Goal: Transaction & Acquisition: Purchase product/service

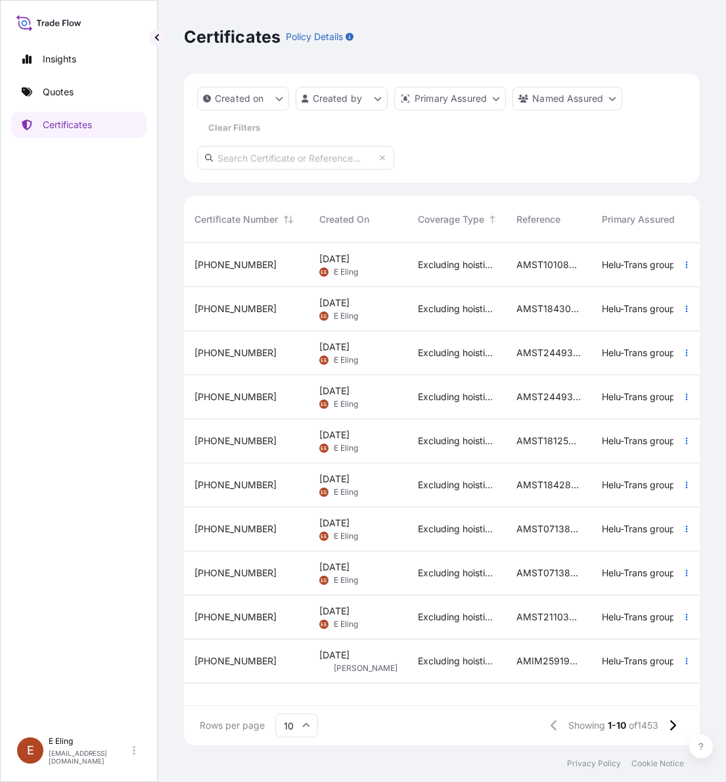
scroll to position [497, 503]
click at [539, 147] on div "Created on Created by Primary Assured Named Assured Clear Filters" at bounding box center [442, 128] width 516 height 109
click at [369, 146] on input "text" at bounding box center [295, 158] width 197 height 24
paste input "AMST242861ZJZJ"
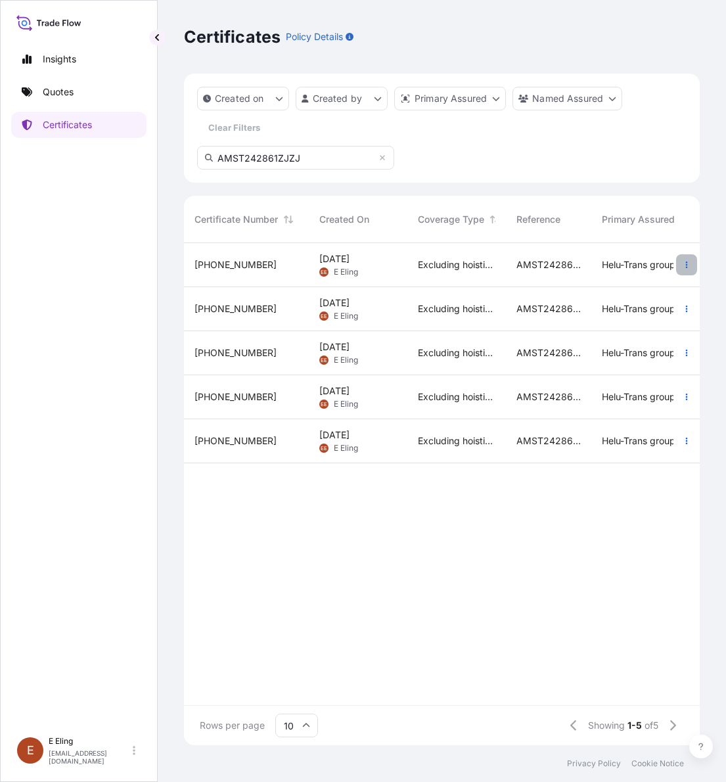
type input "AMST242861ZJZJ"
click at [679, 261] on button "button" at bounding box center [686, 264] width 21 height 21
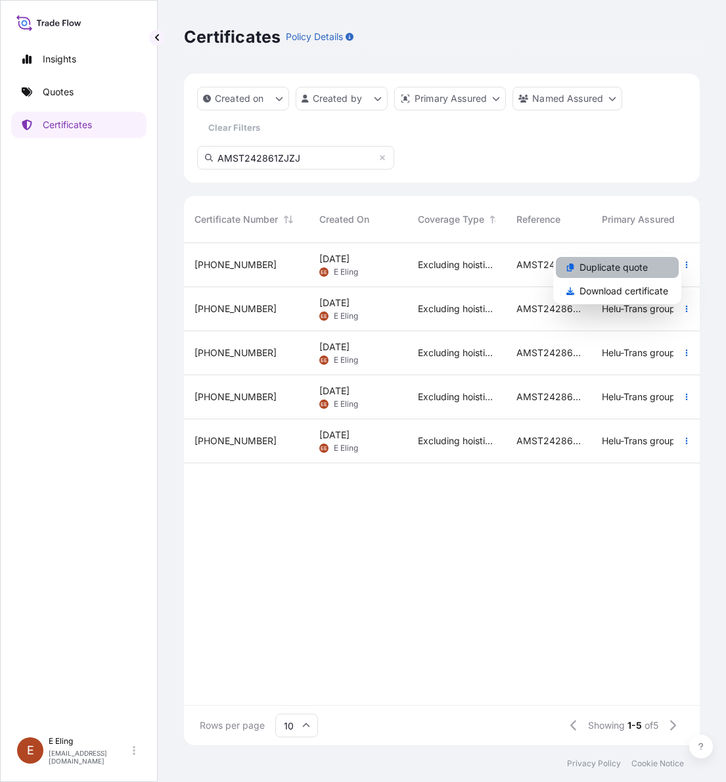
click at [635, 261] on p "Duplicate quote" at bounding box center [614, 267] width 68 height 13
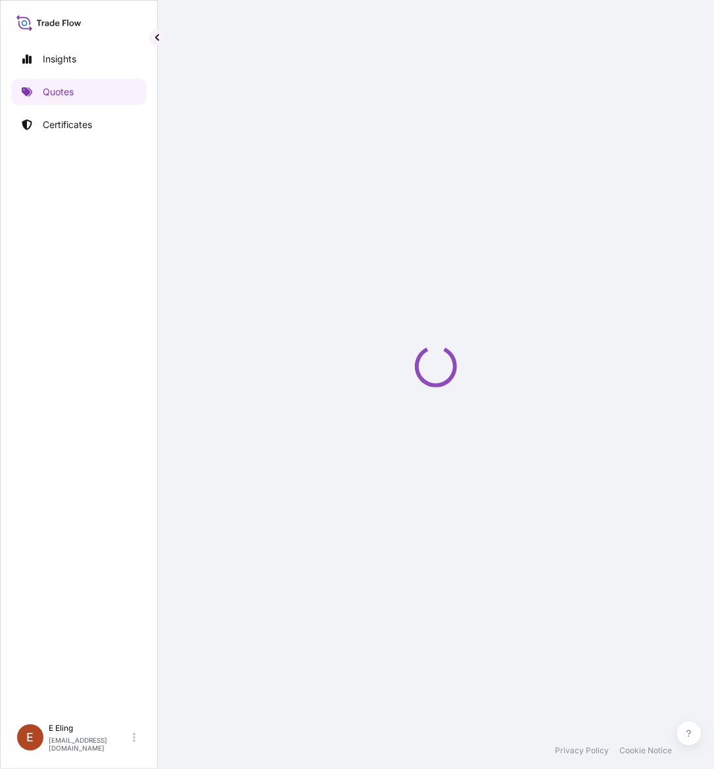
scroll to position [21, 0]
select select "STORAGE"
select select "Storage"
select select "[GEOGRAPHIC_DATA]"
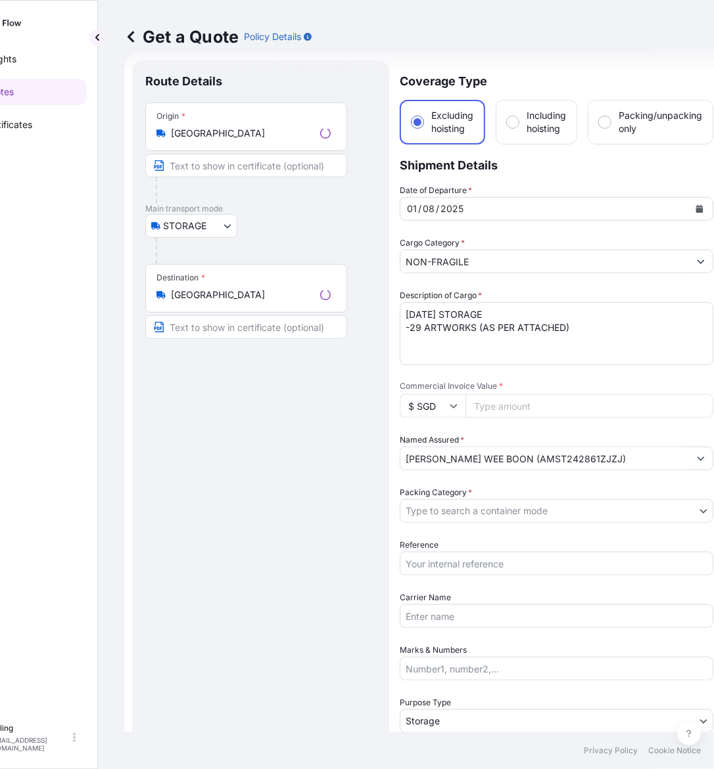
scroll to position [0, 62]
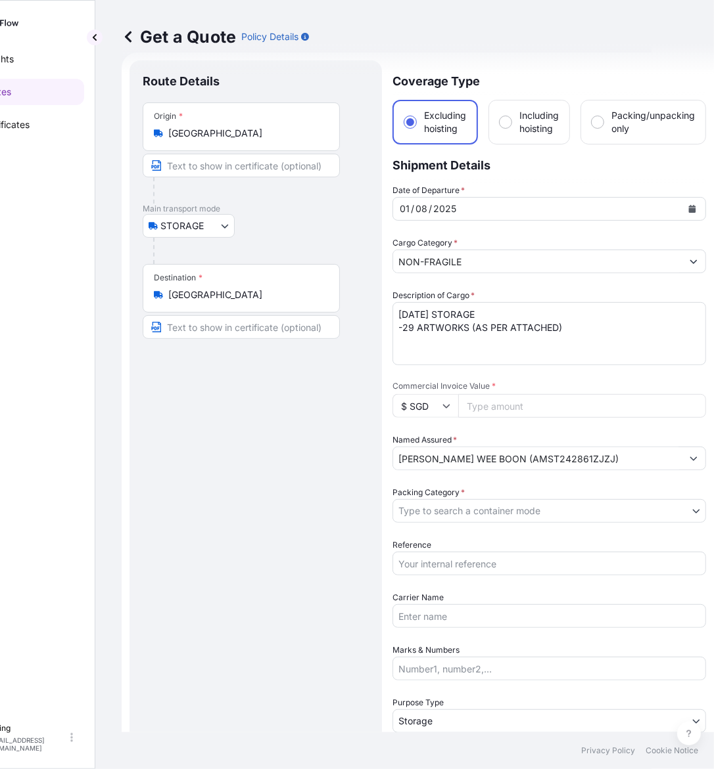
click at [688, 207] on icon "Calendar" at bounding box center [692, 209] width 8 height 8
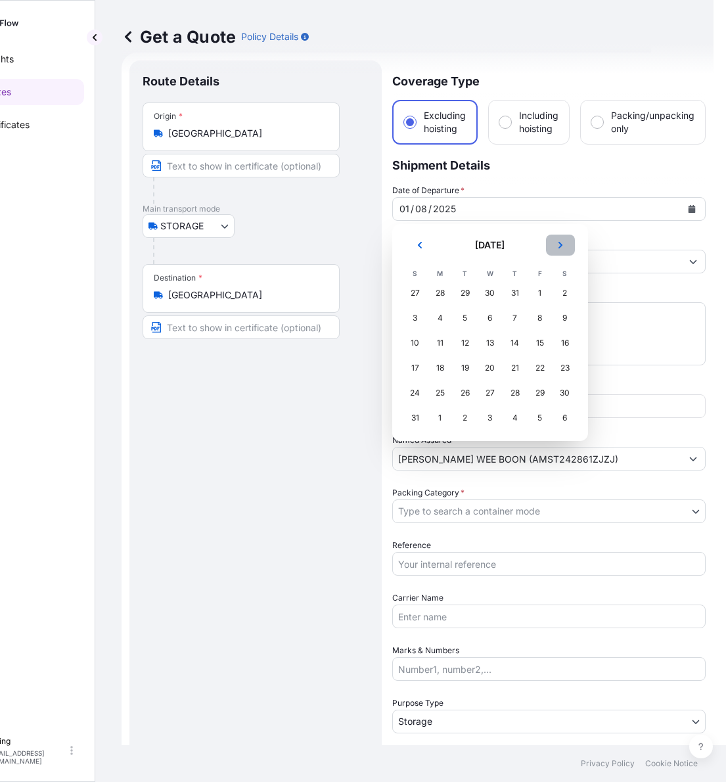
click at [572, 250] on button "Next" at bounding box center [560, 245] width 29 height 21
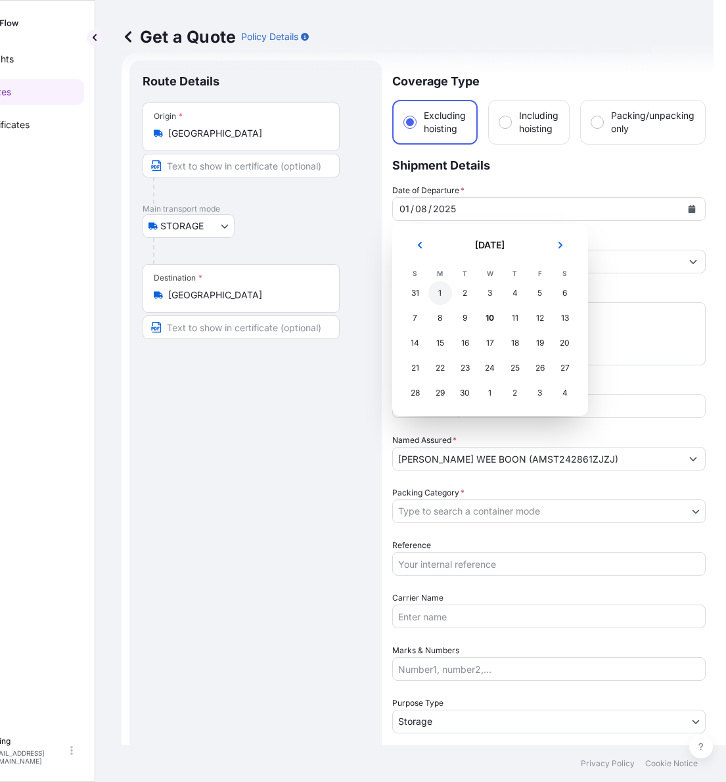
click at [448, 299] on div "1" at bounding box center [440, 293] width 24 height 24
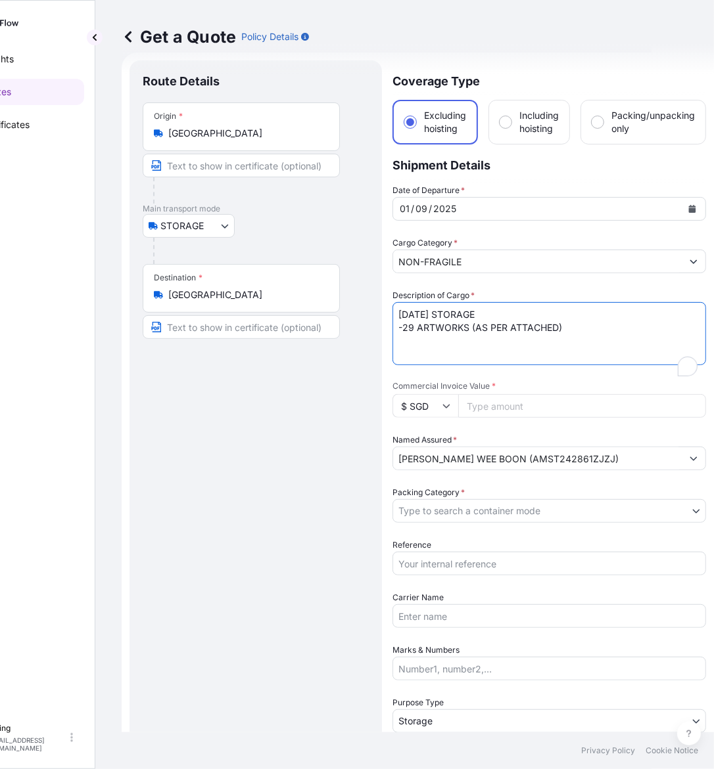
scroll to position [21, 0]
drag, startPoint x: 419, startPoint y: 309, endPoint x: 378, endPoint y: 310, distance: 40.7
click at [378, 310] on form "Route Details Place of loading Road / Inland Road / Inland Origin * [GEOGRAPHIC…" at bounding box center [418, 522] width 592 height 939
type textarea "[DATE] STORAGE -29 ARTWORKS (AS PER ATTACHED)"
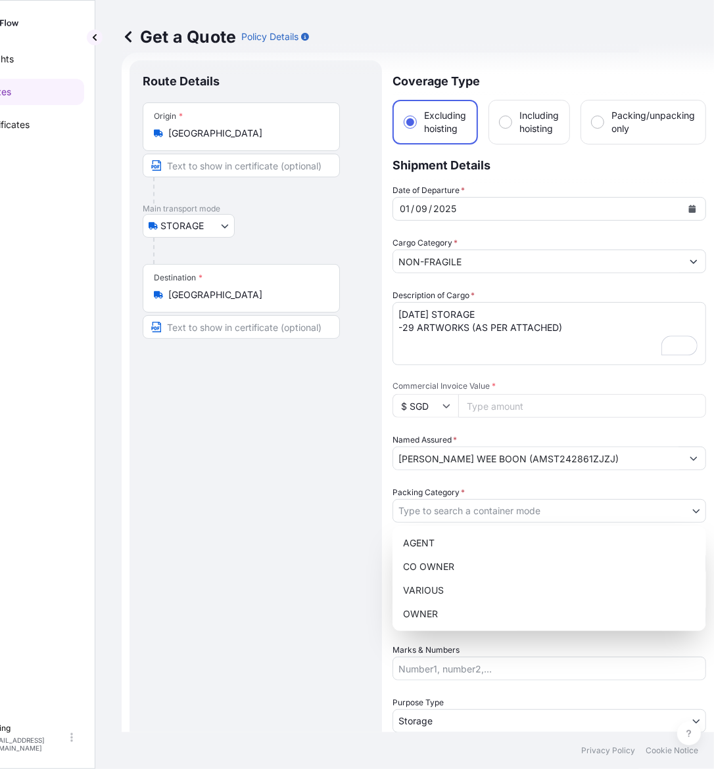
click at [478, 509] on body "[DATE] Insights Quotes Certificates [PERSON_NAME] [EMAIL_ADDRESS][DOMAIN_NAME] …" at bounding box center [288, 384] width 701 height 769
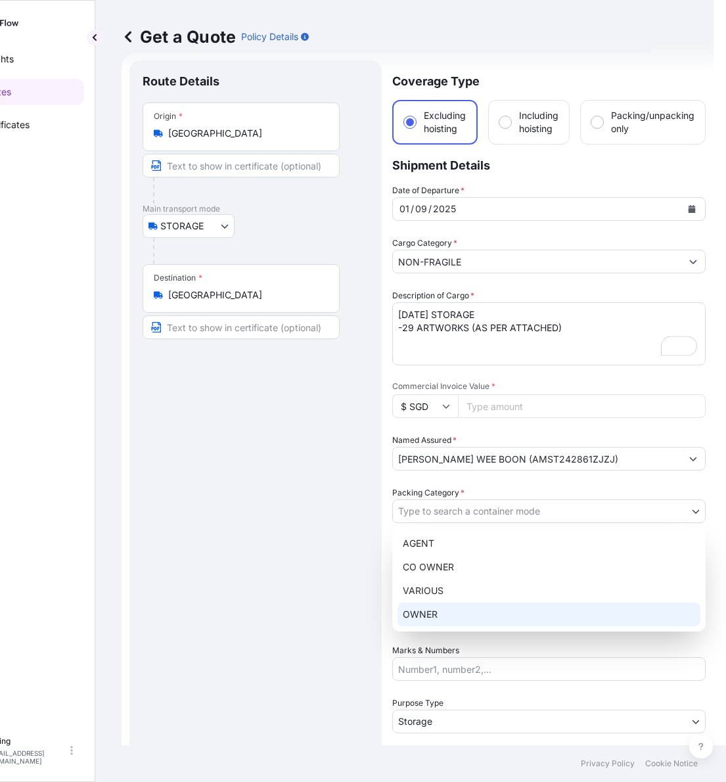
click at [451, 612] on div "OWNER" at bounding box center [549, 615] width 303 height 24
select select "27"
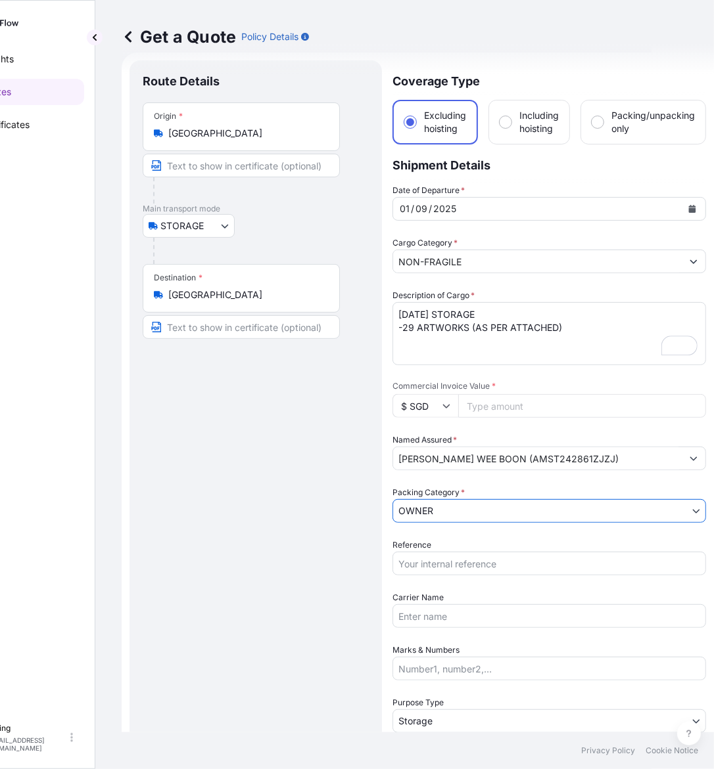
click at [469, 563] on input "Reference" at bounding box center [548, 564] width 313 height 24
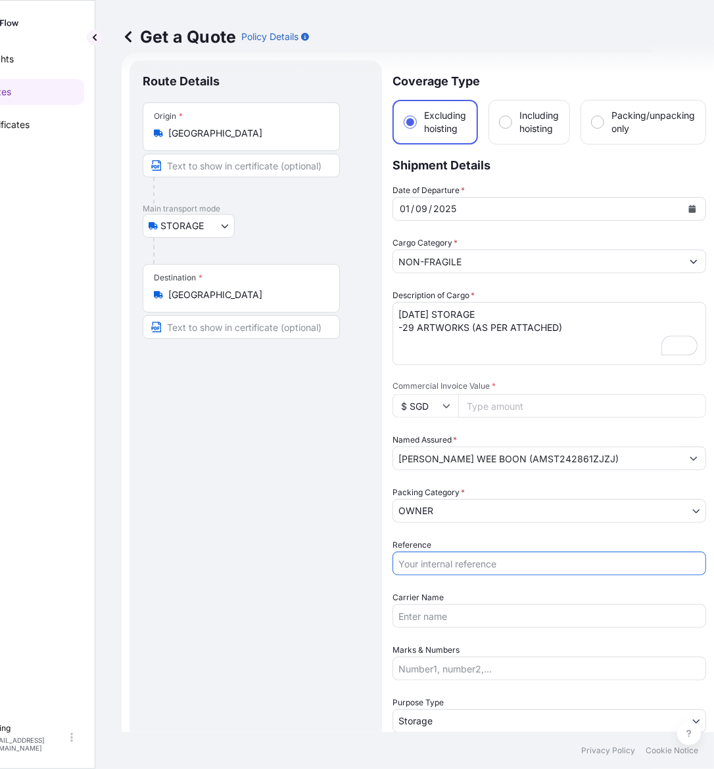
paste input "AMST242861ZJZJ"
type input "AMST242861ZJZJ"
click at [519, 404] on input "Commercial Invoice Value *" at bounding box center [582, 406] width 248 height 24
paste input "980000.00"
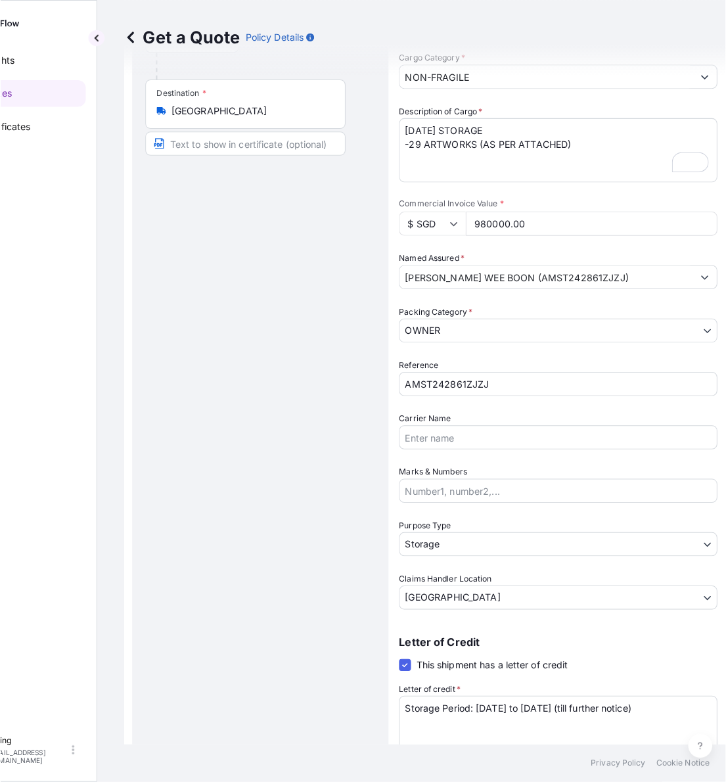
scroll to position [266, 0]
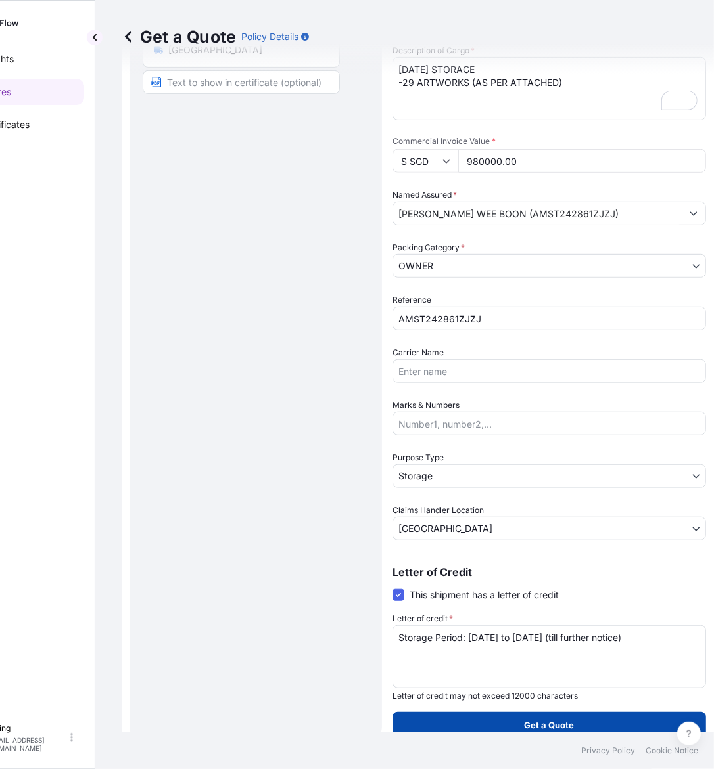
type input "980000.00"
click at [528, 721] on p "Get a Quote" at bounding box center [549, 725] width 50 height 13
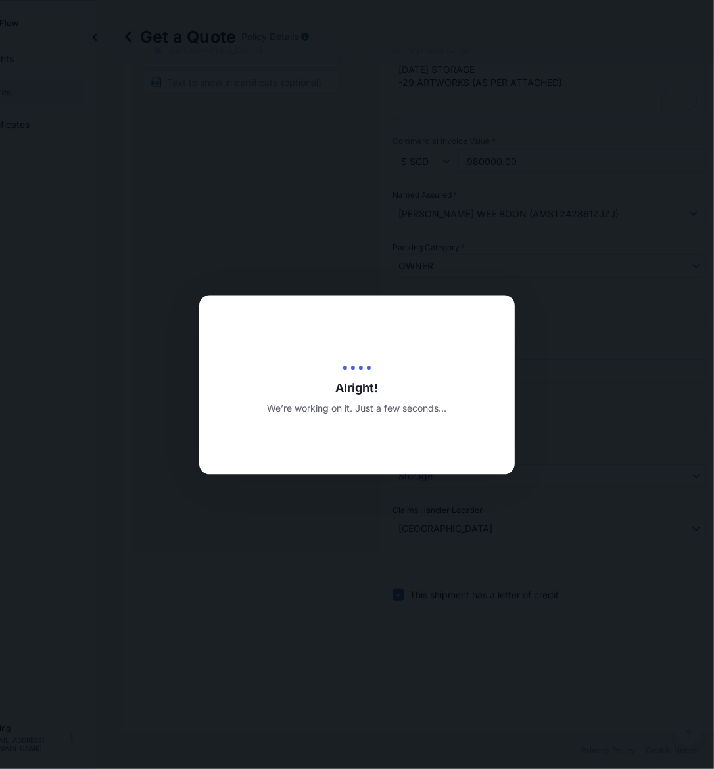
type input "[DATE]"
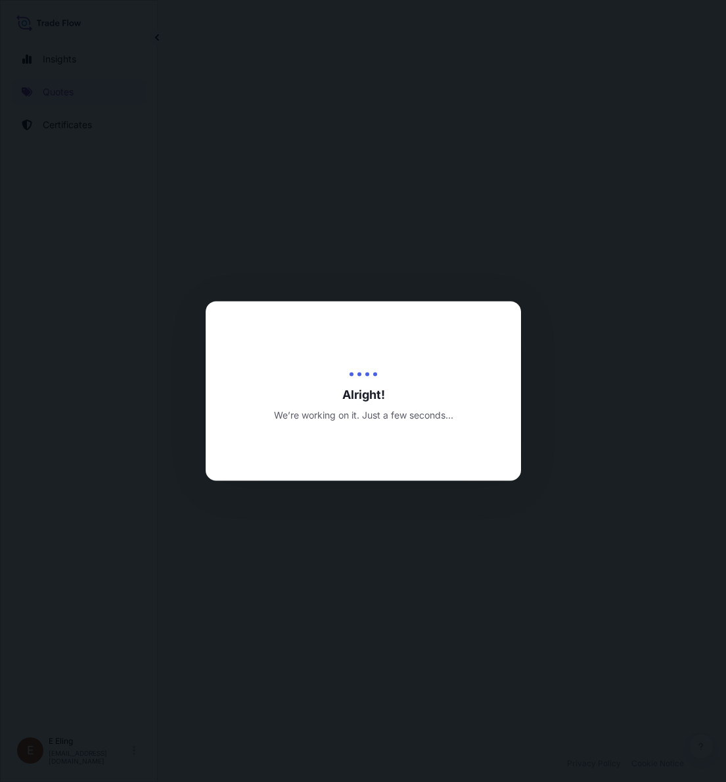
select select "STORAGE"
select select "Transit"
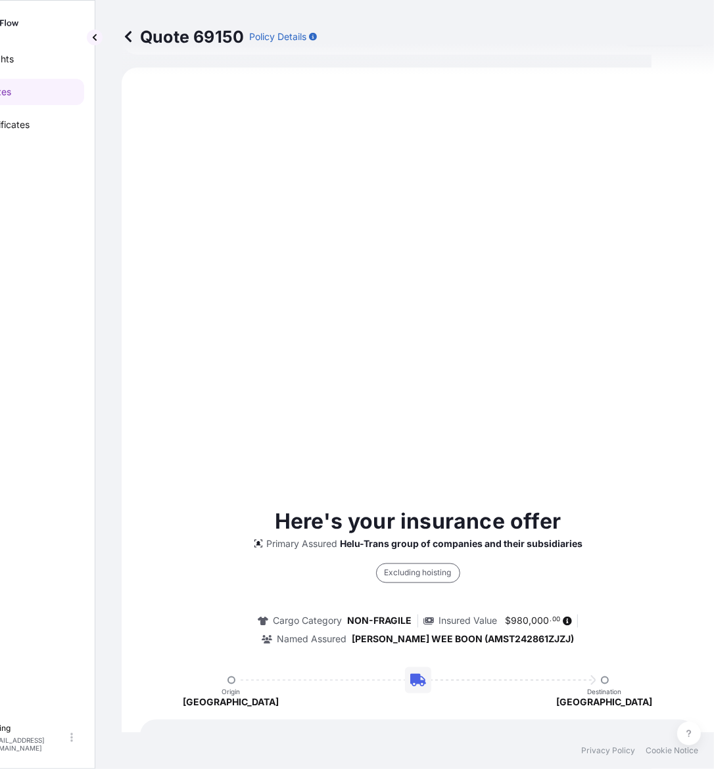
scroll to position [201, 0]
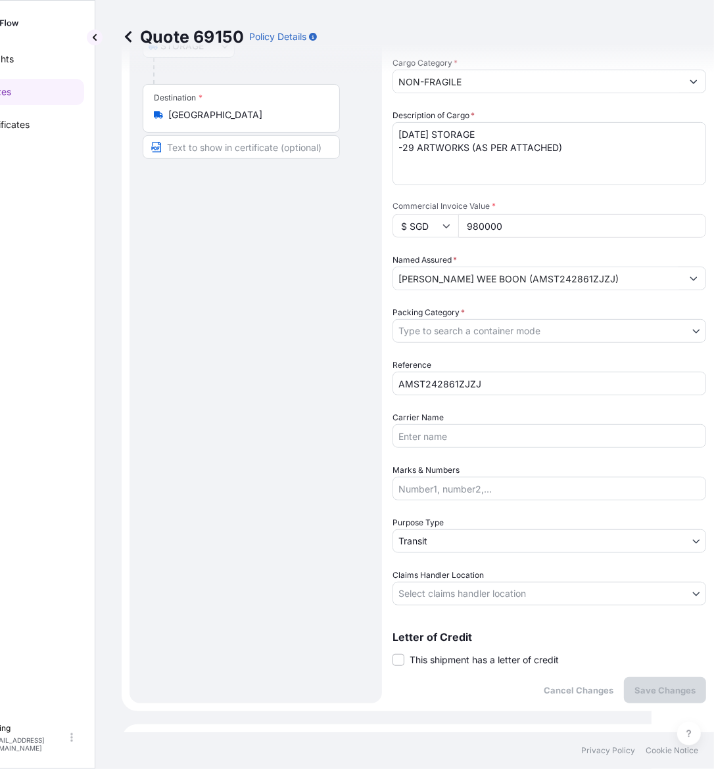
click at [434, 654] on span "This shipment has a letter of credit" at bounding box center [483, 660] width 149 height 13
click at [392, 653] on input "This shipment has a letter of credit" at bounding box center [392, 653] width 0 height 0
click at [451, 694] on textarea "Letter of credit *" at bounding box center [548, 722] width 313 height 63
paste textarea "Storage Period: [DATE] to [DATE] (till further notice)"
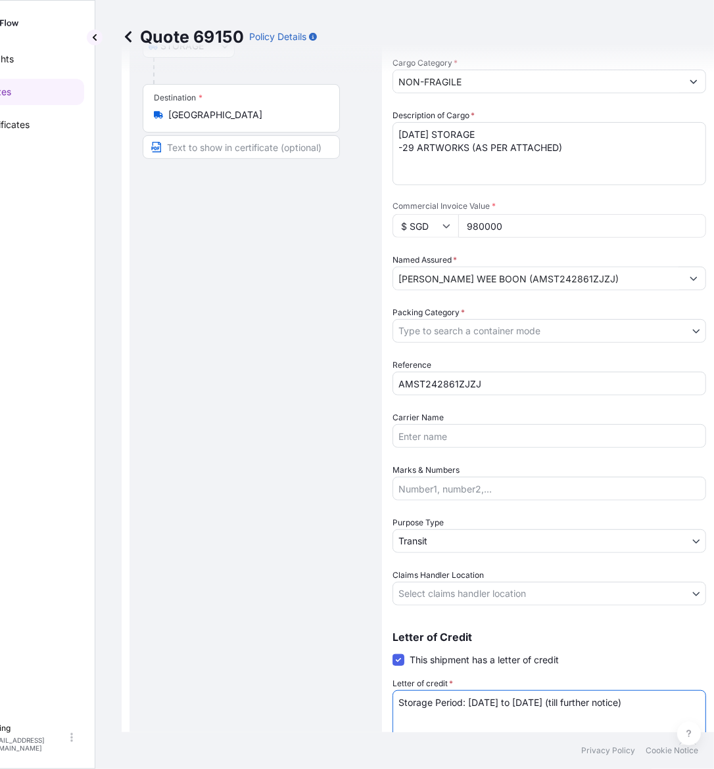
type textarea "Storage Period: [DATE] to [DATE] (till further notice)"
click at [458, 582] on body "Insights Quotes Certificates [PERSON_NAME] [EMAIL_ADDRESS][DOMAIN_NAME] Quote 6…" at bounding box center [295, 384] width 714 height 769
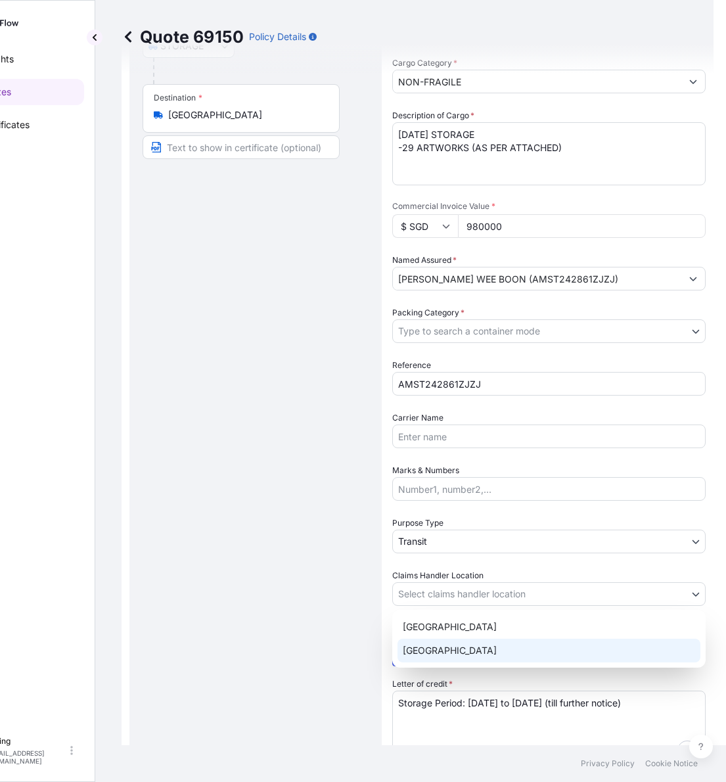
click at [449, 664] on div "[GEOGRAPHIC_DATA] [GEOGRAPHIC_DATA]" at bounding box center [548, 639] width 313 height 58
click at [450, 646] on div "[GEOGRAPHIC_DATA]" at bounding box center [549, 651] width 303 height 24
select select "[GEOGRAPHIC_DATA]"
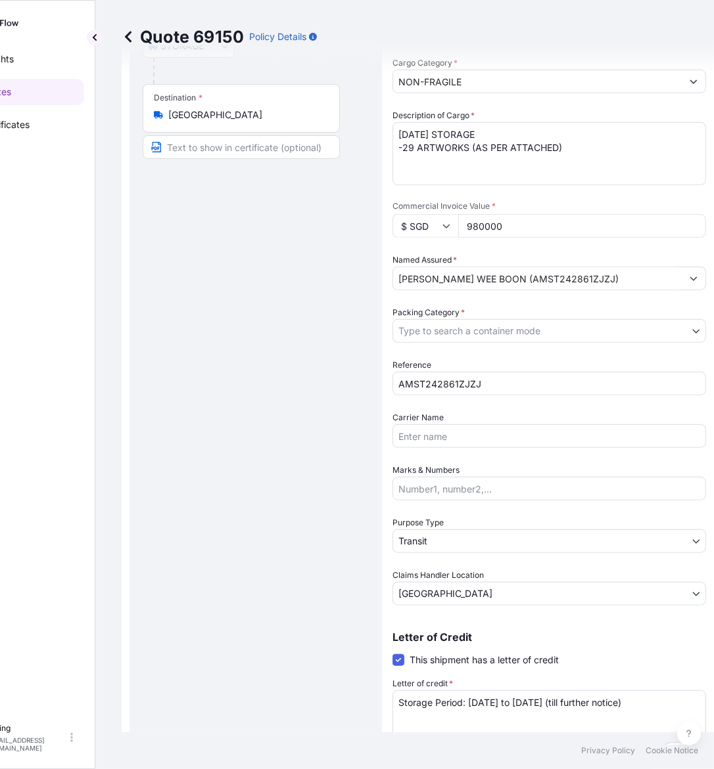
click at [438, 522] on span "Purpose Type" at bounding box center [417, 522] width 51 height 13
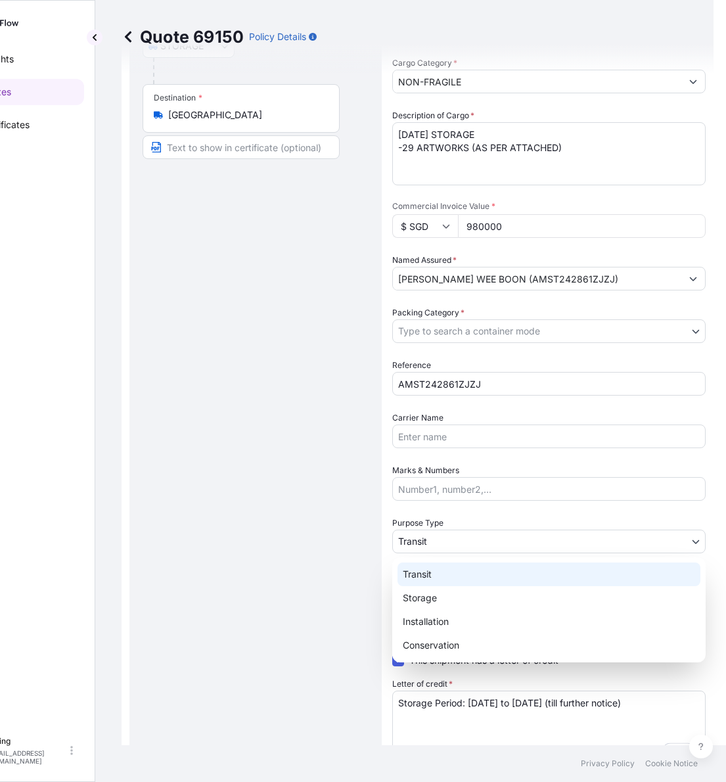
click at [439, 532] on body "Insights Quotes Certificates [PERSON_NAME] [EMAIL_ADDRESS][DOMAIN_NAME] Quote 6…" at bounding box center [295, 391] width 714 height 782
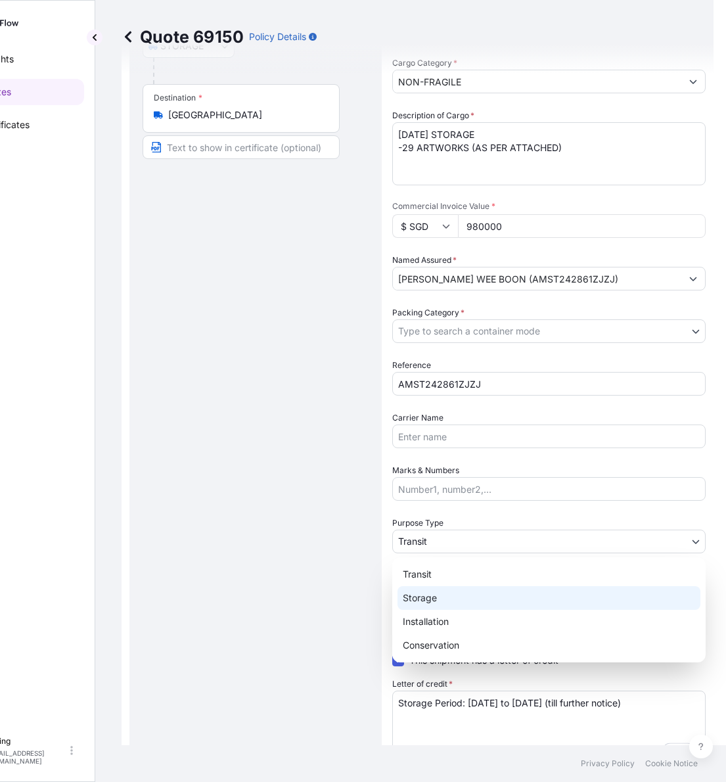
click at [430, 599] on div "Storage" at bounding box center [549, 598] width 303 height 24
select select "Storage"
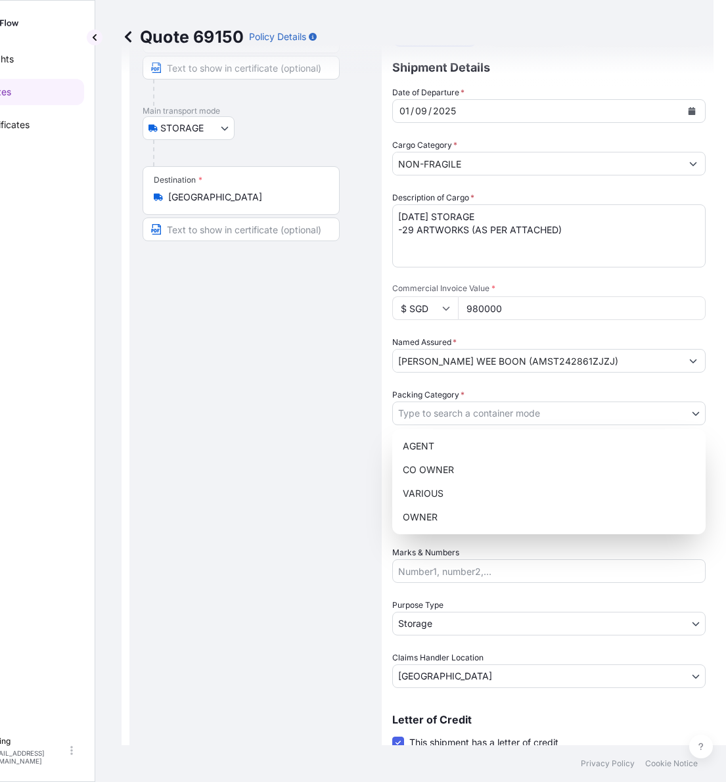
click at [454, 419] on body "Insights Quotes Certificates [PERSON_NAME] [EMAIL_ADDRESS][DOMAIN_NAME] Quote 6…" at bounding box center [295, 391] width 714 height 782
click at [438, 516] on div "OWNER" at bounding box center [549, 517] width 303 height 24
select select "27"
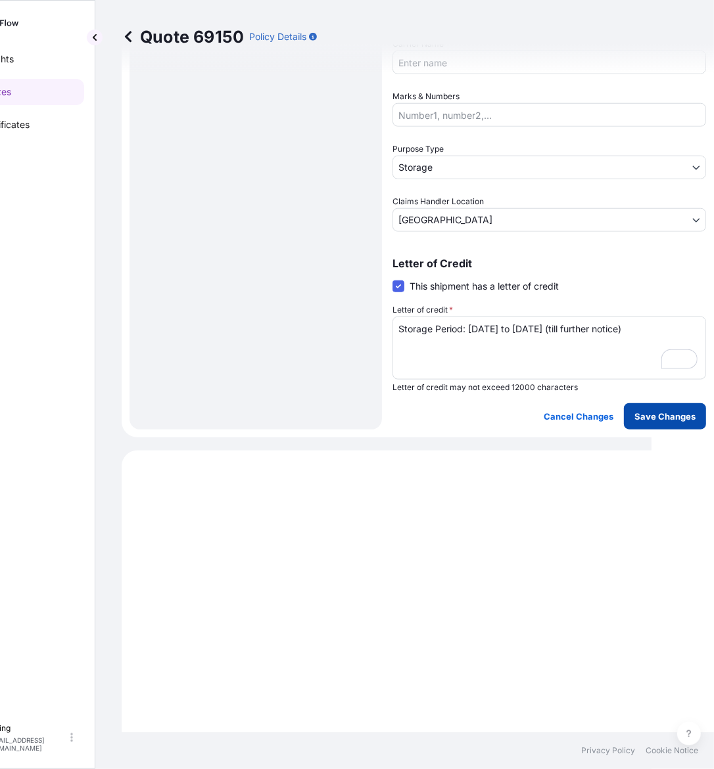
click at [670, 418] on p "Save Changes" at bounding box center [664, 416] width 61 height 13
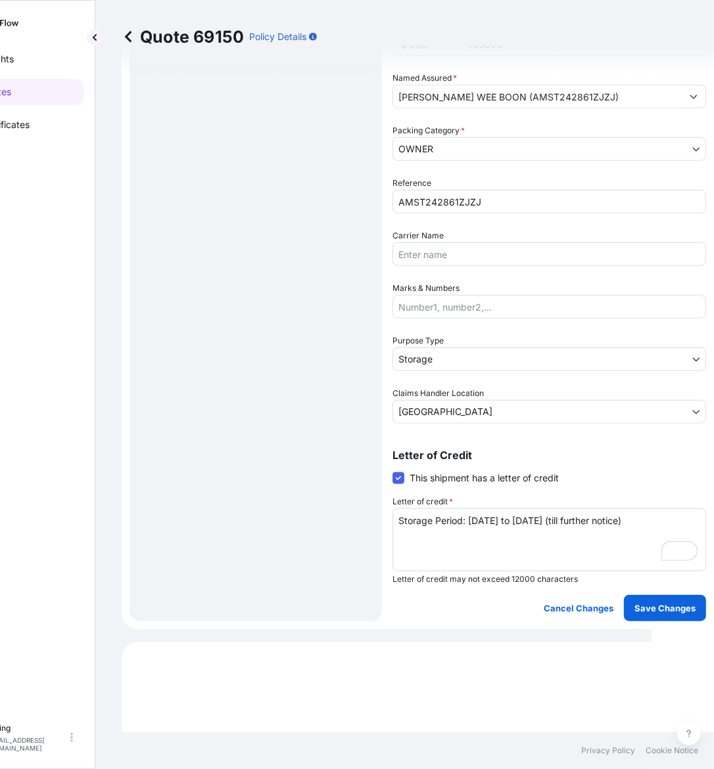
select select "STORAGE"
select select "Storage"
select select "[GEOGRAPHIC_DATA]"
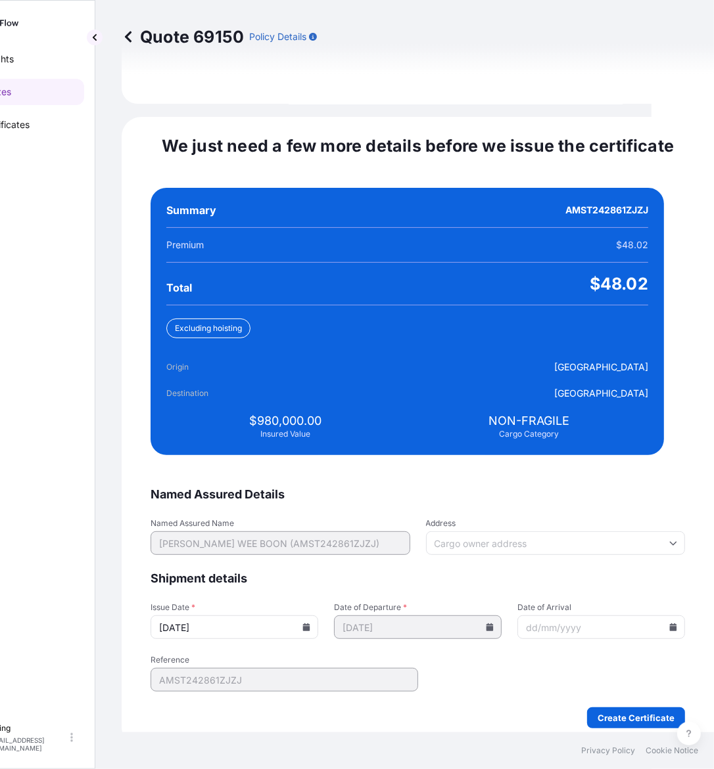
click at [310, 624] on icon at bounding box center [306, 628] width 7 height 8
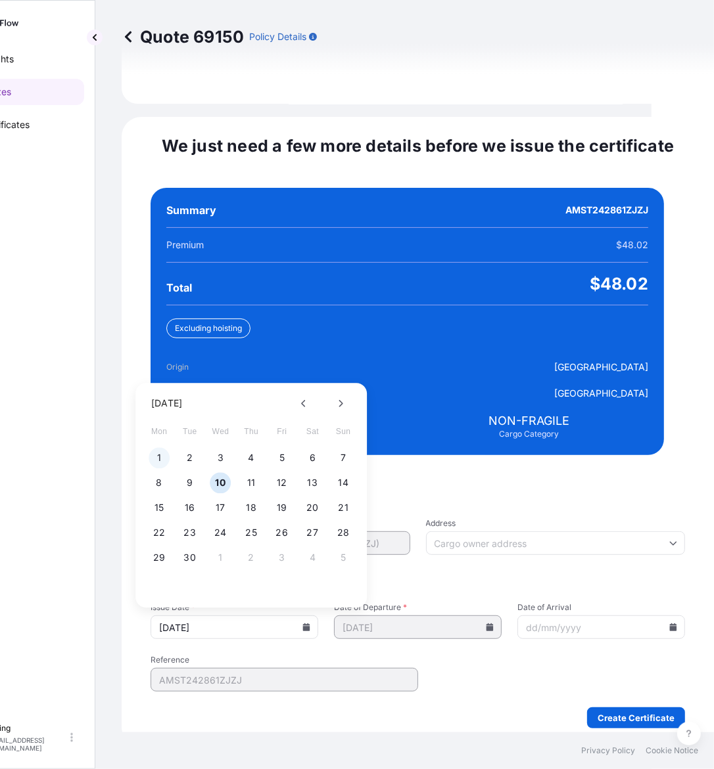
click at [162, 448] on button "1" at bounding box center [159, 458] width 21 height 21
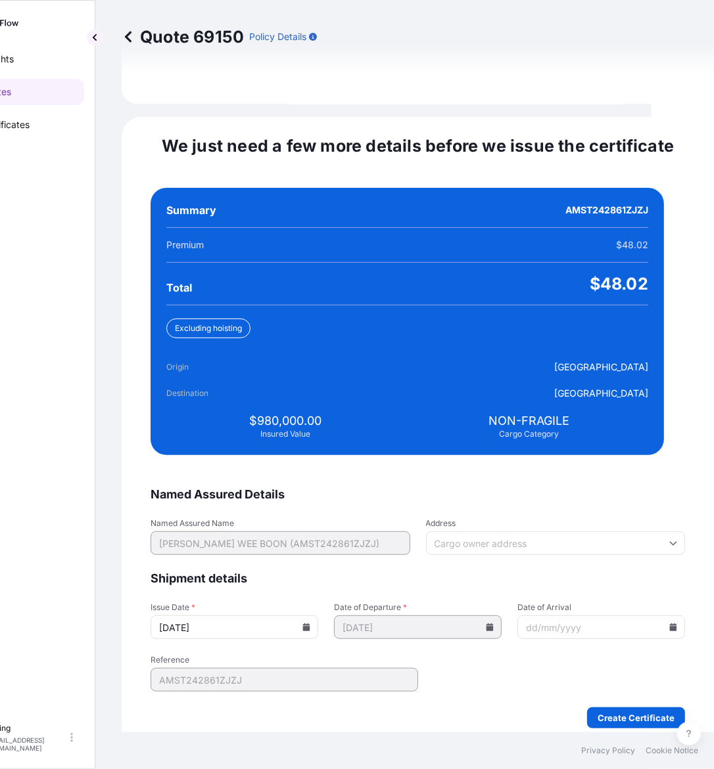
type input "[DATE]"
click at [670, 624] on icon at bounding box center [673, 628] width 7 height 8
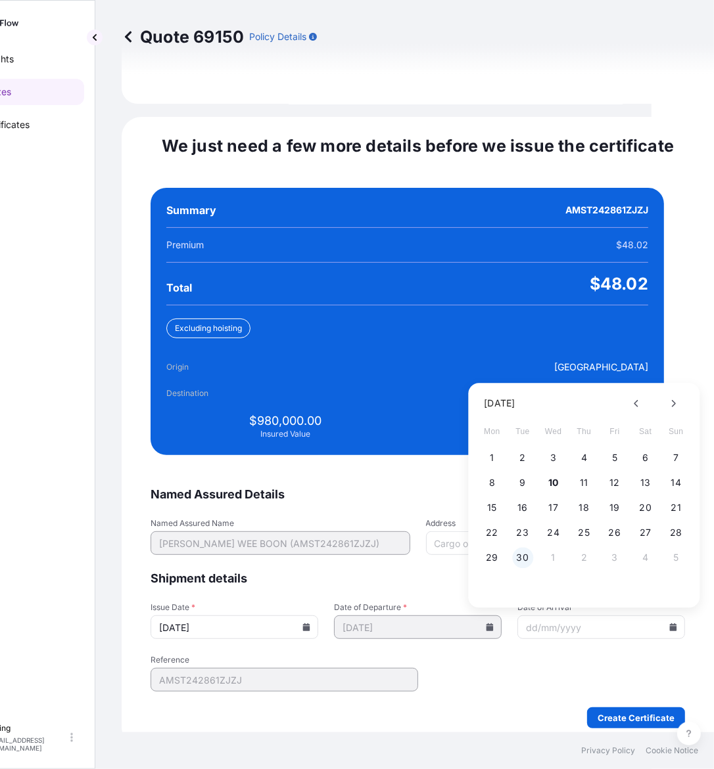
click at [520, 550] on button "30" at bounding box center [522, 558] width 21 height 21
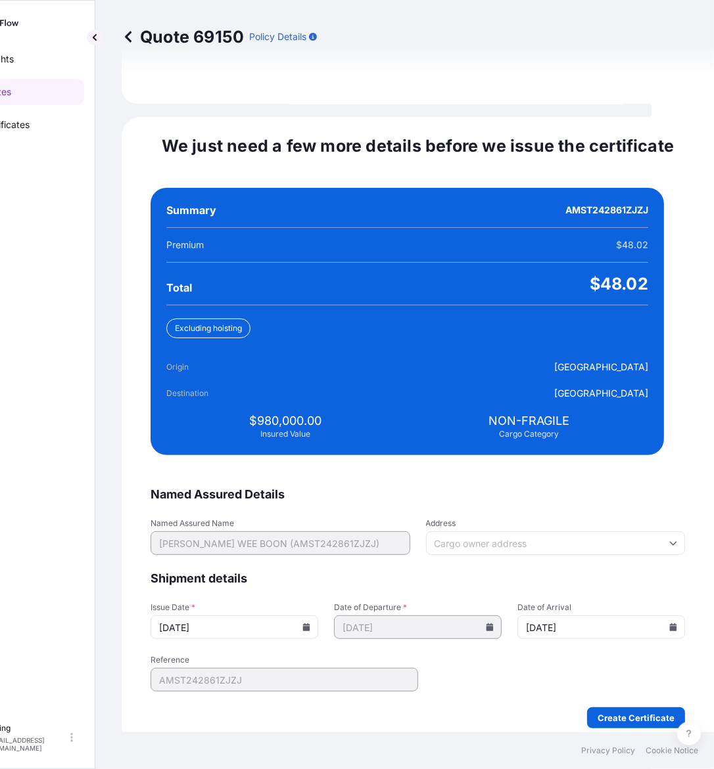
type input "[DATE]"
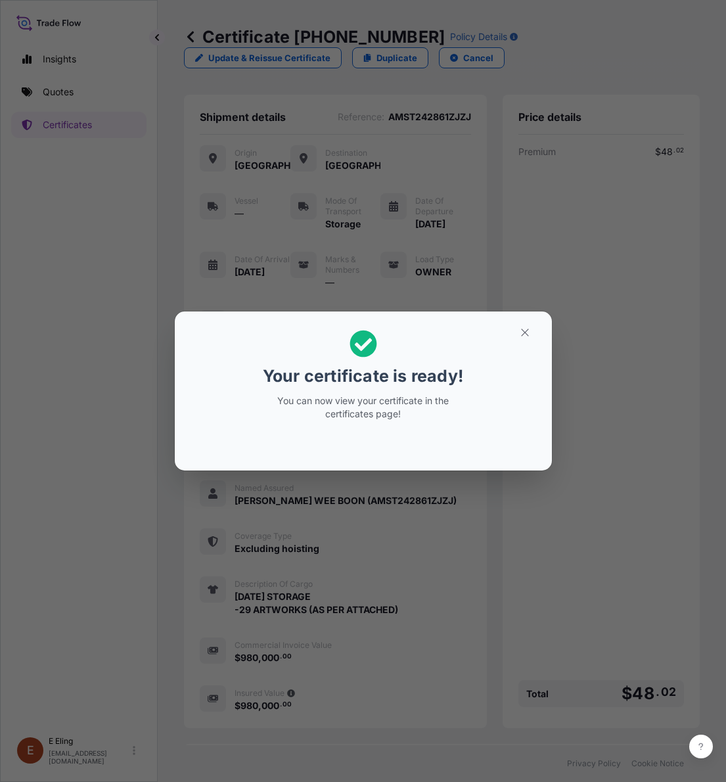
click at [518, 321] on section "Your certificate is ready! You can now view your certificate in the certificate…" at bounding box center [363, 390] width 377 height 159
click at [526, 333] on icon "button" at bounding box center [525, 333] width 12 height 12
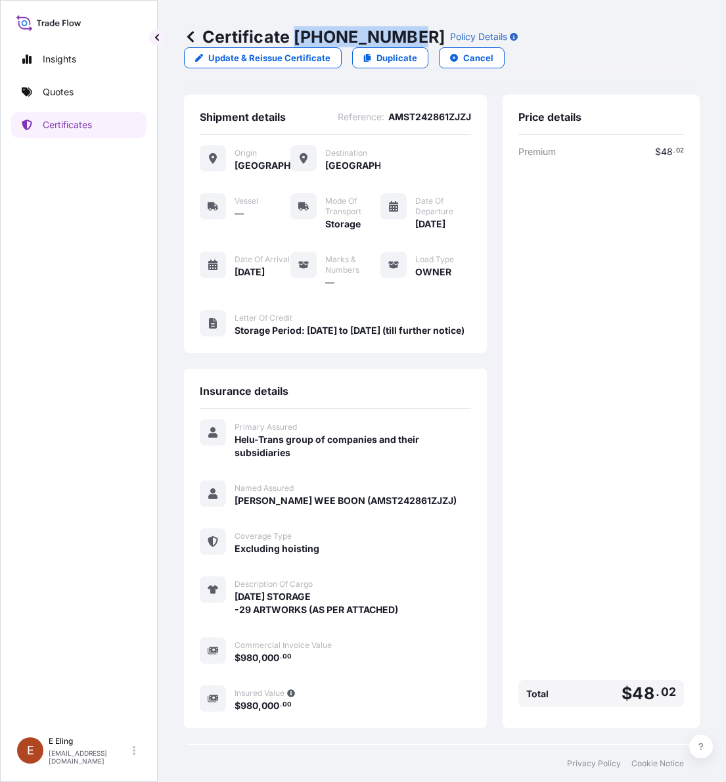
drag, startPoint x: 296, startPoint y: 37, endPoint x: 409, endPoint y: 37, distance: 112.4
click at [409, 37] on p "Certificate [PHONE_NUMBER]" at bounding box center [314, 36] width 261 height 21
copy p "[PHONE_NUMBER]"
click at [366, 31] on p "Certificate [PHONE_NUMBER]" at bounding box center [314, 36] width 261 height 21
drag, startPoint x: 292, startPoint y: 34, endPoint x: 409, endPoint y: 41, distance: 117.2
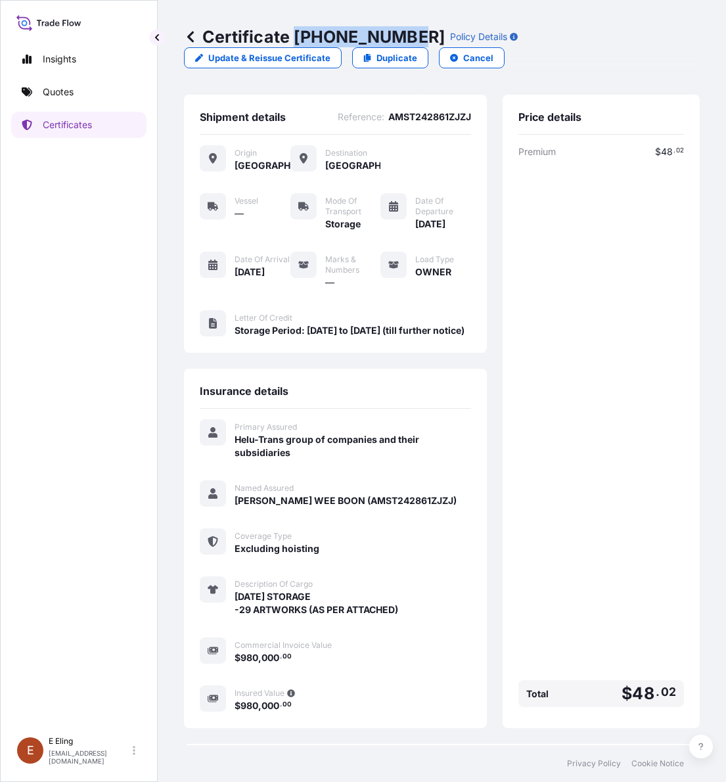
click at [409, 41] on p "Certificate [PHONE_NUMBER]" at bounding box center [314, 36] width 261 height 21
copy p "[PHONE_NUMBER]"
click at [578, 601] on div "Premium $ 48 . 02 Total $ 48 . 02" at bounding box center [601, 428] width 166 height 567
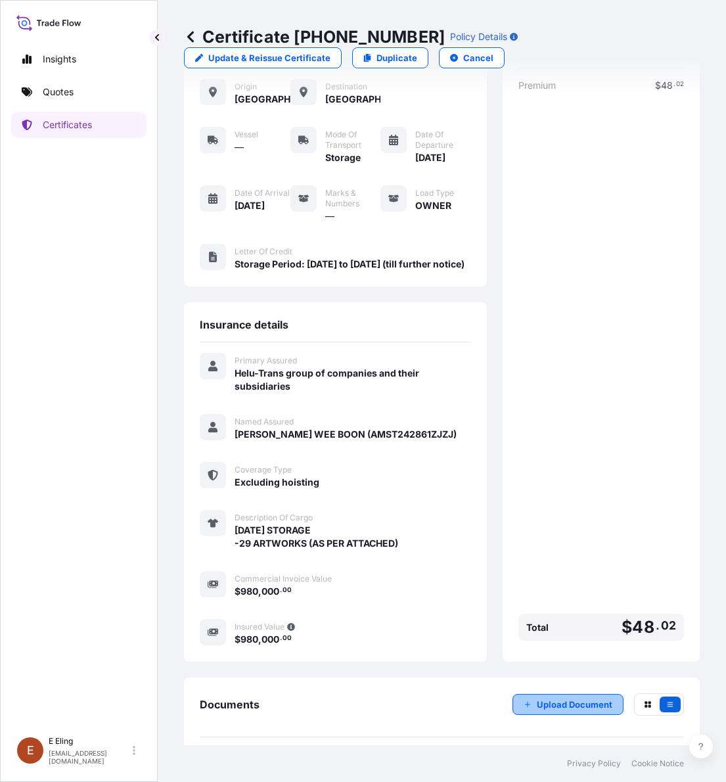
scroll to position [129, 0]
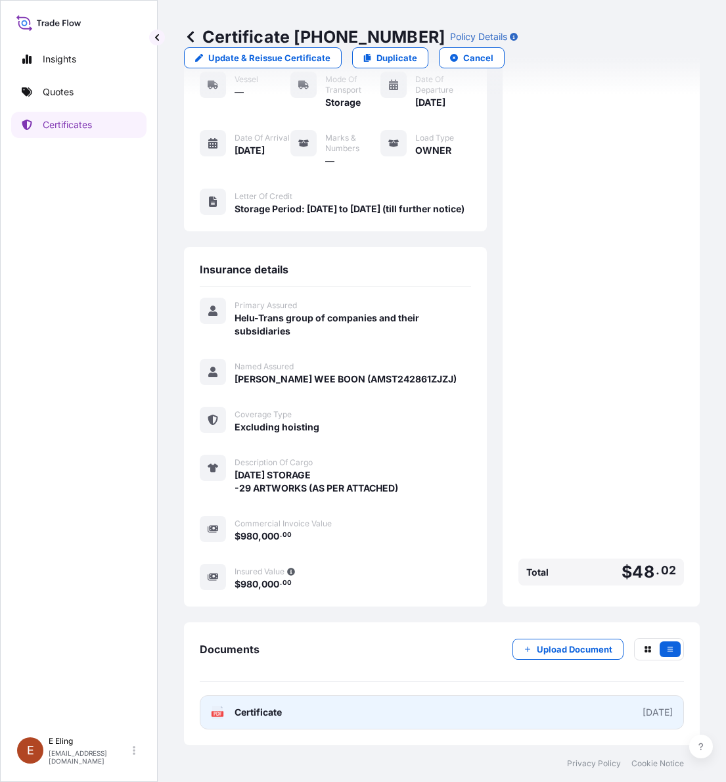
click at [482, 704] on link "PDF Certificate [DATE]" at bounding box center [442, 712] width 484 height 34
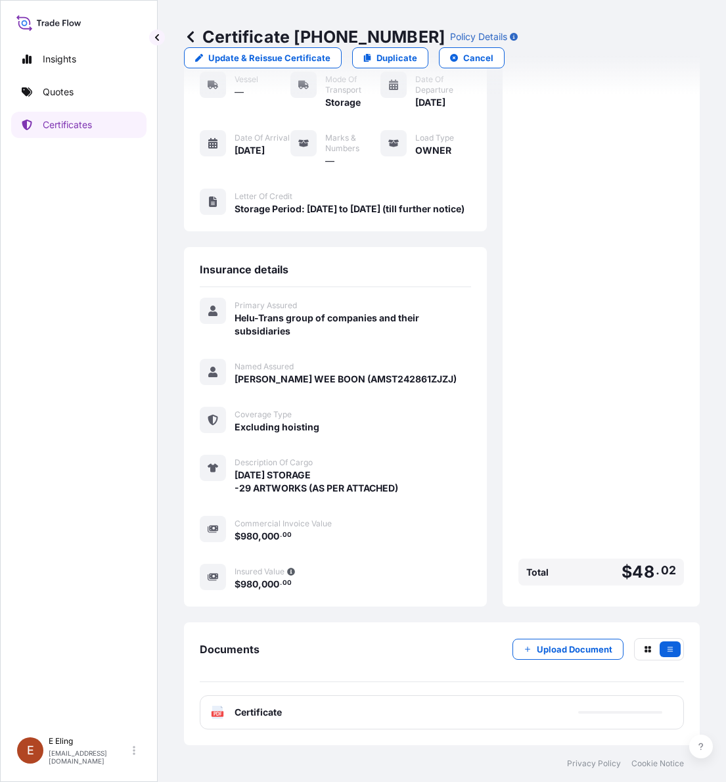
click at [572, 678] on div "Documents Upload Document" at bounding box center [442, 660] width 484 height 44
click at [582, 653] on p "Upload Document" at bounding box center [575, 649] width 76 height 13
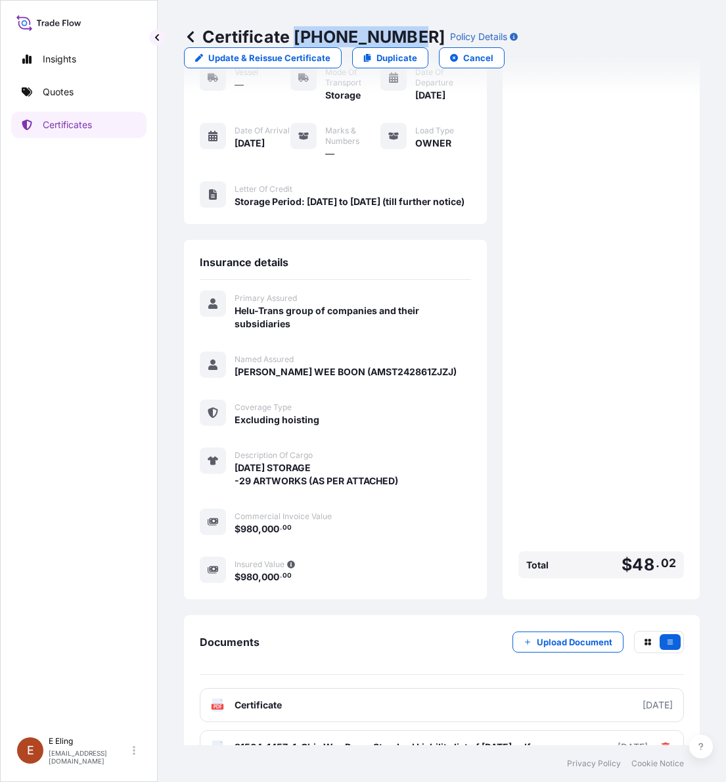
drag, startPoint x: 294, startPoint y: 28, endPoint x: 409, endPoint y: 41, distance: 115.1
click at [409, 41] on p "Certificate [PHONE_NUMBER]" at bounding box center [314, 36] width 261 height 21
copy p "[PHONE_NUMBER]"
click at [66, 120] on p "Certificates" at bounding box center [67, 124] width 49 height 13
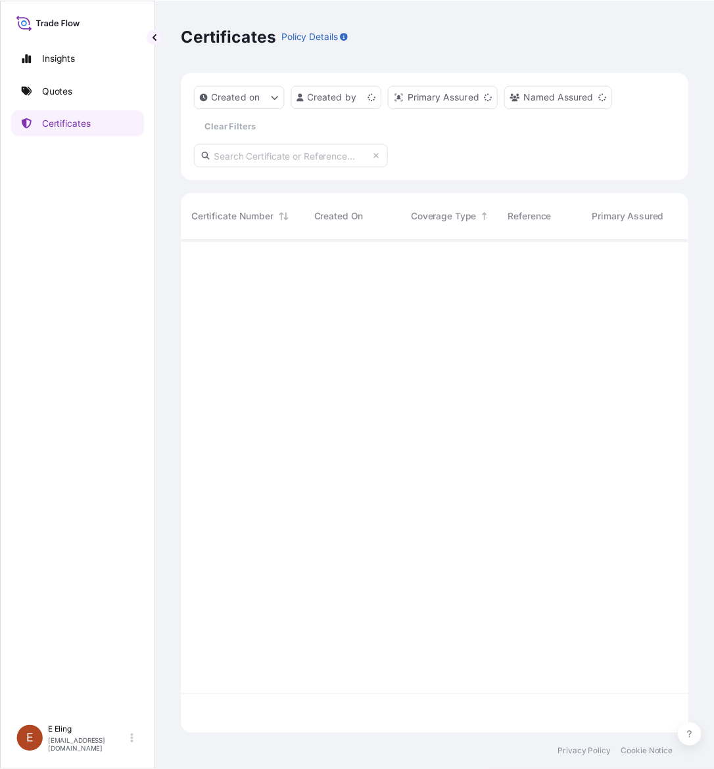
scroll to position [497, 503]
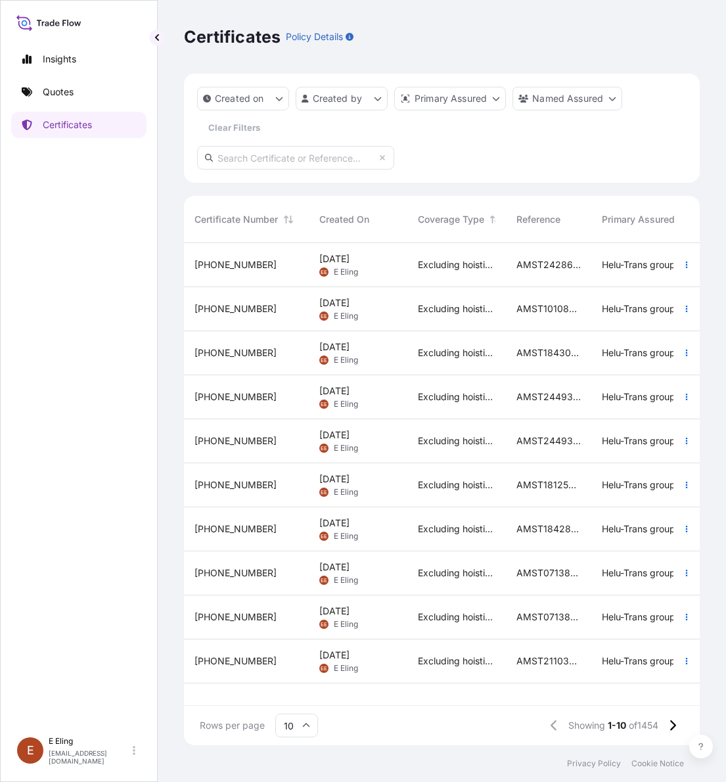
click at [277, 156] on input "text" at bounding box center [295, 158] width 197 height 24
paste input "AMST201706SWSW"
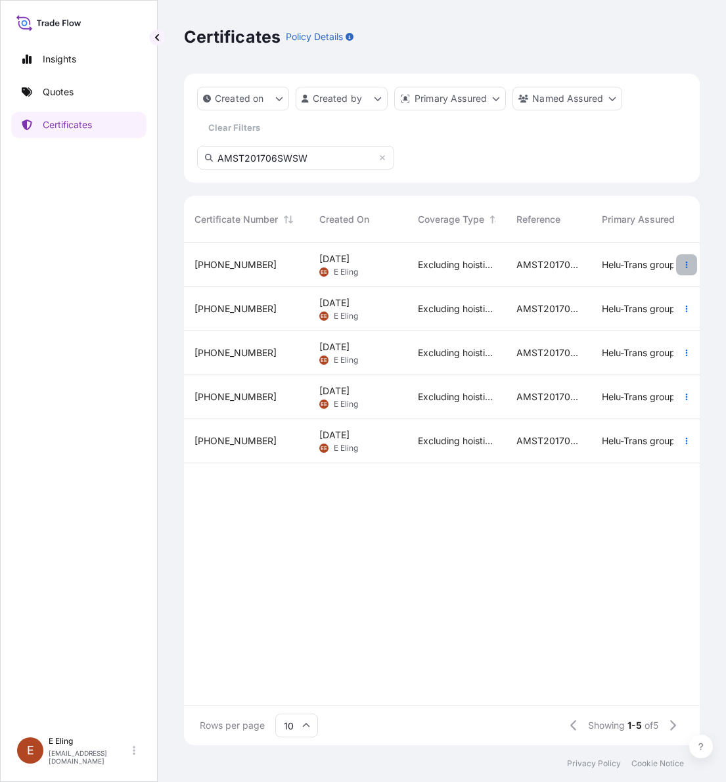
type input "AMST201706SWSW"
click at [679, 260] on button "button" at bounding box center [686, 264] width 21 height 21
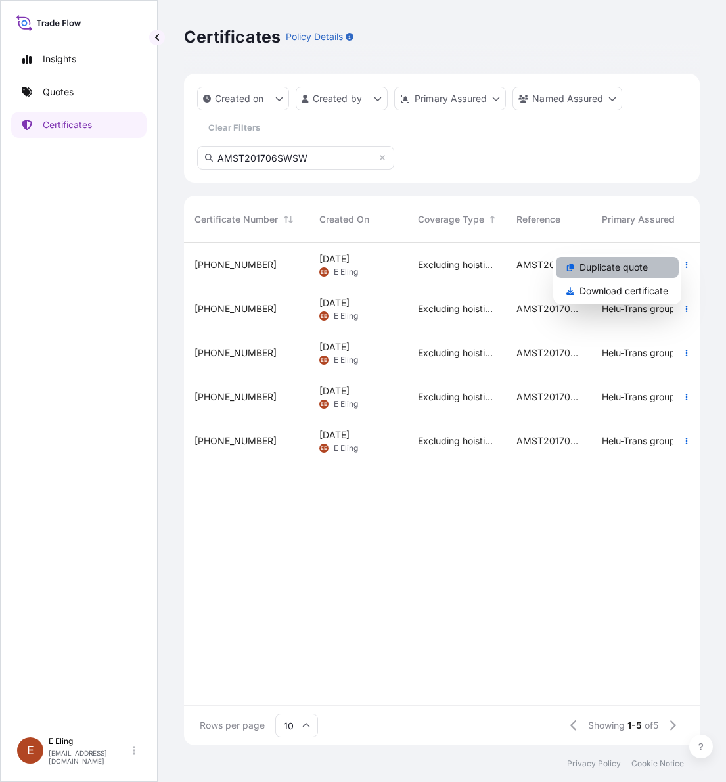
click at [669, 264] on link "Duplicate quote" at bounding box center [617, 267] width 123 height 21
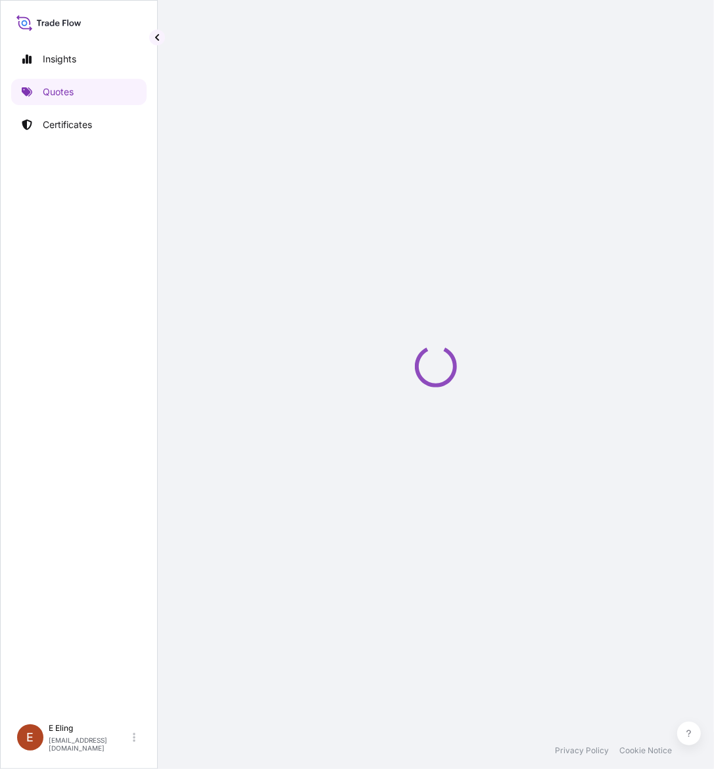
scroll to position [21, 0]
select select "STORAGE"
select select "Storage"
select select "[GEOGRAPHIC_DATA]"
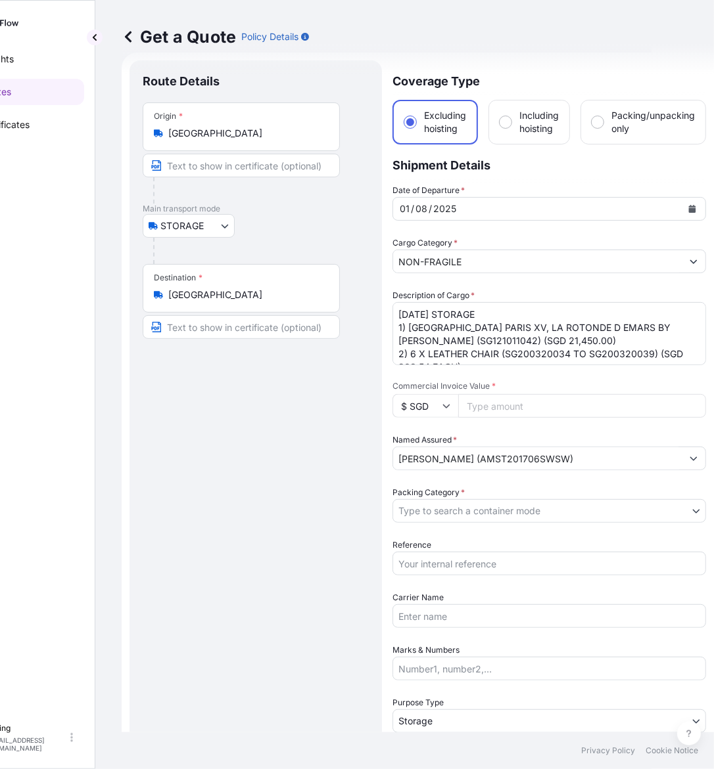
click at [685, 205] on button "Calendar" at bounding box center [691, 208] width 21 height 21
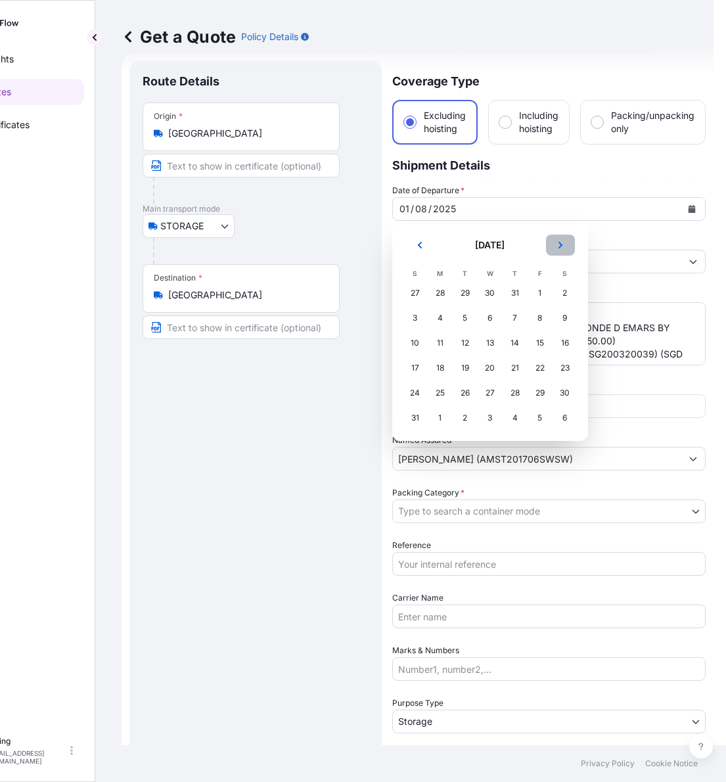
click at [566, 241] on button "Next" at bounding box center [560, 245] width 29 height 21
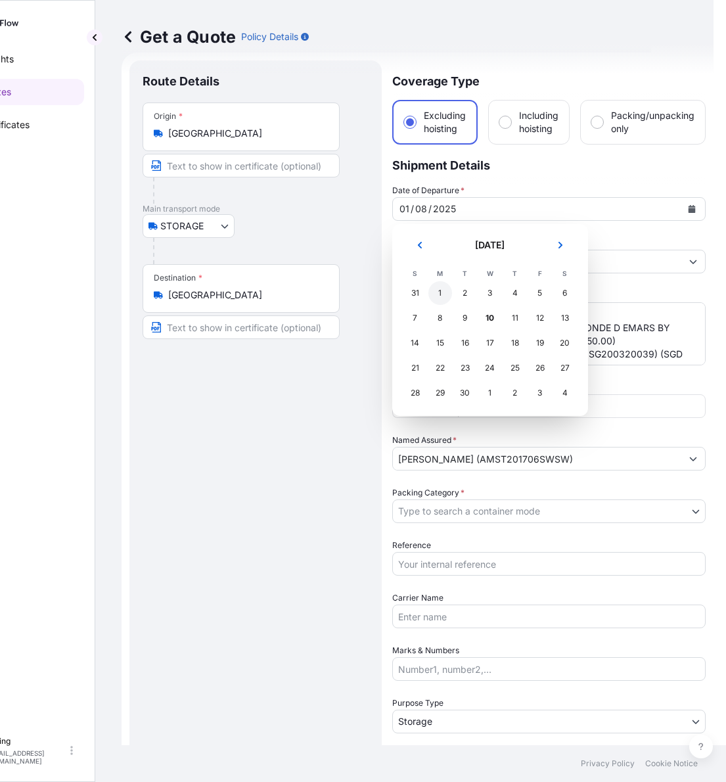
click at [439, 297] on div "1" at bounding box center [440, 293] width 24 height 24
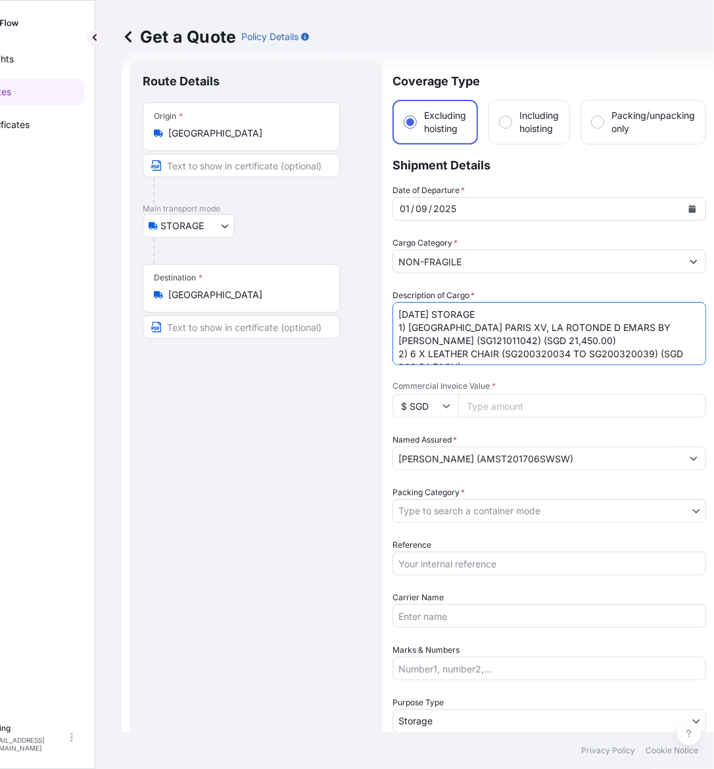
drag, startPoint x: 419, startPoint y: 311, endPoint x: 376, endPoint y: 319, distance: 43.6
click at [376, 319] on form "Route Details Place of loading Road / [GEOGRAPHIC_DATA] / Inland Origin * [GEOG…" at bounding box center [418, 522] width 592 height 939
type textarea "[DATE] STORAGE 1) [GEOGRAPHIC_DATA], LA ROTONDE D EMARS BY [PERSON_NAME] (SG121…"
drag, startPoint x: 480, startPoint y: 570, endPoint x: 478, endPoint y: 562, distance: 8.3
click at [480, 570] on input "Reference" at bounding box center [548, 564] width 313 height 24
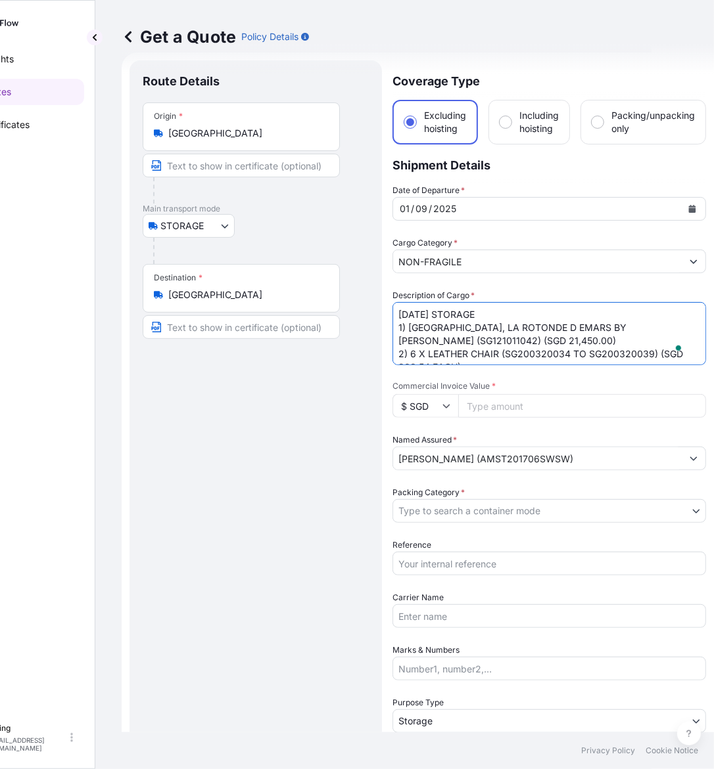
paste input "AMST201706SWSW"
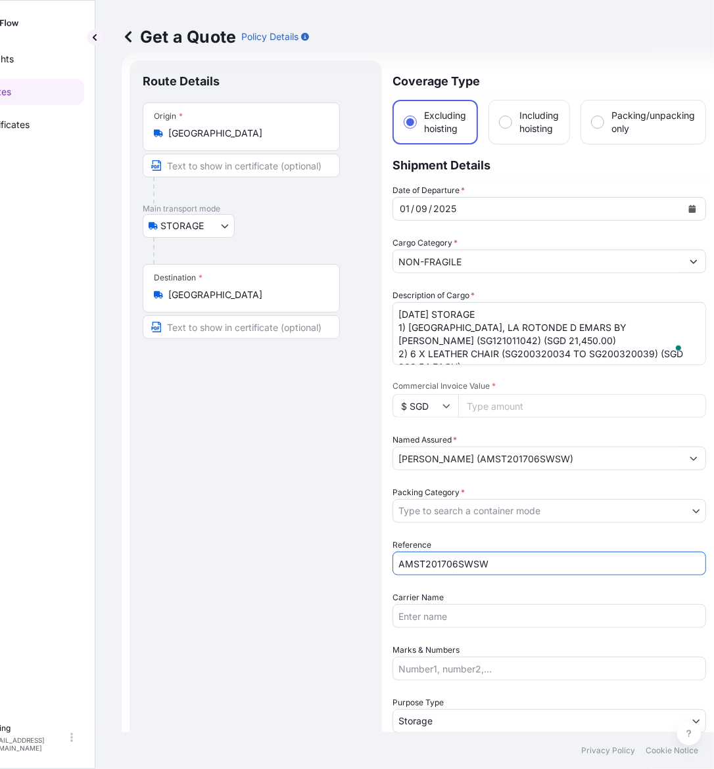
type input "AMST201706SWSW"
click at [467, 522] on div "Date of Departure * [DATE] Cargo Category * NON-FRAGILE Description of Cargo * …" at bounding box center [548, 485] width 313 height 602
click at [467, 511] on body "[DATE] Insights Quotes Certificates [PERSON_NAME] [EMAIL_ADDRESS][DOMAIN_NAME] …" at bounding box center [295, 384] width 714 height 769
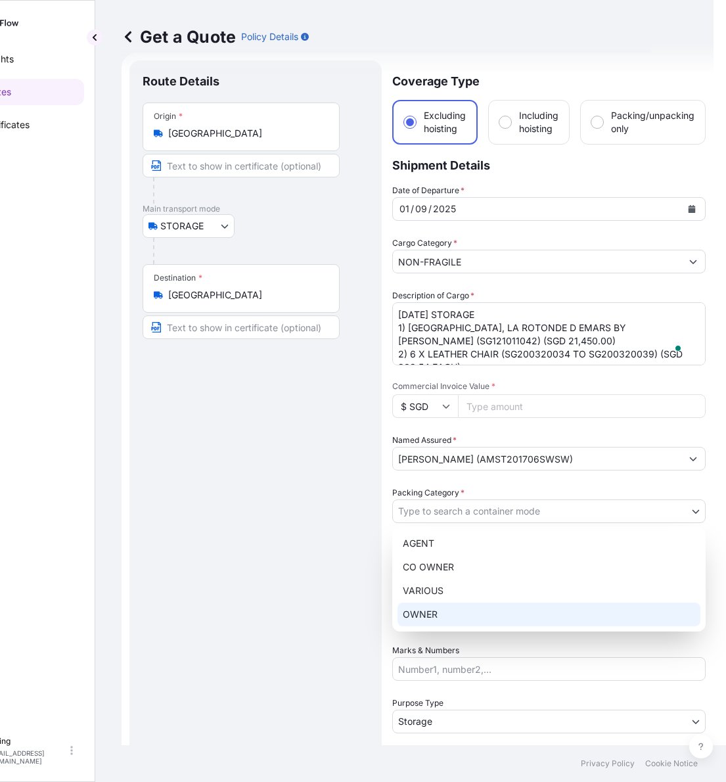
click at [455, 616] on div "OWNER" at bounding box center [549, 615] width 303 height 24
select select "27"
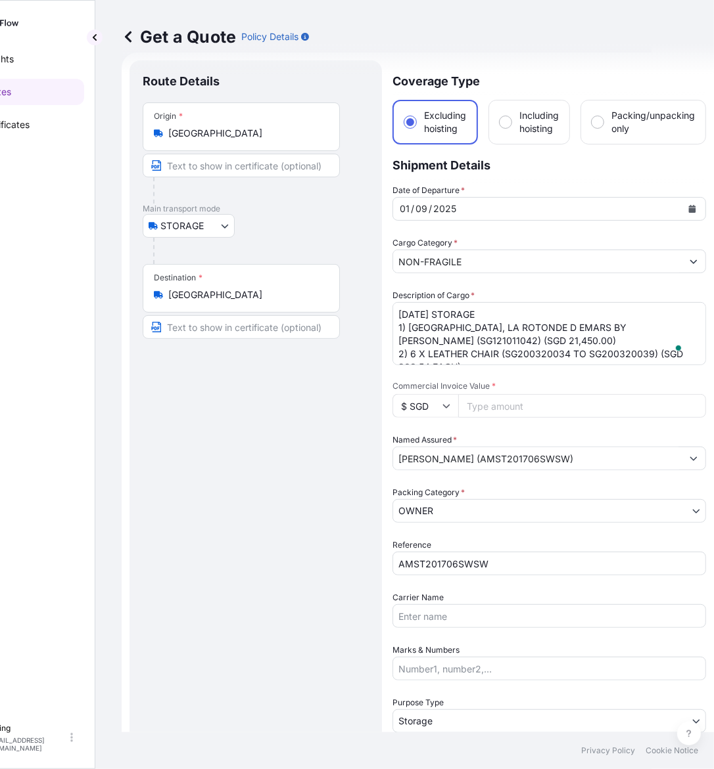
drag, startPoint x: 493, startPoint y: 419, endPoint x: 496, endPoint y: 409, distance: 11.0
click at [493, 419] on div "Date of Departure * [DATE] Cargo Category * NON-FRAGILE Description of Cargo * …" at bounding box center [548, 485] width 313 height 602
click at [496, 407] on input "Commercial Invoice Value *" at bounding box center [582, 406] width 248 height 24
paste input "100100.00"
type input "100100.00"
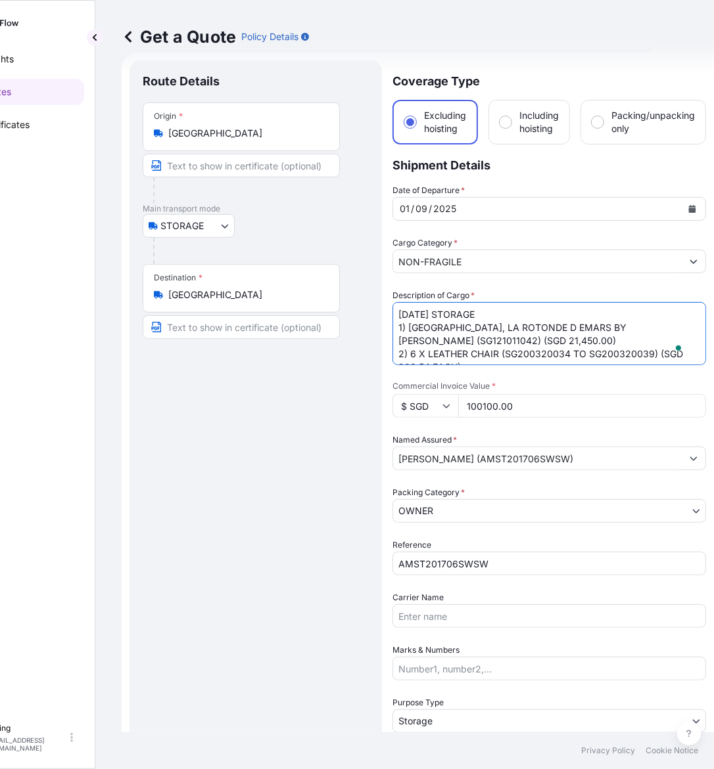
click at [495, 334] on textarea "[DATE] STORAGE 1) [GEOGRAPHIC_DATA] PARIS XV, LA ROTONDE D EMARS BY [PERSON_NAM…" at bounding box center [548, 333] width 313 height 63
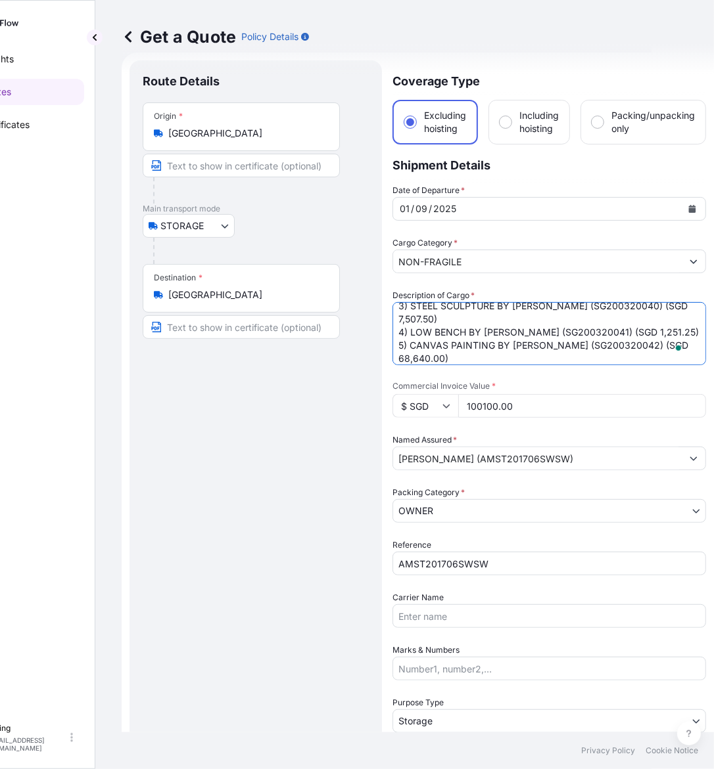
scroll to position [198, 0]
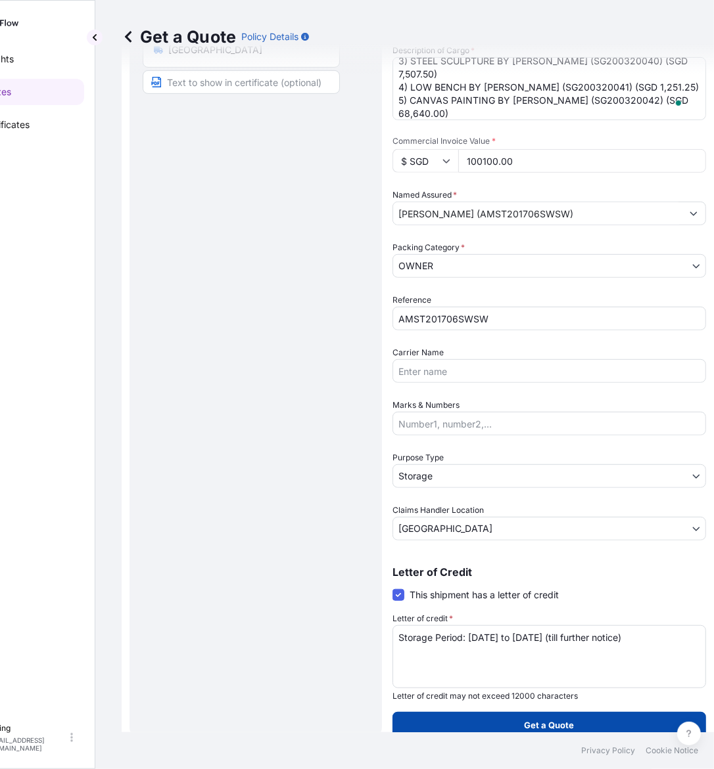
click at [621, 716] on button "Get a Quote" at bounding box center [548, 725] width 313 height 26
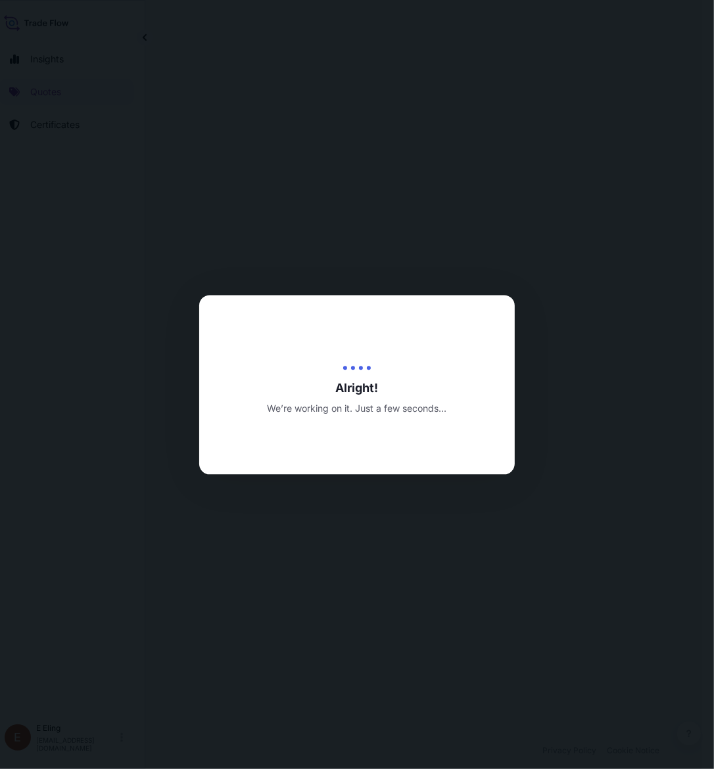
select select "STORAGE"
select select "Transit"
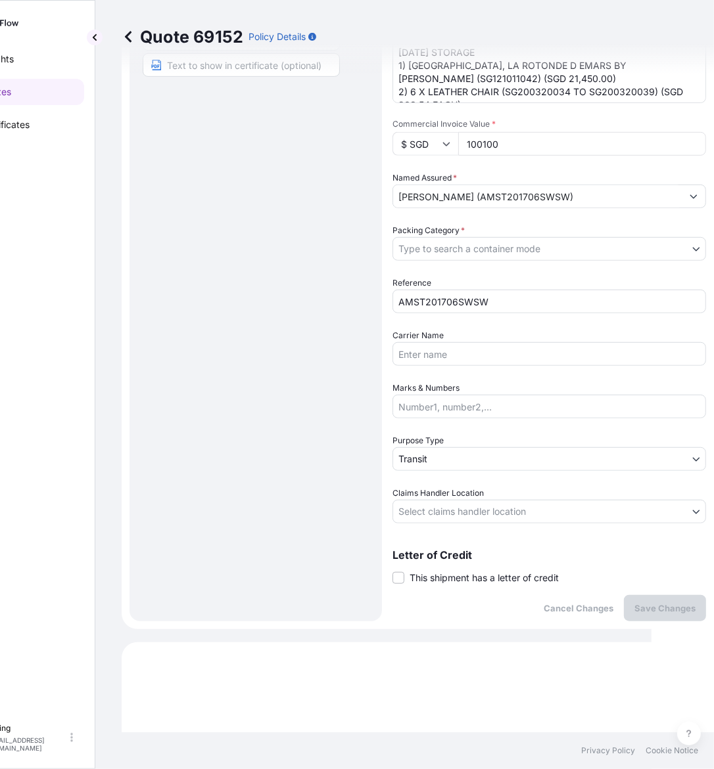
click at [438, 576] on span "This shipment has a letter of credit" at bounding box center [483, 578] width 149 height 13
click at [392, 571] on input "This shipment has a letter of credit" at bounding box center [392, 571] width 0 height 0
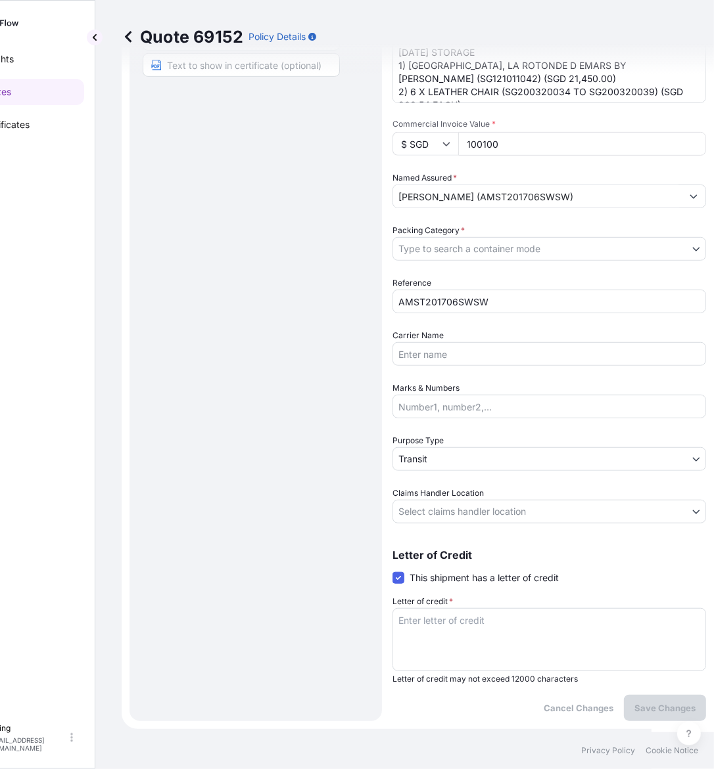
drag, startPoint x: 442, startPoint y: 591, endPoint x: 446, endPoint y: 603, distance: 12.3
click at [445, 595] on div "Letter of Credit This shipment has a letter of credit Letter of credit * Letter…" at bounding box center [548, 617] width 313 height 135
click at [446, 616] on textarea "Letter of credit *" at bounding box center [548, 639] width 313 height 63
paste textarea "Storage Period: [DATE] to [DATE] (till further notice)"
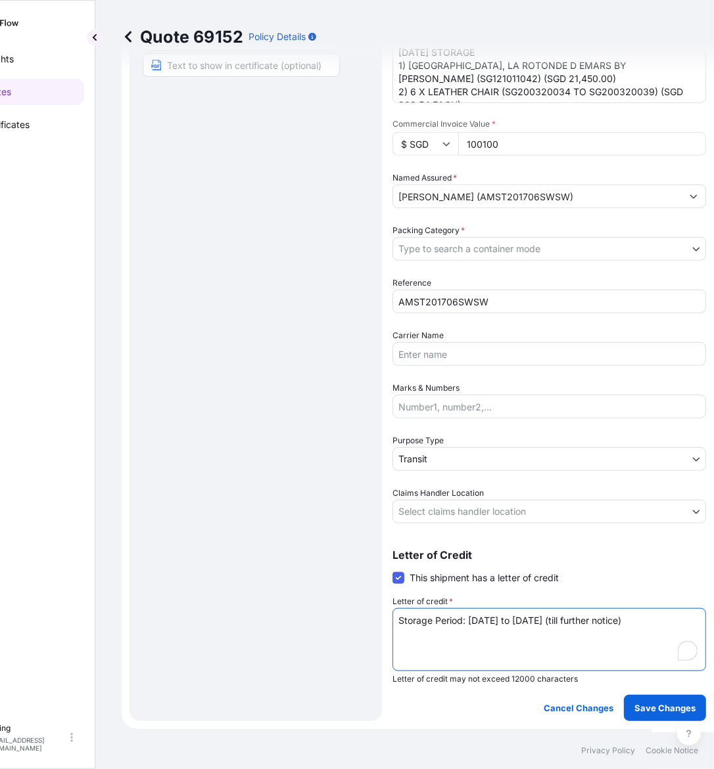
type textarea "Storage Period: [DATE] to [DATE] (till further notice)"
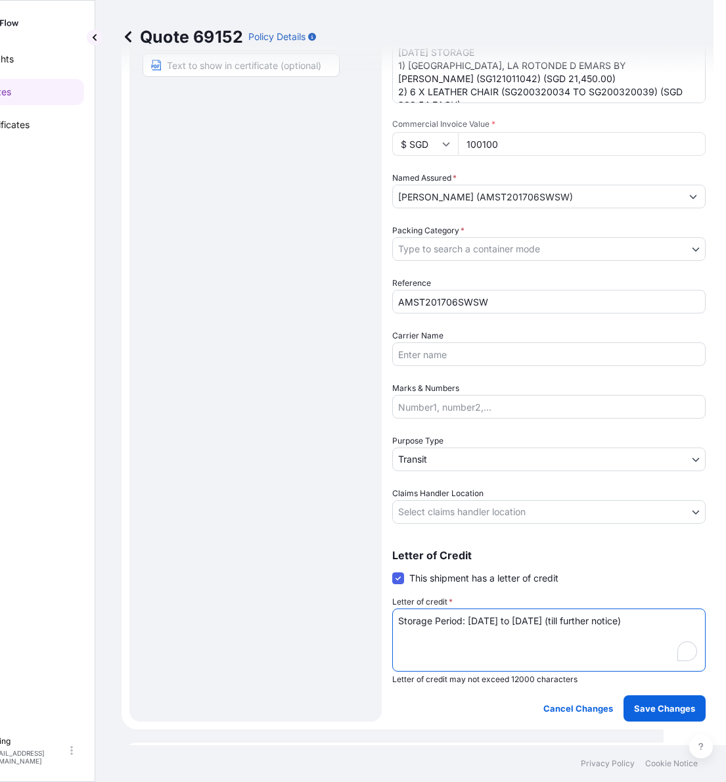
click at [473, 518] on body "Insights Quotes Certificates [PERSON_NAME] [EMAIL_ADDRESS][DOMAIN_NAME] Quote 6…" at bounding box center [301, 391] width 726 height 782
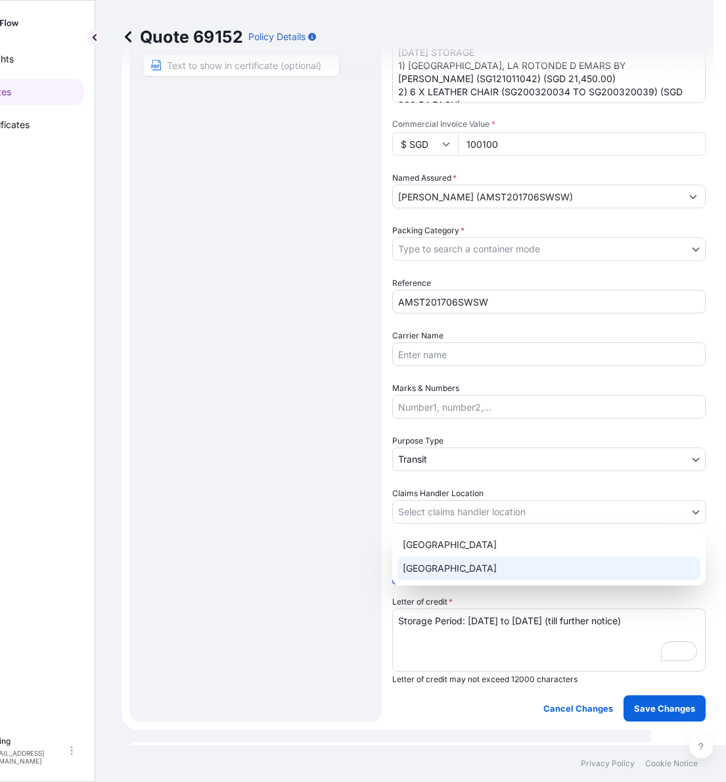
click at [451, 584] on div "[GEOGRAPHIC_DATA] [GEOGRAPHIC_DATA]" at bounding box center [548, 557] width 313 height 58
click at [427, 572] on div "[GEOGRAPHIC_DATA]" at bounding box center [549, 569] width 303 height 24
select select "[GEOGRAPHIC_DATA]"
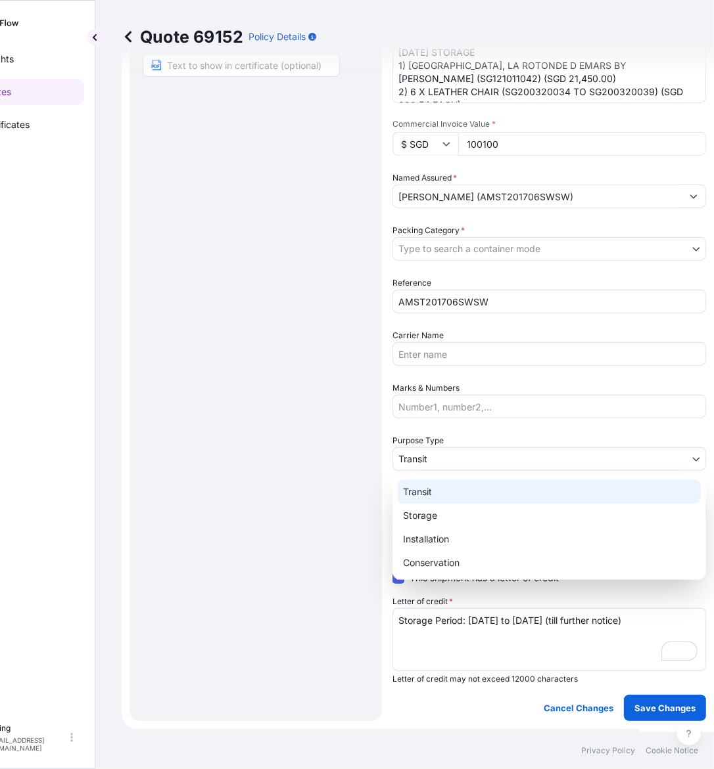
click at [455, 457] on body "Insights Quotes Certificates [PERSON_NAME] [EMAIL_ADDRESS][DOMAIN_NAME] Quote 6…" at bounding box center [288, 384] width 701 height 769
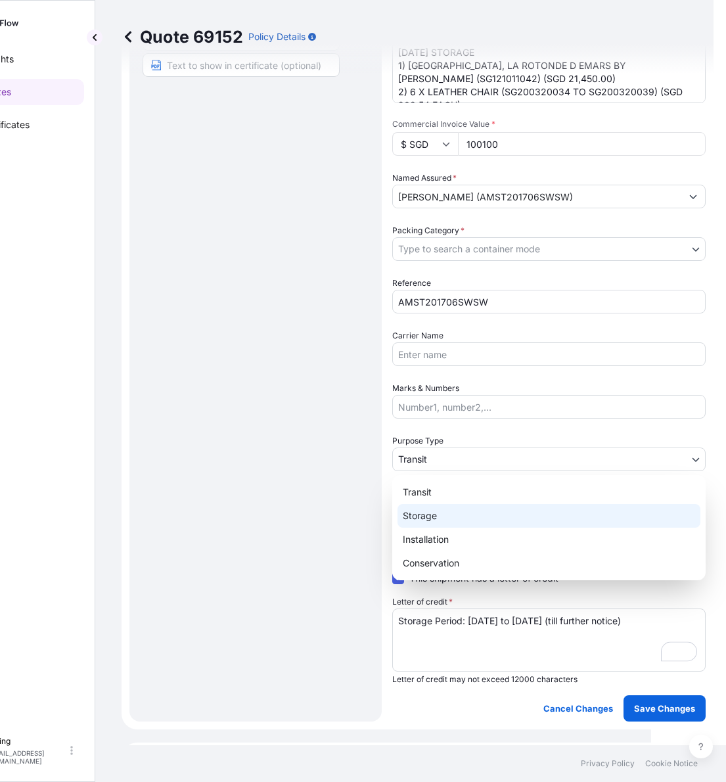
click at [441, 523] on div "Storage" at bounding box center [549, 516] width 303 height 24
select select "Storage"
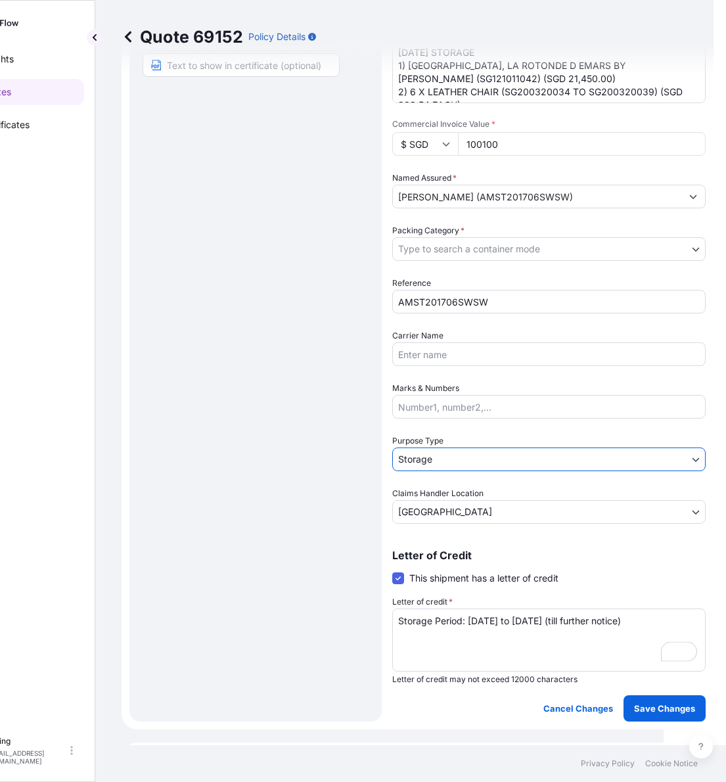
click at [510, 241] on body "Insights Quotes Certificates [PERSON_NAME] [EMAIL_ADDRESS][DOMAIN_NAME] Quote 6…" at bounding box center [301, 391] width 726 height 782
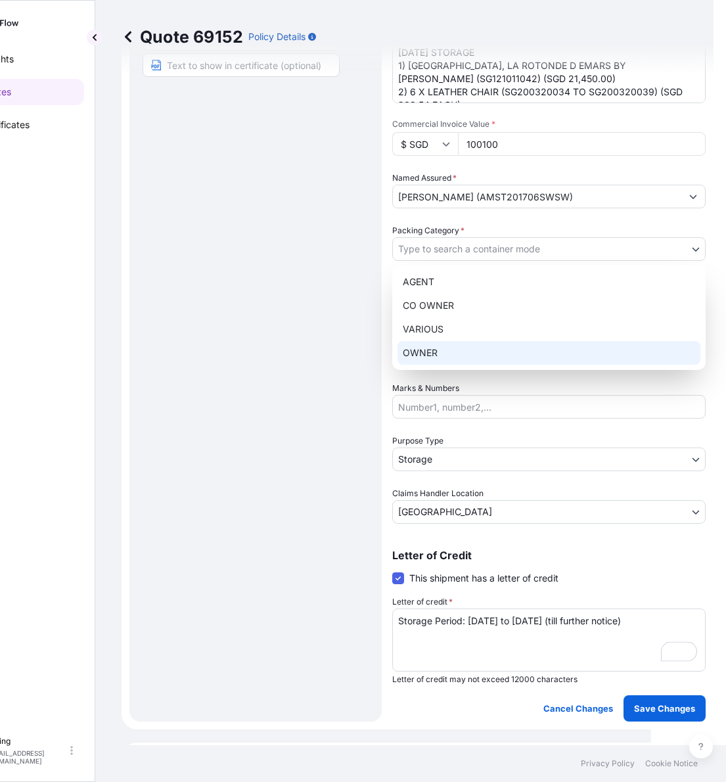
click at [464, 346] on div "OWNER" at bounding box center [549, 353] width 303 height 24
select select "27"
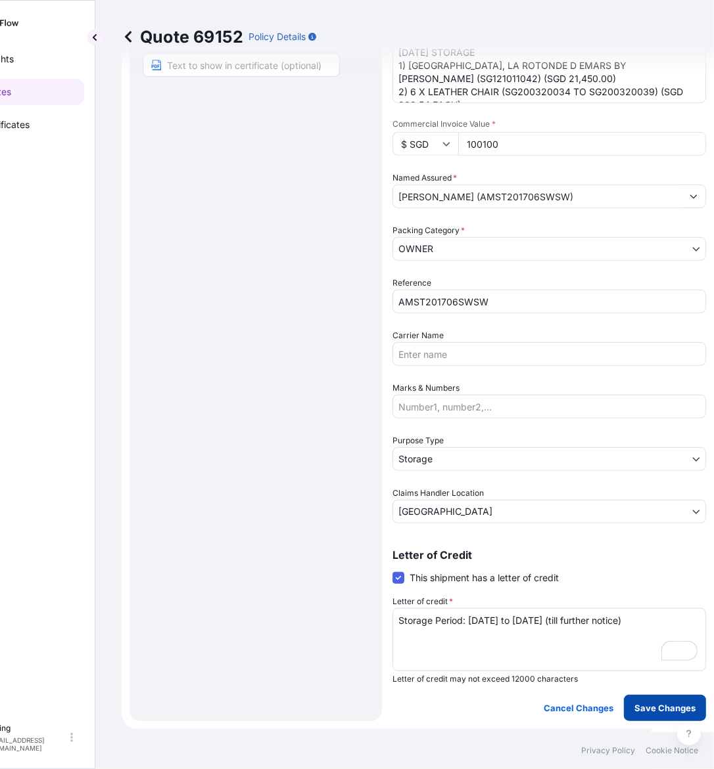
click at [658, 695] on button "Save Changes" at bounding box center [665, 708] width 82 height 26
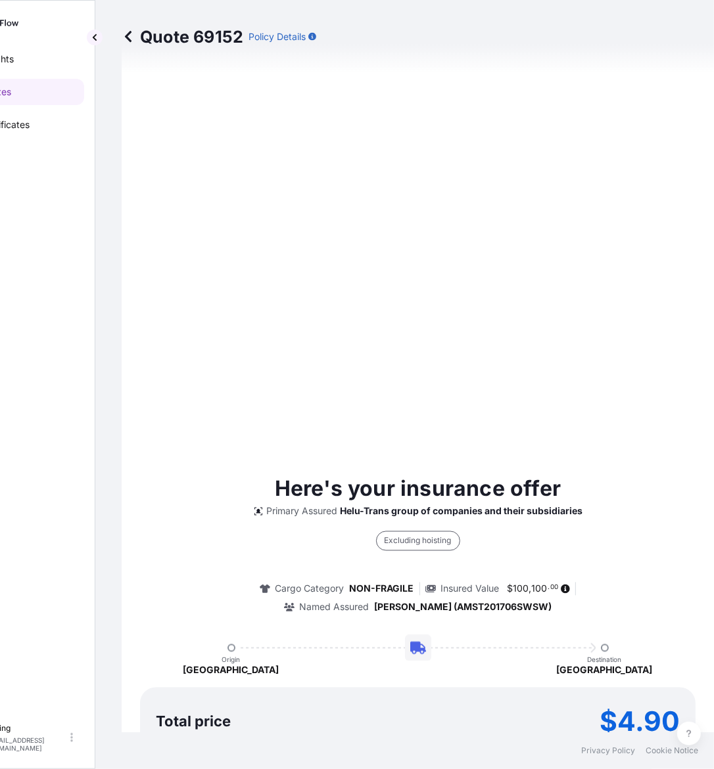
select select "STORAGE"
select select "Storage"
select select "[GEOGRAPHIC_DATA]"
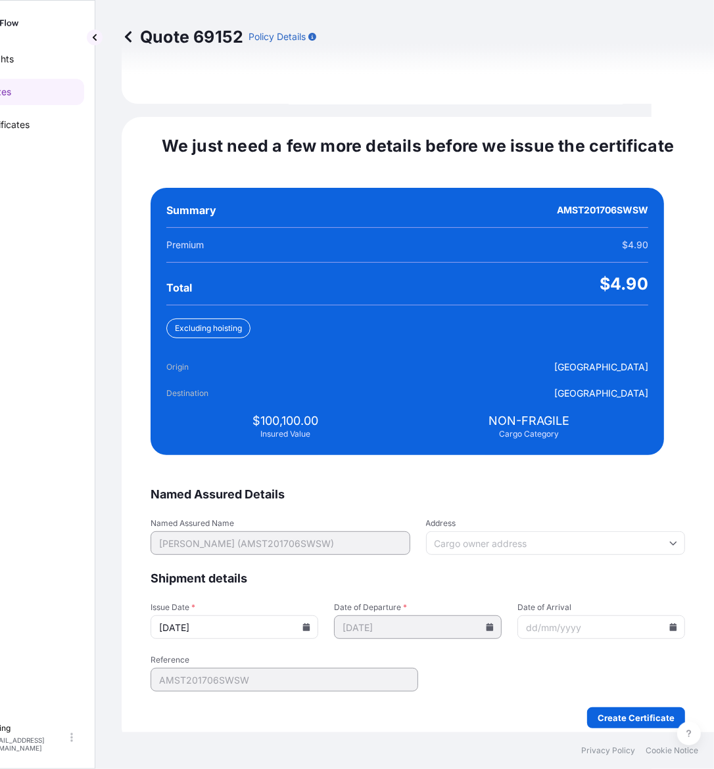
click at [310, 616] on input "[DATE]" at bounding box center [234, 628] width 168 height 24
click at [315, 616] on input "[DATE]" at bounding box center [234, 628] width 168 height 24
click at [314, 616] on input "[DATE]" at bounding box center [234, 628] width 168 height 24
click at [310, 624] on icon at bounding box center [306, 628] width 7 height 8
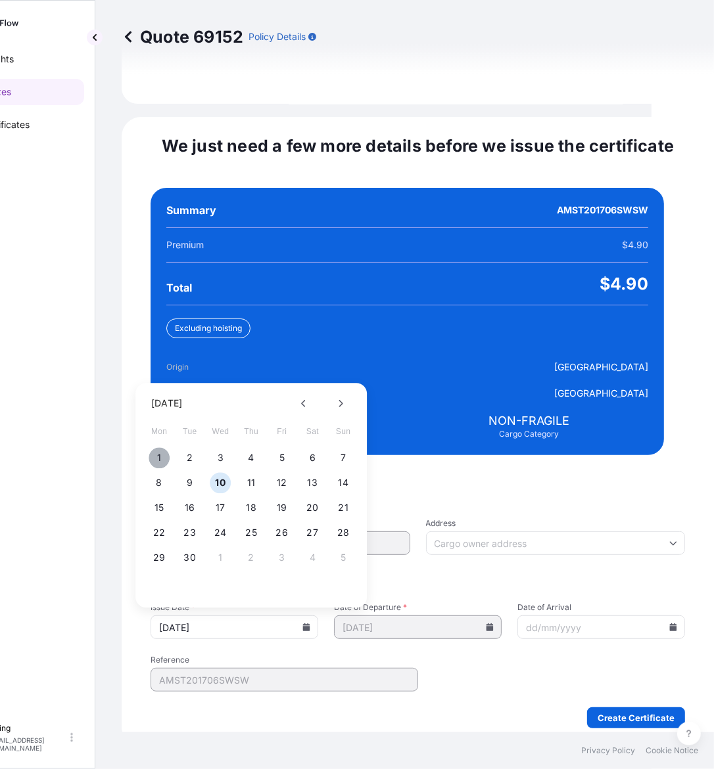
click at [161, 450] on button "1" at bounding box center [159, 458] width 21 height 21
type input "[DATE]"
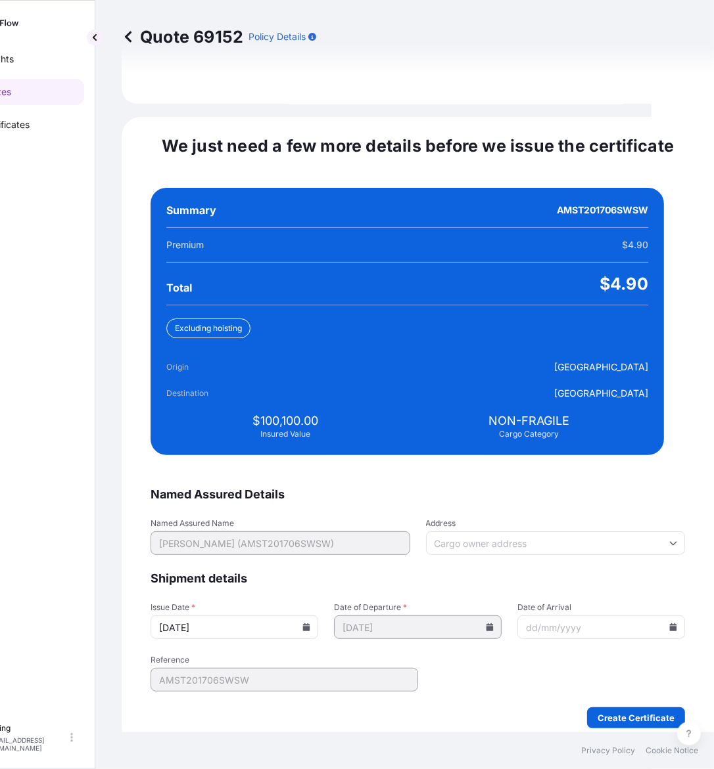
click at [651, 616] on input "Date of Arrival" at bounding box center [601, 628] width 168 height 24
click at [669, 624] on icon at bounding box center [673, 628] width 8 height 8
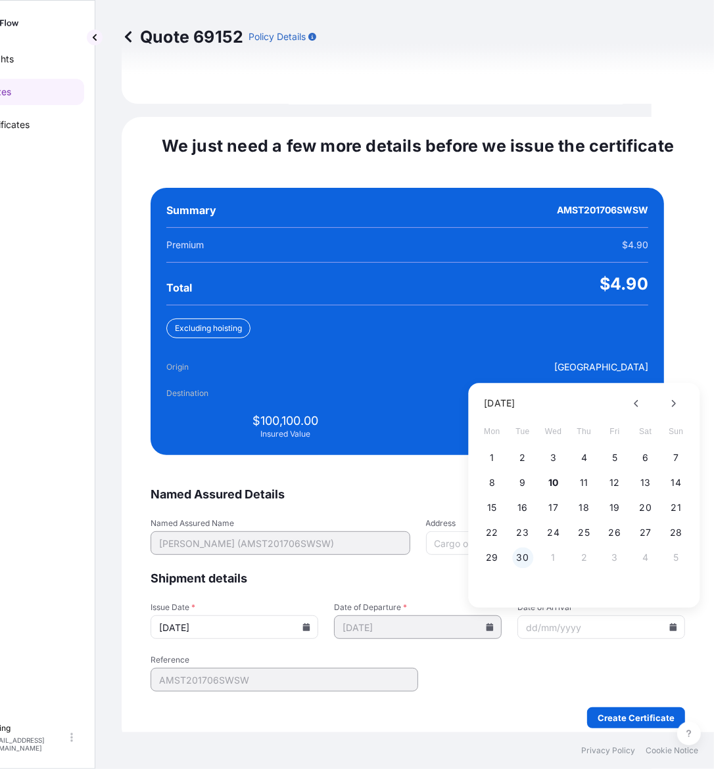
click at [519, 548] on button "30" at bounding box center [522, 558] width 21 height 21
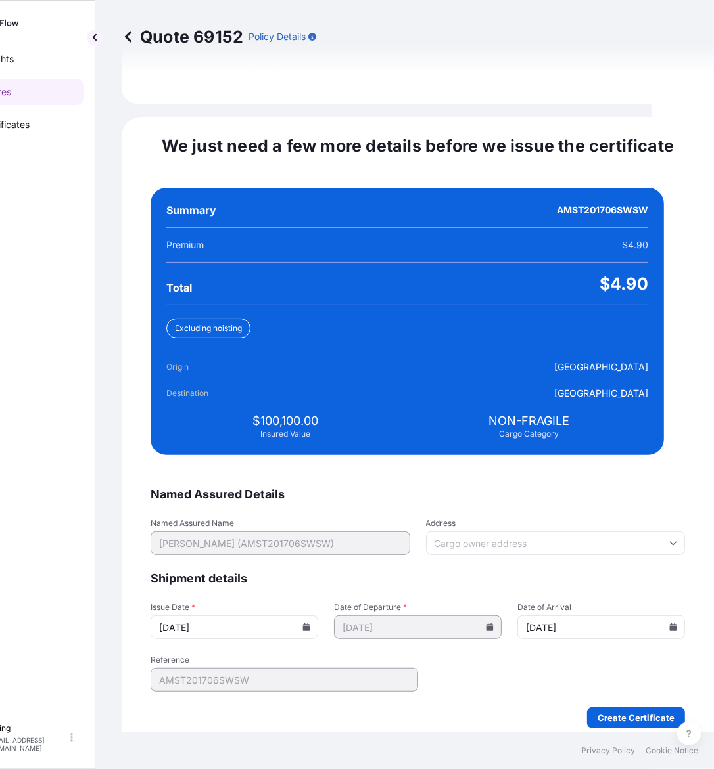
type input "[DATE]"
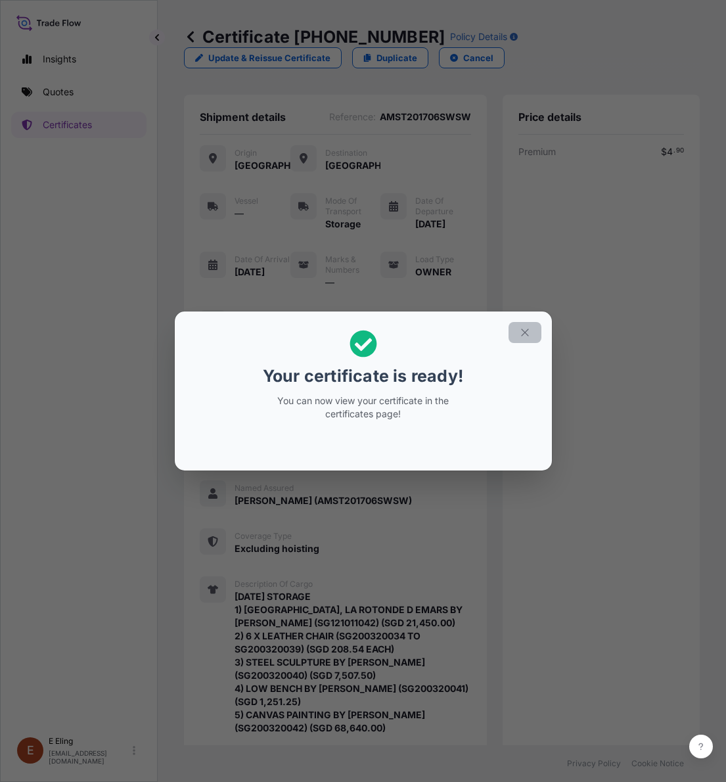
click at [530, 329] on button "button" at bounding box center [525, 332] width 33 height 21
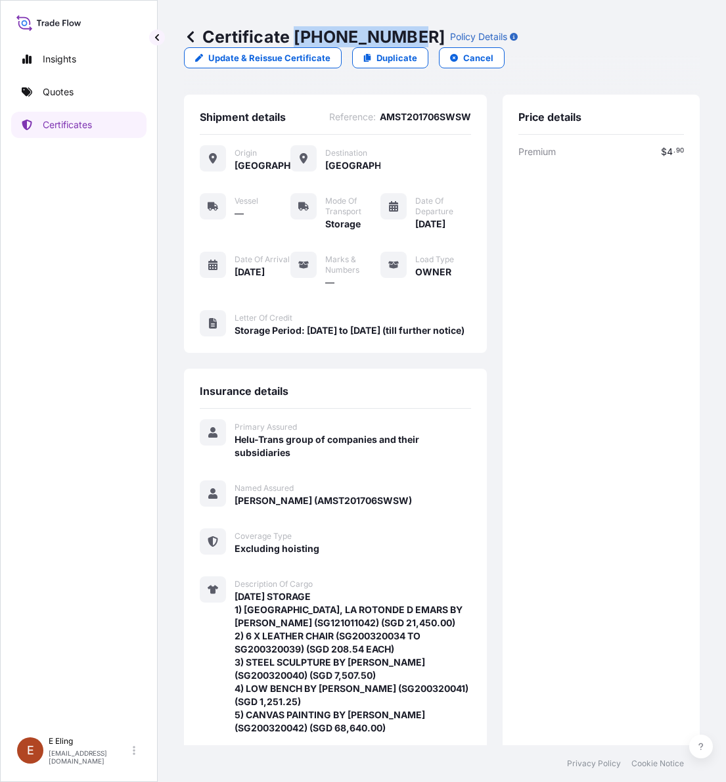
drag, startPoint x: 293, startPoint y: 28, endPoint x: 408, endPoint y: 31, distance: 115.0
click at [408, 31] on p "Certificate [PHONE_NUMBER]" at bounding box center [314, 36] width 261 height 21
copy p "[PHONE_NUMBER]"
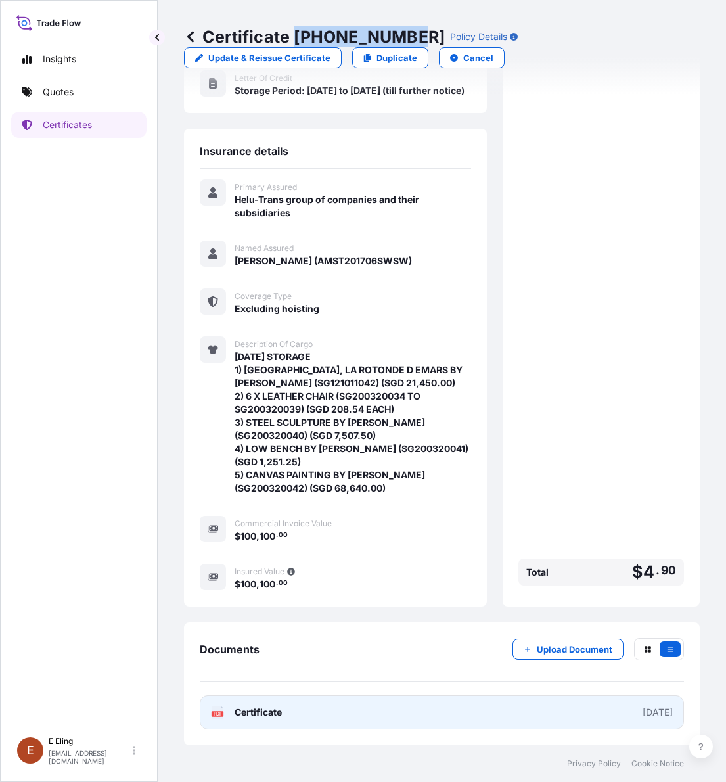
click at [293, 717] on link "PDF Certificate [DATE]" at bounding box center [442, 712] width 484 height 34
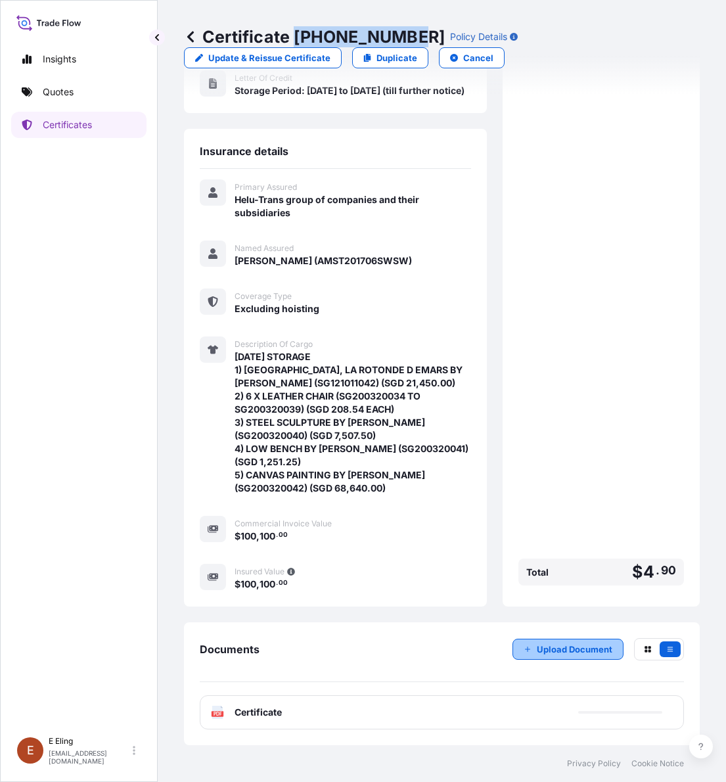
click at [537, 646] on p "Upload Document" at bounding box center [575, 649] width 76 height 13
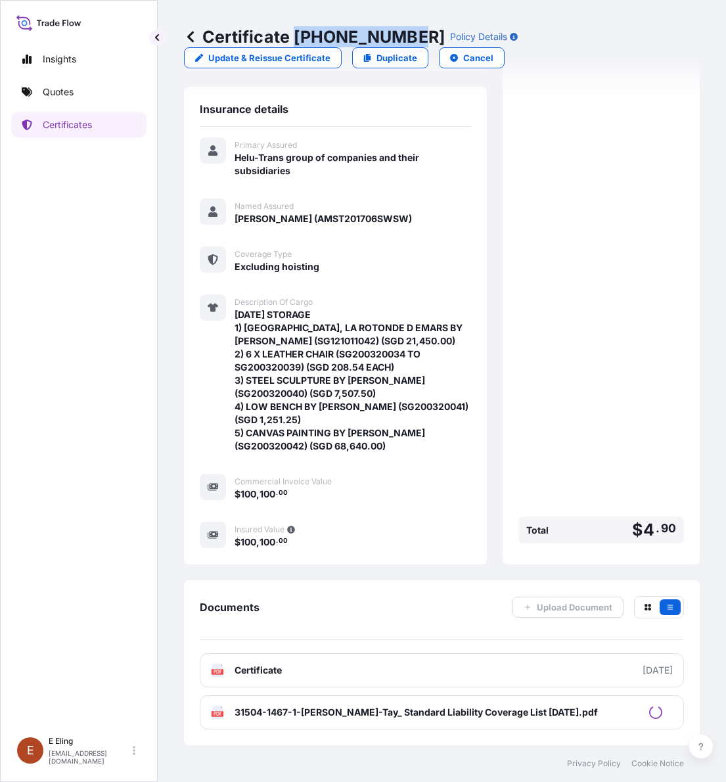
scroll to position [302, 0]
click at [73, 116] on link "Certificates" at bounding box center [78, 125] width 135 height 26
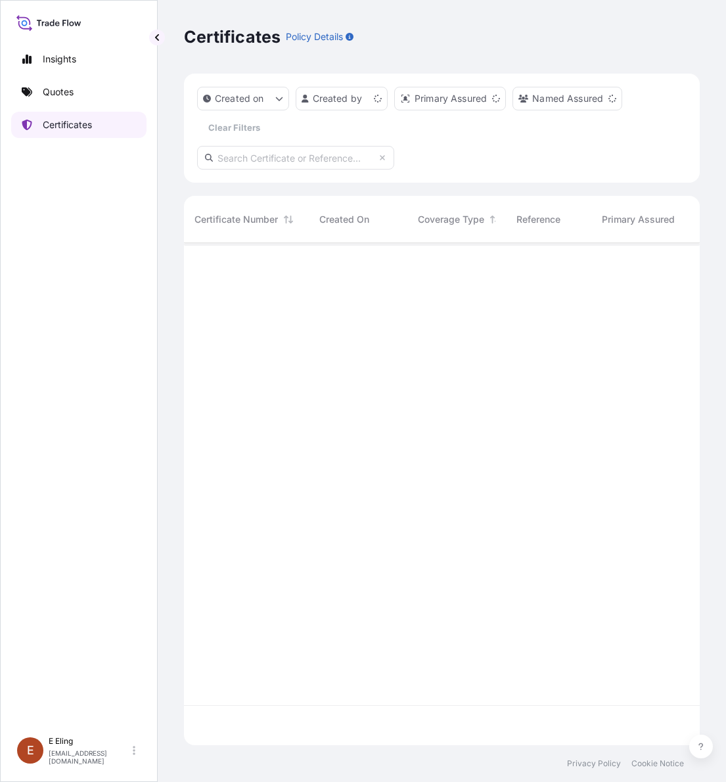
scroll to position [497, 503]
click at [325, 160] on input "text" at bounding box center [295, 158] width 197 height 24
paste input "AMST222425MMZJ"
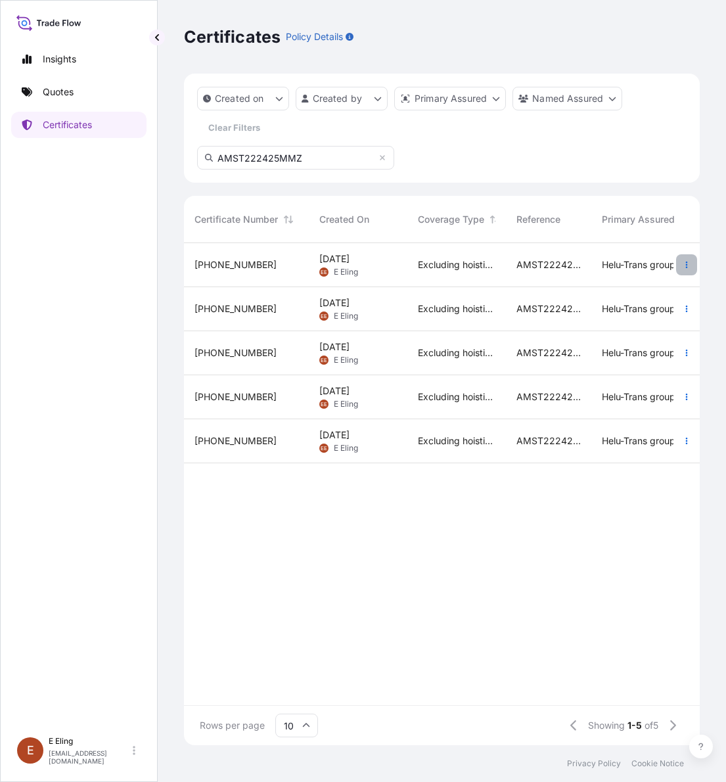
type input "AMST222425MMZ"
click at [680, 262] on button "button" at bounding box center [686, 264] width 21 height 21
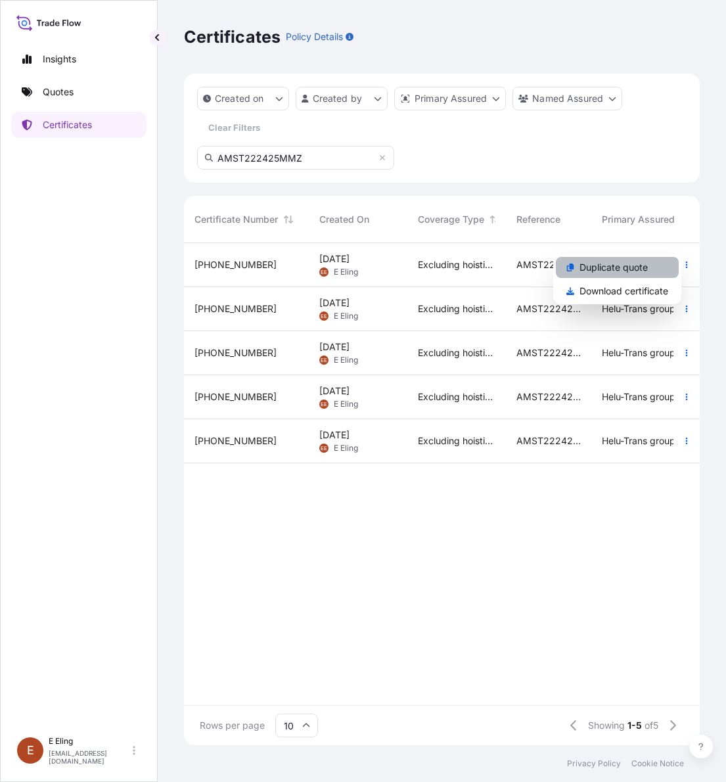
click at [659, 267] on link "Duplicate quote" at bounding box center [617, 267] width 123 height 21
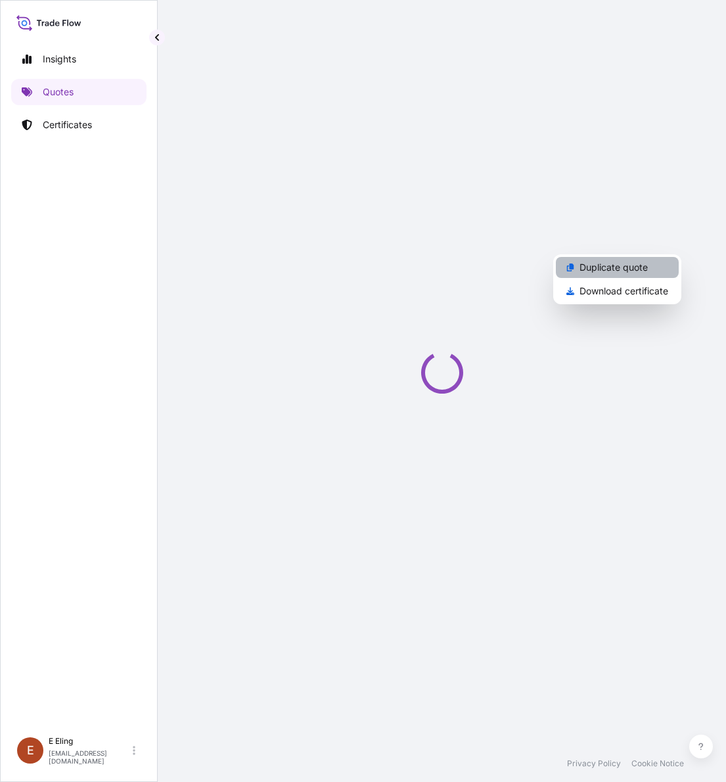
select select "STORAGE"
select select "Storage"
select select "[GEOGRAPHIC_DATA]"
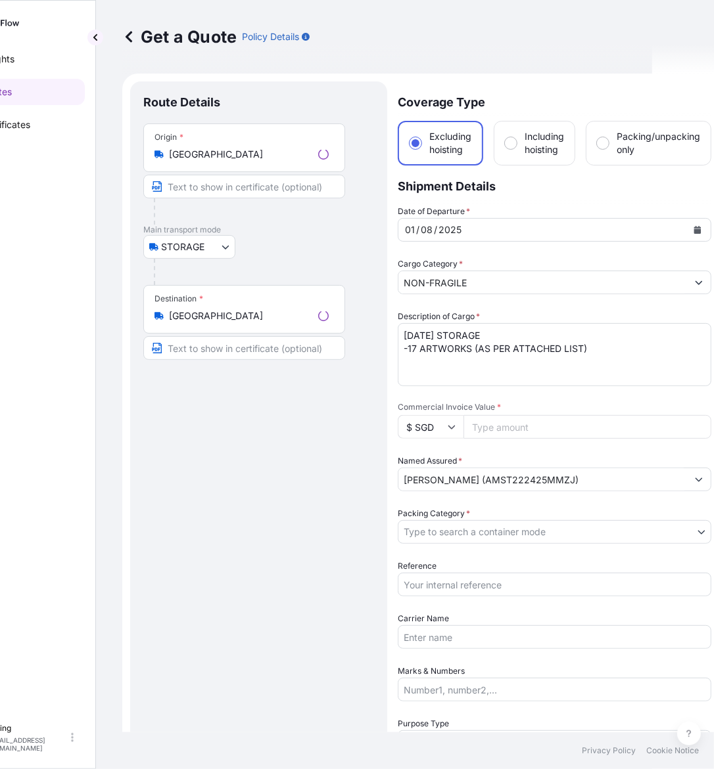
scroll to position [21, 0]
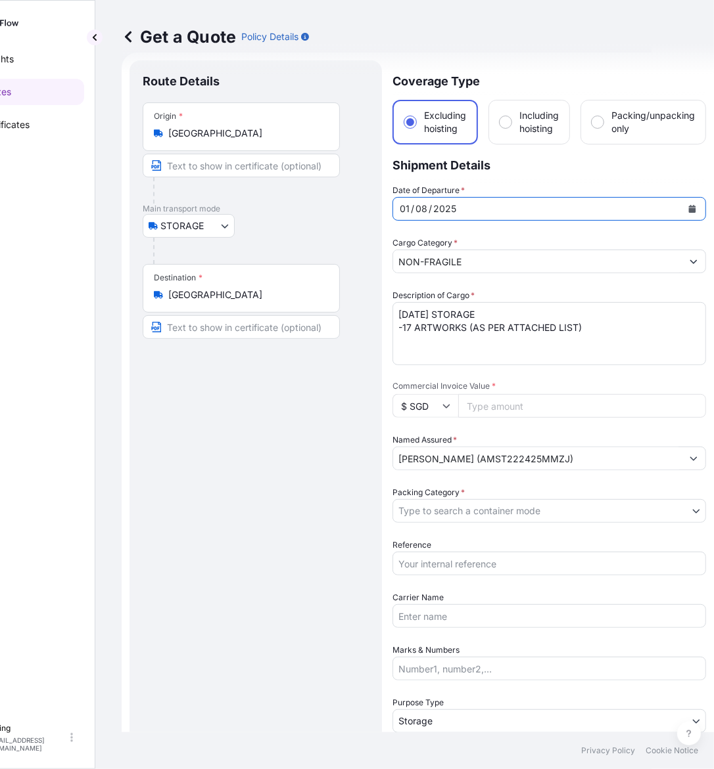
click at [691, 205] on icon "Calendar" at bounding box center [692, 209] width 8 height 8
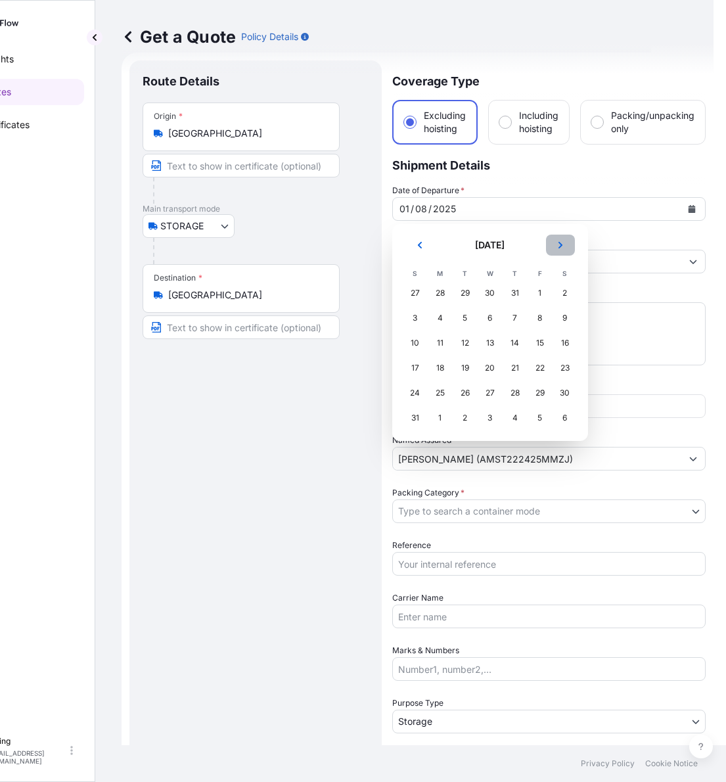
click at [561, 243] on icon "Next" at bounding box center [561, 245] width 8 height 8
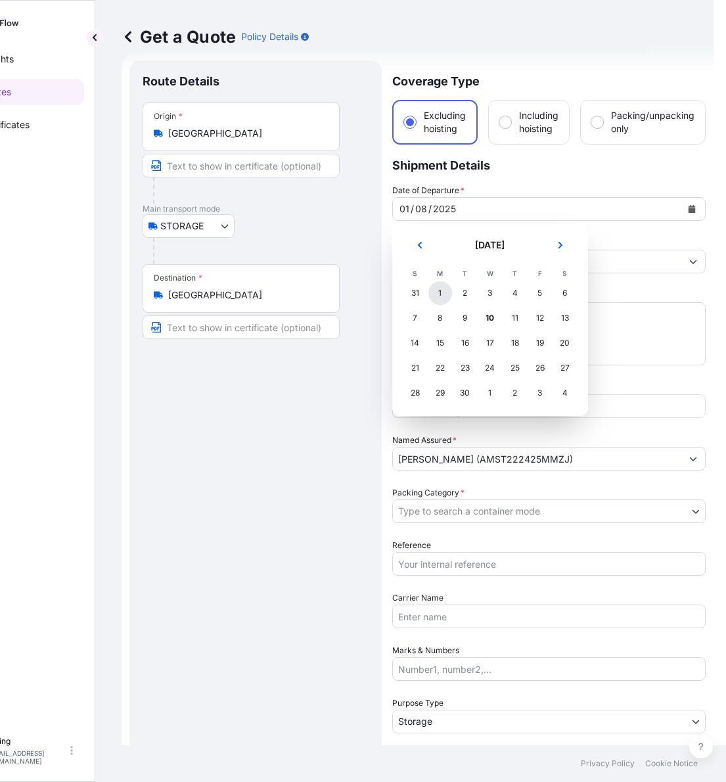
click at [439, 289] on div "1" at bounding box center [440, 293] width 24 height 24
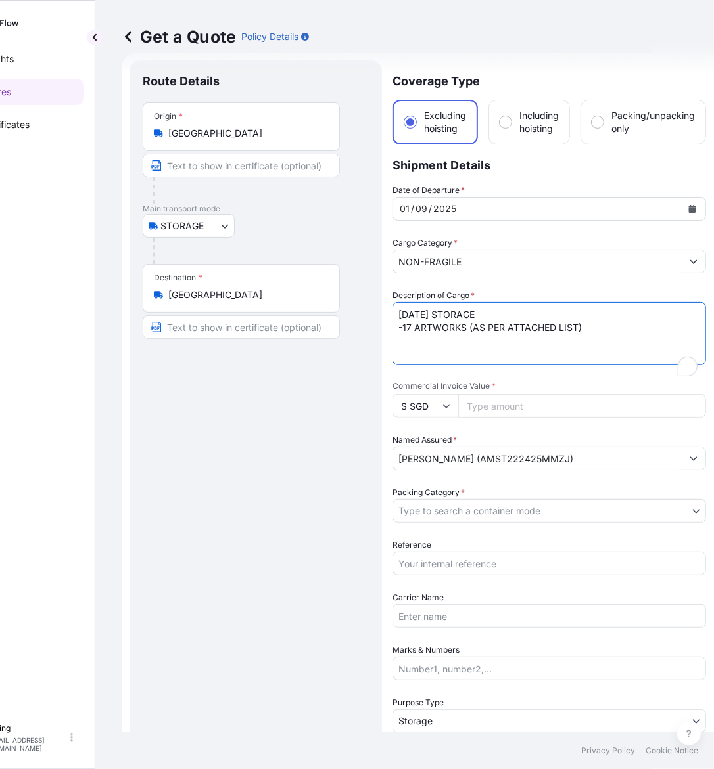
click at [415, 309] on textarea "[DATE] STORAGE -17 ARTWORKS (AS PER ATTACHED LIST)" at bounding box center [548, 333] width 313 height 63
drag, startPoint x: 415, startPoint y: 309, endPoint x: 382, endPoint y: 309, distance: 32.9
click at [382, 309] on form "Route Details Place of loading Road / Inland Road / Inland Origin * [GEOGRAPHIC…" at bounding box center [418, 522] width 592 height 939
type textarea "[DATE] STORAGE -17 ARTWORKS (AS PER ATTACHED LIST)"
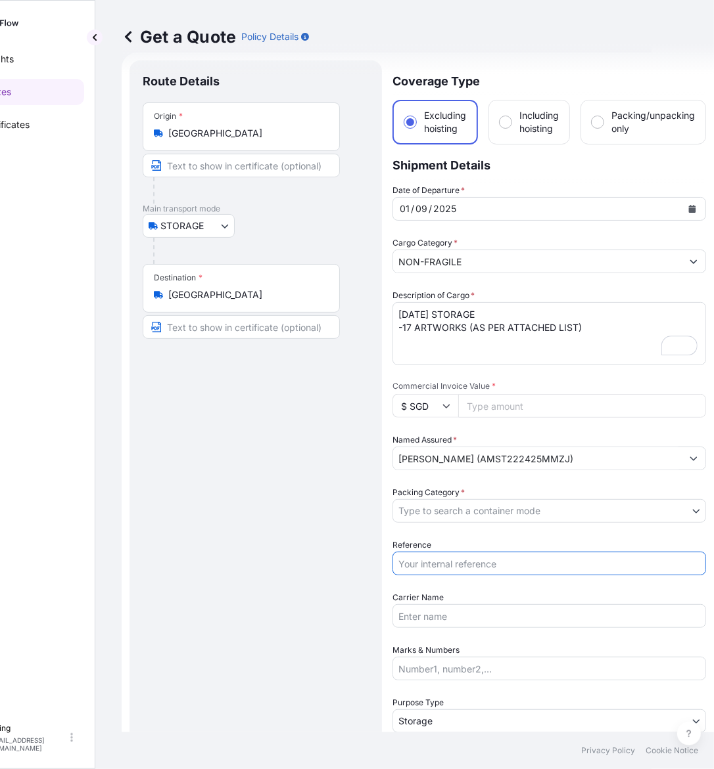
drag, startPoint x: 465, startPoint y: 557, endPoint x: 462, endPoint y: 572, distance: 15.5
click at [465, 557] on input "Reference" at bounding box center [548, 564] width 313 height 24
paste input "AMST222425MMZJ"
click at [464, 523] on div "Date of Departure * [DATE] Cargo Category * NON-FRAGILE Description of Cargo * …" at bounding box center [548, 485] width 313 height 602
click at [399, 565] on input "AMST222425MMZJ" at bounding box center [548, 564] width 313 height 24
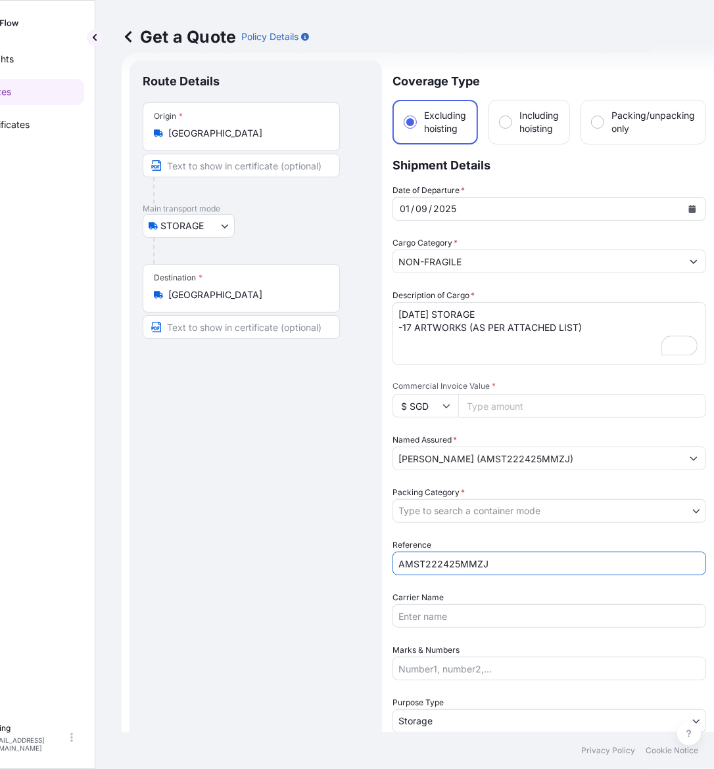
drag, startPoint x: 408, startPoint y: 564, endPoint x: 342, endPoint y: 564, distance: 65.7
click at [342, 564] on form "Route Details Place of loading Road / Inland Road / Inland Origin * [GEOGRAPHIC…" at bounding box center [418, 522] width 592 height 939
type input "AMST222425MMZJ"
click at [446, 500] on body "Insights Quotes Certificates [PERSON_NAME] [EMAIL_ADDRESS][DOMAIN_NAME] Get a Q…" at bounding box center [295, 384] width 714 height 769
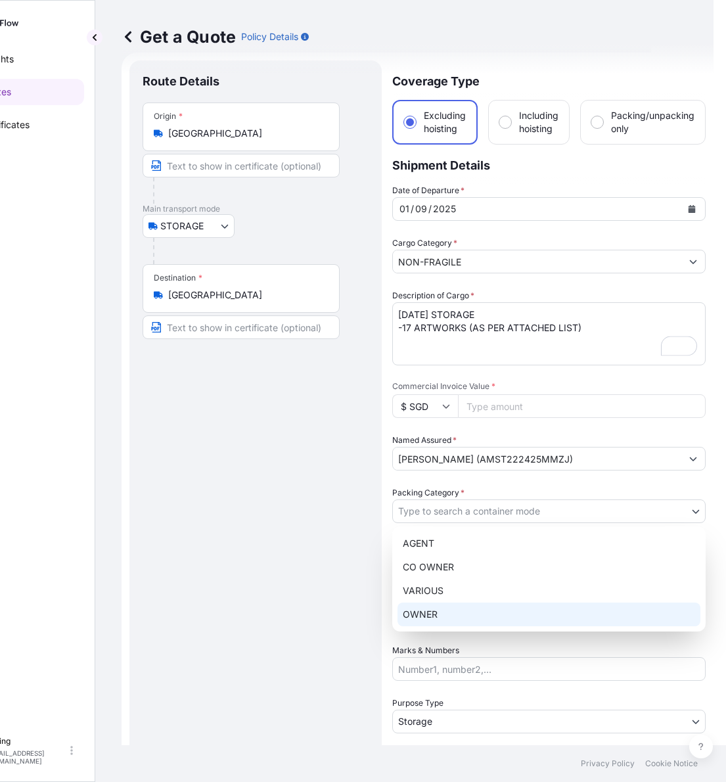
click at [428, 618] on div "OWNER" at bounding box center [549, 615] width 303 height 24
select select "27"
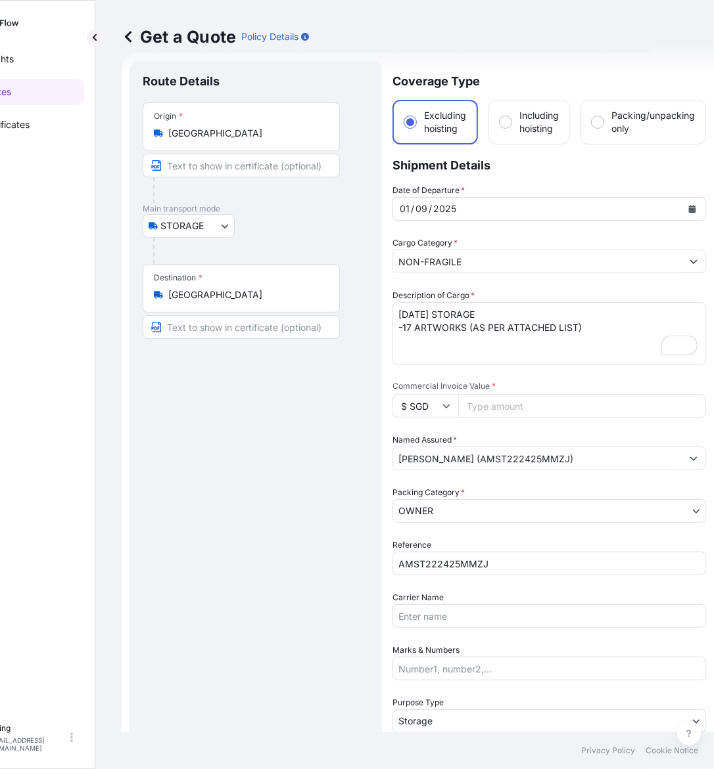
click at [522, 401] on input "Commercial Invoice Value *" at bounding box center [582, 406] width 248 height 24
paste input "341888.20"
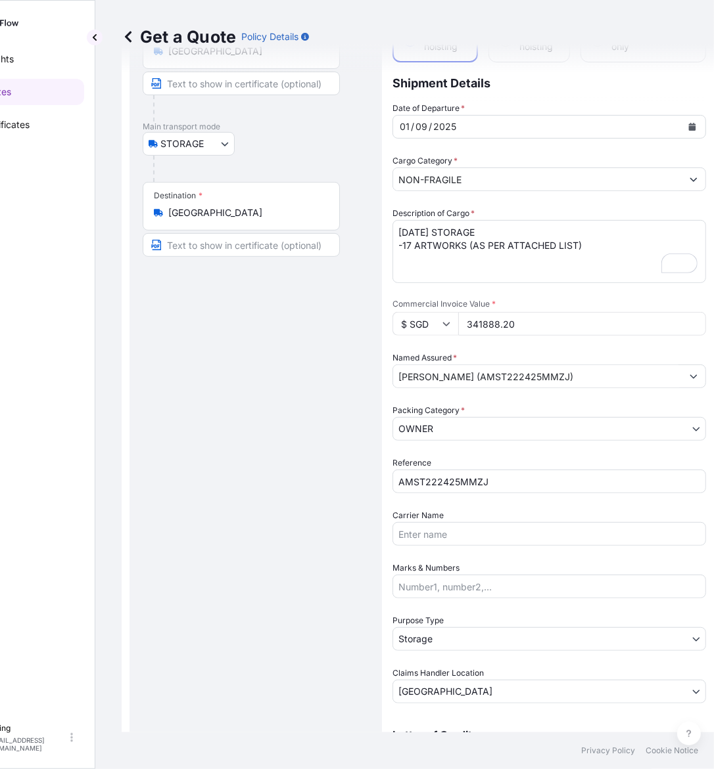
scroll to position [172, 0]
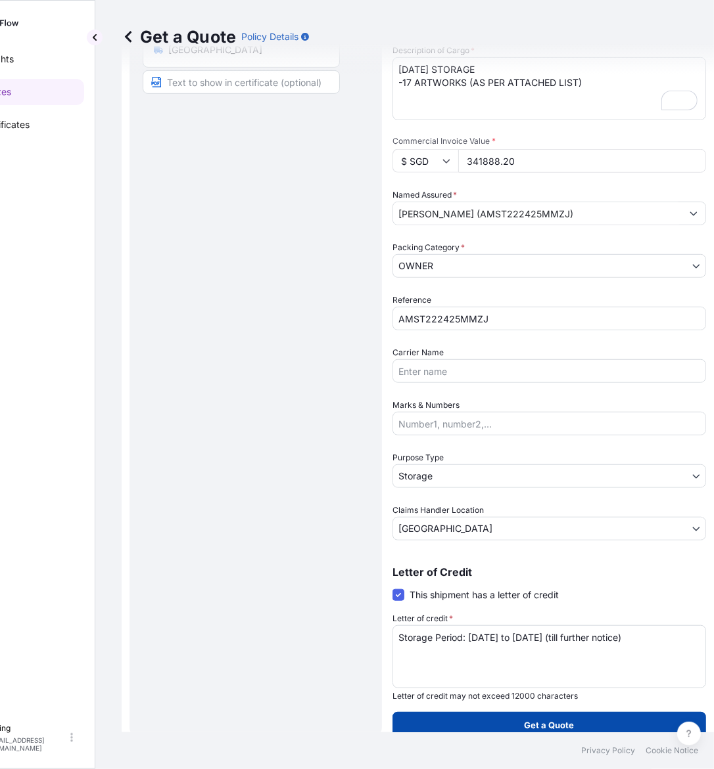
type input "341888.20"
click at [515, 712] on button "Get a Quote" at bounding box center [548, 725] width 313 height 26
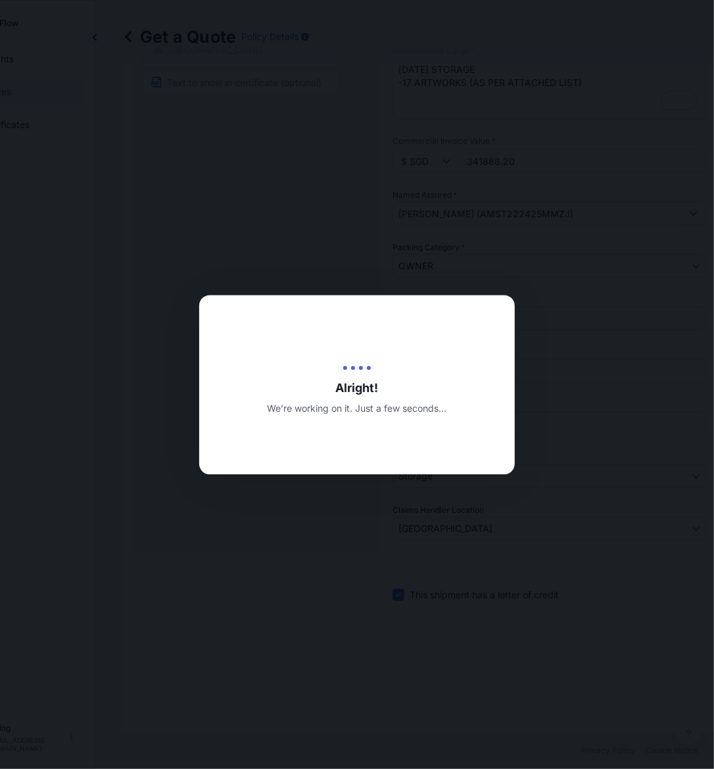
type input "[DATE]"
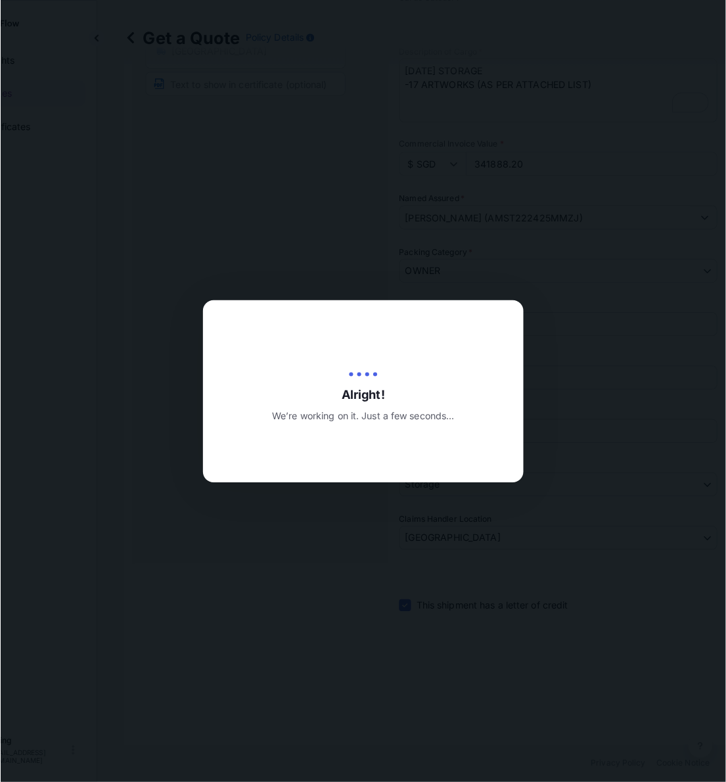
scroll to position [0, 62]
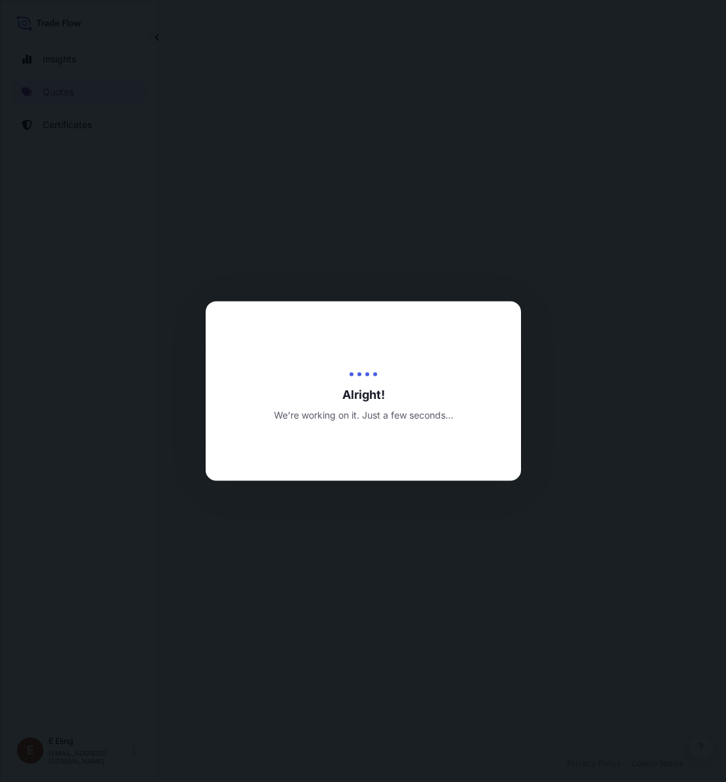
select select "STORAGE"
select select "Transit"
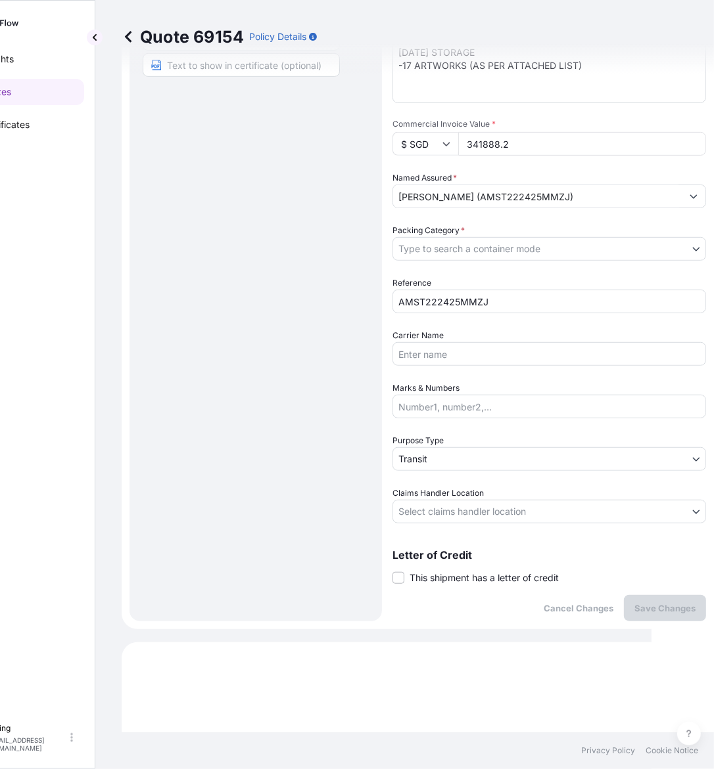
click at [444, 585] on div "Coverage Type Excluding hoisting Including hoisting Packing/unpacking only Ship…" at bounding box center [548, 209] width 313 height 823
click at [442, 582] on span "This shipment has a letter of credit" at bounding box center [483, 578] width 149 height 13
click at [392, 571] on input "This shipment has a letter of credit" at bounding box center [392, 571] width 0 height 0
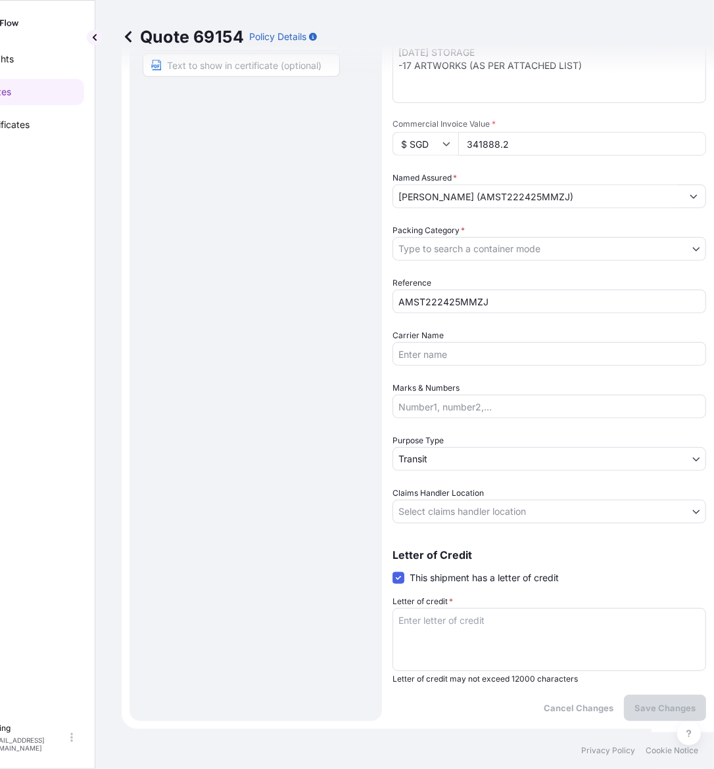
click at [444, 599] on label "Letter of credit *" at bounding box center [422, 601] width 60 height 13
click at [444, 608] on textarea "Letter of credit *" at bounding box center [548, 639] width 313 height 63
click at [451, 624] on textarea "Letter of credit *" at bounding box center [548, 639] width 313 height 63
paste textarea "Storage Period: [DATE] to [DATE] (till further notice)"
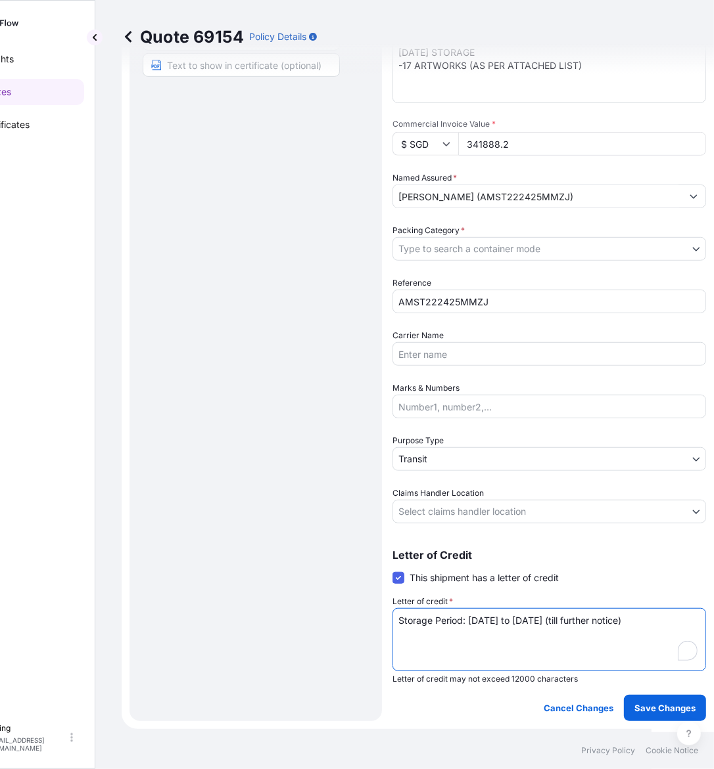
type textarea "Storage Period: [DATE] to [DATE] (till further notice)"
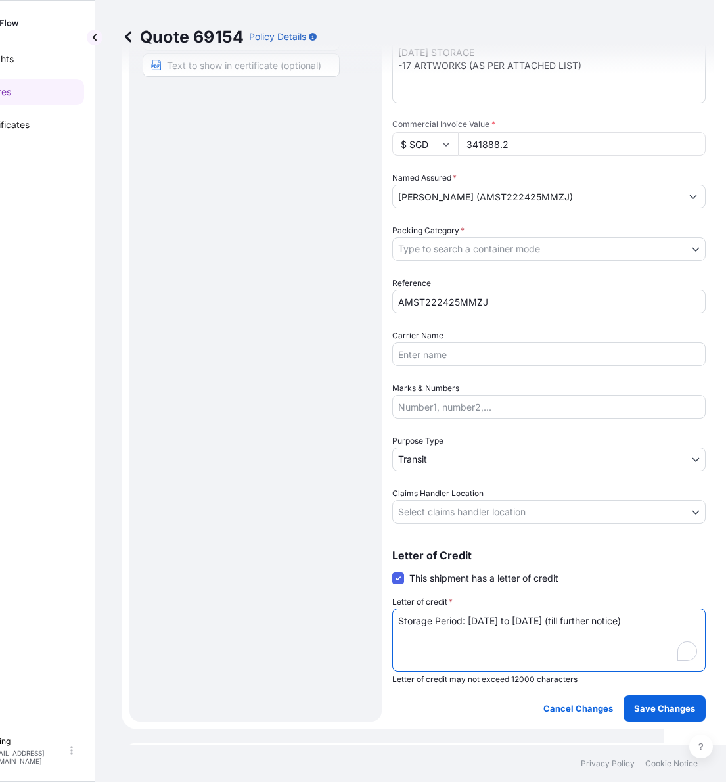
click at [451, 509] on body "Insights Quotes Certificates [PERSON_NAME] [EMAIL_ADDRESS][DOMAIN_NAME] Quote 6…" at bounding box center [301, 391] width 726 height 782
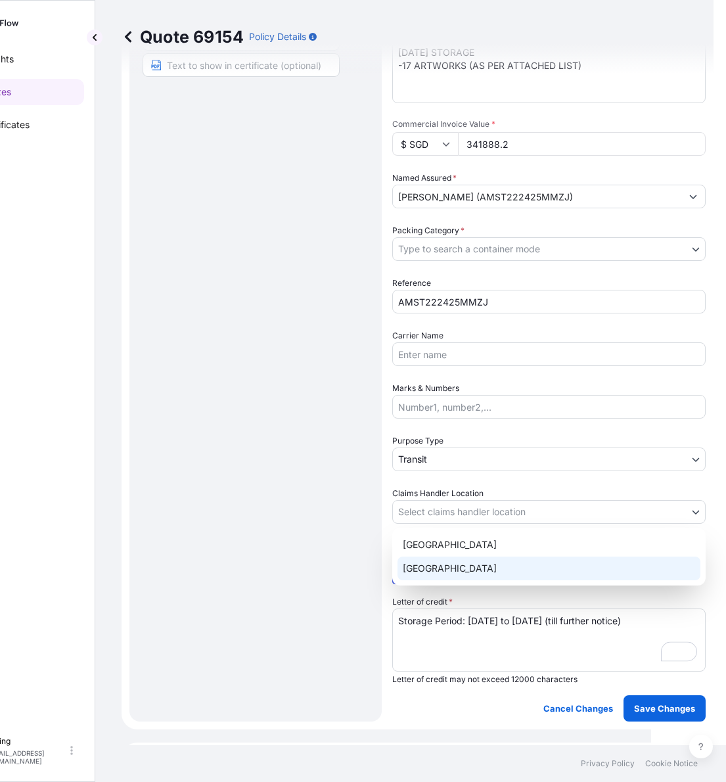
click at [439, 584] on div "[GEOGRAPHIC_DATA] [GEOGRAPHIC_DATA]" at bounding box center [548, 557] width 313 height 58
click at [445, 572] on div "[GEOGRAPHIC_DATA]" at bounding box center [549, 569] width 303 height 24
select select "[GEOGRAPHIC_DATA]"
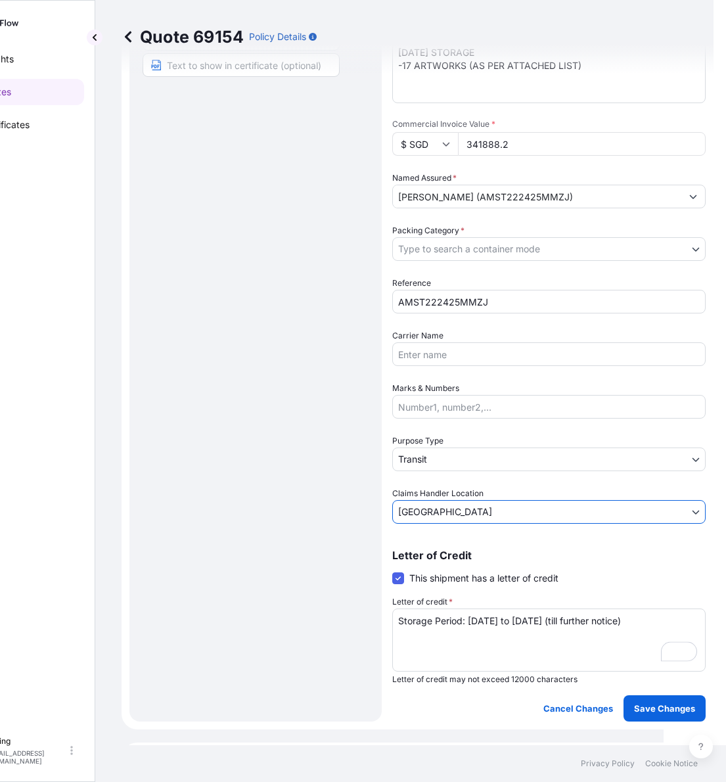
click at [451, 455] on body "Insights Quotes Certificates [PERSON_NAME] [EMAIL_ADDRESS][DOMAIN_NAME] Quote 6…" at bounding box center [301, 391] width 726 height 782
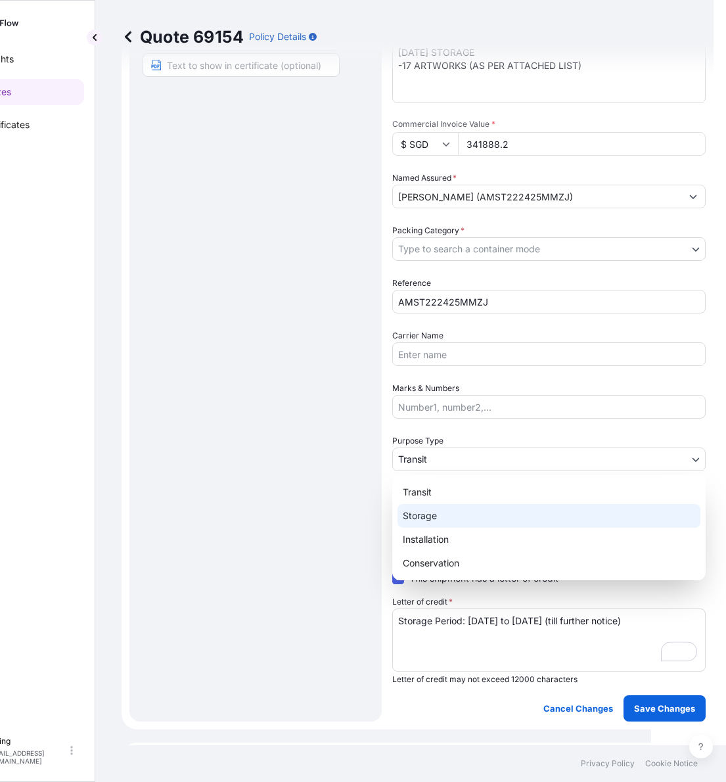
click at [421, 520] on div "Storage" at bounding box center [549, 516] width 303 height 24
select select "Storage"
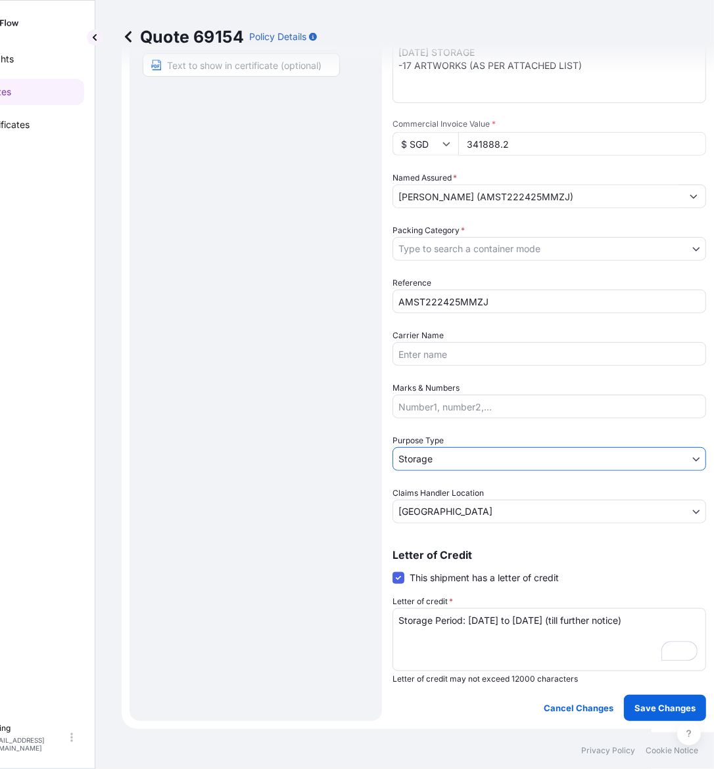
click at [515, 247] on body "Insights Quotes Certificates [PERSON_NAME] [EMAIL_ADDRESS][DOMAIN_NAME] Quote 6…" at bounding box center [295, 384] width 714 height 769
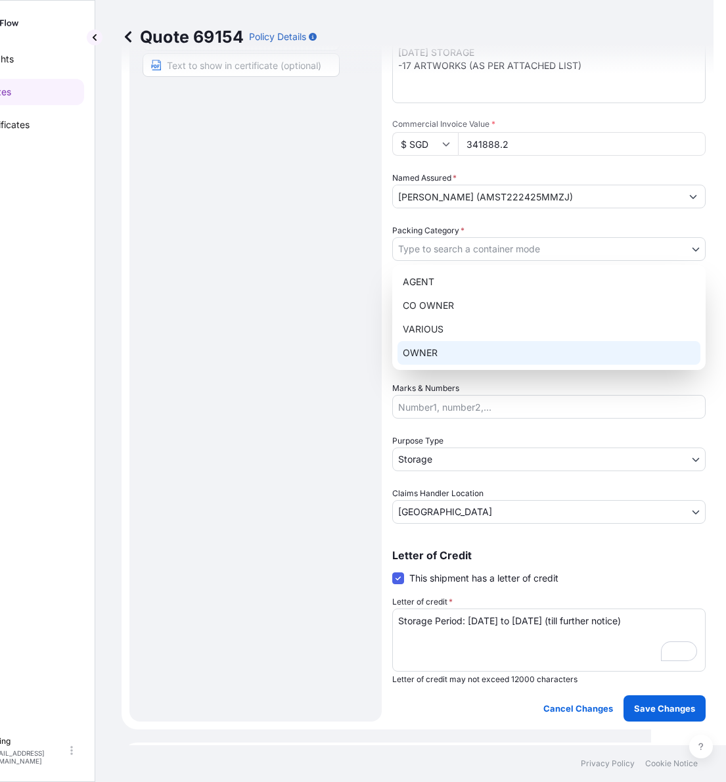
click at [444, 361] on div "OWNER" at bounding box center [549, 353] width 303 height 24
select select "27"
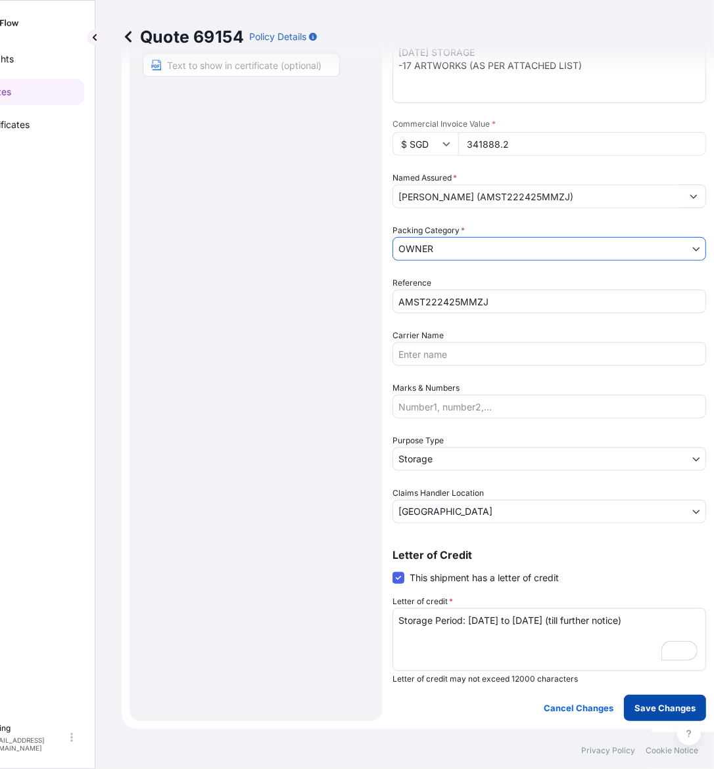
click at [666, 715] on button "Save Changes" at bounding box center [665, 708] width 82 height 26
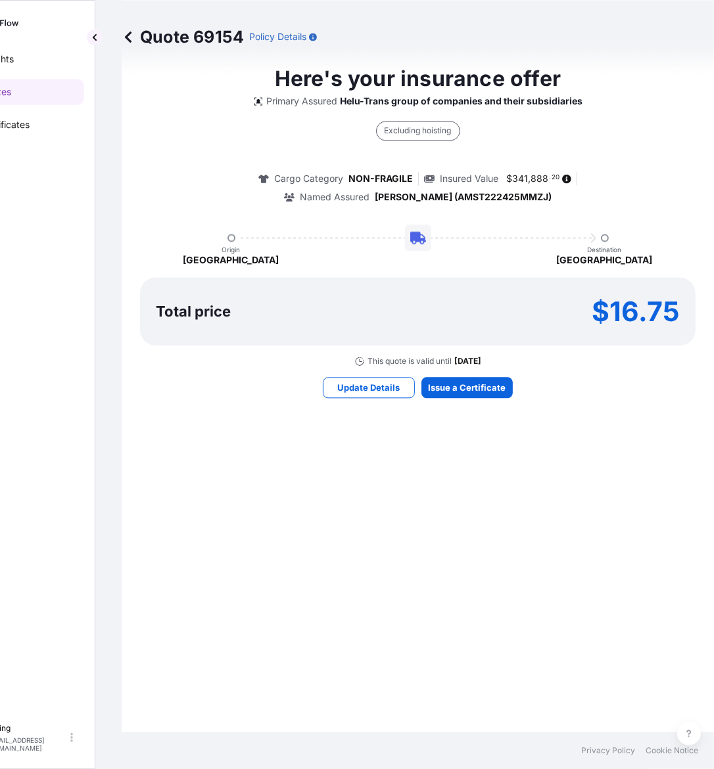
select select "STORAGE"
select select "Storage"
select select "[GEOGRAPHIC_DATA]"
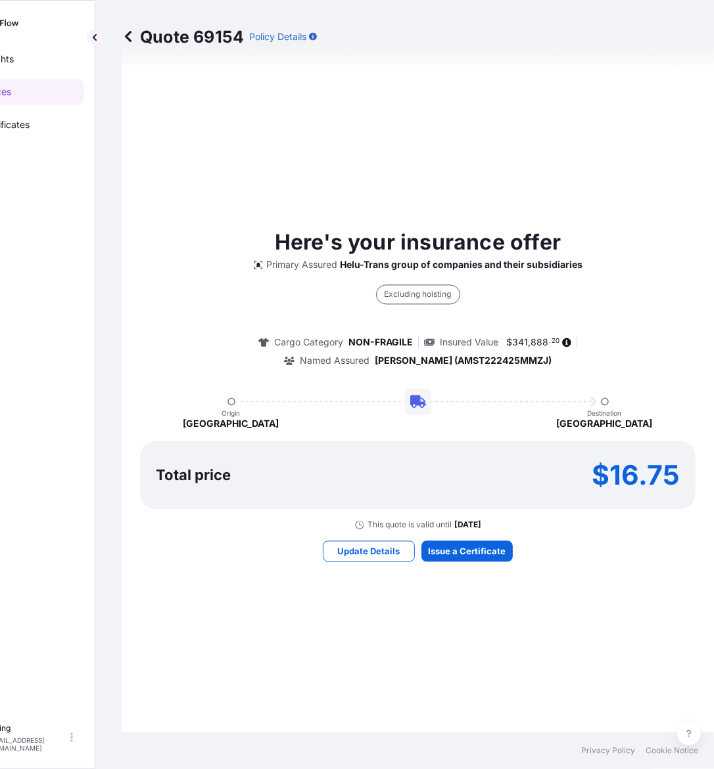
click at [481, 566] on div "Here's your insurance offer Primary Assured Helu-Trans group of companies and t…" at bounding box center [417, 395] width 555 height 1274
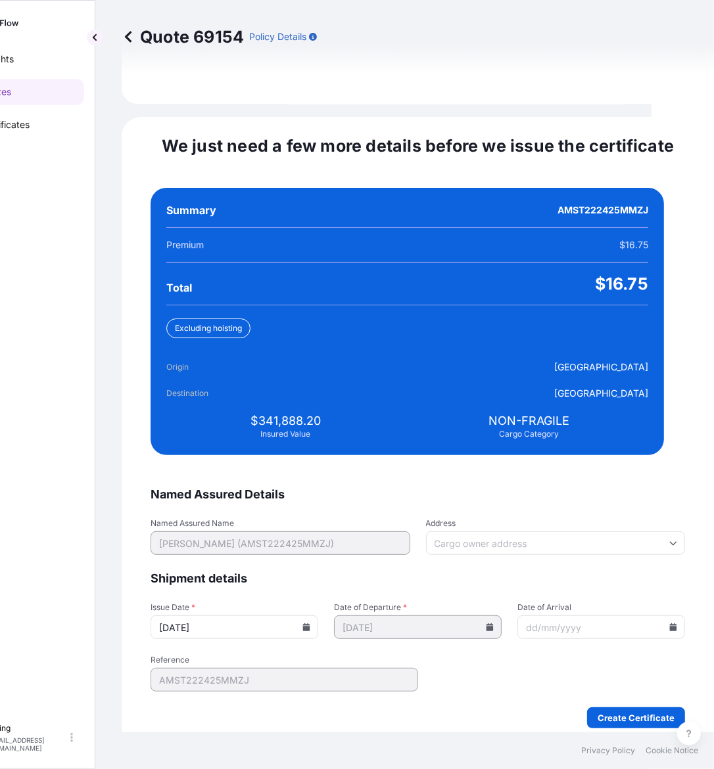
click at [307, 616] on input "[DATE]" at bounding box center [234, 628] width 168 height 24
click at [310, 624] on icon at bounding box center [306, 628] width 7 height 8
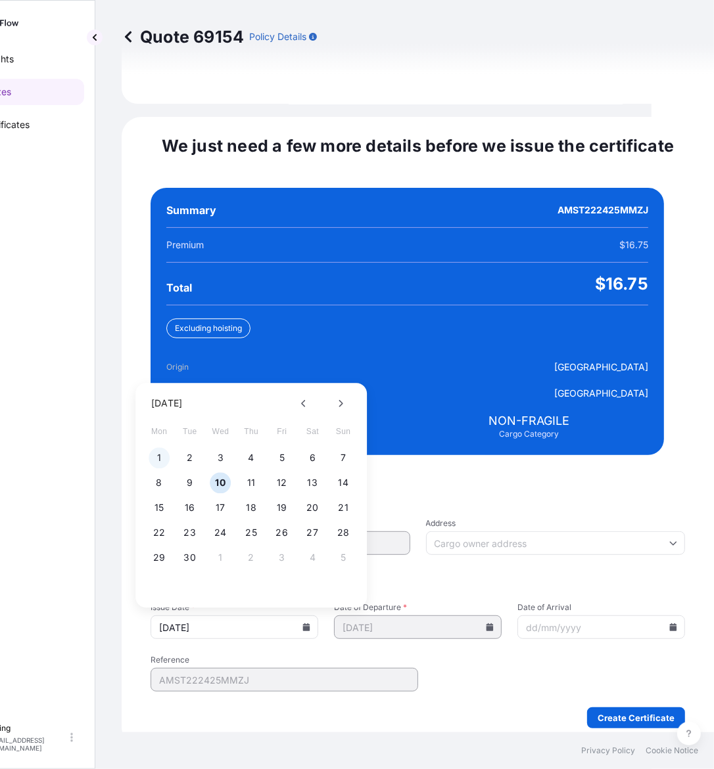
click at [158, 449] on button "1" at bounding box center [159, 458] width 21 height 21
type input "[DATE]"
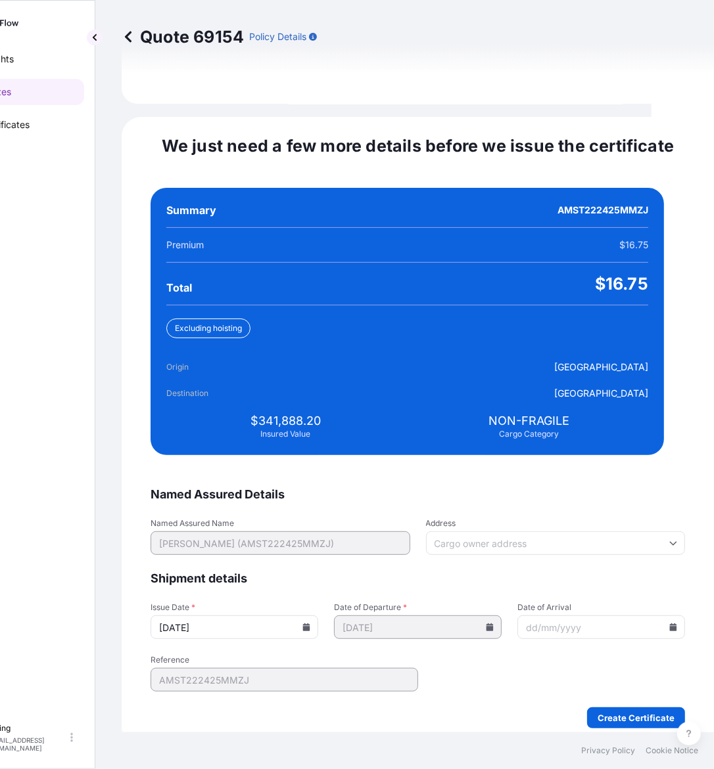
click at [670, 624] on icon at bounding box center [673, 628] width 7 height 8
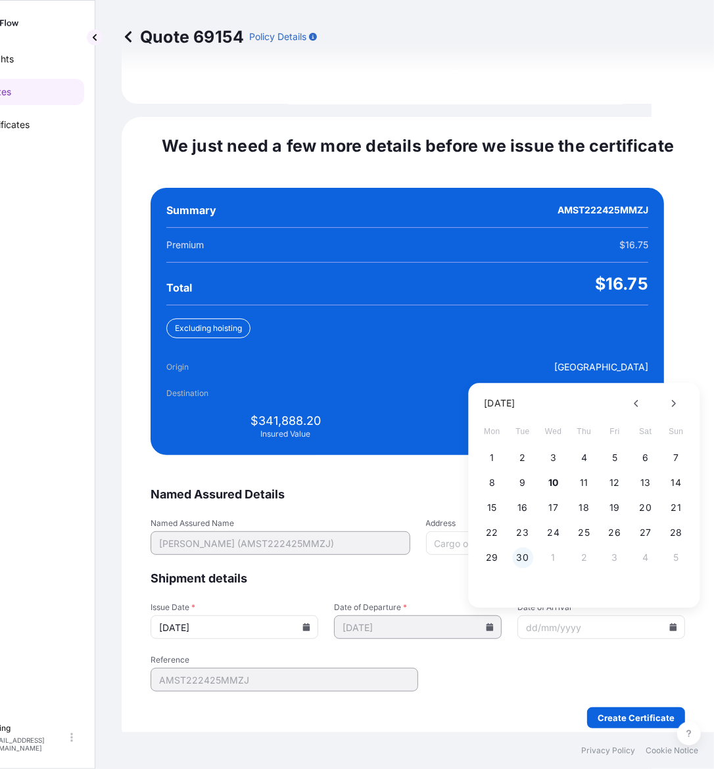
click at [519, 548] on button "30" at bounding box center [522, 558] width 21 height 21
type input "[DATE]"
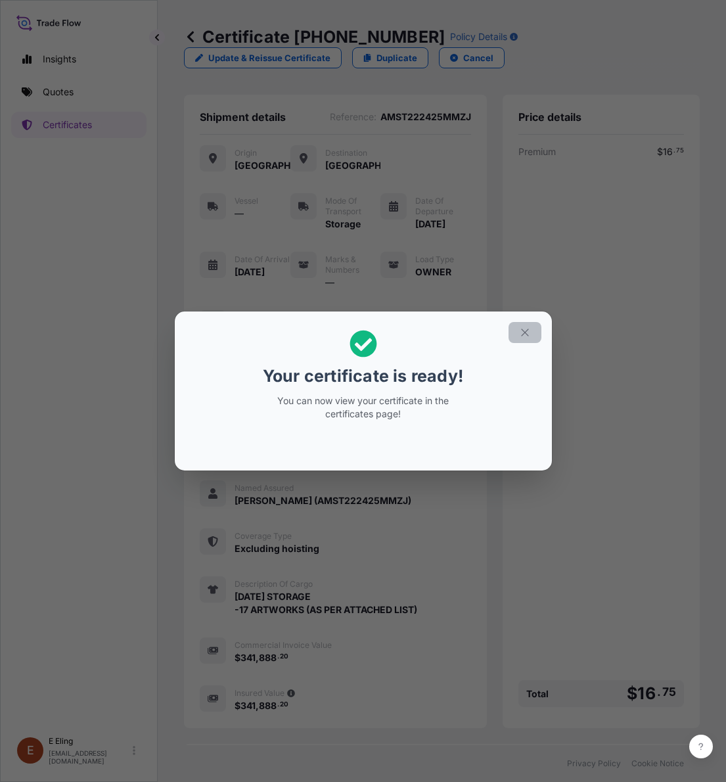
click at [523, 332] on icon "button" at bounding box center [525, 333] width 12 height 12
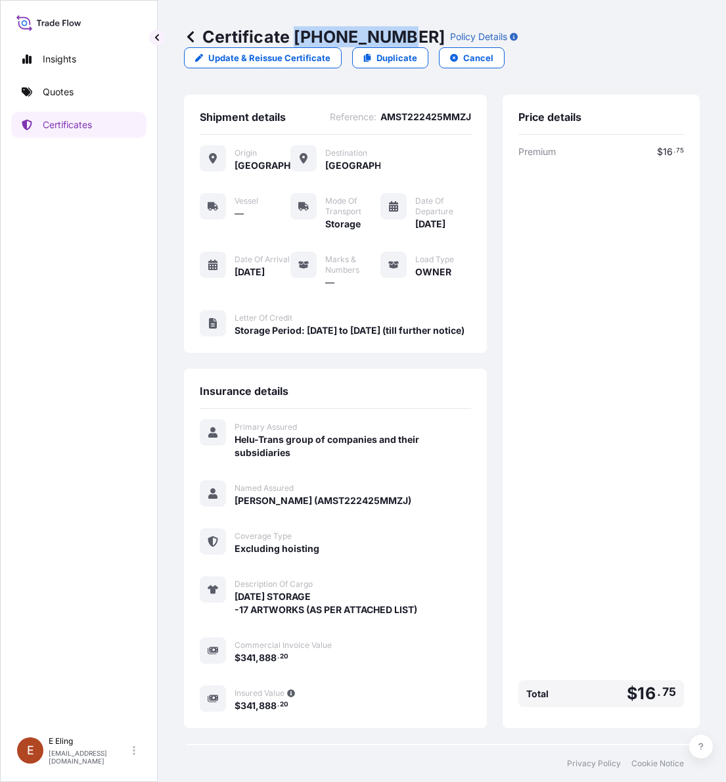
drag, startPoint x: 297, startPoint y: 34, endPoint x: 407, endPoint y: 35, distance: 110.4
click at [407, 35] on p "Certificate [PHONE_NUMBER]" at bounding box center [314, 36] width 261 height 21
drag, startPoint x: 409, startPoint y: 35, endPoint x: 293, endPoint y: 36, distance: 115.7
click at [293, 36] on p "Certificate [PHONE_NUMBER]" at bounding box center [314, 36] width 261 height 21
copy p "[PHONE_NUMBER]"
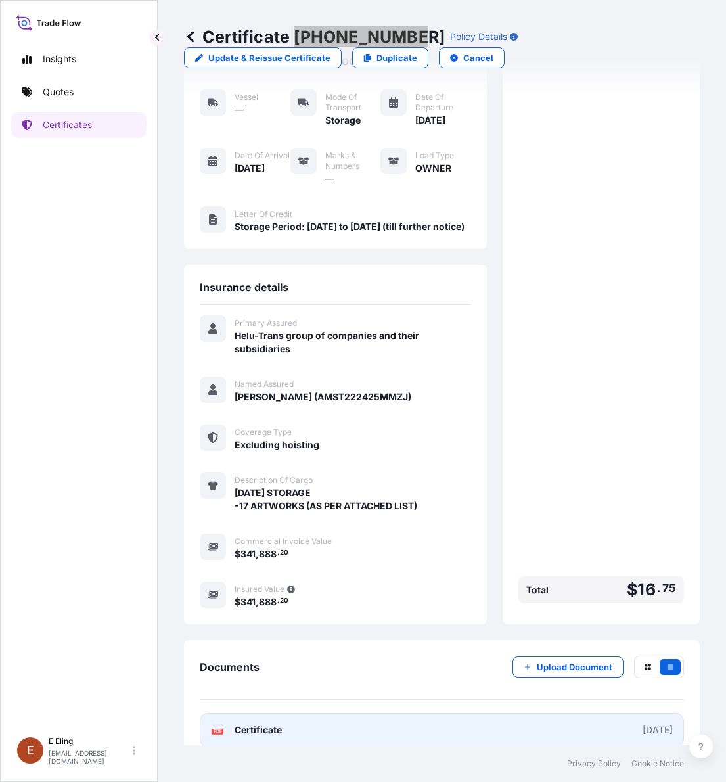
scroll to position [142, 0]
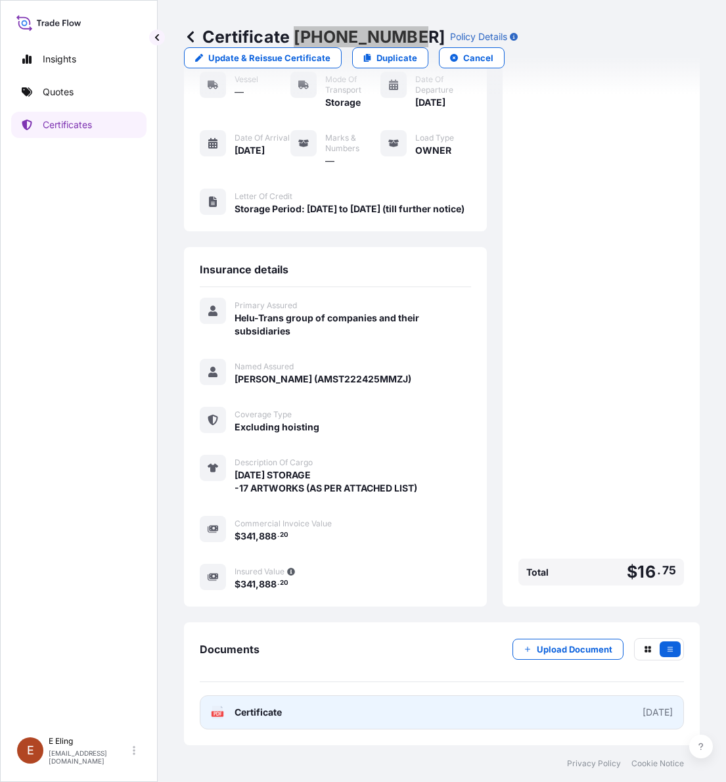
click at [336, 714] on link "PDF Certificate [DATE]" at bounding box center [442, 712] width 484 height 34
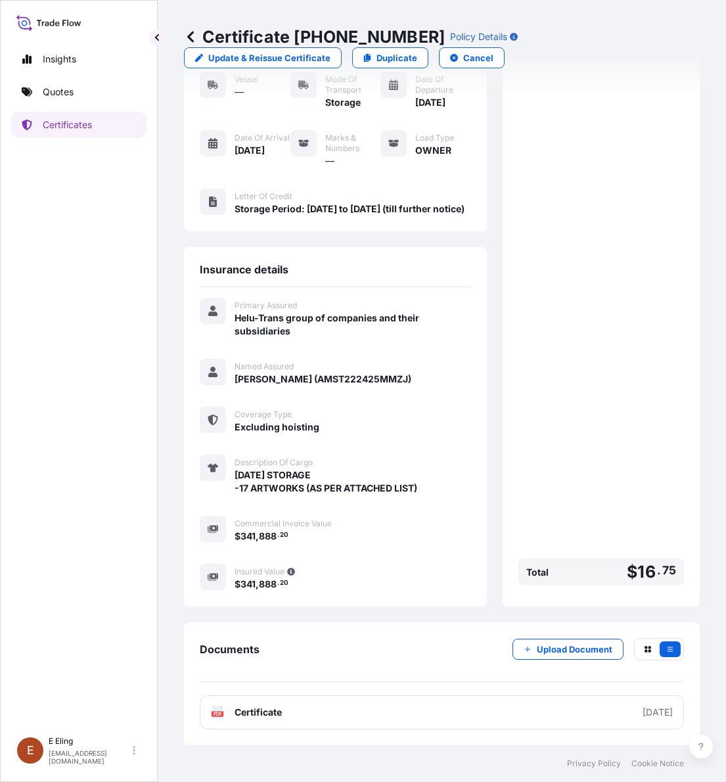
click at [18, 530] on div "Insights Quotes Certificates" at bounding box center [78, 382] width 135 height 696
click at [580, 639] on button "Upload Document" at bounding box center [568, 649] width 111 height 21
click at [574, 646] on p "Upload Document" at bounding box center [575, 649] width 76 height 13
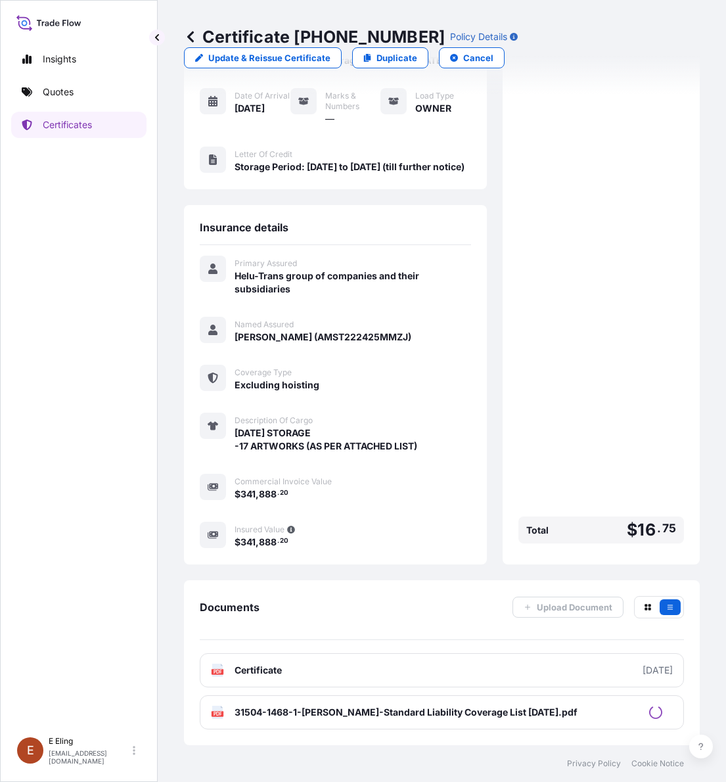
scroll to position [184, 0]
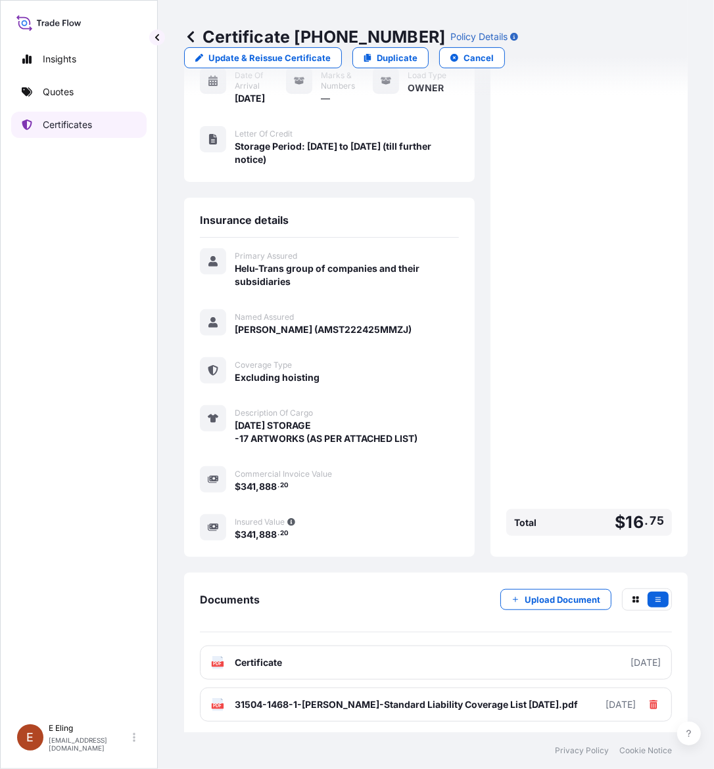
click at [74, 120] on p "Certificates" at bounding box center [67, 124] width 49 height 13
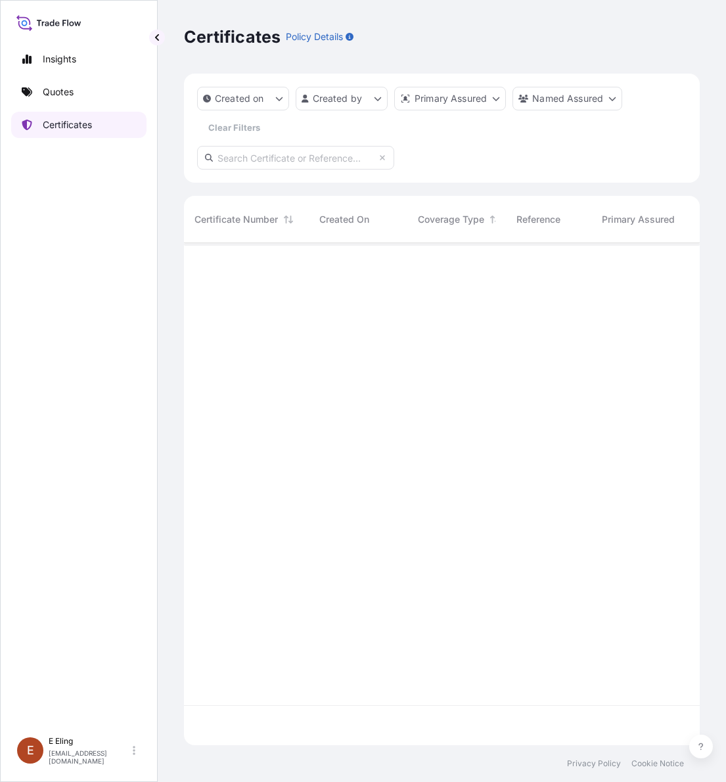
scroll to position [497, 503]
click at [227, 156] on input "text" at bounding box center [295, 158] width 197 height 24
paste input "AMST233943JSZJ"
drag, startPoint x: 229, startPoint y: 158, endPoint x: 195, endPoint y: 155, distance: 34.3
click at [195, 155] on div "Created on Created by Primary Assured Named Assured Clear Filters AMST233943JSZ" at bounding box center [442, 128] width 516 height 109
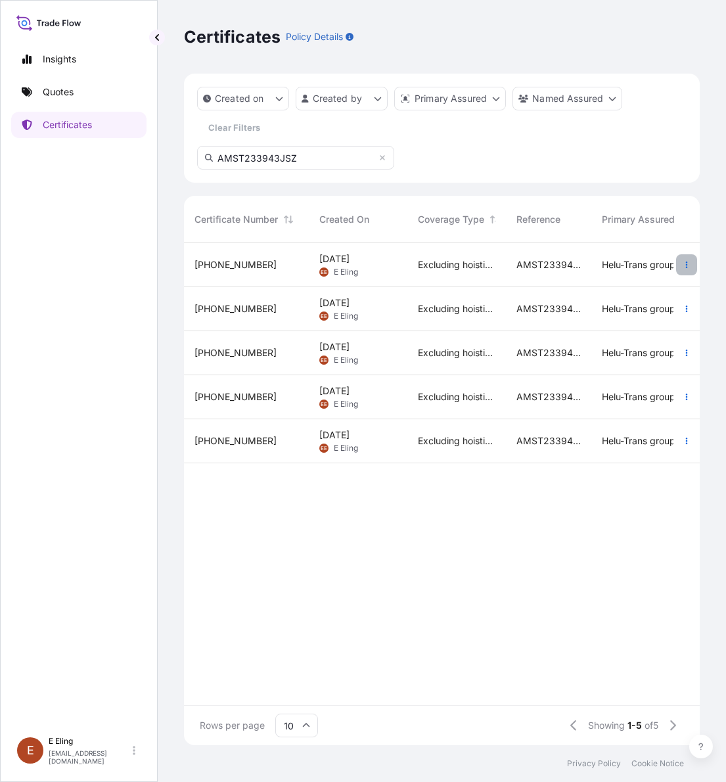
type input "AMST233943JSZ"
click at [684, 265] on icon "button" at bounding box center [687, 265] width 8 height 8
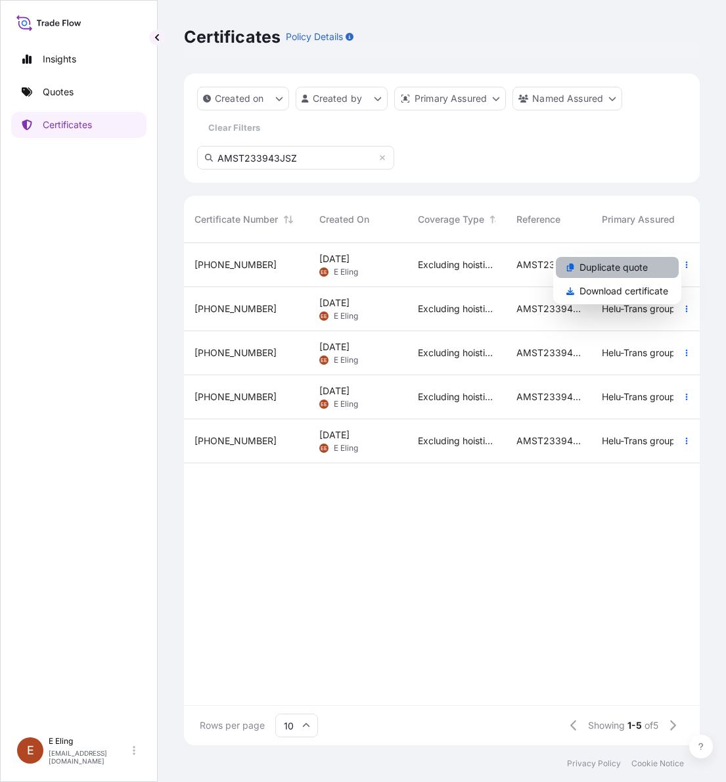
click at [648, 270] on link "Duplicate quote" at bounding box center [617, 267] width 123 height 21
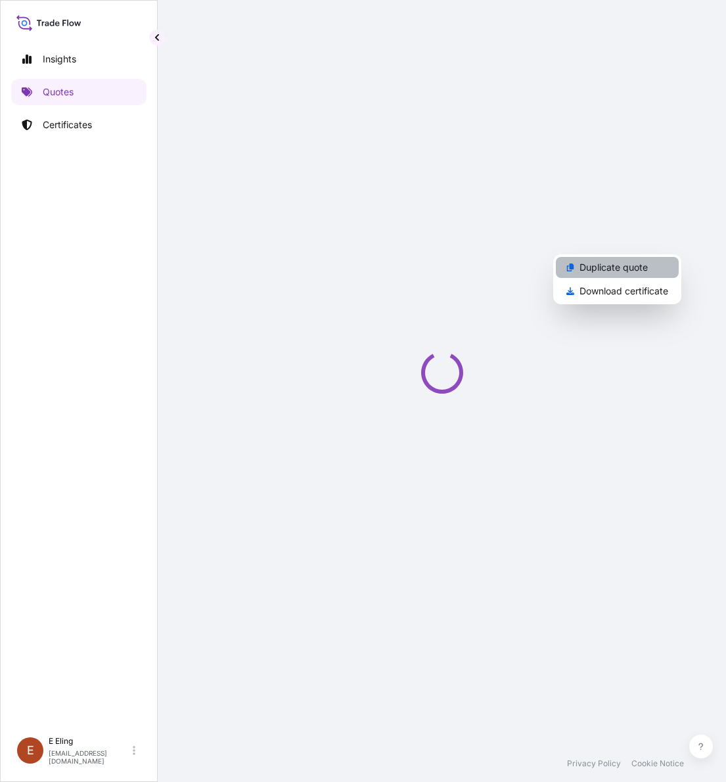
select select "STORAGE"
select select "Storage"
select select "[GEOGRAPHIC_DATA]"
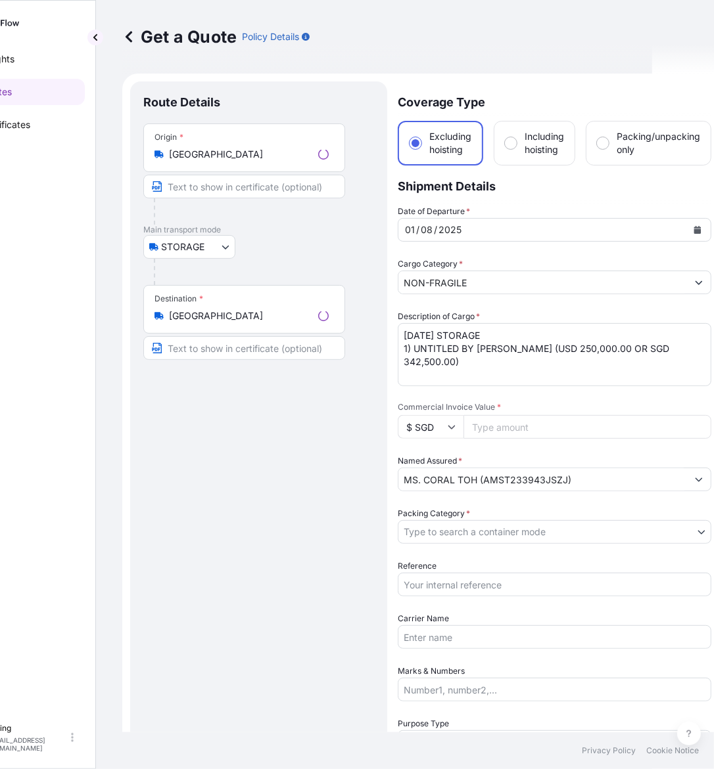
scroll to position [21, 0]
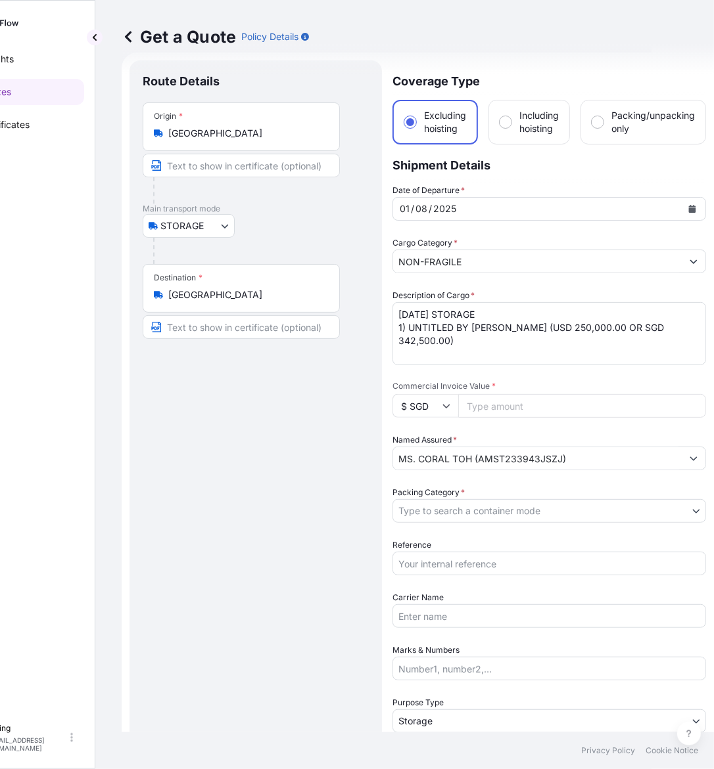
click at [680, 208] on div "[DATE]" at bounding box center [537, 209] width 288 height 24
click at [688, 208] on icon "Calendar" at bounding box center [692, 209] width 8 height 8
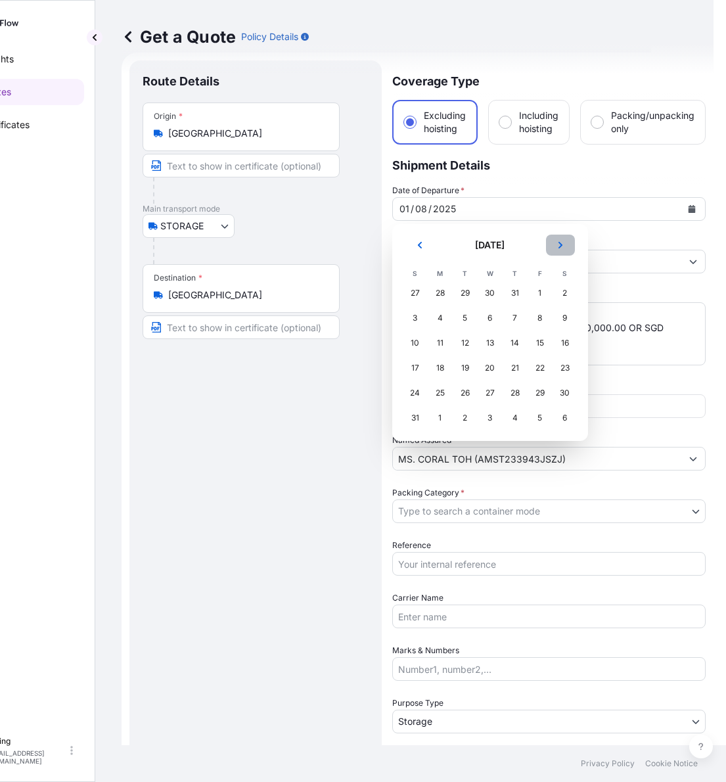
click at [559, 243] on icon "Next" at bounding box center [561, 245] width 4 height 7
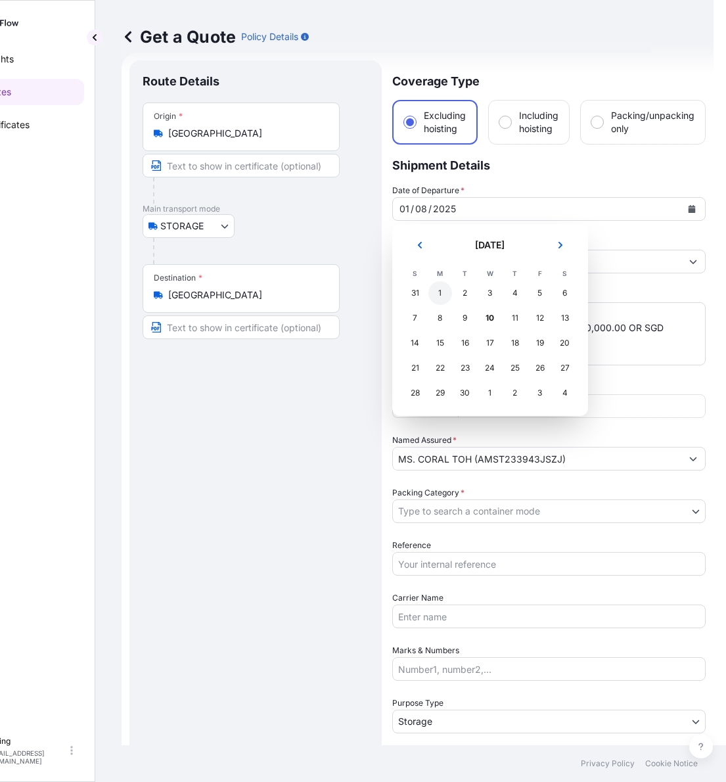
click at [444, 290] on div "1" at bounding box center [440, 293] width 24 height 24
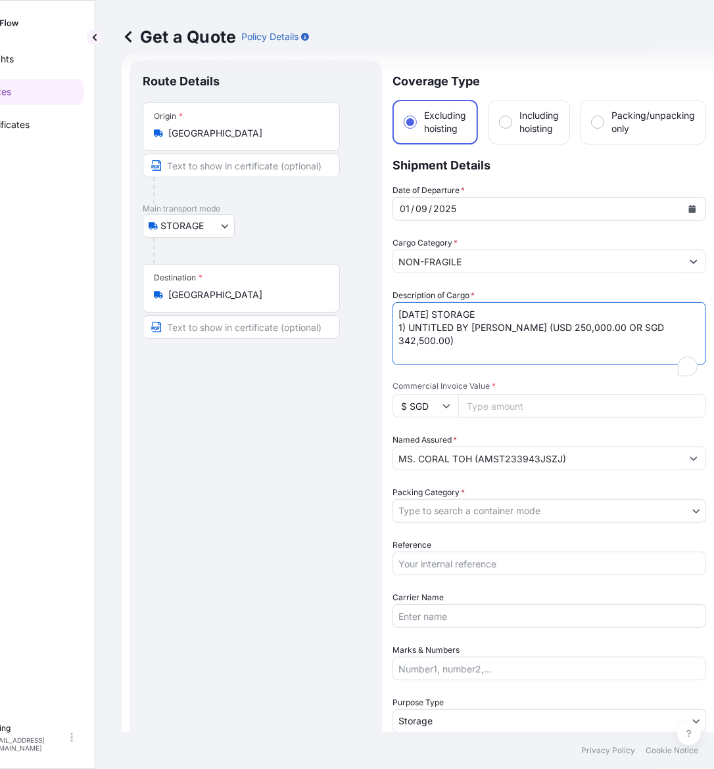
drag, startPoint x: 415, startPoint y: 311, endPoint x: 346, endPoint y: 311, distance: 69.0
click at [346, 311] on form "Route Details Place of loading Road / Inland Road / Inland Origin * [GEOGRAPHIC…" at bounding box center [418, 522] width 592 height 939
type textarea "[DATE] STORAGE 1) UNTITLED BY [PERSON_NAME] (USD 250,000.00 OR SGD 342,500.00)"
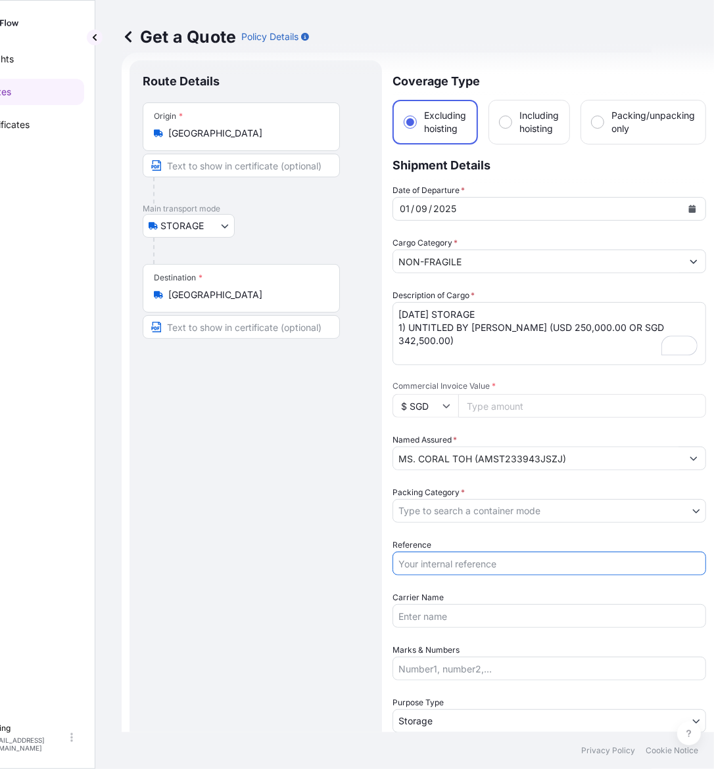
click at [472, 568] on input "Reference" at bounding box center [548, 564] width 313 height 24
paste input "AMST233943JSZJ"
click at [408, 562] on input "AMST233943JSZJ" at bounding box center [548, 564] width 313 height 24
click at [407, 563] on input "AMST233943JSZJ" at bounding box center [548, 564] width 313 height 24
type input "AMST233943JSZJ"
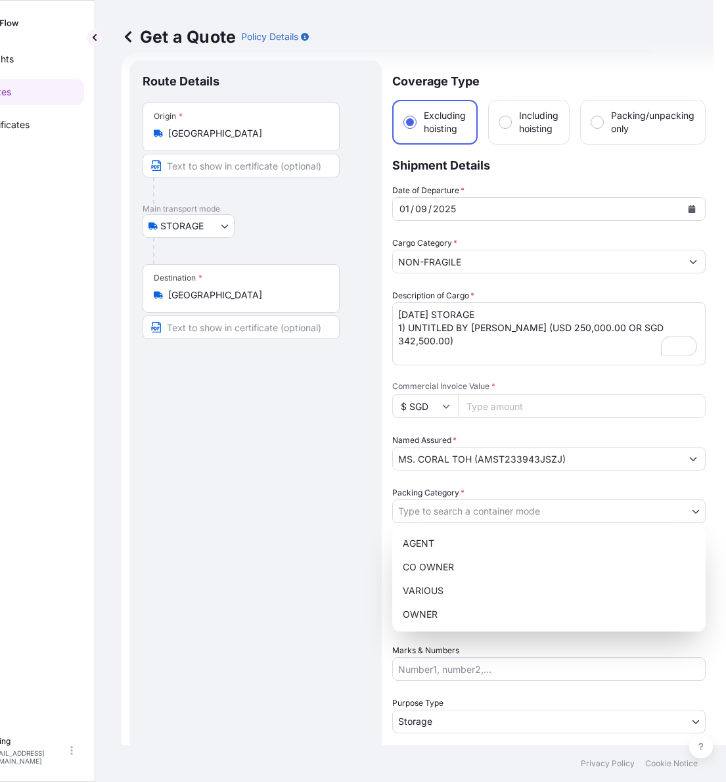
click at [452, 519] on body "Insights Quotes Certificates [PERSON_NAME] [EMAIL_ADDRESS][DOMAIN_NAME] Get a Q…" at bounding box center [295, 391] width 714 height 782
click at [442, 613] on div "OWNER" at bounding box center [549, 615] width 303 height 24
select select "27"
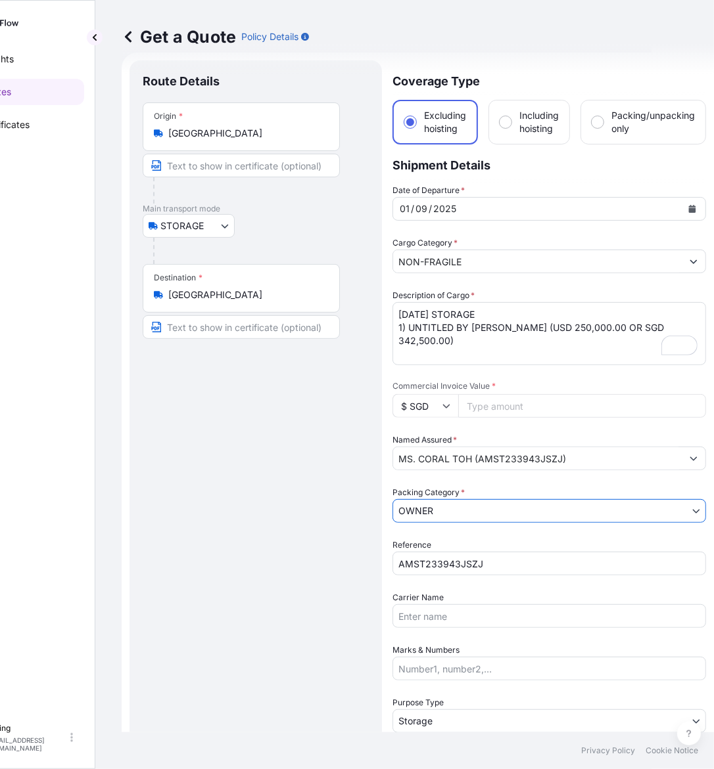
click at [539, 407] on input "Commercial Invoice Value *" at bounding box center [582, 406] width 248 height 24
type input "6"
click at [554, 406] on input "Commercial Invoice Value *" at bounding box center [582, 406] width 248 height 24
paste input "342500.00"
type input "342500.00"
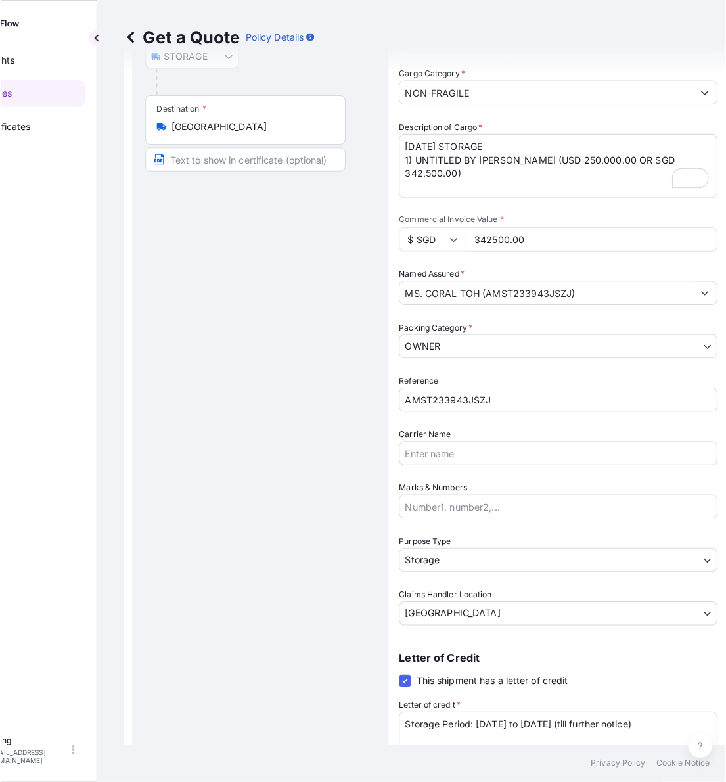
scroll to position [266, 0]
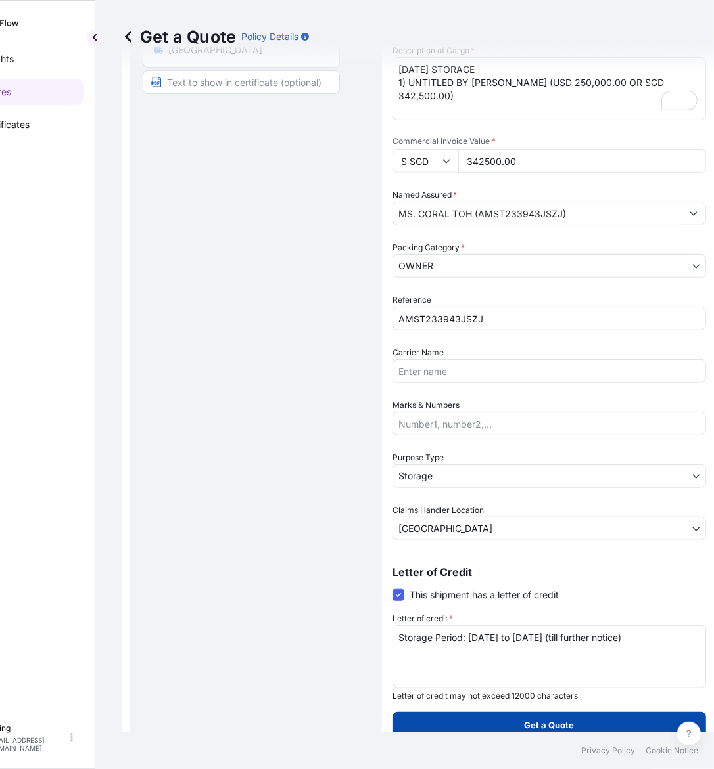
click at [587, 717] on button "Get a Quote" at bounding box center [548, 725] width 313 height 26
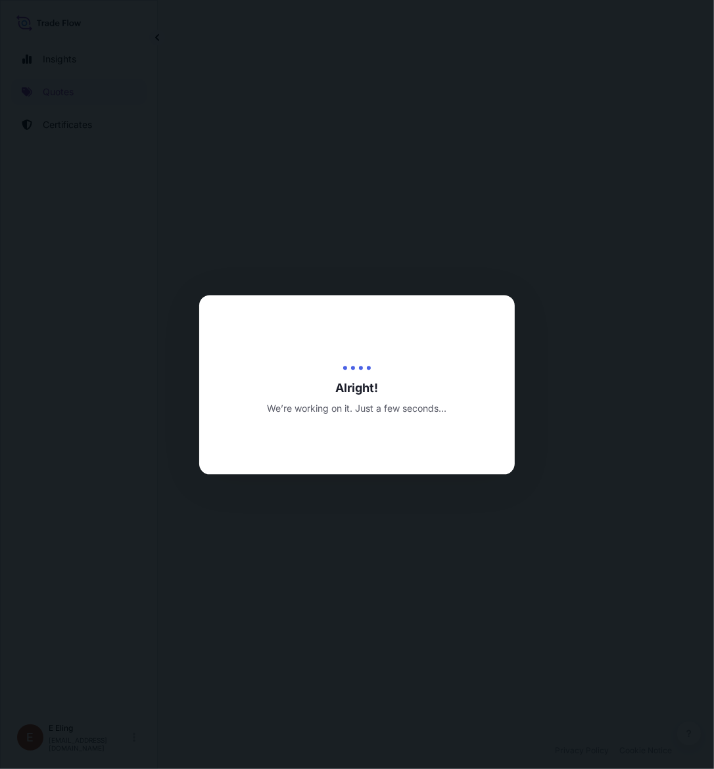
scroll to position [137, 0]
select select "STORAGE"
select select "Transit"
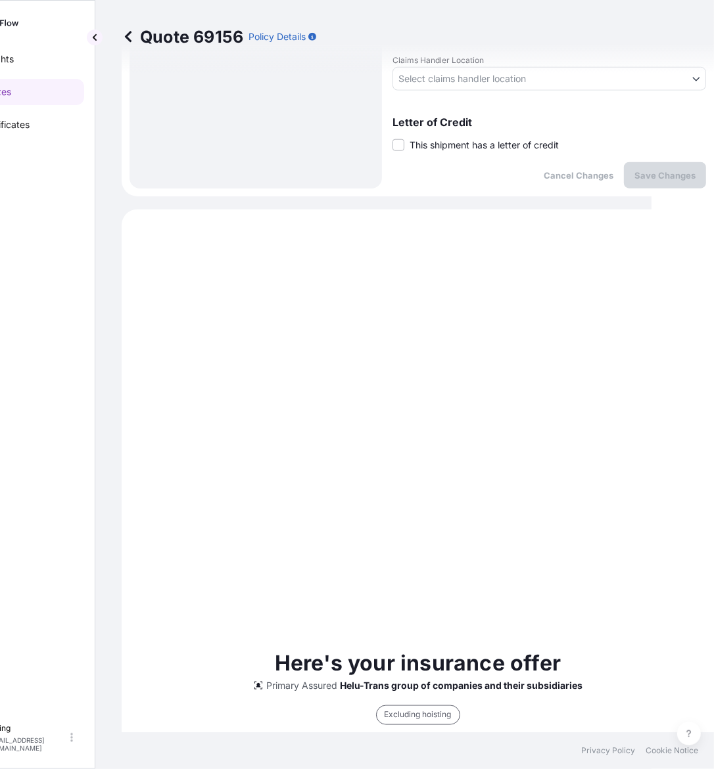
scroll to position [448, 0]
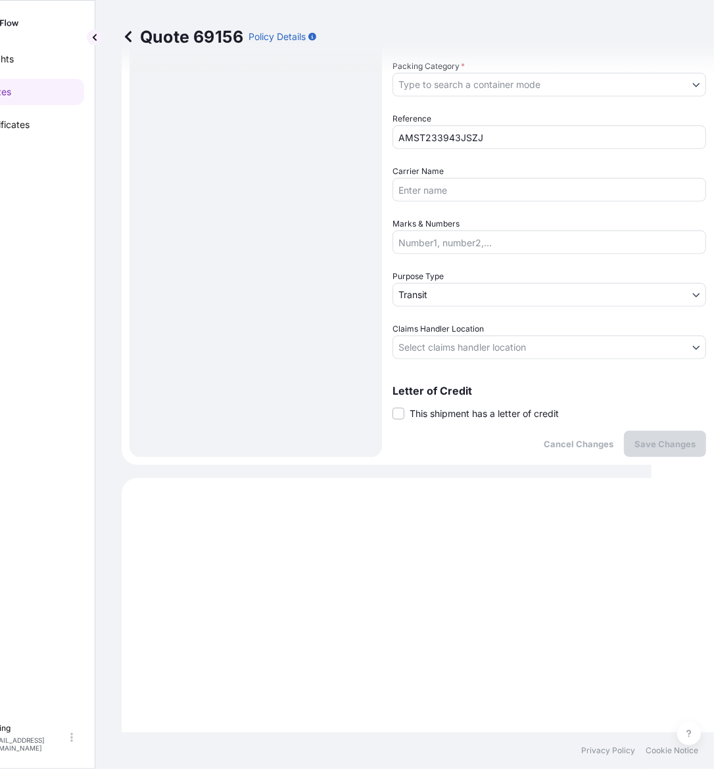
drag, startPoint x: 460, startPoint y: 417, endPoint x: 467, endPoint y: 432, distance: 15.9
click at [460, 417] on span "This shipment has a letter of credit" at bounding box center [483, 413] width 149 height 13
click at [392, 407] on input "This shipment has a letter of credit" at bounding box center [392, 407] width 0 height 0
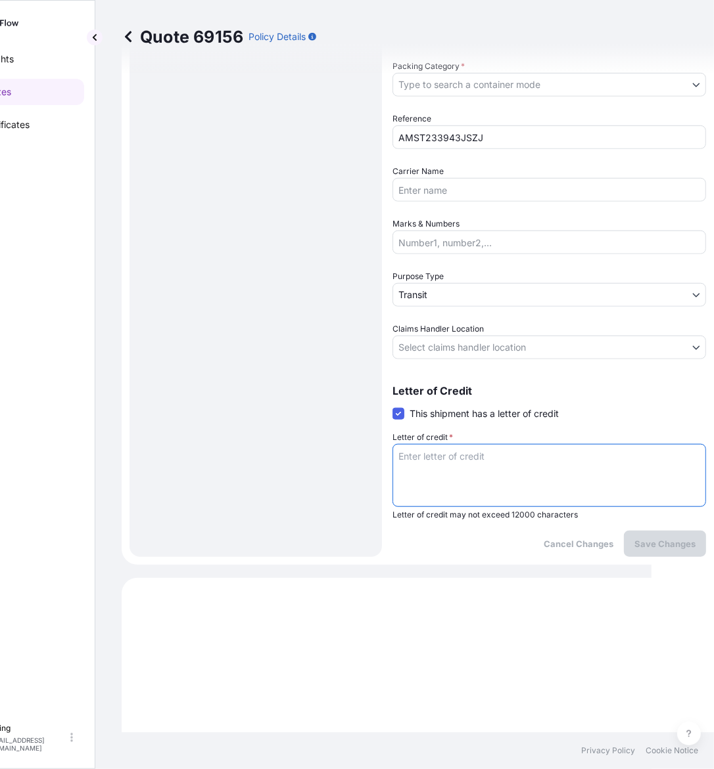
click at [474, 452] on textarea "Letter of credit *" at bounding box center [548, 475] width 313 height 63
paste textarea "Storage Period: [DATE] to [DATE] (till further notice)"
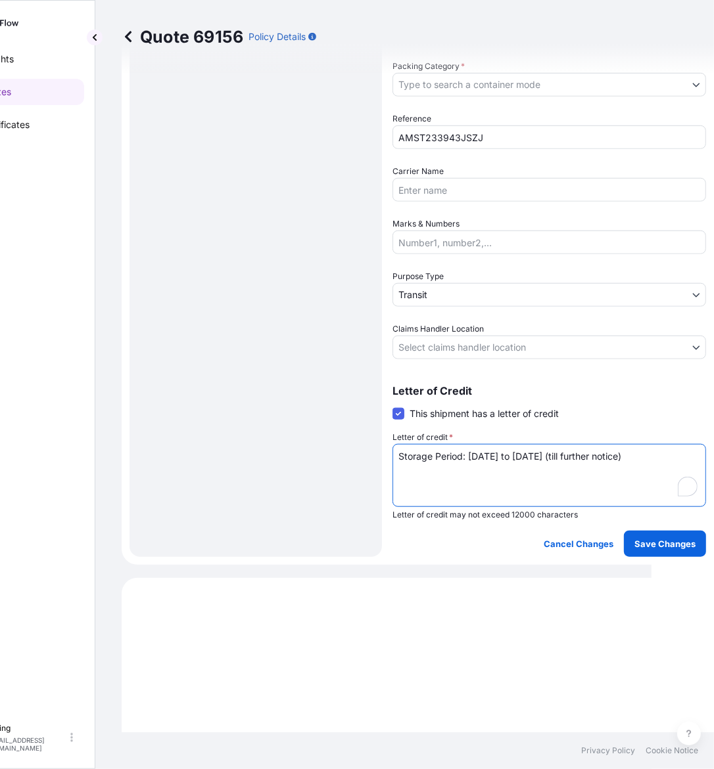
type textarea "Storage Period: [DATE] to [DATE] (till further notice)"
click at [516, 335] on body "Insights Quotes Certificates [PERSON_NAME] [EMAIL_ADDRESS][DOMAIN_NAME] Quote 6…" at bounding box center [295, 384] width 714 height 769
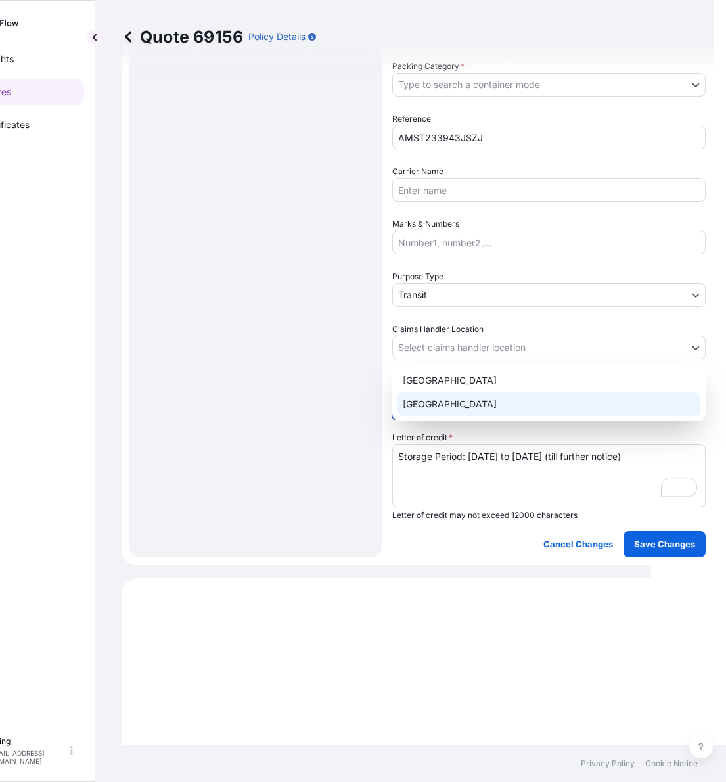
click at [454, 401] on div "[GEOGRAPHIC_DATA]" at bounding box center [549, 404] width 303 height 24
select select "[GEOGRAPHIC_DATA]"
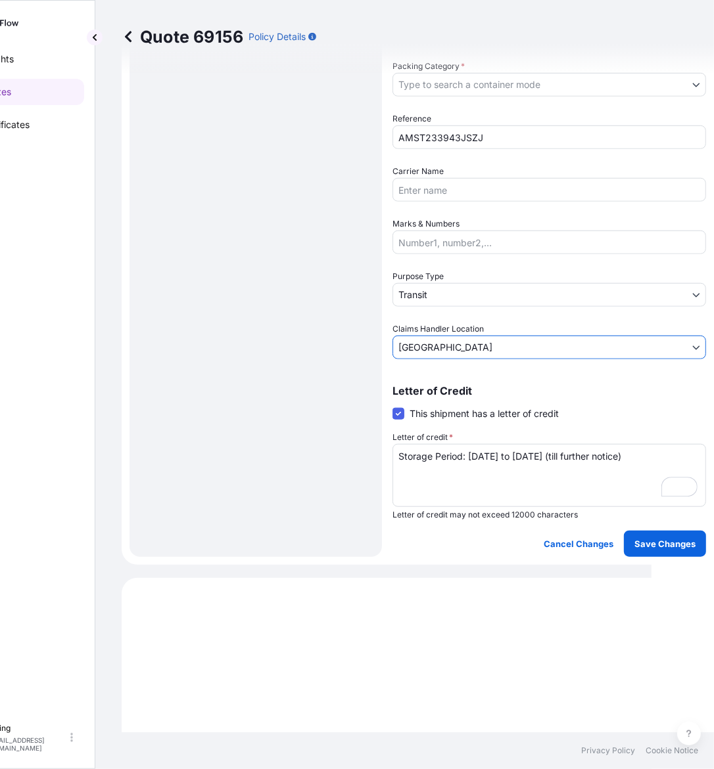
click at [451, 291] on body "Insights Quotes Certificates [PERSON_NAME] [EMAIL_ADDRESS][DOMAIN_NAME] Quote 6…" at bounding box center [295, 384] width 714 height 769
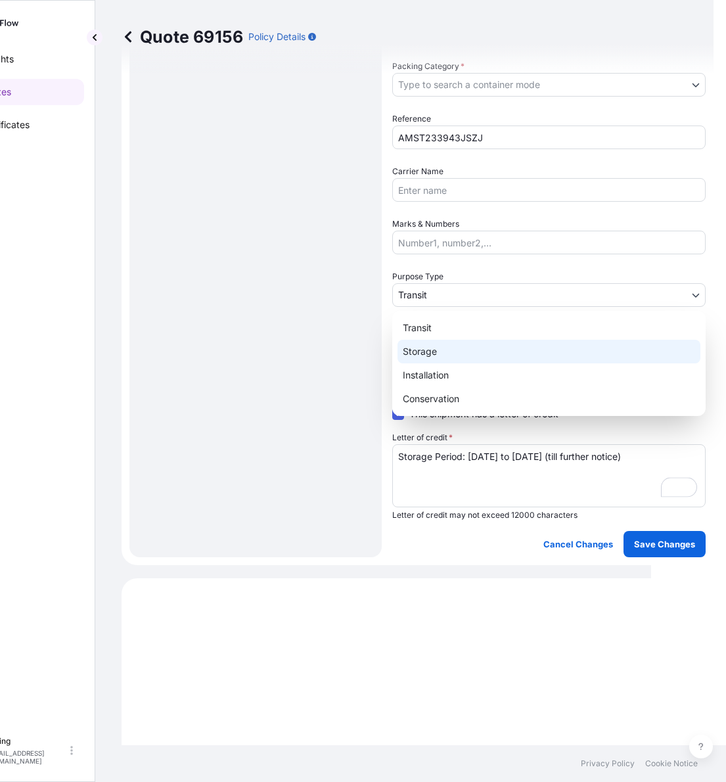
click at [436, 352] on div "Storage" at bounding box center [549, 352] width 303 height 24
select select "Storage"
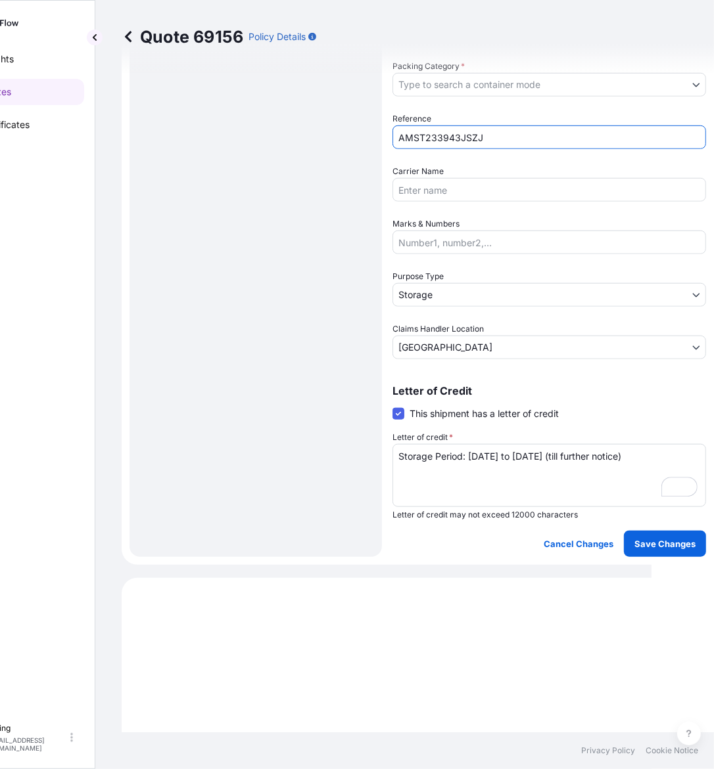
click at [429, 133] on input "AMST233943JSZJ" at bounding box center [548, 138] width 313 height 24
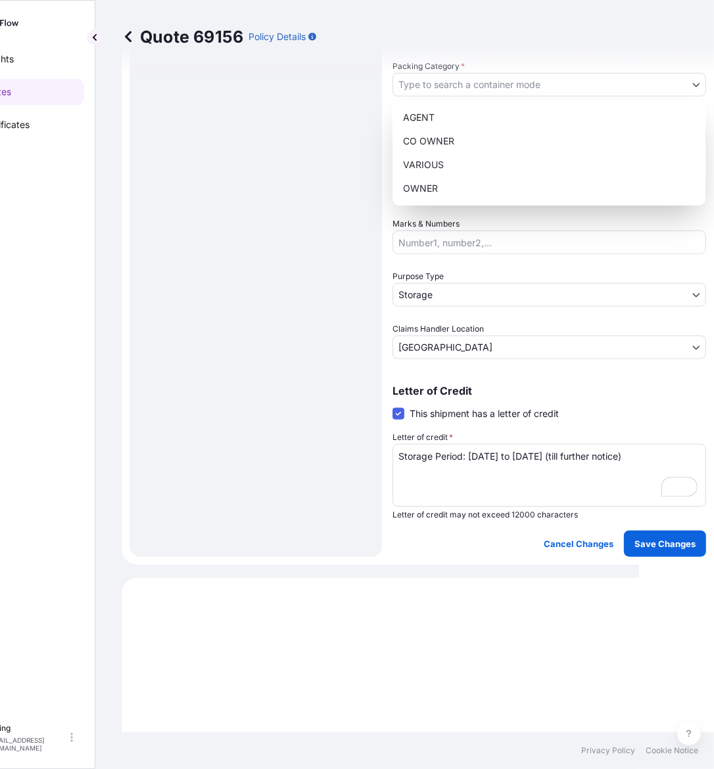
click at [480, 82] on body "Insights Quotes Certificates [PERSON_NAME] [EMAIL_ADDRESS][DOMAIN_NAME] Quote 6…" at bounding box center [288, 384] width 701 height 769
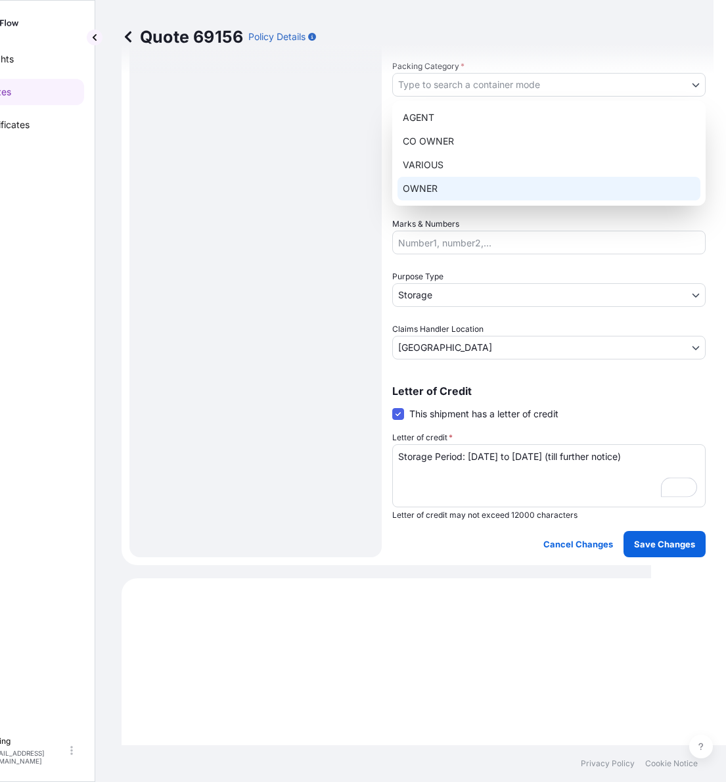
click at [419, 182] on div "OWNER" at bounding box center [549, 189] width 303 height 24
select select "27"
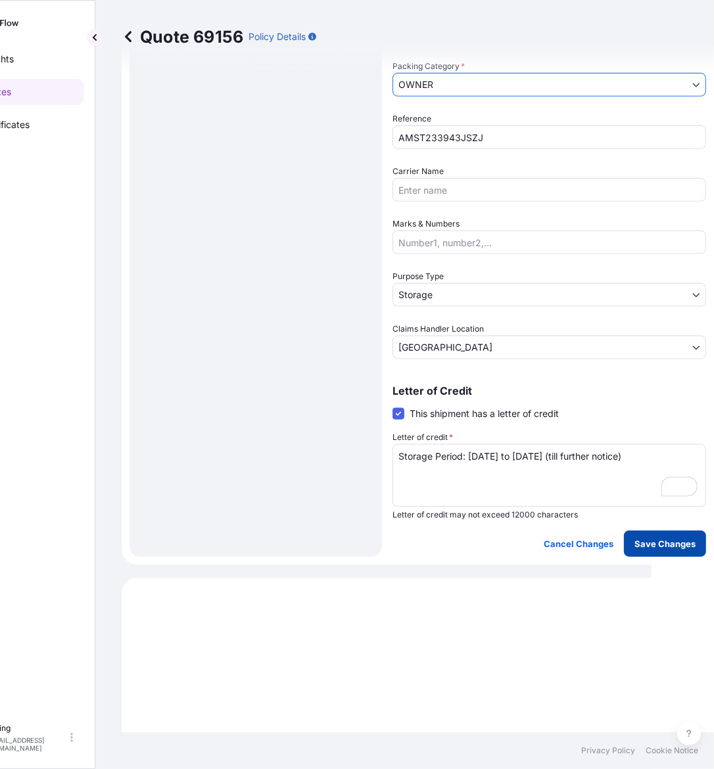
click at [666, 534] on button "Save Changes" at bounding box center [665, 544] width 82 height 26
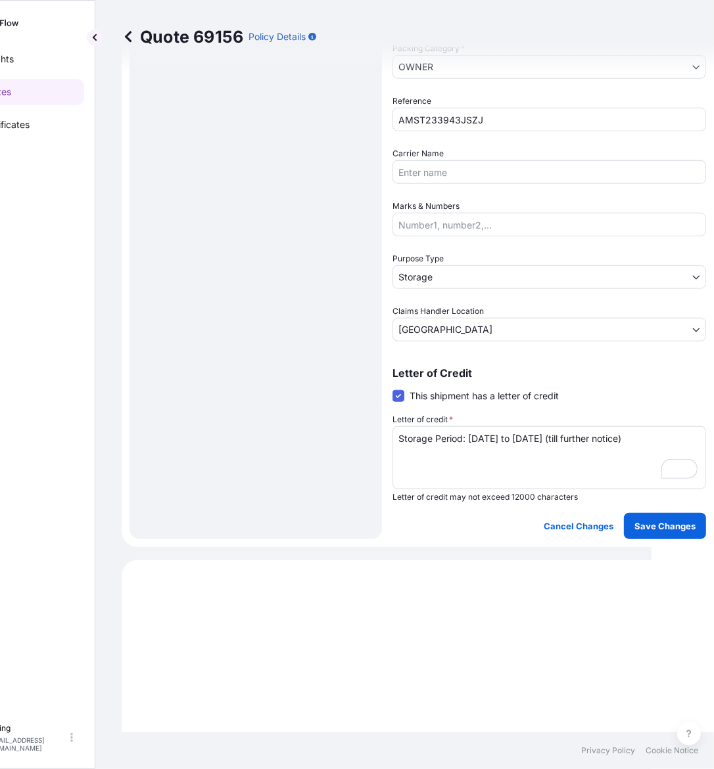
select select "STORAGE"
select select "Storage"
select select "[GEOGRAPHIC_DATA]"
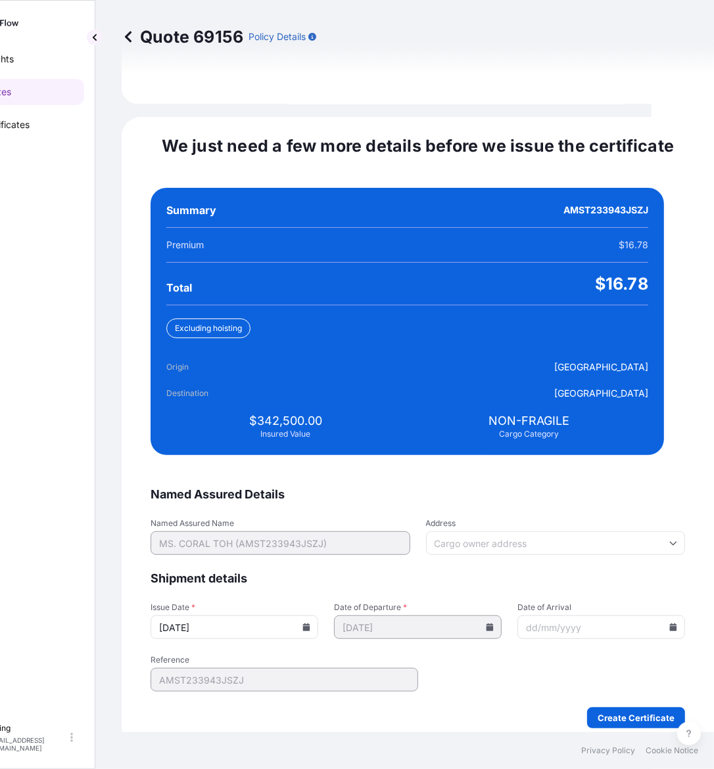
click at [310, 624] on icon at bounding box center [306, 628] width 7 height 8
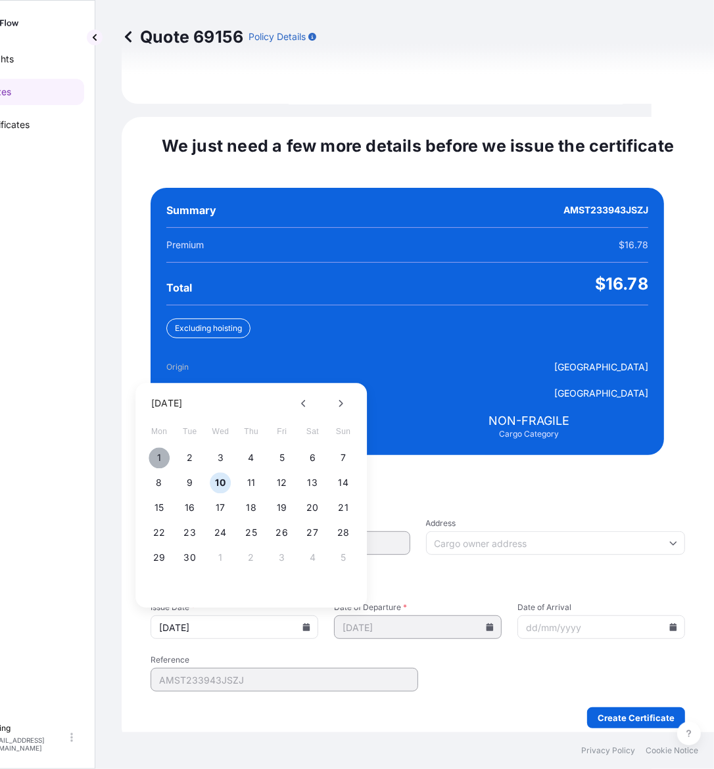
click at [163, 448] on button "1" at bounding box center [159, 458] width 21 height 21
type input "[DATE]"
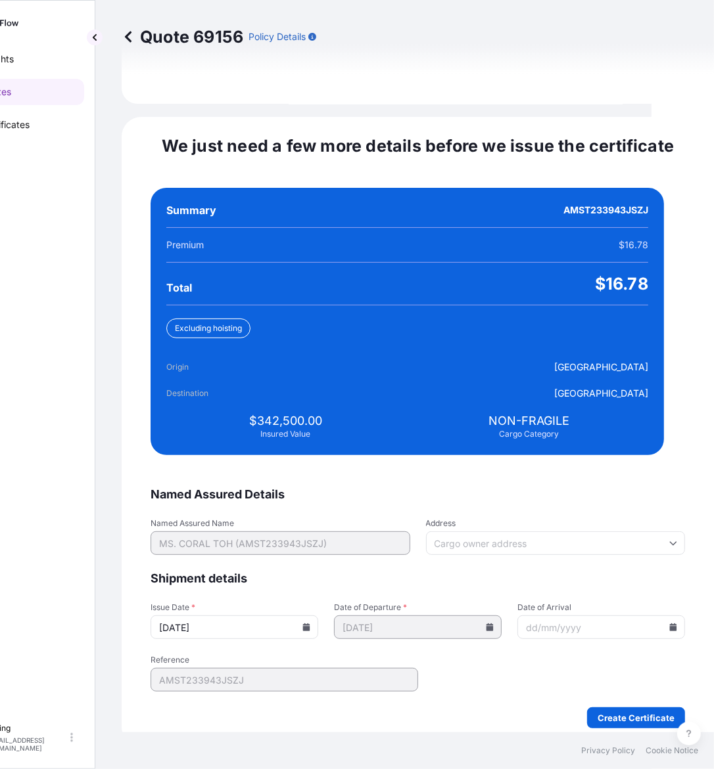
click at [670, 624] on icon at bounding box center [673, 628] width 7 height 8
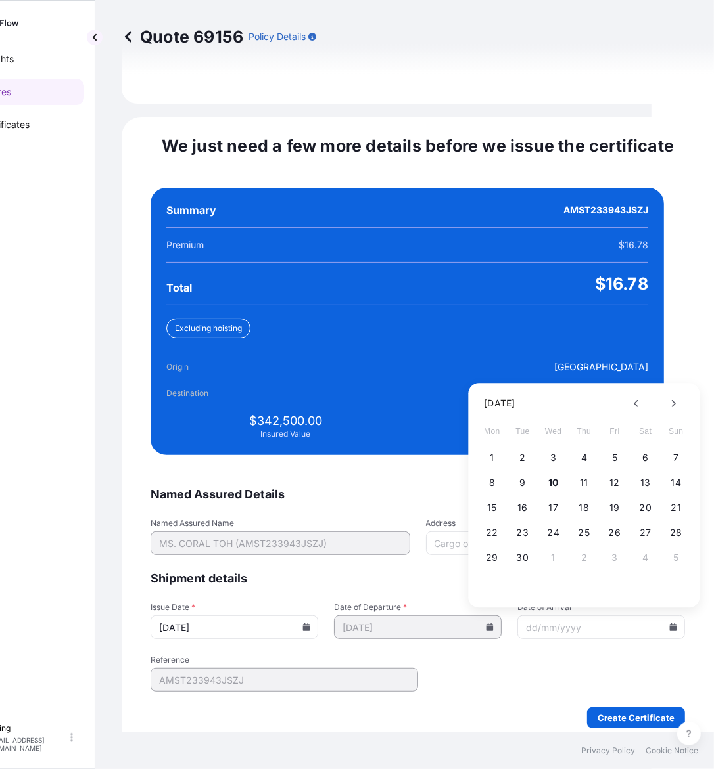
click at [507, 547] on div "29 30 1 2 3 4 5" at bounding box center [584, 559] width 210 height 24
click at [520, 548] on button "30" at bounding box center [522, 558] width 21 height 21
type input "[DATE]"
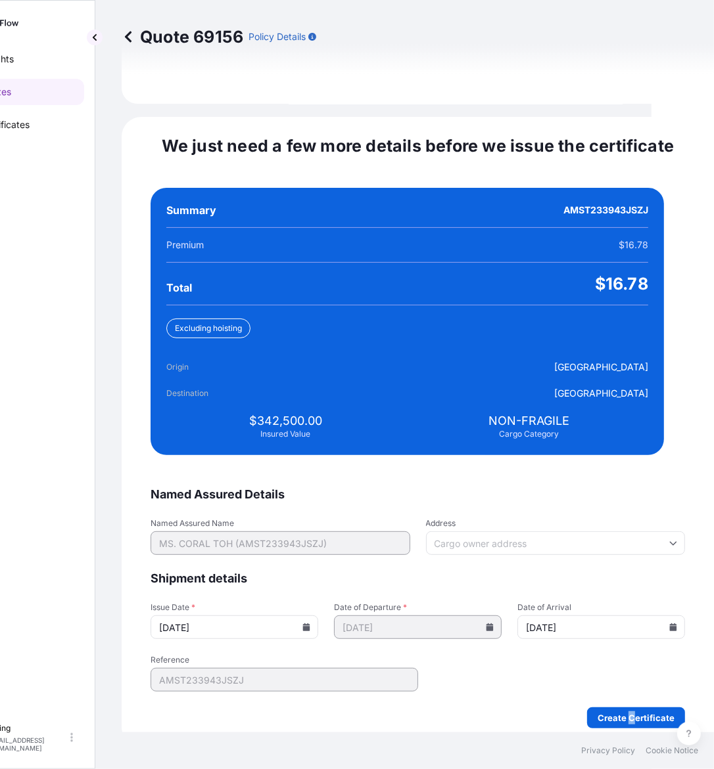
drag, startPoint x: 608, startPoint y: 665, endPoint x: 608, endPoint y: 681, distance: 16.4
click at [606, 671] on form "Named Assured Details Named Assured Name MS. CORAL TOH (AMST233943JSZJ) Address…" at bounding box center [417, 608] width 534 height 242
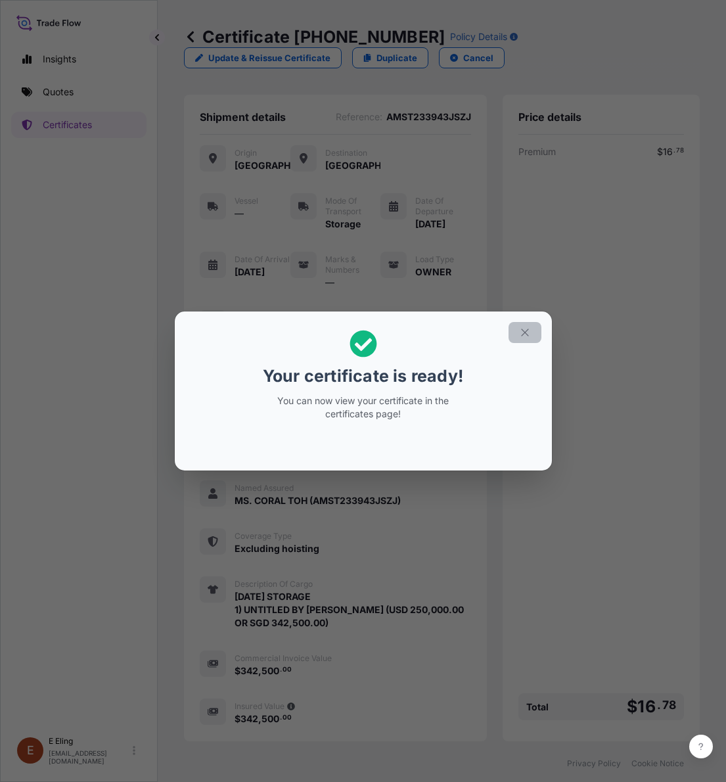
click at [516, 334] on button "button" at bounding box center [525, 332] width 33 height 21
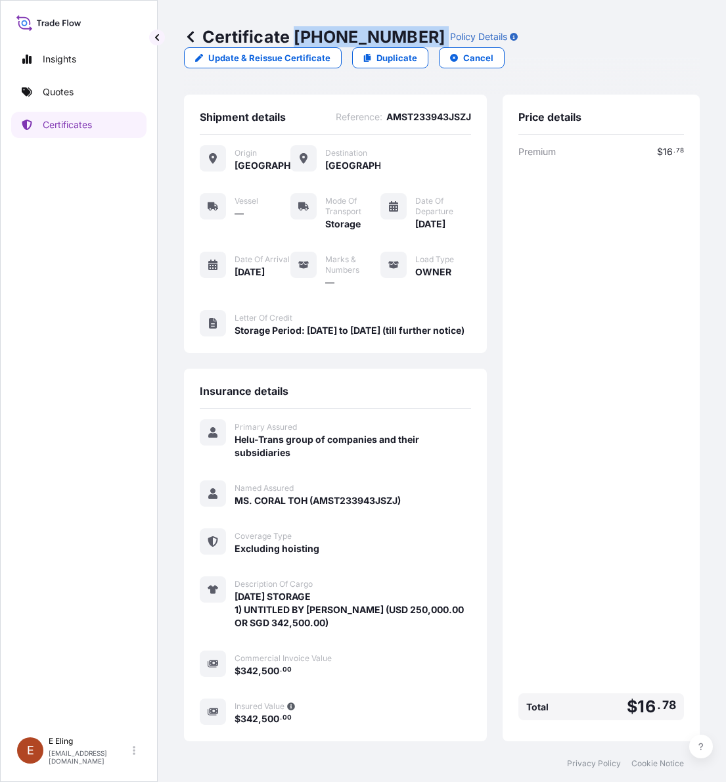
drag, startPoint x: 296, startPoint y: 37, endPoint x: 415, endPoint y: 33, distance: 119.7
click at [415, 33] on div "Certificate [PHONE_NUMBER] Policy Details" at bounding box center [351, 36] width 334 height 21
copy p "[PHONE_NUMBER]"
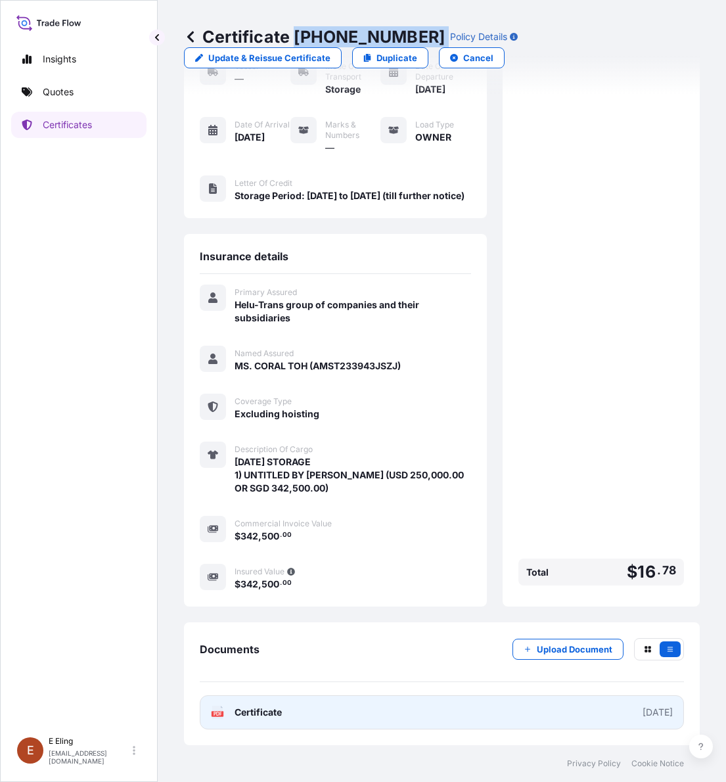
click at [509, 704] on link "PDF Certificate [DATE]" at bounding box center [442, 712] width 484 height 34
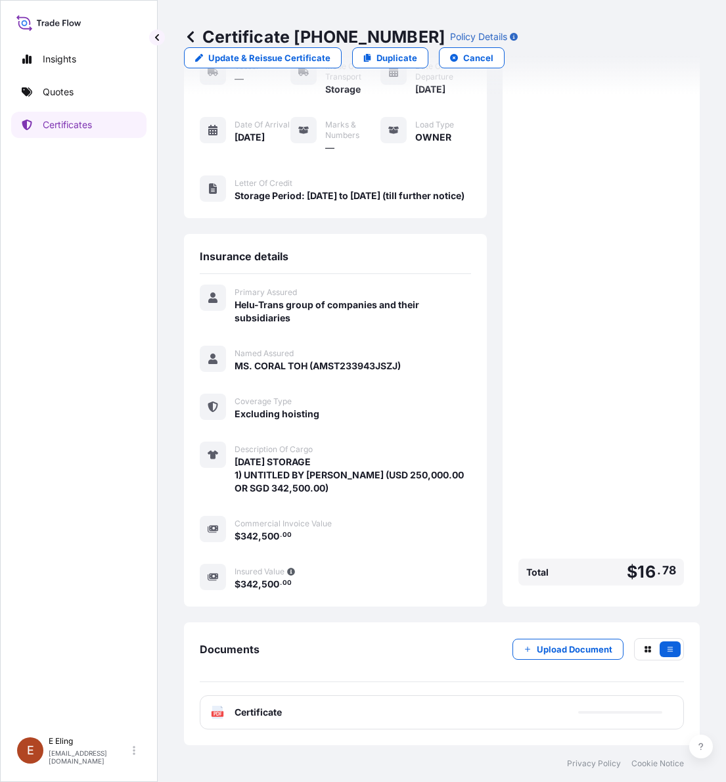
drag, startPoint x: 616, startPoint y: 633, endPoint x: 584, endPoint y: 639, distance: 32.7
click at [614, 633] on div "Documents Upload Document PDF Certificate" at bounding box center [442, 683] width 516 height 123
click at [557, 647] on p "Upload Document" at bounding box center [575, 649] width 76 height 13
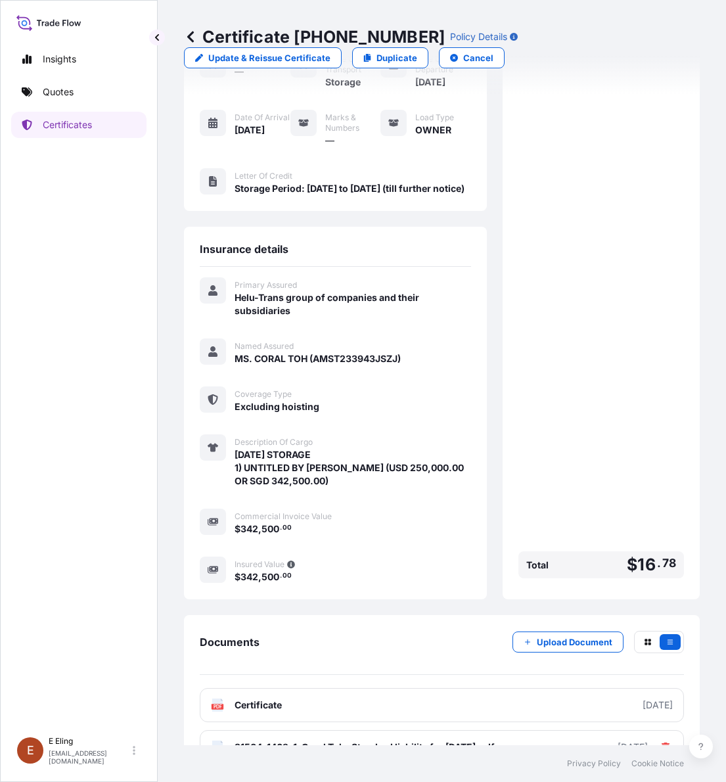
click at [135, 530] on div "Insights Quotes Certificates" at bounding box center [78, 382] width 135 height 696
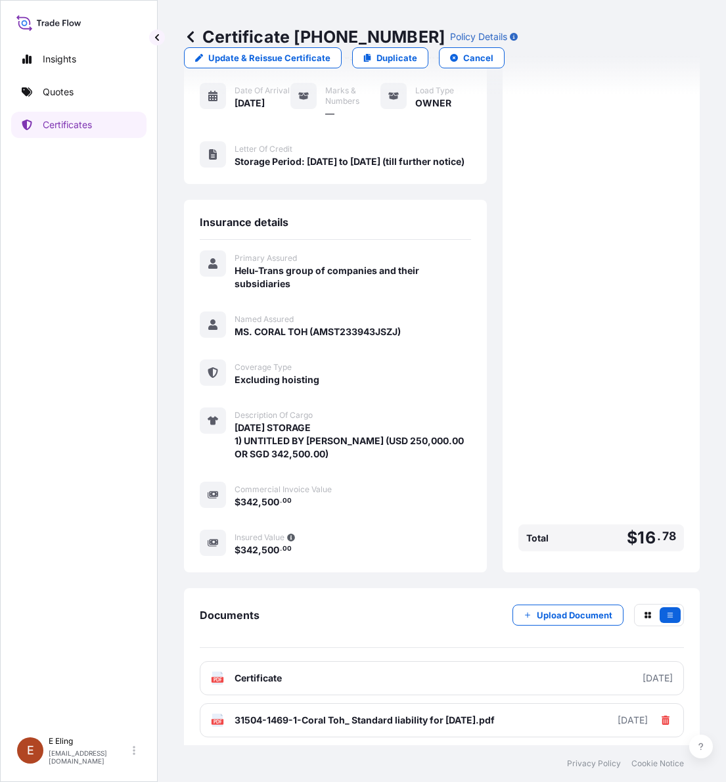
scroll to position [184, 0]
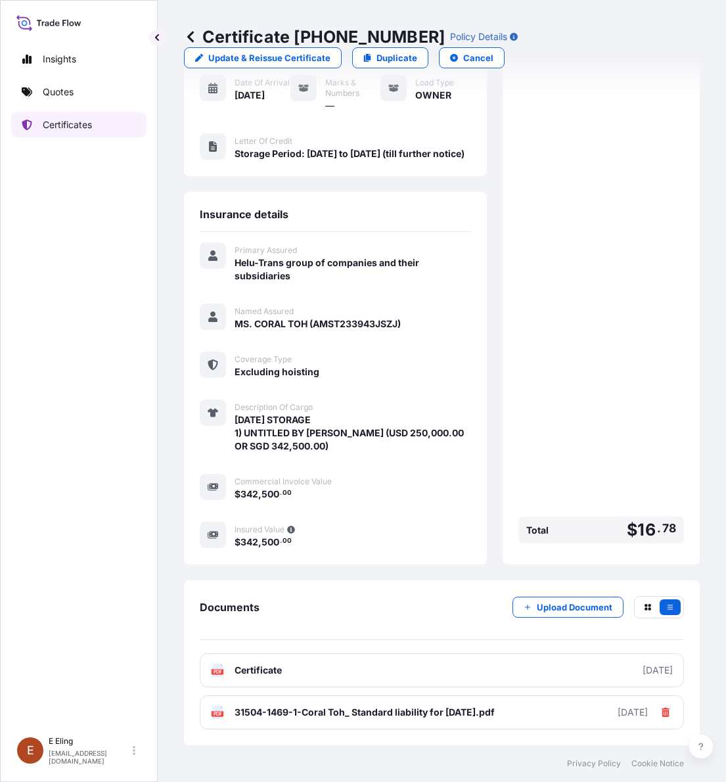
click at [97, 123] on link "Certificates" at bounding box center [78, 125] width 135 height 26
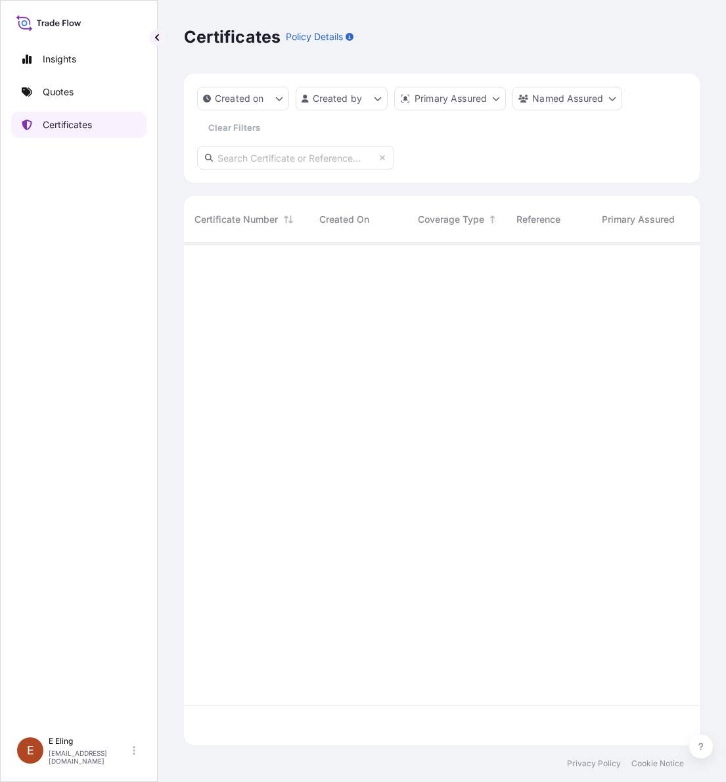
scroll to position [497, 503]
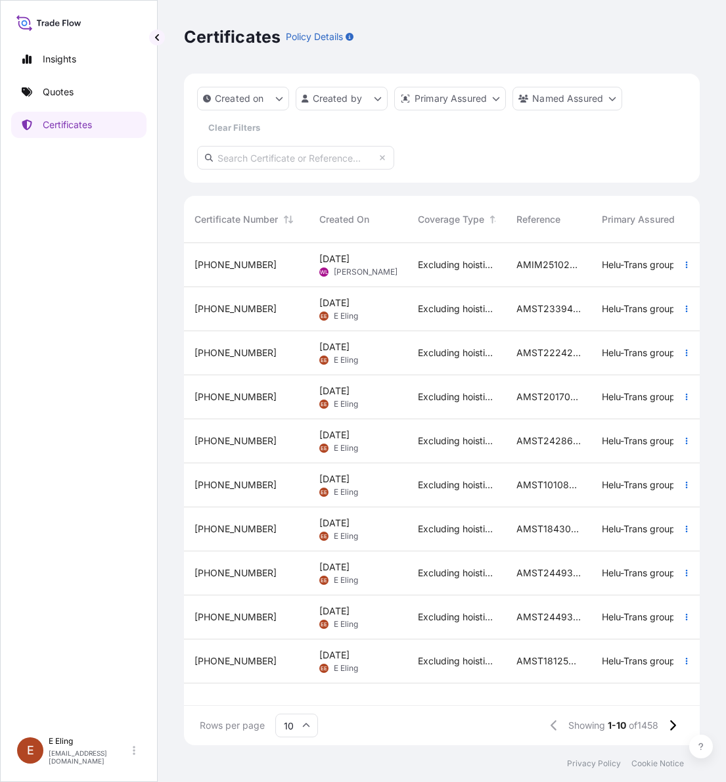
click at [292, 153] on input "text" at bounding box center [295, 158] width 197 height 24
paste input "AMST244978MMZJ"
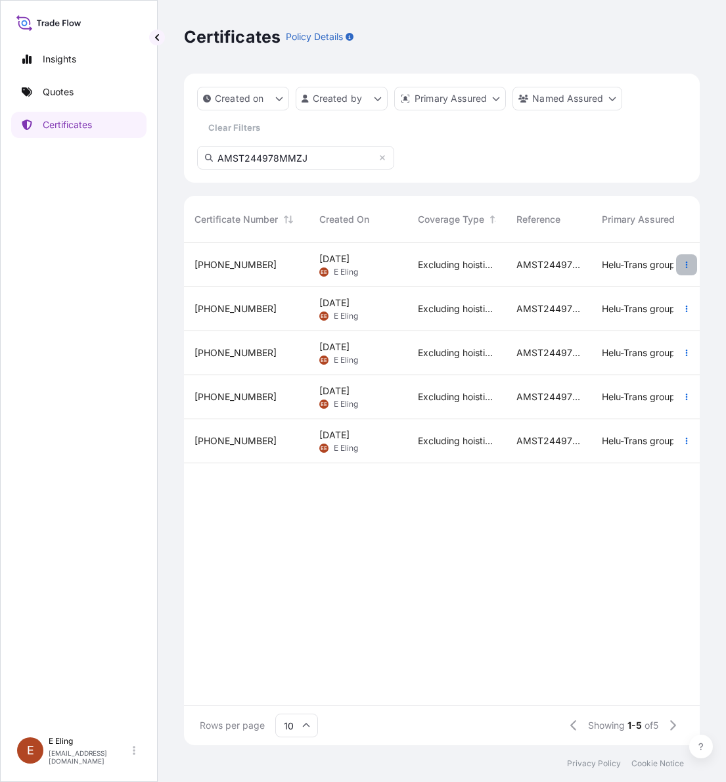
type input "AMST244978MMZJ"
click at [687, 262] on icon "button" at bounding box center [687, 265] width 2 height 7
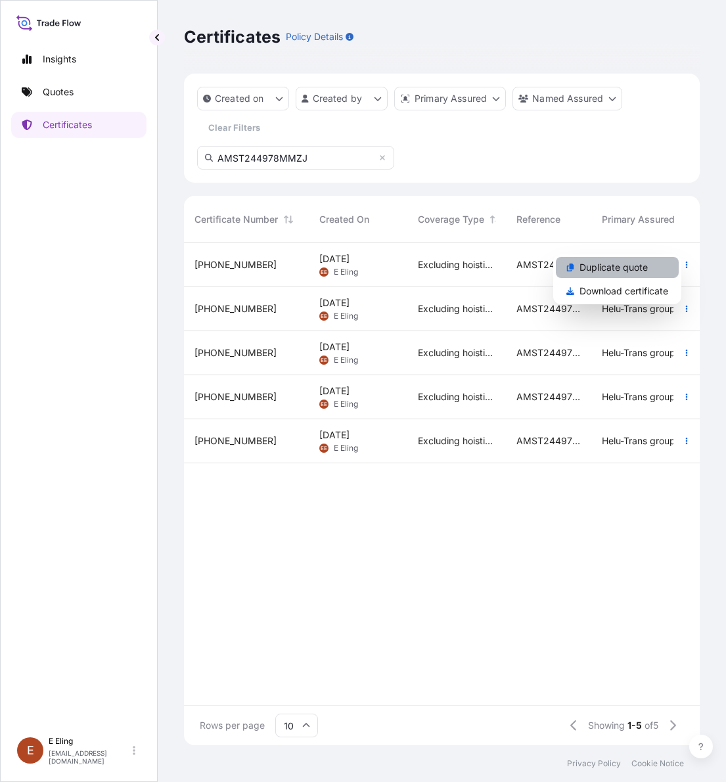
click at [638, 261] on p "Duplicate quote" at bounding box center [614, 267] width 68 height 13
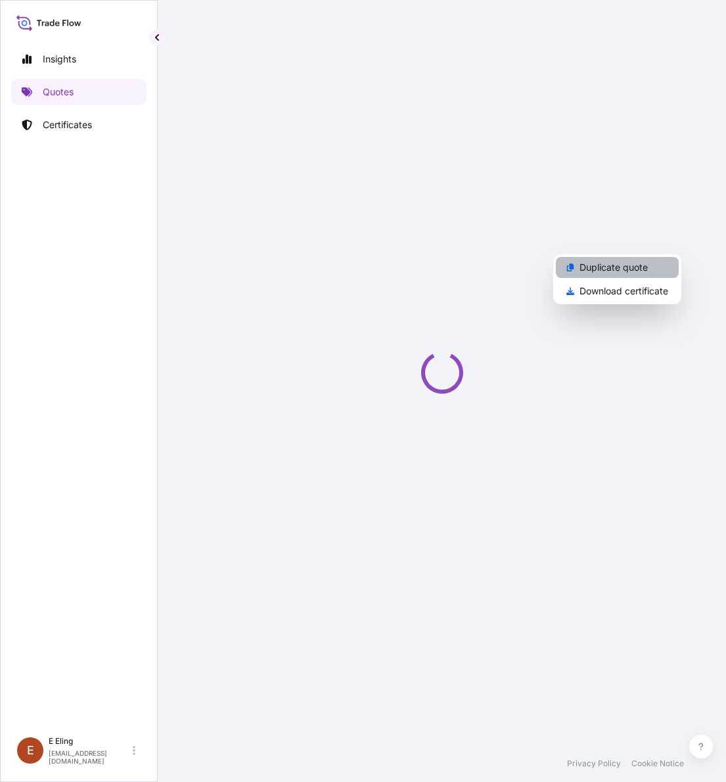
select select "STORAGE"
select select "Storage"
select select "[GEOGRAPHIC_DATA]"
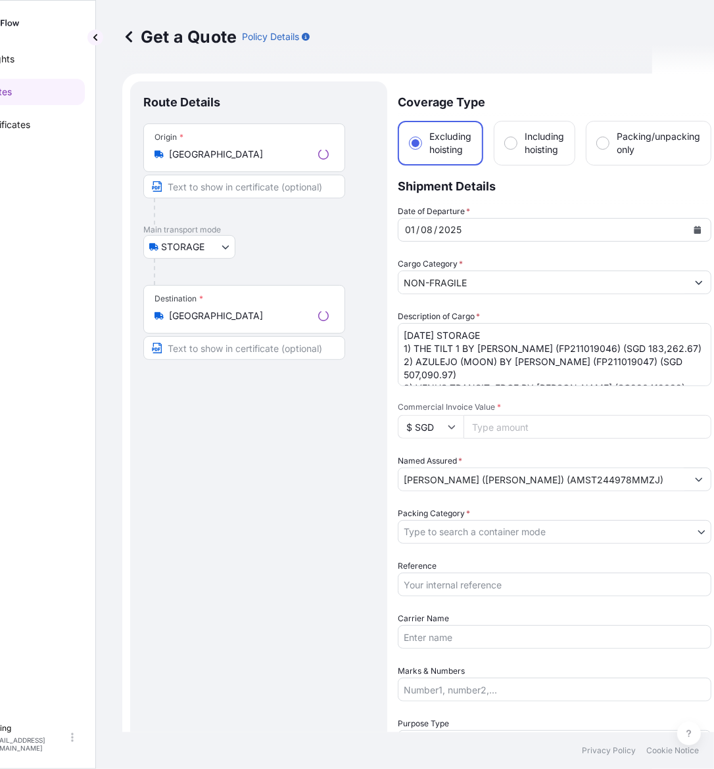
scroll to position [21, 0]
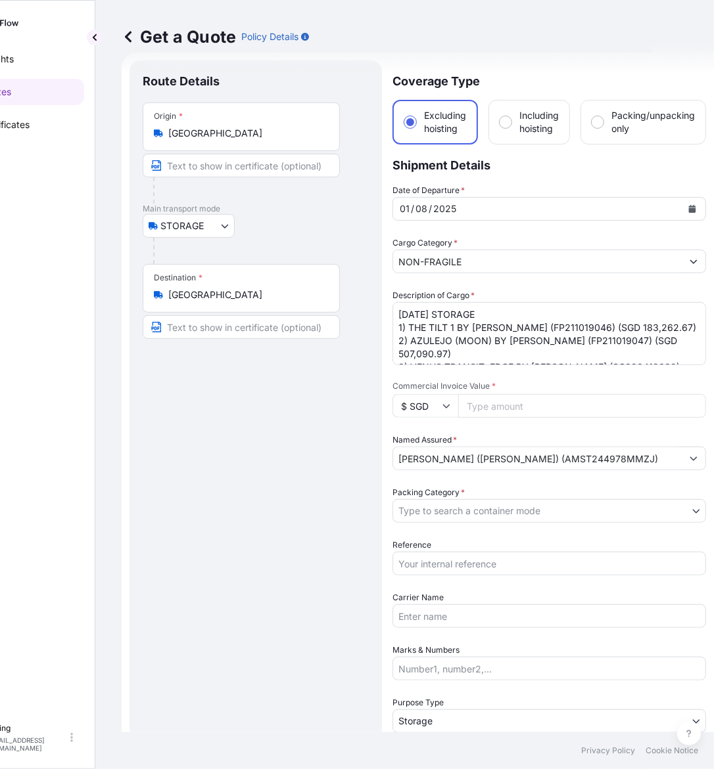
click at [530, 409] on input "Commercial Invoice Value *" at bounding box center [582, 406] width 248 height 24
paste input "809353.64"
type input "809353.64"
drag, startPoint x: 472, startPoint y: 559, endPoint x: 474, endPoint y: 550, distance: 9.4
click at [473, 560] on input "Reference" at bounding box center [548, 564] width 313 height 24
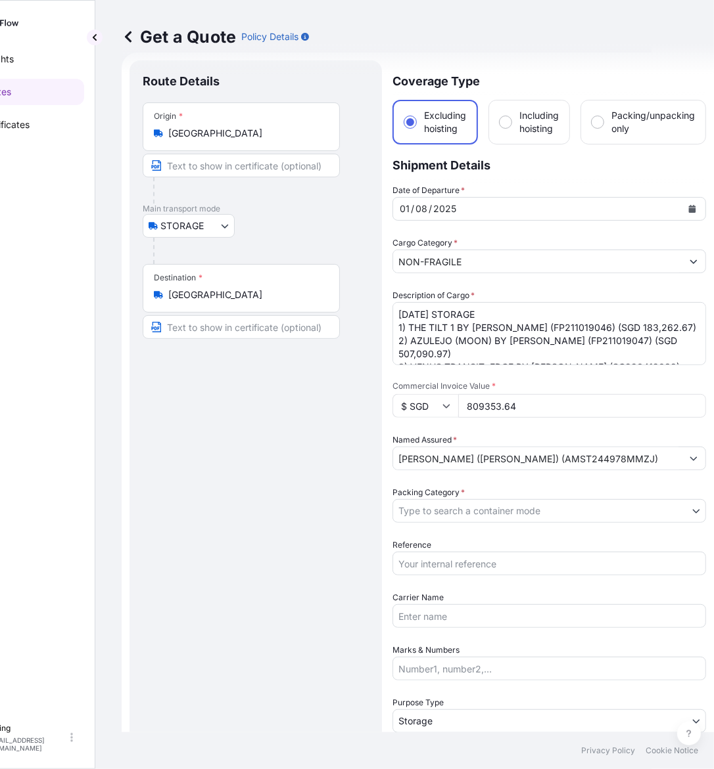
paste input "AMST244978MMZJ"
type input "AMST244978MMZJ"
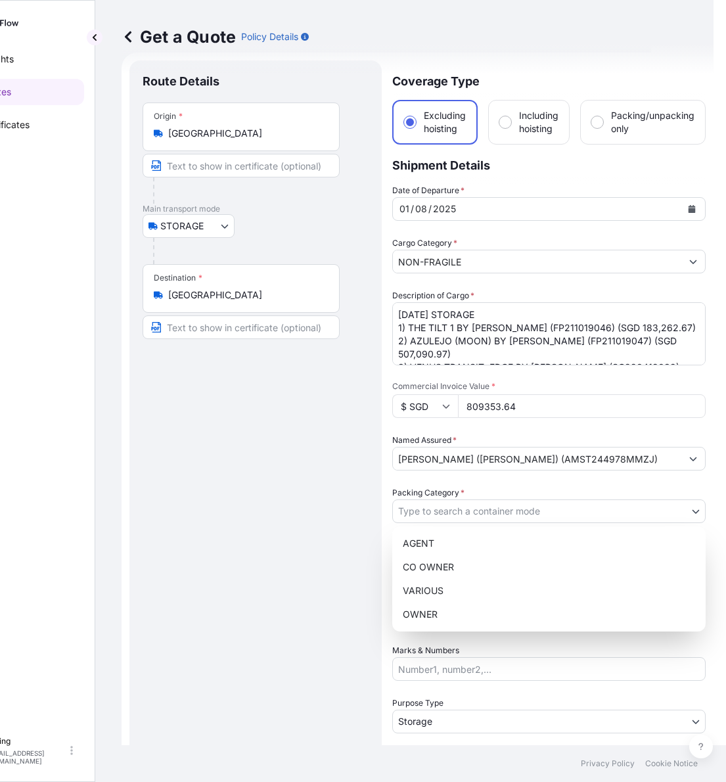
click at [471, 504] on body "Insights Quotes Certificates [PERSON_NAME] [EMAIL_ADDRESS][DOMAIN_NAME] Get a Q…" at bounding box center [295, 391] width 714 height 782
click at [445, 609] on div "OWNER" at bounding box center [549, 615] width 303 height 24
select select "27"
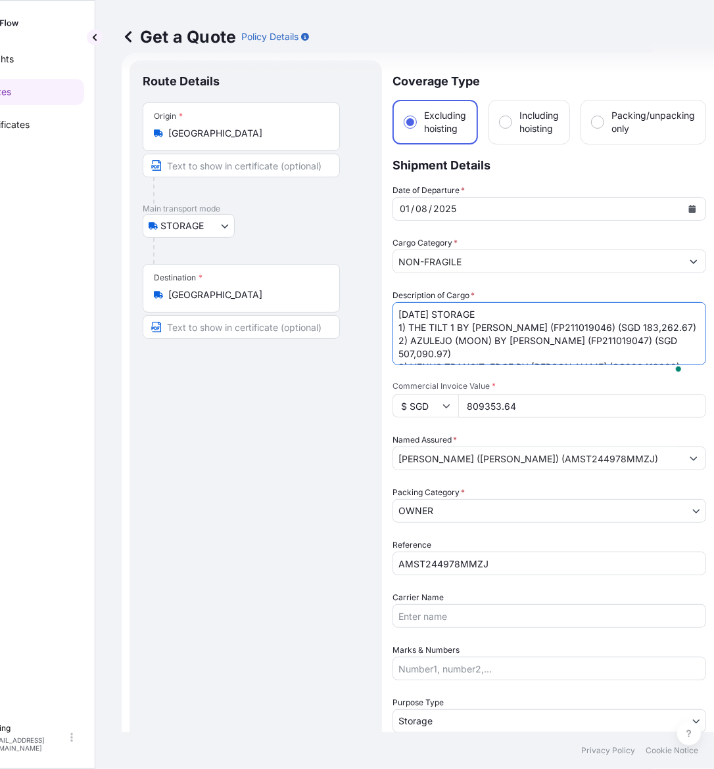
drag, startPoint x: 417, startPoint y: 313, endPoint x: 376, endPoint y: 314, distance: 41.4
click at [376, 314] on form "Route Details Place of loading Road / [GEOGRAPHIC_DATA] / Inland Origin * [GEOG…" at bounding box center [418, 522] width 592 height 939
type textarea "[DATE] STORAGE 1) THE TILT 1 BY [PERSON_NAME] (FP211019046) (SGD 183,262.67) 2)…"
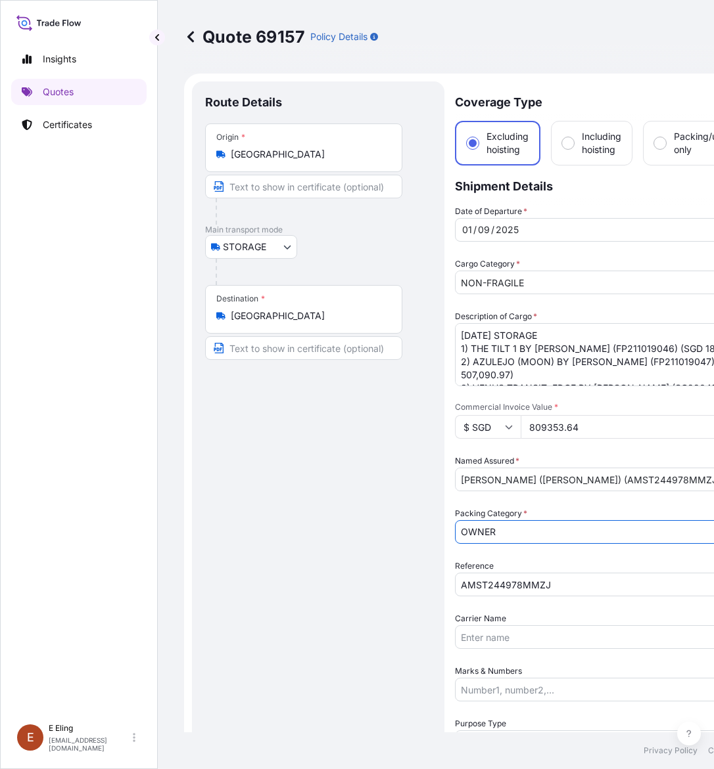
select select "STORAGE"
select select "27"
select select "Storage"
select select "Singapore"
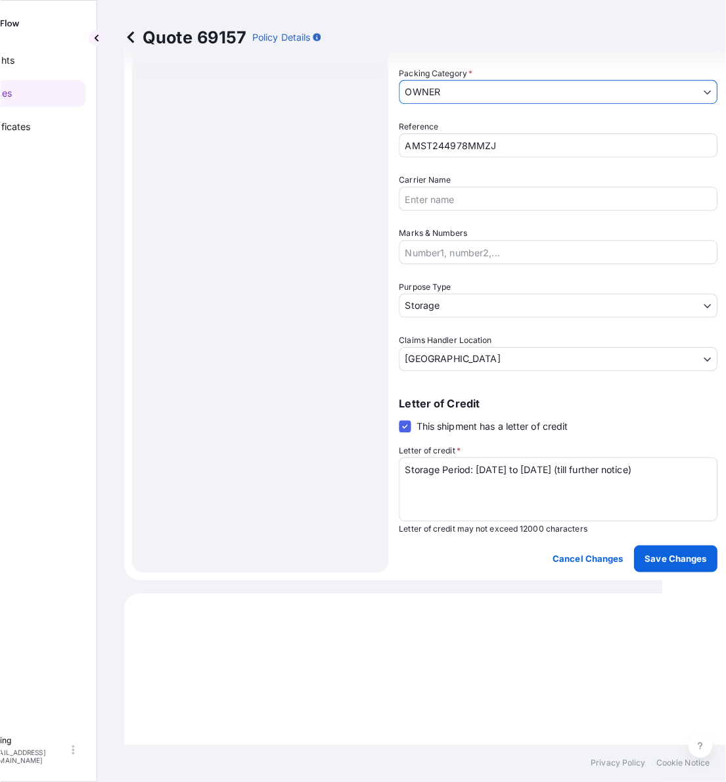
scroll to position [612, 0]
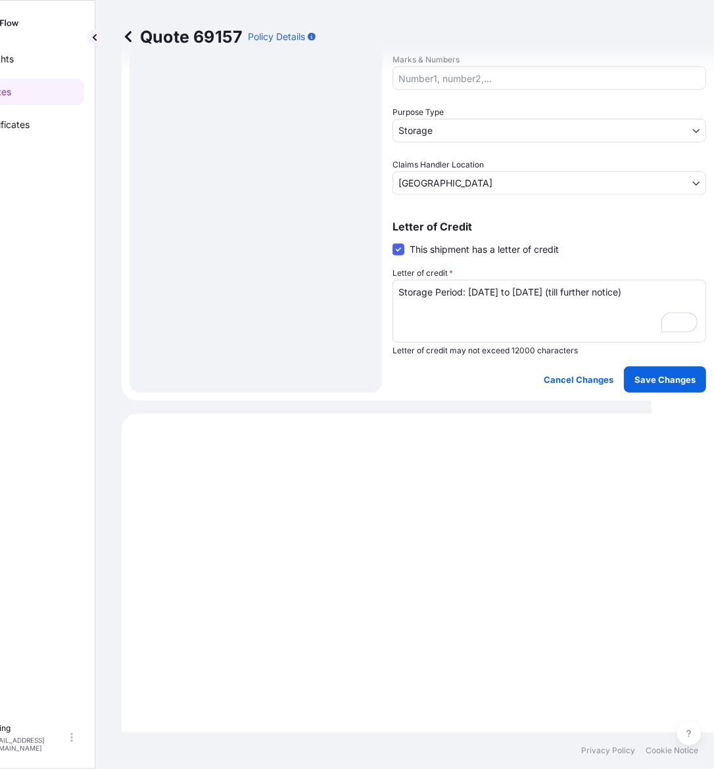
click at [667, 380] on p "Save Changes" at bounding box center [664, 379] width 61 height 13
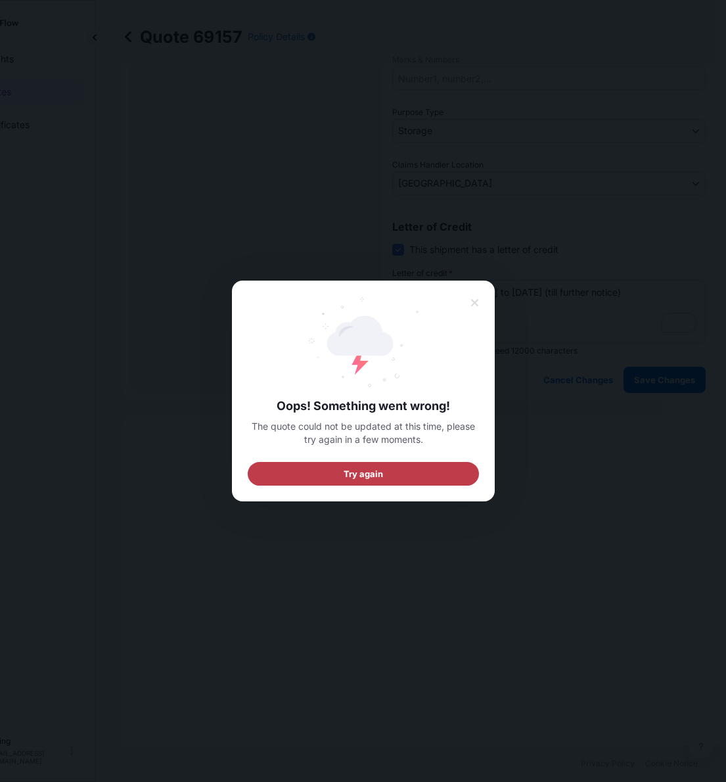
click at [388, 482] on button "Try again" at bounding box center [363, 474] width 231 height 24
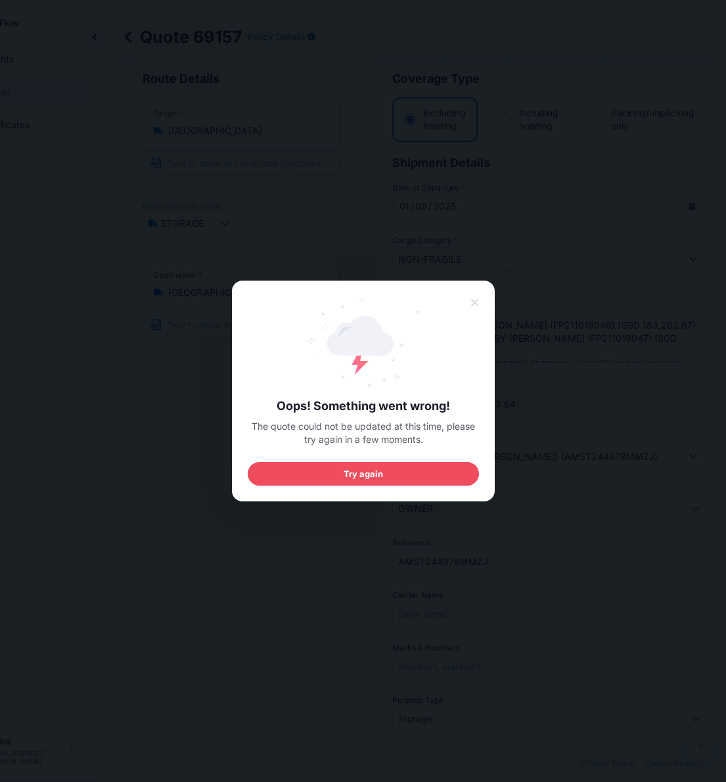
scroll to position [0, 0]
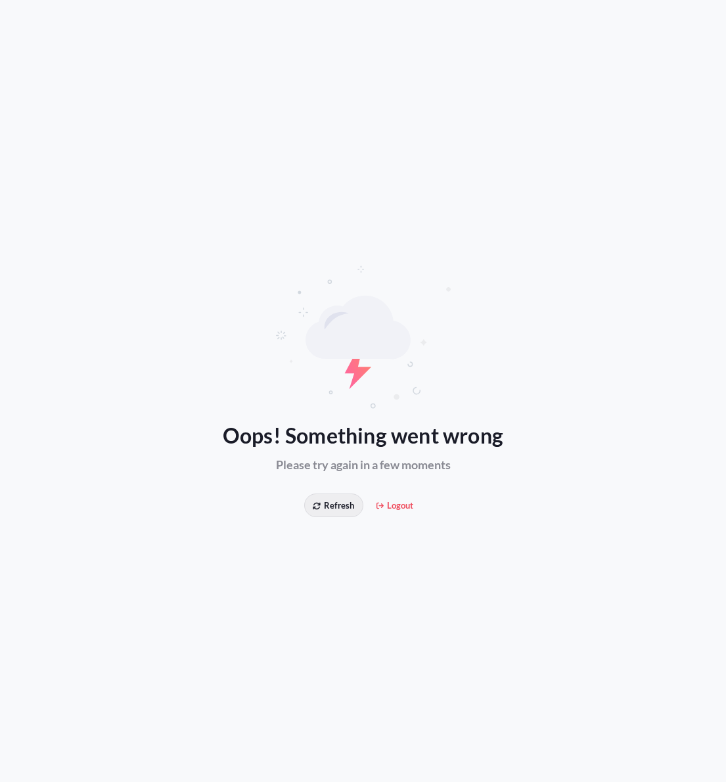
click at [340, 505] on span "Refresh" at bounding box center [333, 505] width 41 height 13
click at [342, 504] on span "Refresh" at bounding box center [333, 505] width 41 height 13
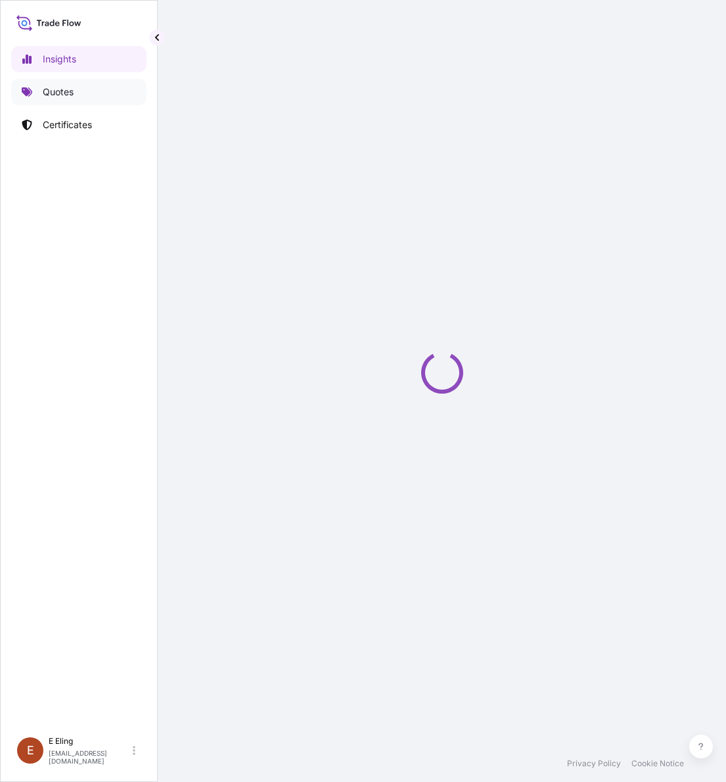
click at [67, 97] on p "Quotes" at bounding box center [58, 91] width 31 height 13
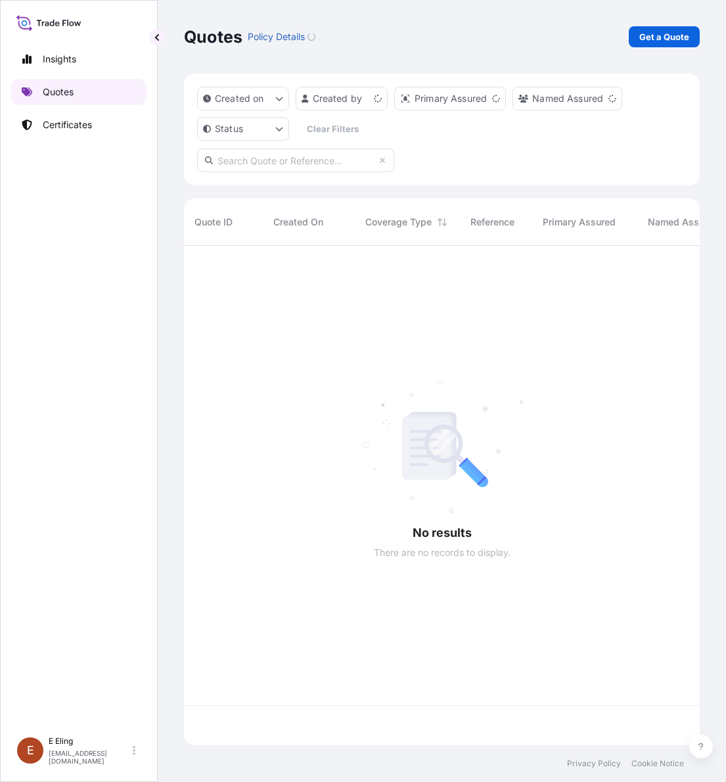
scroll to position [494, 503]
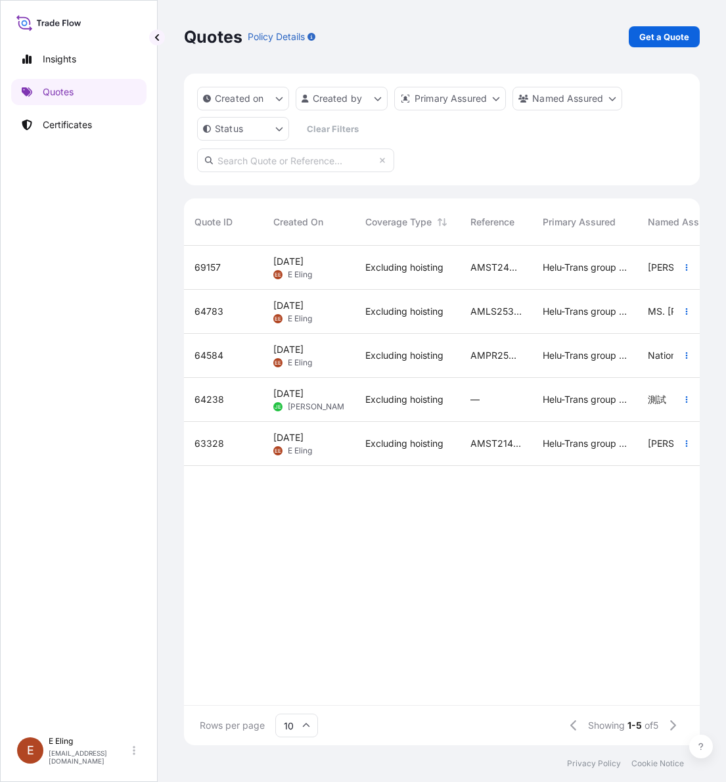
drag, startPoint x: 503, startPoint y: 280, endPoint x: 510, endPoint y: 264, distance: 17.3
click at [510, 264] on div "AMST244978MMZJ" at bounding box center [496, 268] width 72 height 44
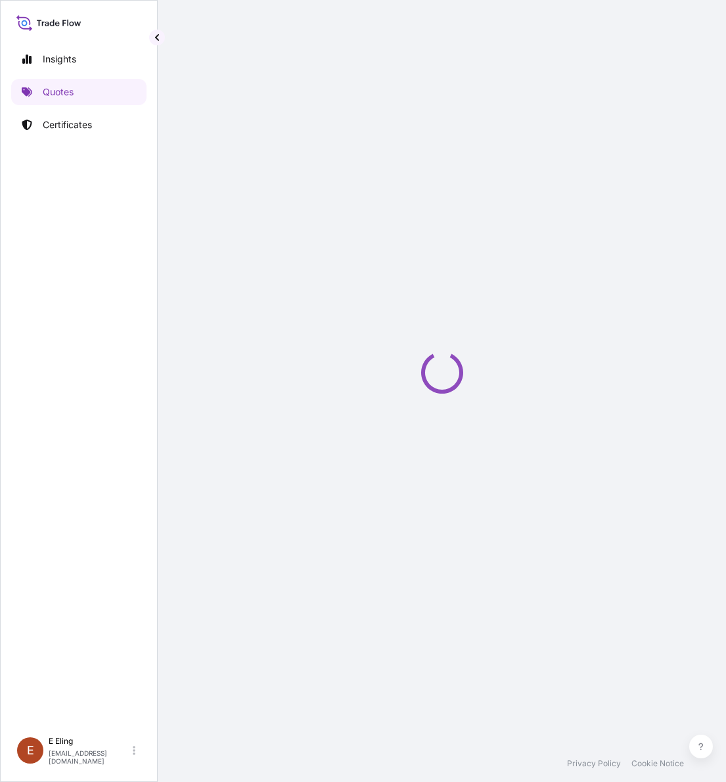
select select "STORAGE"
select select "Transit"
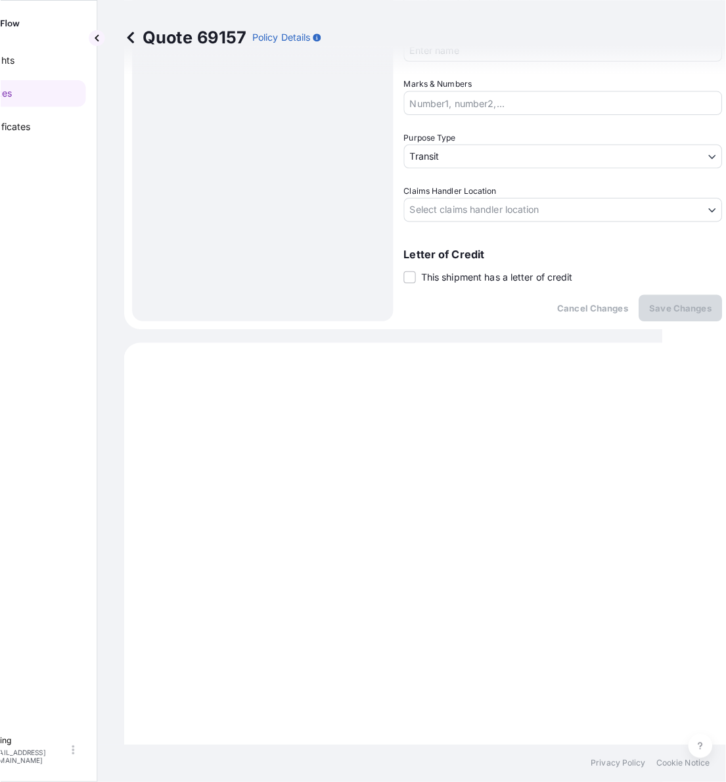
scroll to position [365, 0]
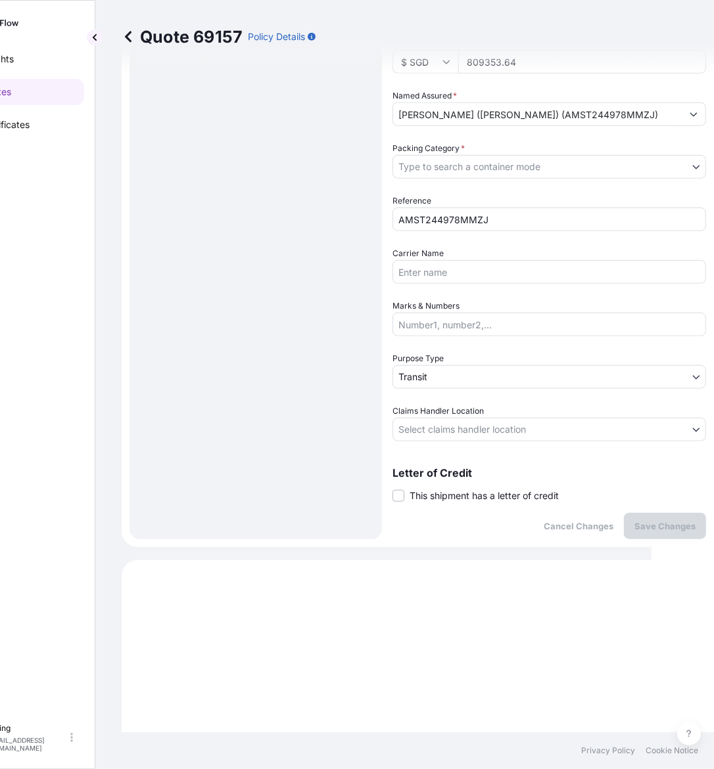
click at [441, 497] on span "This shipment has a letter of credit" at bounding box center [483, 496] width 149 height 13
click at [392, 489] on input "This shipment has a letter of credit" at bounding box center [392, 489] width 0 height 0
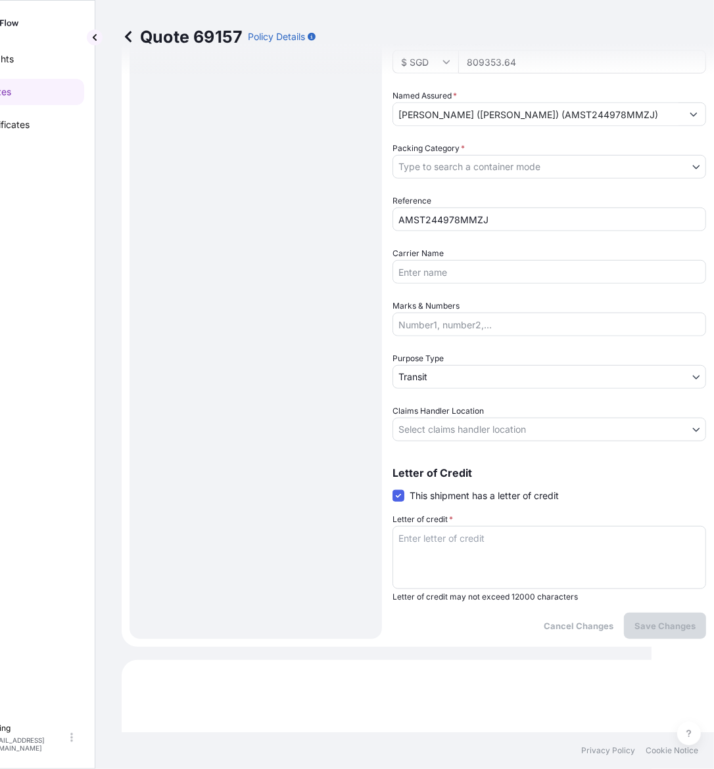
click at [439, 539] on textarea "Letter of credit *" at bounding box center [548, 557] width 313 height 63
paste textarea "Storage Period: [DATE] to [DATE] (till further notice)"
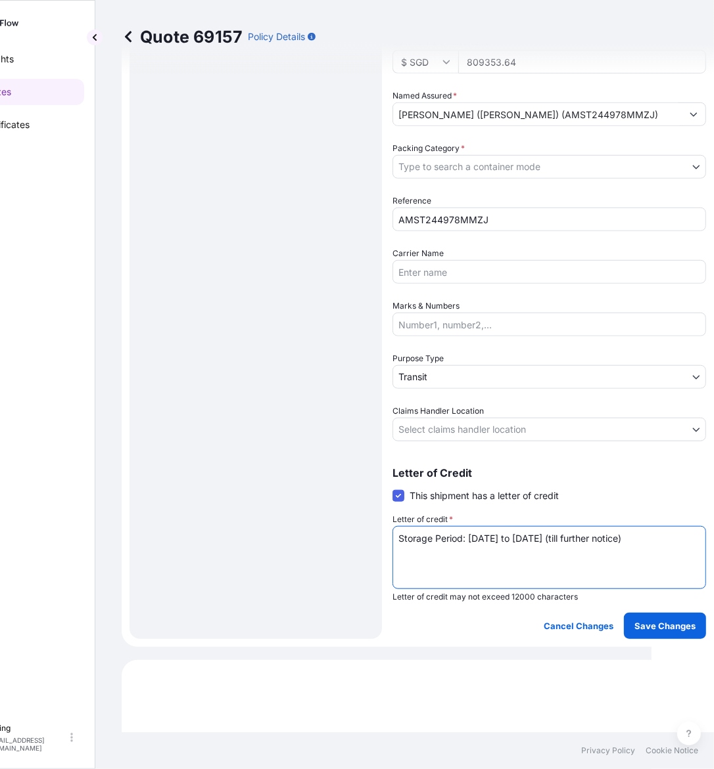
type textarea "Storage Period: [DATE] to [DATE] (till further notice)"
click at [449, 434] on body "Insights Quotes Certificates E E Eling eeling@helutrans.com Quote 69157 Policy …" at bounding box center [295, 384] width 714 height 769
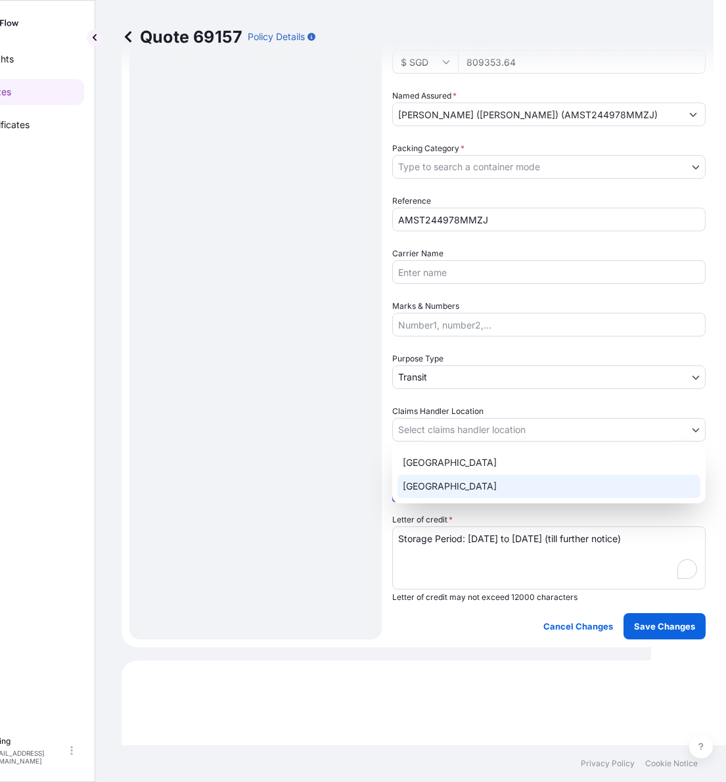
click at [442, 491] on div "[GEOGRAPHIC_DATA]" at bounding box center [549, 486] width 303 height 24
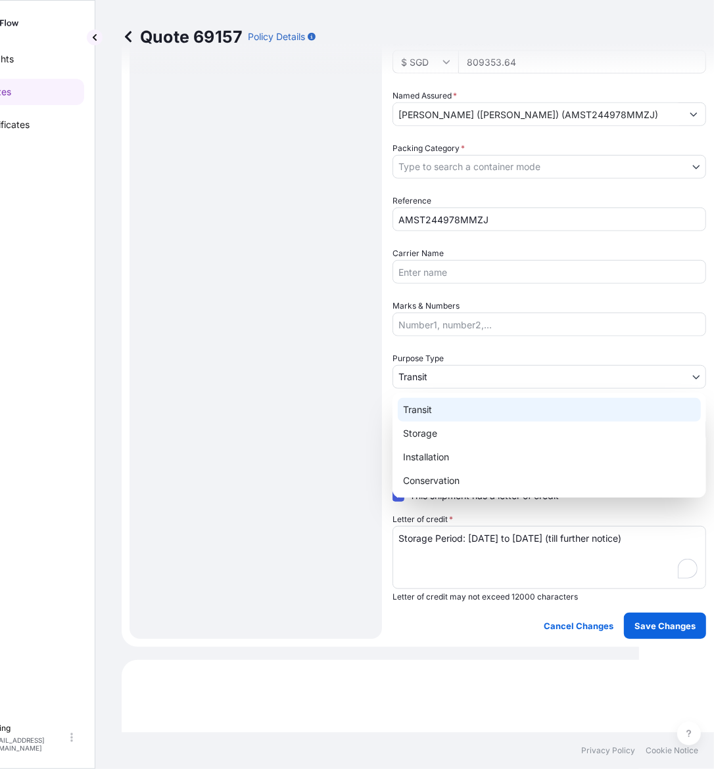
click at [440, 375] on body "Insights Quotes Certificates E E Eling eeling@helutrans.com Quote 69157 Policy …" at bounding box center [288, 384] width 701 height 769
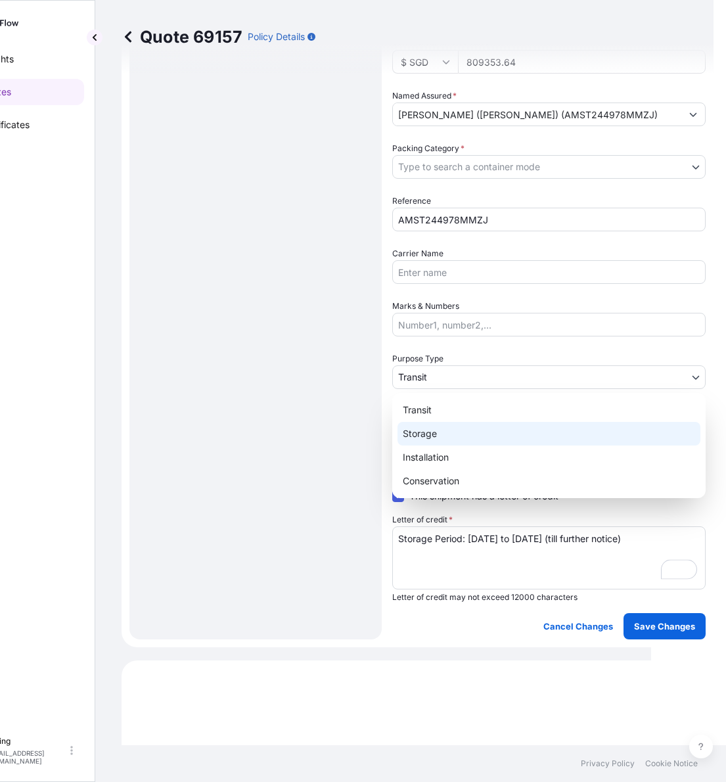
click at [432, 432] on div "Storage" at bounding box center [549, 434] width 303 height 24
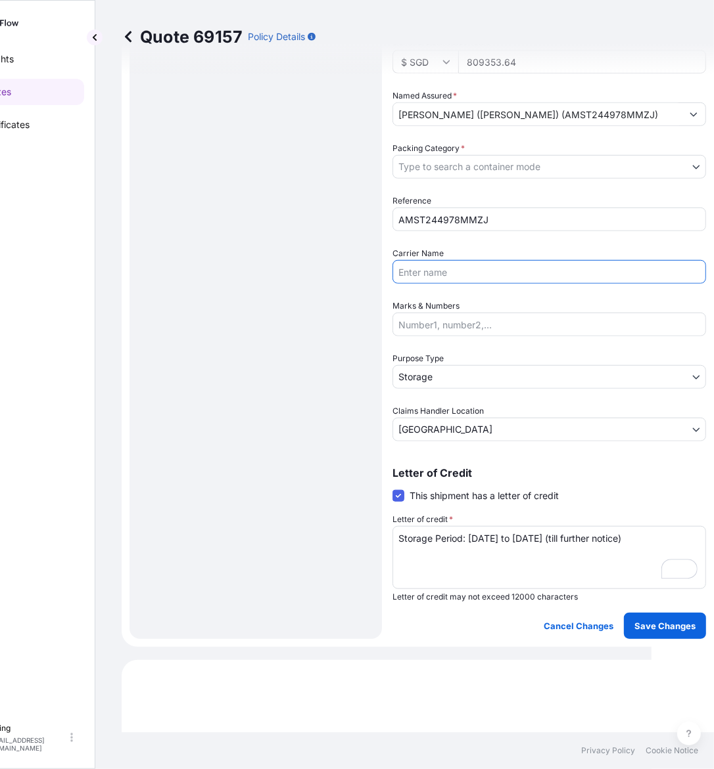
click at [442, 262] on input "Carrier Name" at bounding box center [548, 272] width 313 height 24
click at [457, 171] on body "Insights Quotes Certificates E E Eling eeling@helutrans.com Quote 69157 Policy …" at bounding box center [295, 384] width 714 height 769
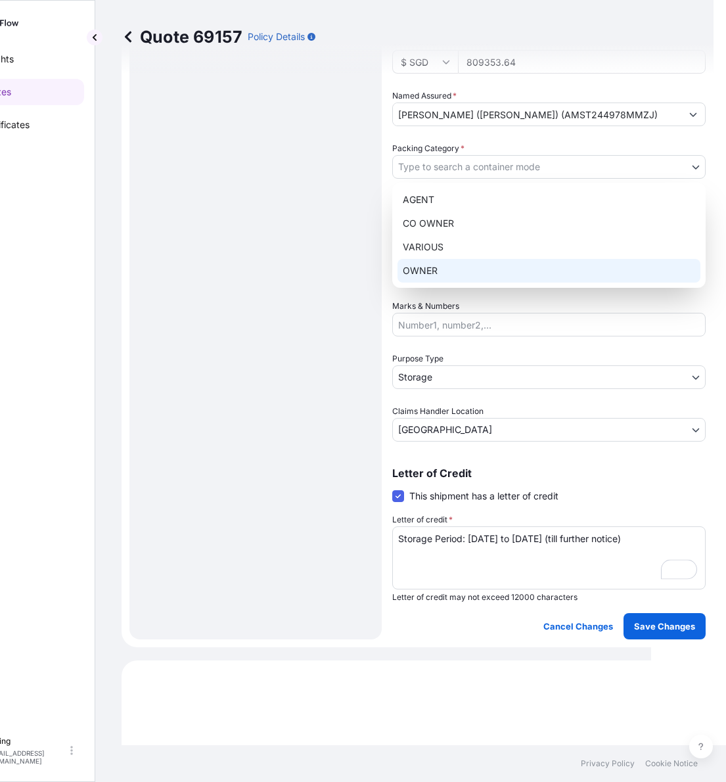
click at [451, 264] on div "OWNER" at bounding box center [549, 271] width 303 height 24
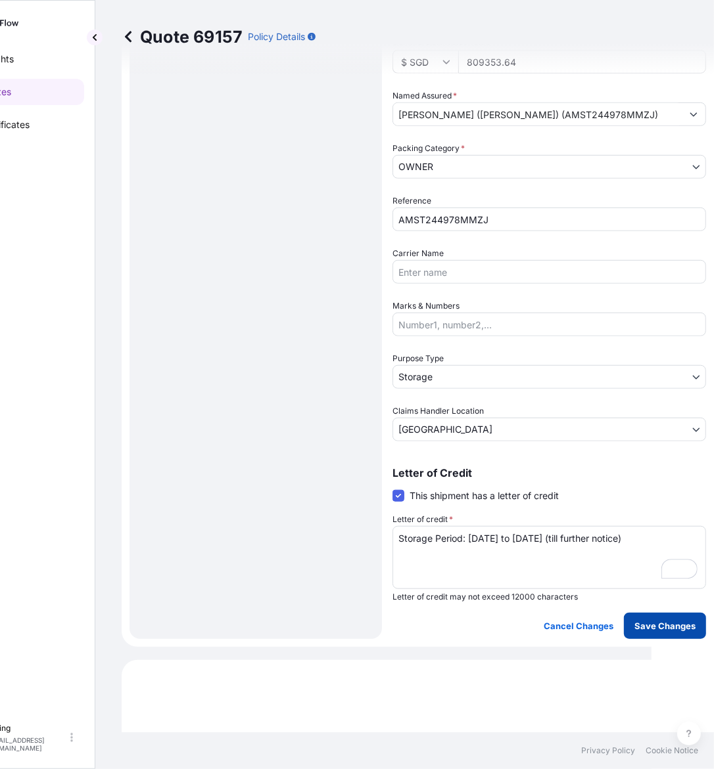
click at [676, 626] on p "Save Changes" at bounding box center [664, 626] width 61 height 13
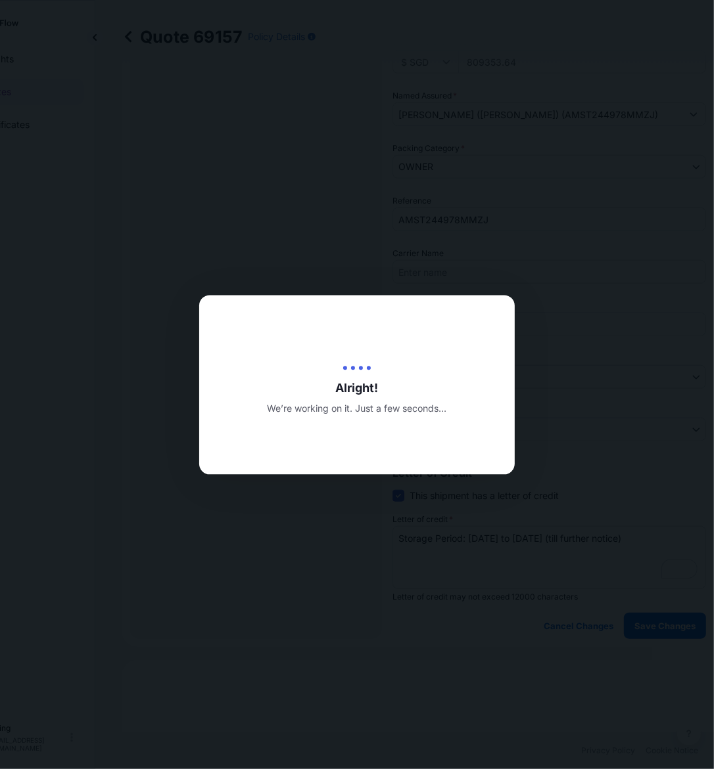
type input "[DATE]"
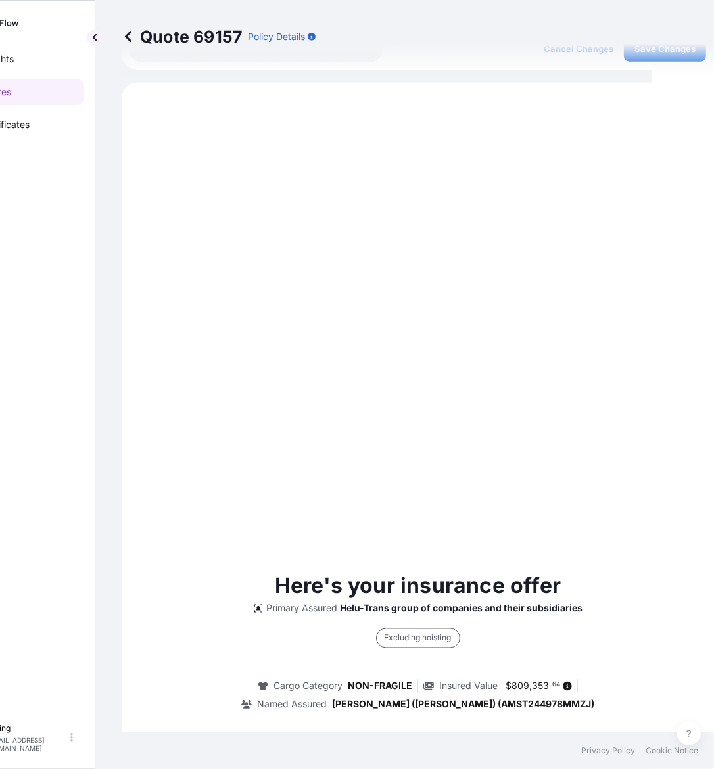
scroll to position [0, 0]
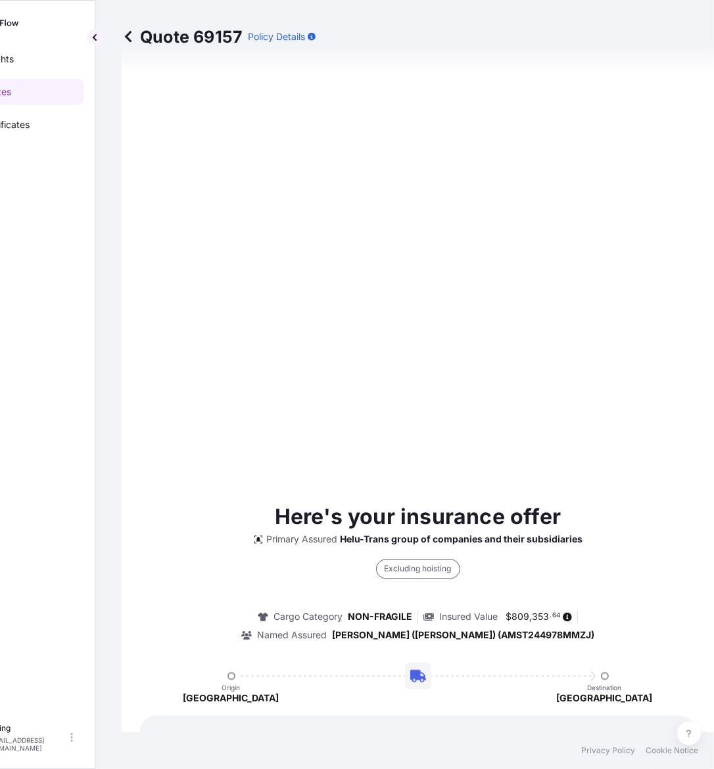
select select "STORAGE"
select select "Storage"
select select "[GEOGRAPHIC_DATA]"
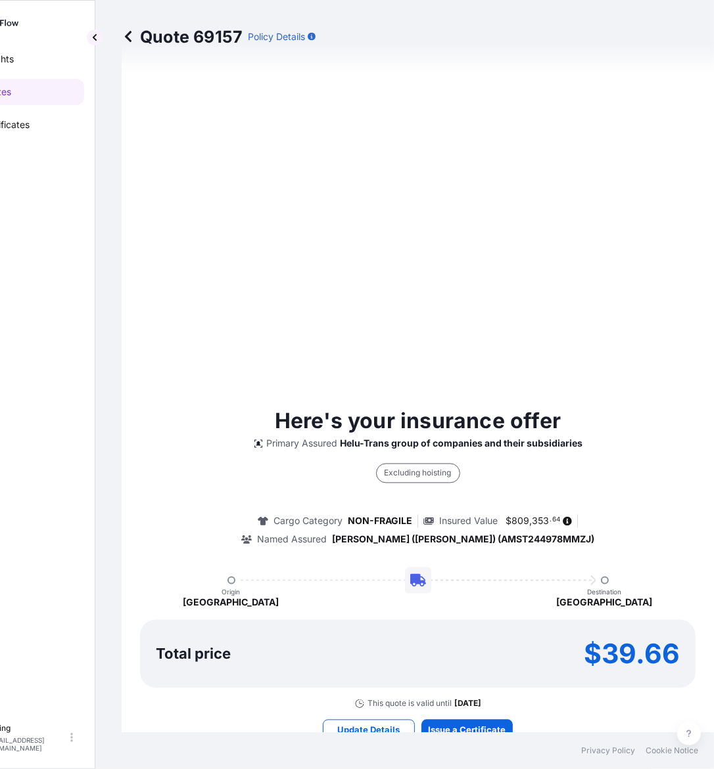
scroll to position [1122, 0]
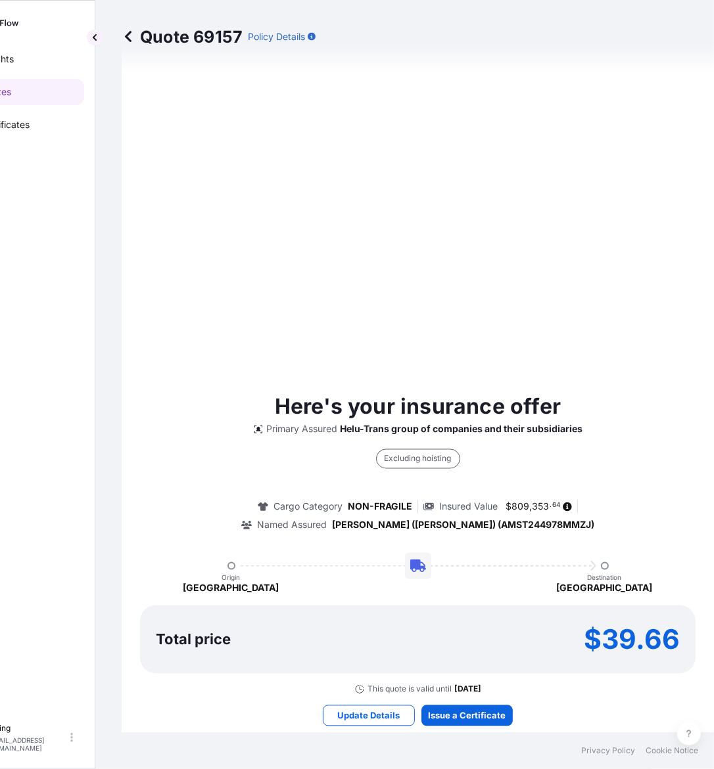
click at [480, 724] on div "Here's your insurance offer Primary Assured Helu-Trans group of companies and t…" at bounding box center [417, 559] width 555 height 1274
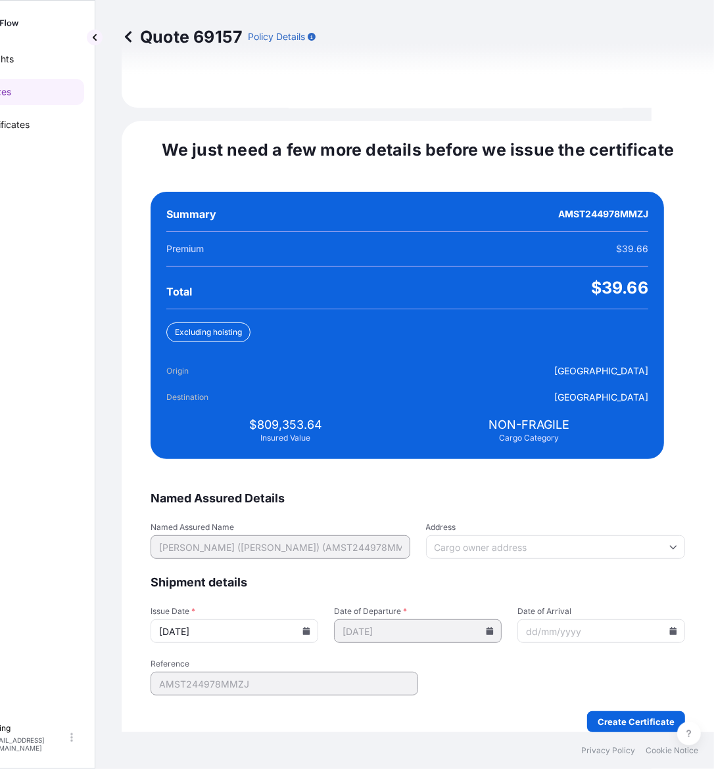
scroll to position [2876, 0]
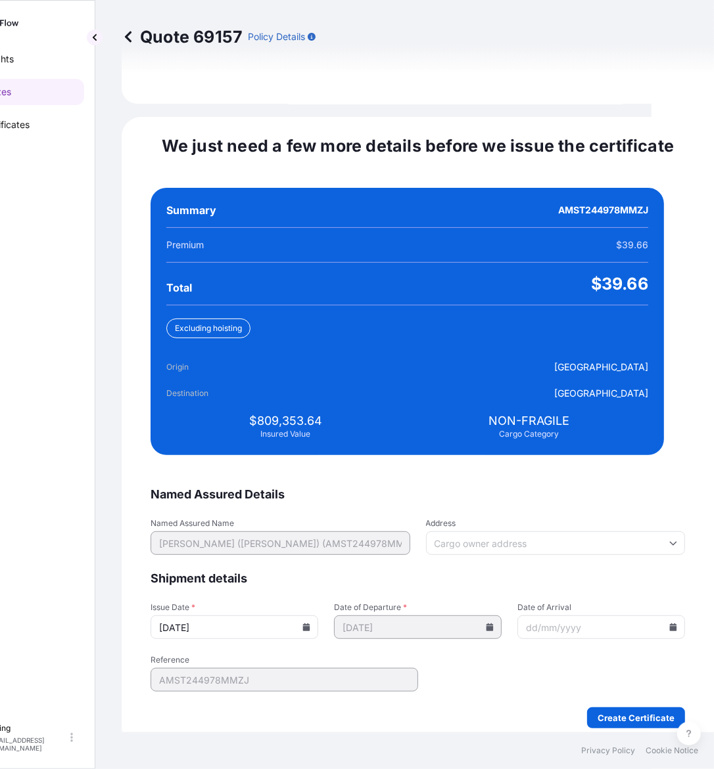
click at [304, 616] on input "[DATE]" at bounding box center [234, 628] width 168 height 24
click at [310, 624] on icon at bounding box center [306, 628] width 7 height 8
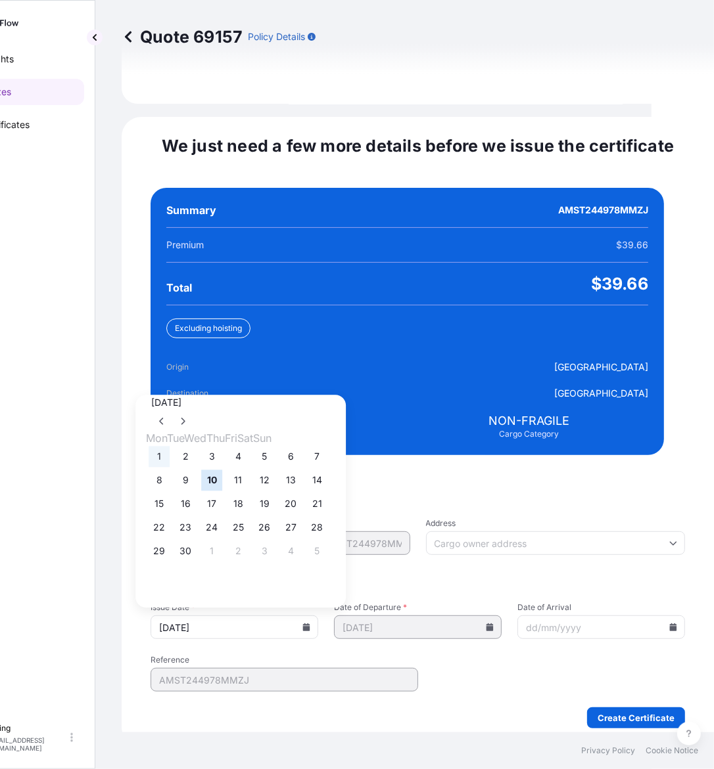
click at [155, 447] on button "1" at bounding box center [159, 457] width 21 height 21
type input "[DATE]"
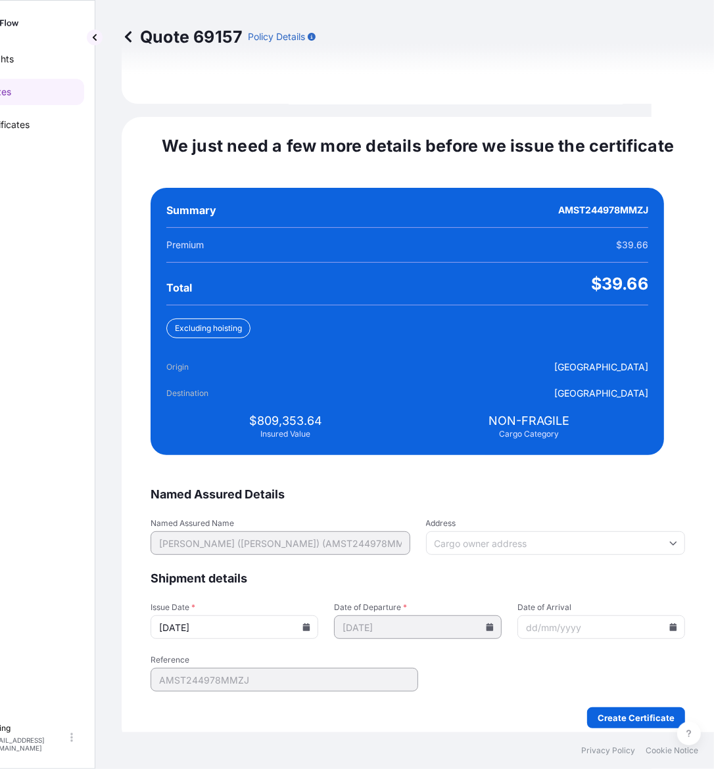
click at [670, 624] on icon at bounding box center [673, 628] width 7 height 8
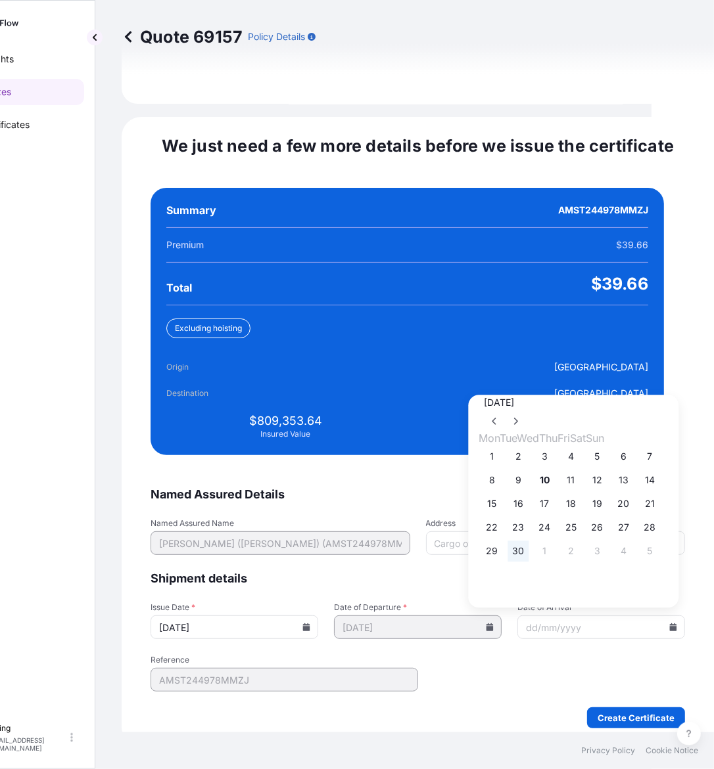
click at [523, 545] on button "30" at bounding box center [518, 551] width 21 height 21
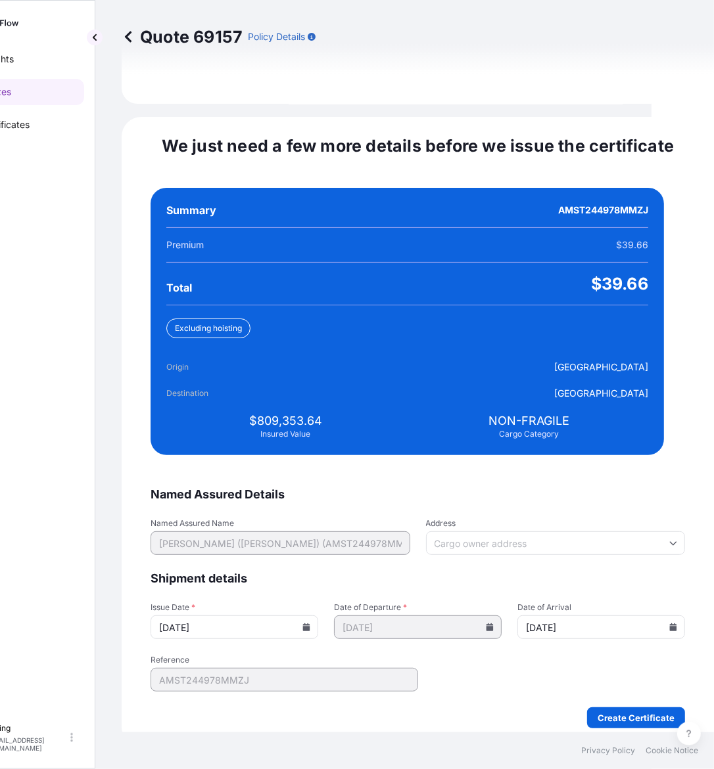
type input "[DATE]"
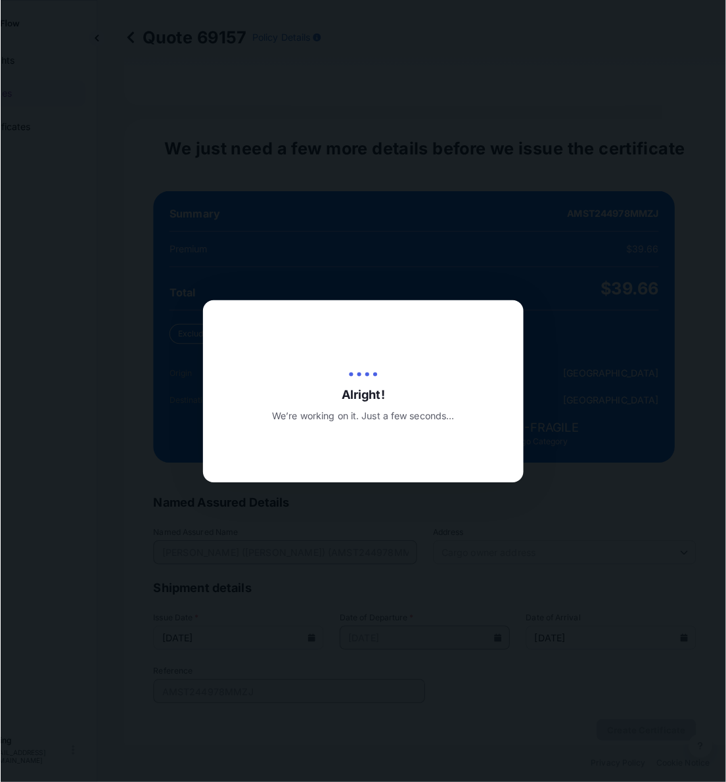
scroll to position [0, 62]
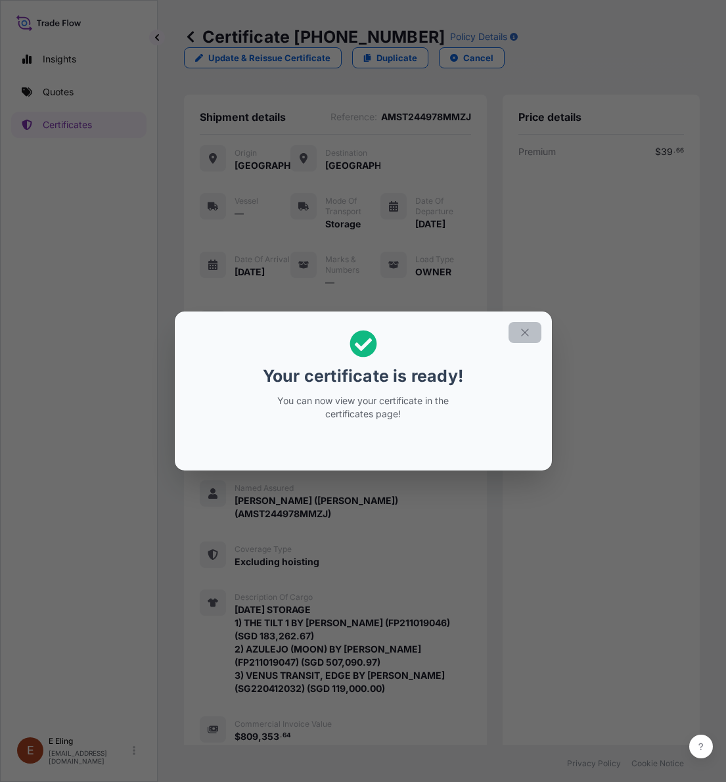
click at [522, 329] on icon "button" at bounding box center [525, 333] width 12 height 12
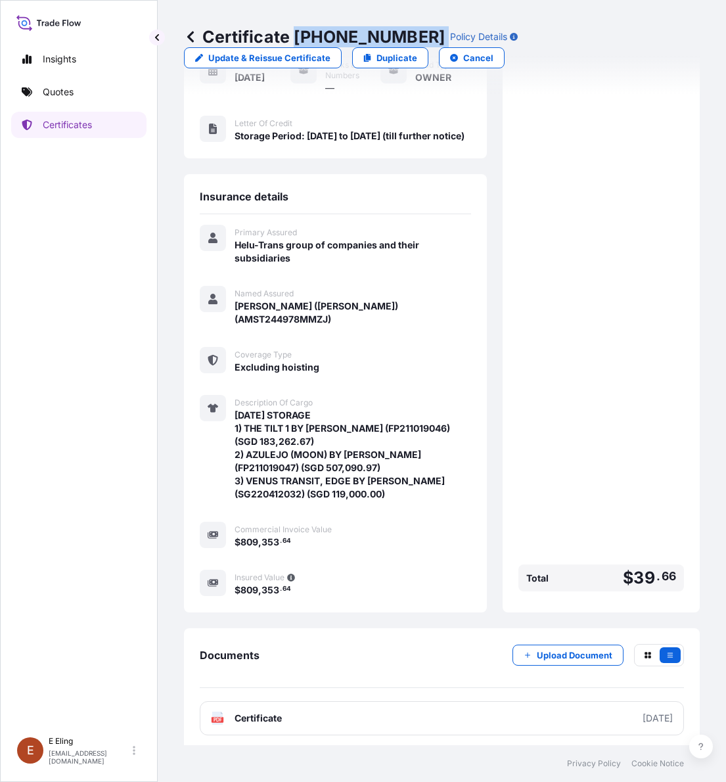
drag, startPoint x: 299, startPoint y: 32, endPoint x: 415, endPoint y: 37, distance: 116.5
click at [415, 37] on div "Certificate 31504-1471-1 Policy Details" at bounding box center [351, 36] width 334 height 21
copy p "31504-1471-1"
click at [570, 537] on div "Premium $ 39 . 66 Total $ 39 . 66" at bounding box center [601, 274] width 166 height 646
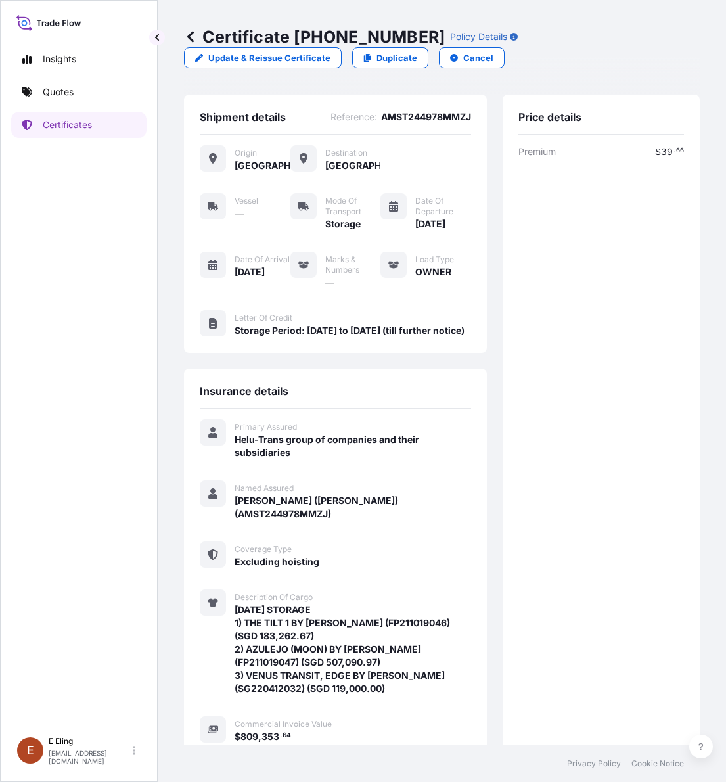
click at [377, 557] on div "Excluding hoisting" at bounding box center [353, 562] width 237 height 14
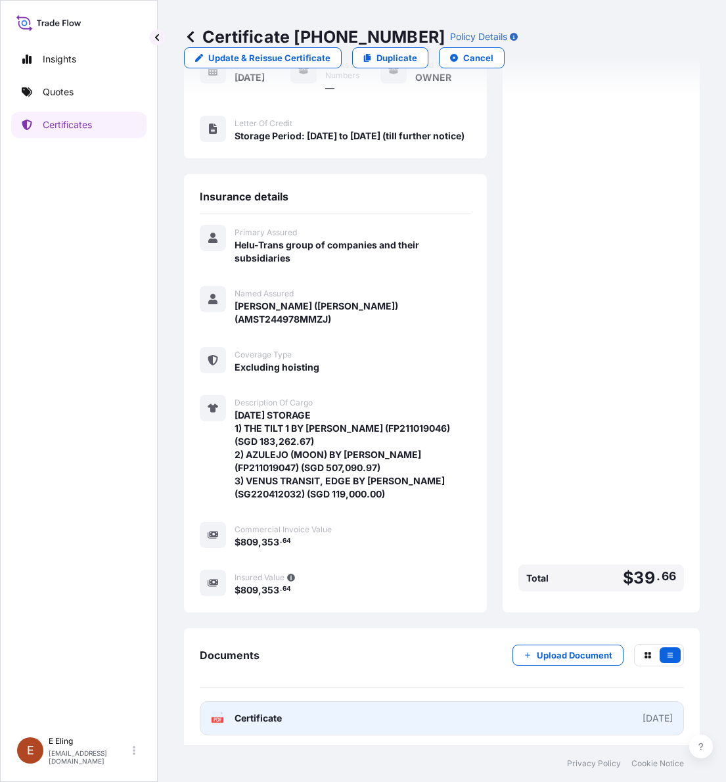
click at [370, 712] on link "PDF Certificate [DATE]" at bounding box center [442, 718] width 484 height 34
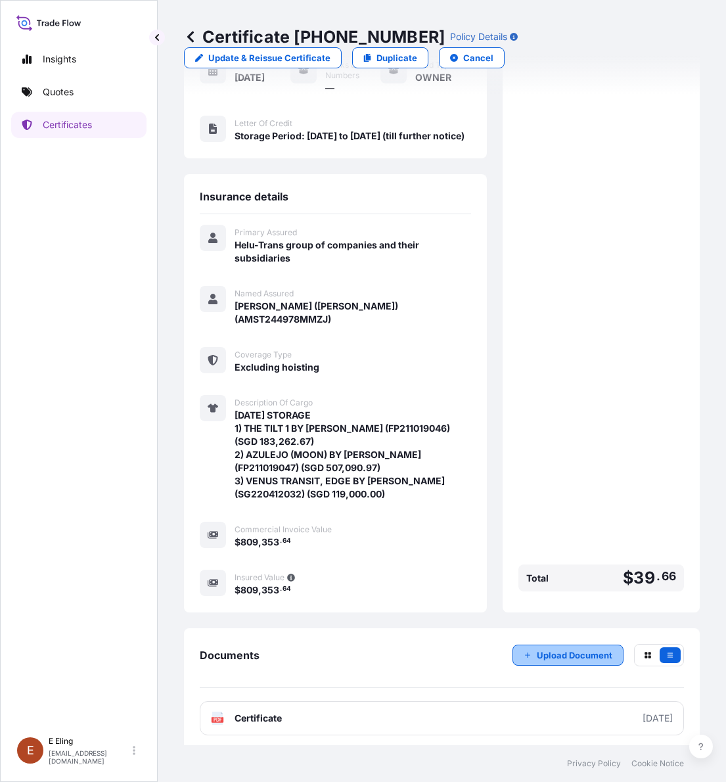
click at [549, 654] on p "Upload Document" at bounding box center [575, 655] width 76 height 13
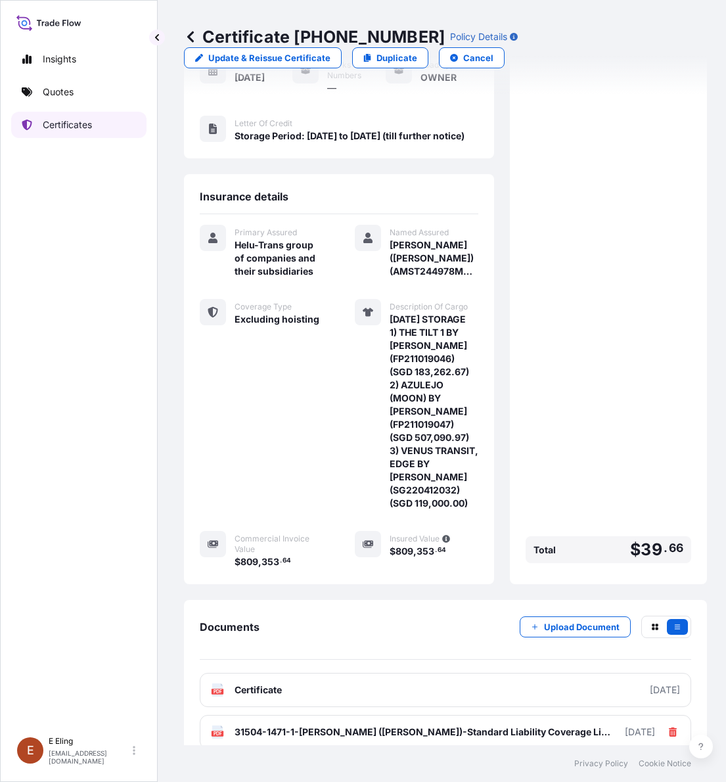
click at [105, 120] on link "Certificates" at bounding box center [78, 125] width 135 height 26
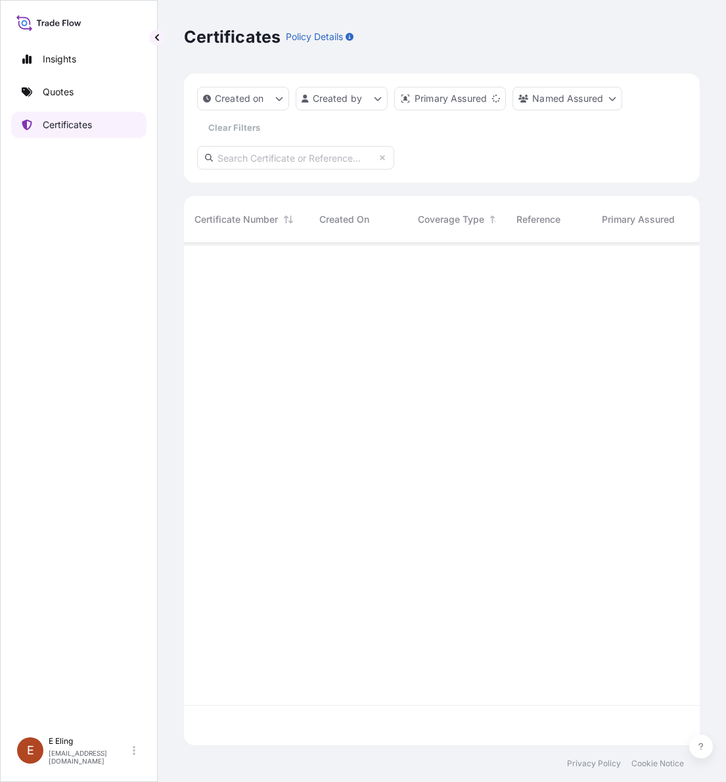
scroll to position [497, 503]
click at [269, 156] on input "text" at bounding box center [295, 158] width 197 height 24
paste input "AMST243448PTPT"
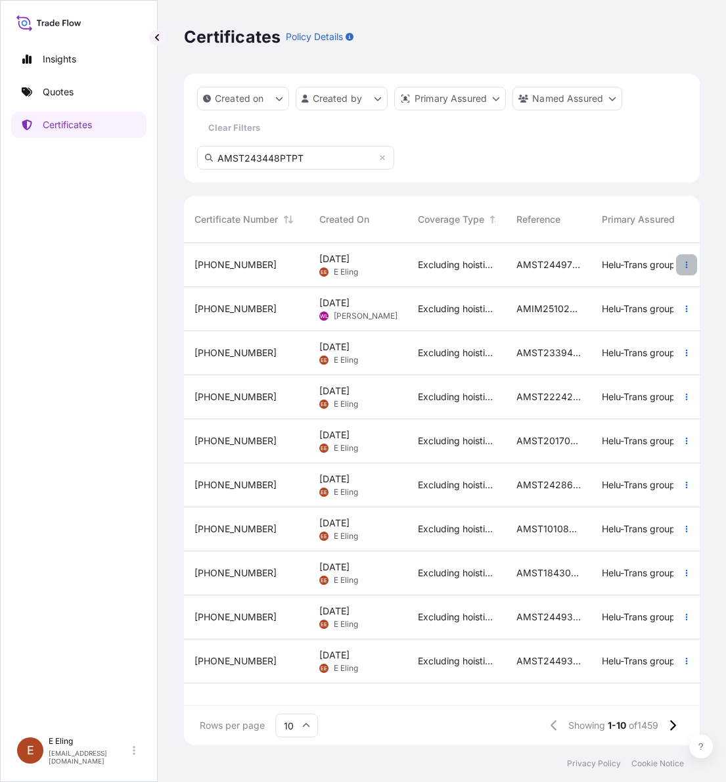
type input "AMST243448PTPT"
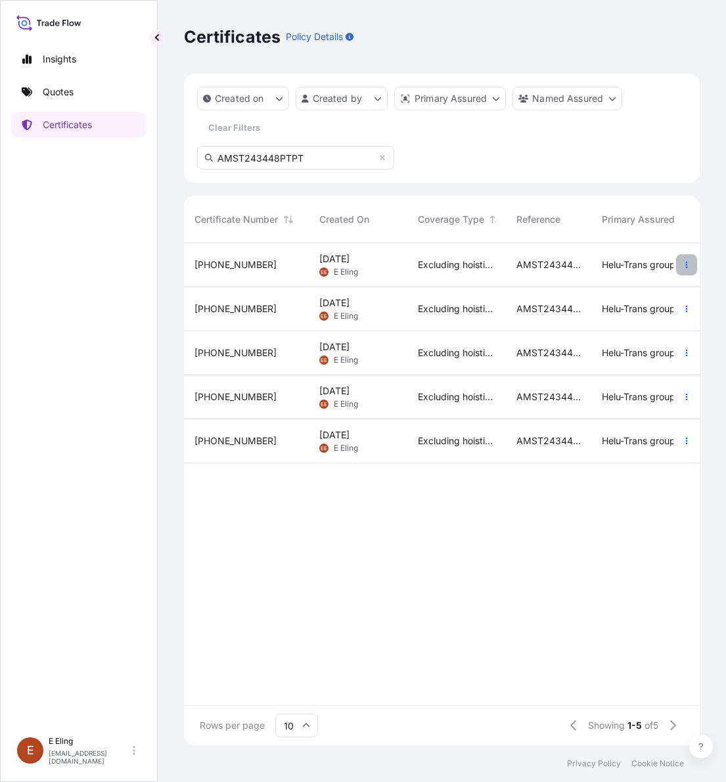
click at [684, 261] on icon "button" at bounding box center [687, 265] width 8 height 8
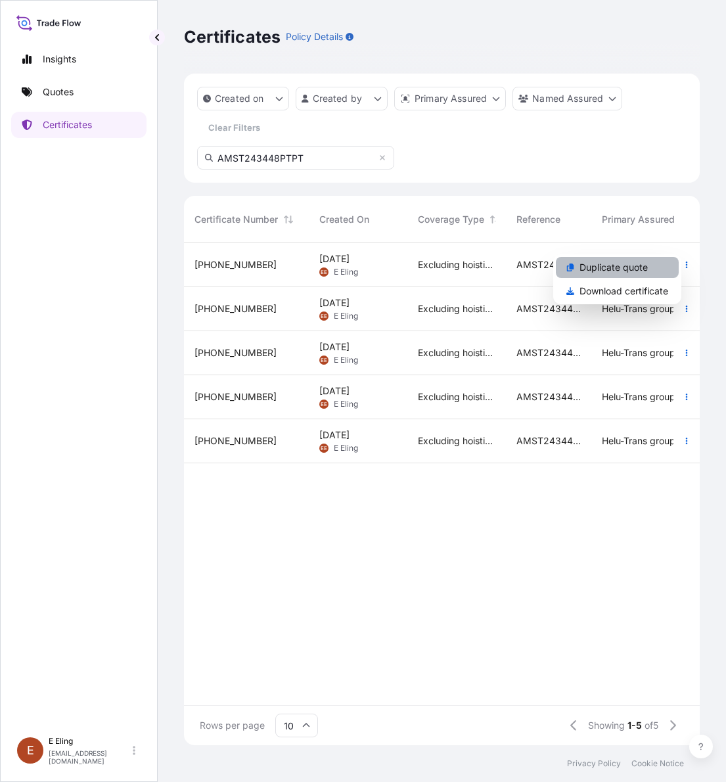
click at [631, 270] on p "Duplicate quote" at bounding box center [614, 267] width 68 height 13
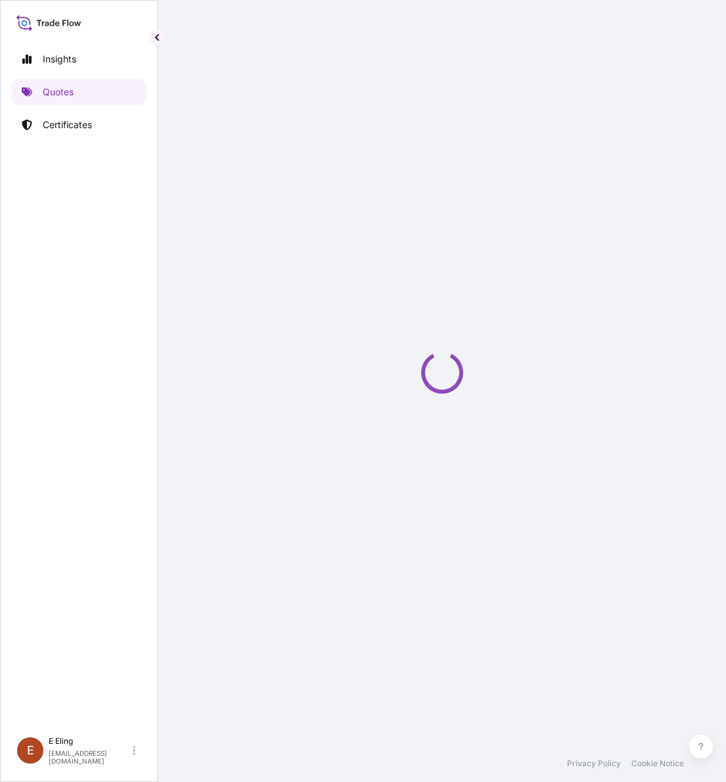
select select "STORAGE"
select select "Storage"
select select "[GEOGRAPHIC_DATA]"
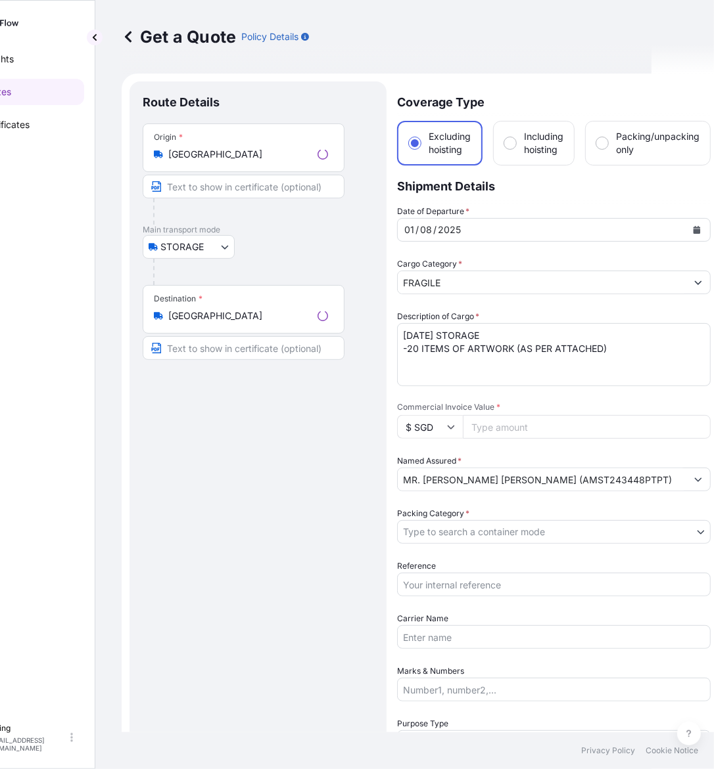
scroll to position [21, 0]
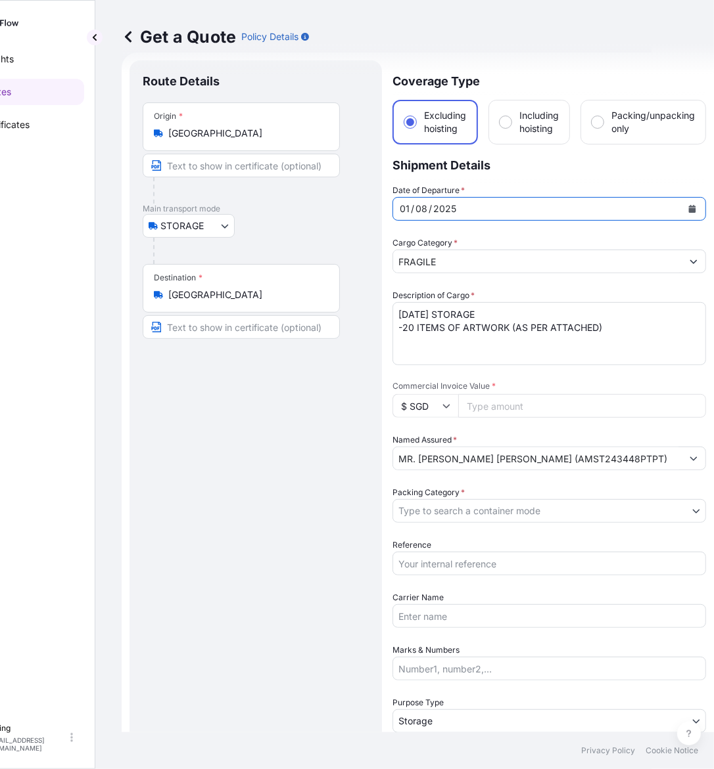
click at [692, 206] on icon "Calendar" at bounding box center [692, 209] width 8 height 8
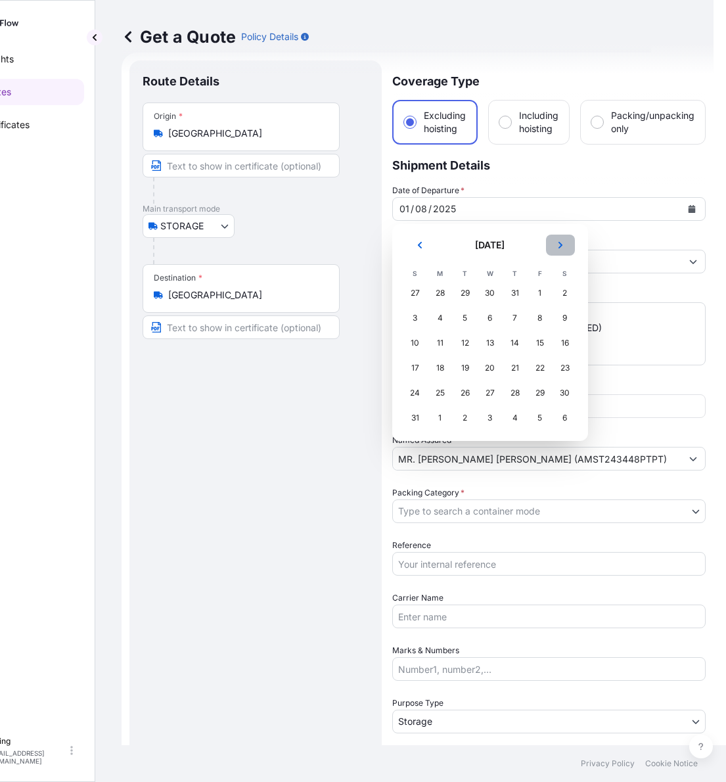
click at [553, 241] on button "Next" at bounding box center [560, 245] width 29 height 21
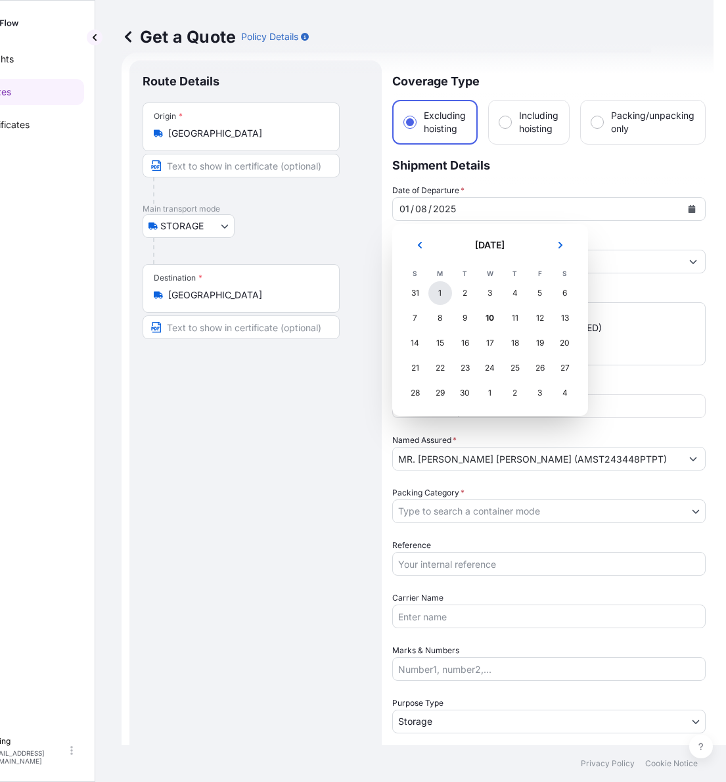
click at [442, 294] on div "1" at bounding box center [440, 293] width 24 height 24
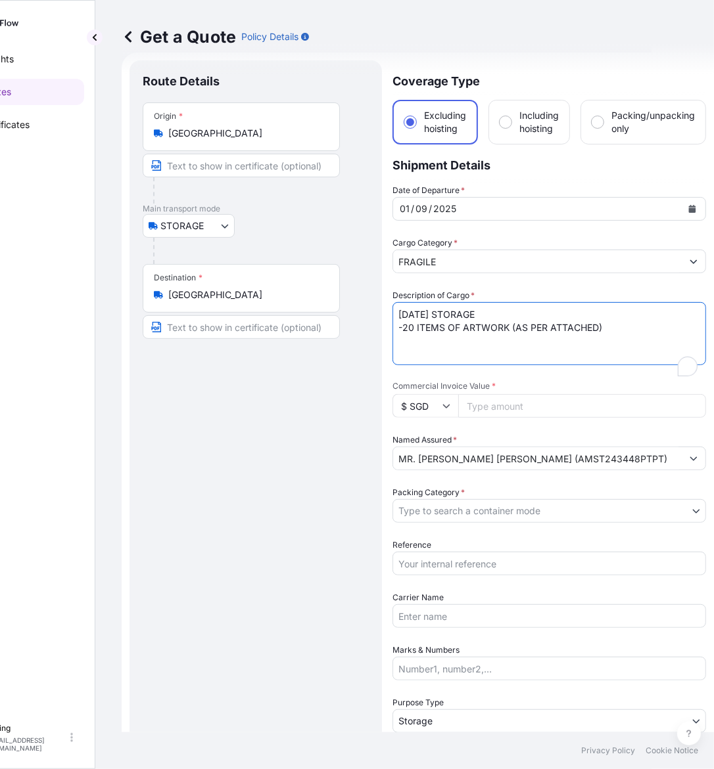
drag, startPoint x: 419, startPoint y: 310, endPoint x: 368, endPoint y: 312, distance: 50.7
click at [368, 312] on form "Route Details Place of loading Road / Inland Road / Inland Origin * Singapore M…" at bounding box center [418, 522] width 592 height 939
type textarea "SEP25 STORAGE -20 ITEMS OF ARTWORK (AS PER ATTACHED)"
click at [470, 569] on input "Reference" at bounding box center [548, 564] width 313 height 24
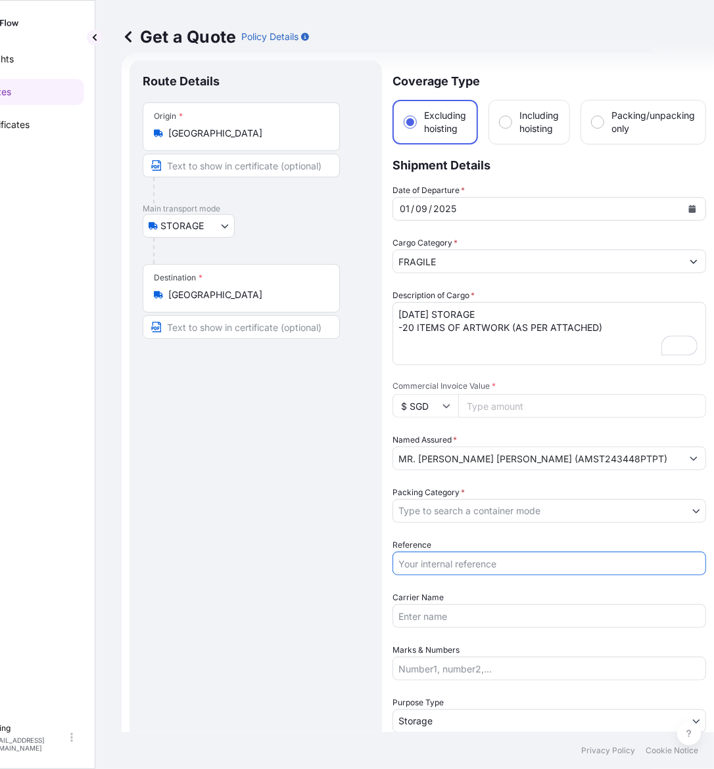
paste input "AMST243448PTPT"
type input "AMST243448PTPT"
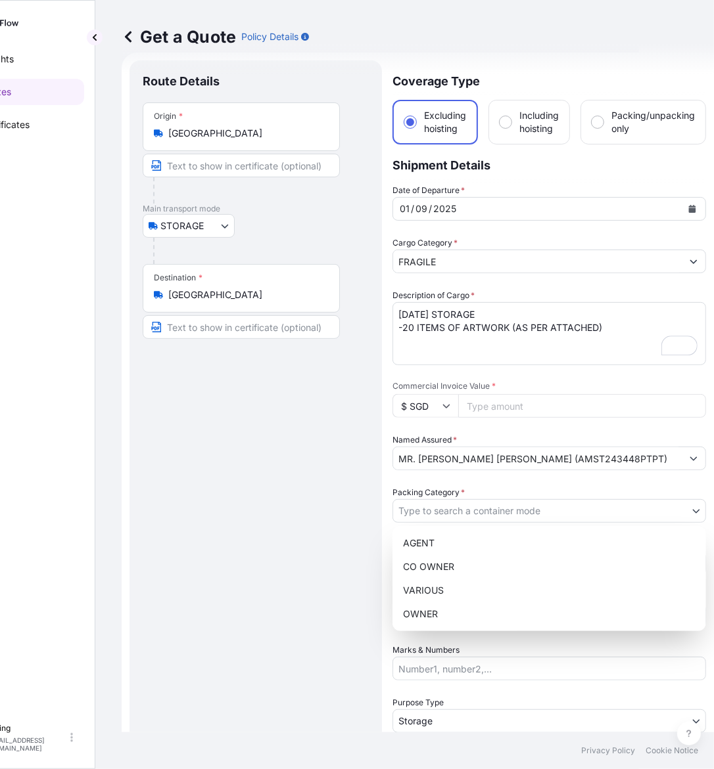
click at [483, 516] on body "September 2025 Selected Date: Monday, 1 September 2025 Insights Quotes Certific…" at bounding box center [288, 384] width 701 height 769
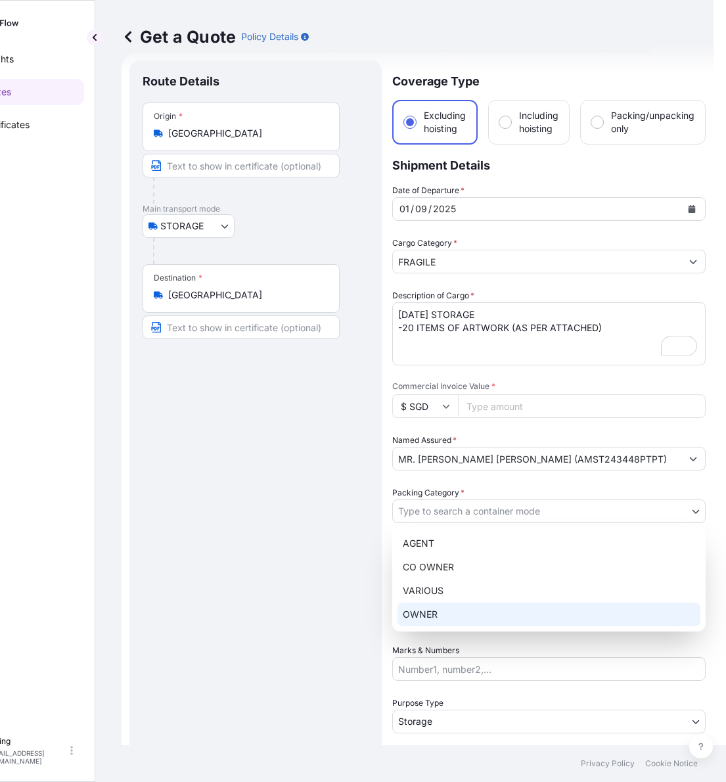
click at [452, 597] on div "AGENT CO OWNER VARIOUS OWNER" at bounding box center [548, 578] width 313 height 105
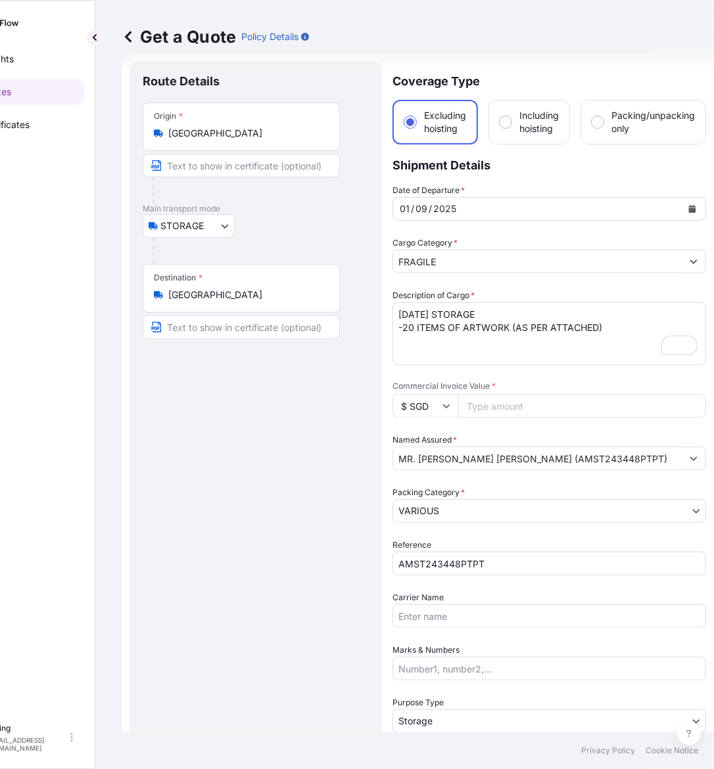
click at [483, 411] on input "Commercial Invoice Value *" at bounding box center [582, 406] width 248 height 24
paste input "255600.00"
type input "255600.00"
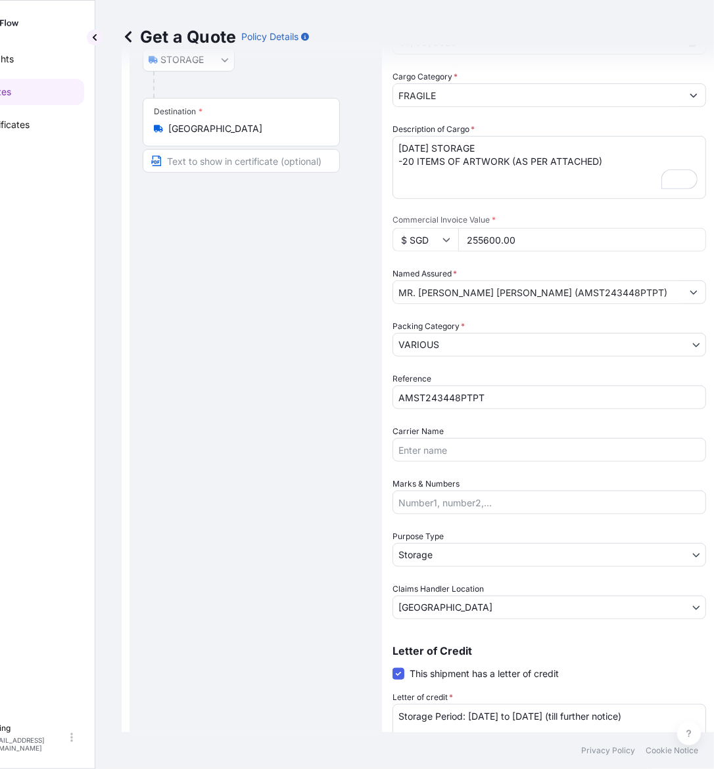
scroll to position [266, 0]
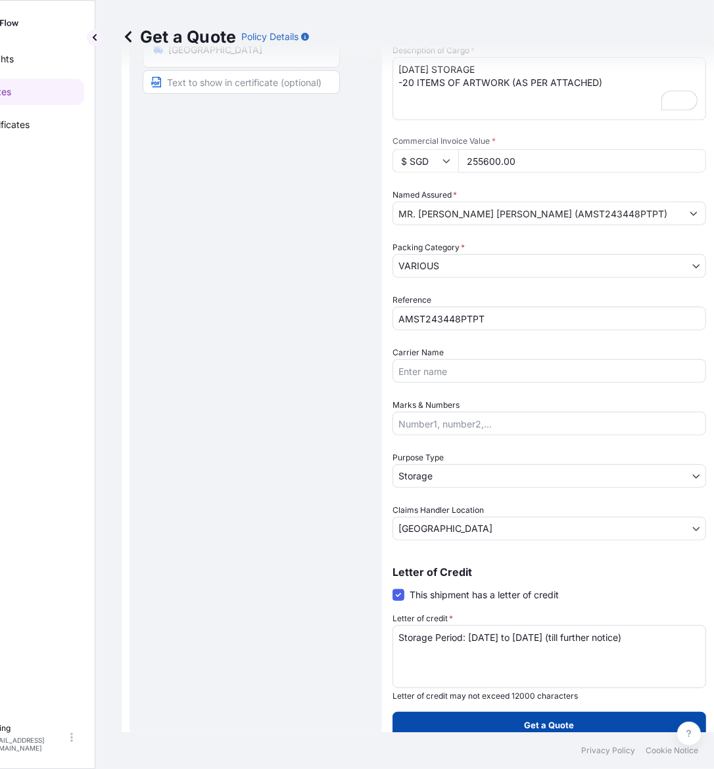
click at [540, 719] on p "Get a Quote" at bounding box center [549, 725] width 50 height 13
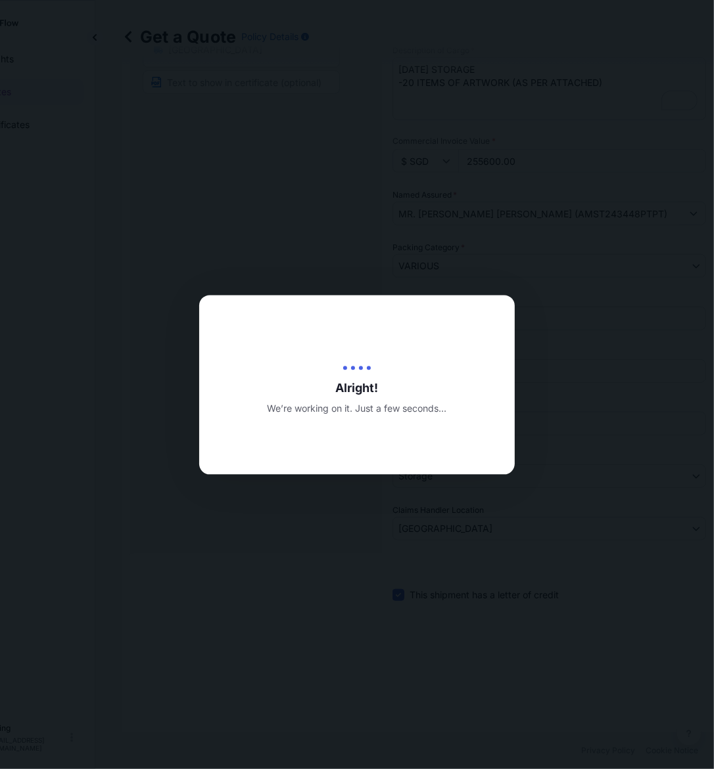
type input "[DATE]"
select select "STORAGE"
select select "Transit"
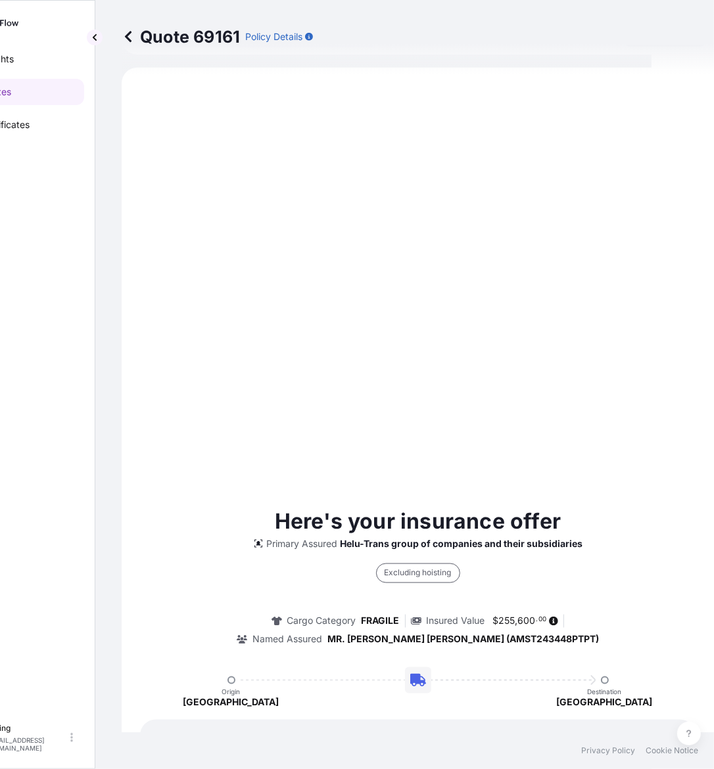
scroll to position [201, 0]
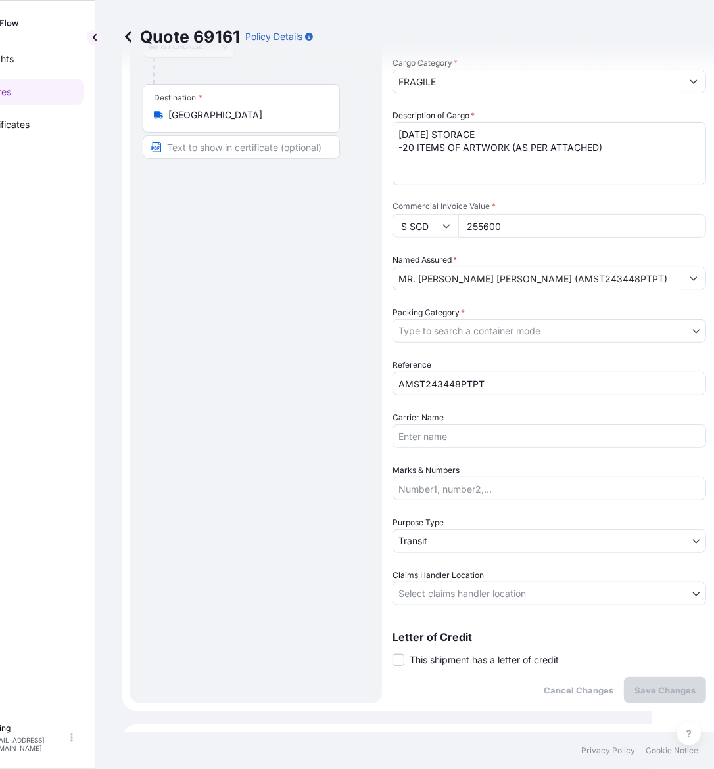
click at [445, 661] on span "This shipment has a letter of credit" at bounding box center [483, 660] width 149 height 13
click at [392, 653] on input "This shipment has a letter of credit" at bounding box center [392, 653] width 0 height 0
click at [449, 692] on textarea "Letter of credit *" at bounding box center [548, 722] width 313 height 63
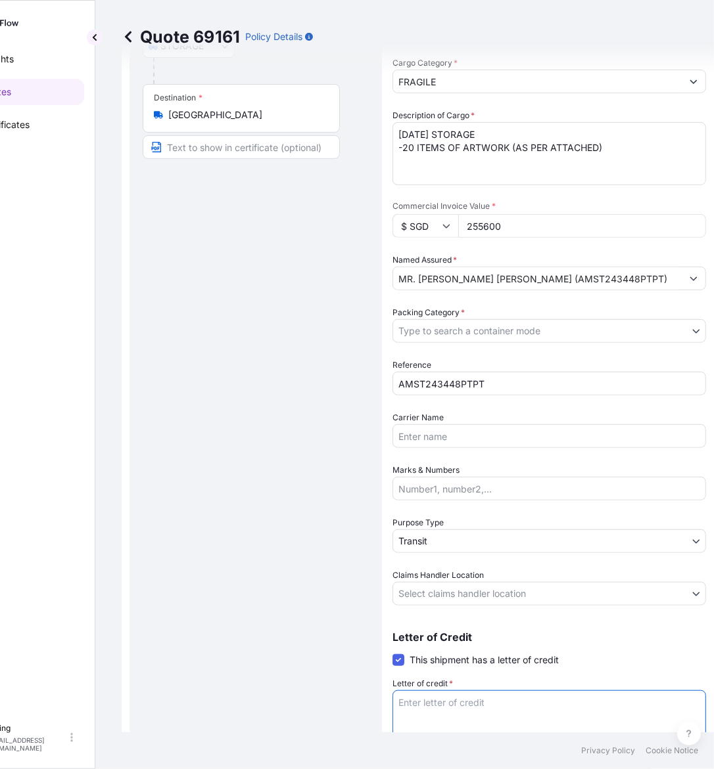
paste textarea "Storage Period: [DATE] to [DATE] (till further notice)"
type textarea "Storage Period: [DATE] to [DATE] (till further notice)"
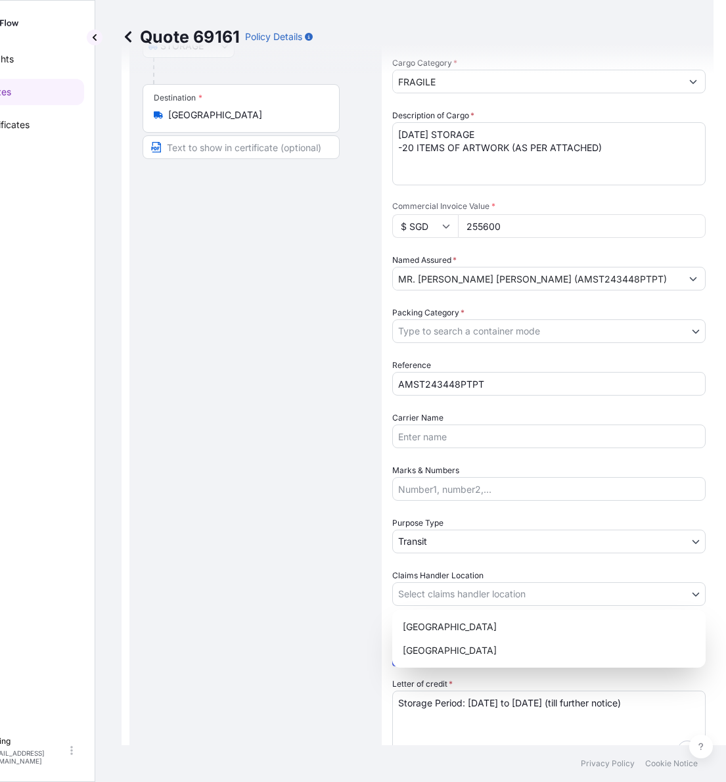
click at [462, 592] on body "Insights Quotes Certificates E E Eling eeling@helutrans.com Quote 69161 Policy …" at bounding box center [295, 391] width 714 height 782
click at [444, 652] on div "[GEOGRAPHIC_DATA]" at bounding box center [549, 651] width 303 height 24
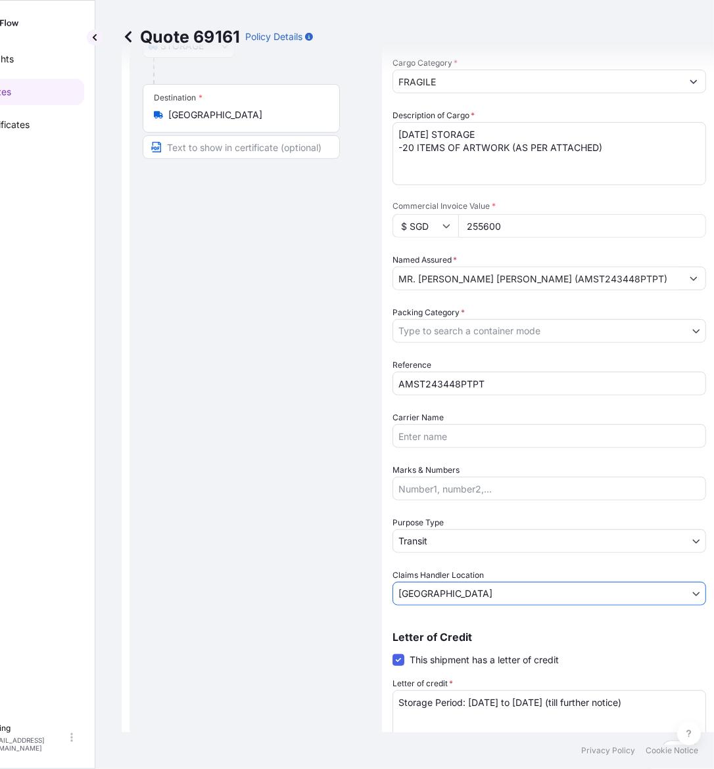
scroll to position [182, 0]
click at [448, 526] on div "Purpose Type Transit" at bounding box center [548, 534] width 313 height 37
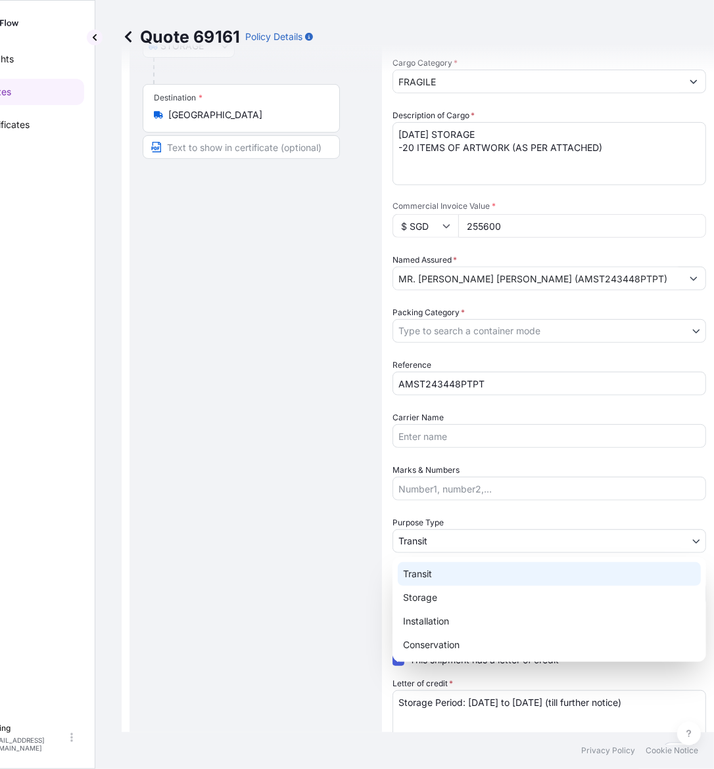
click at [448, 543] on body "Insights Quotes Certificates E E Eling eeling@helutrans.com Quote 69161 Policy …" at bounding box center [288, 384] width 701 height 769
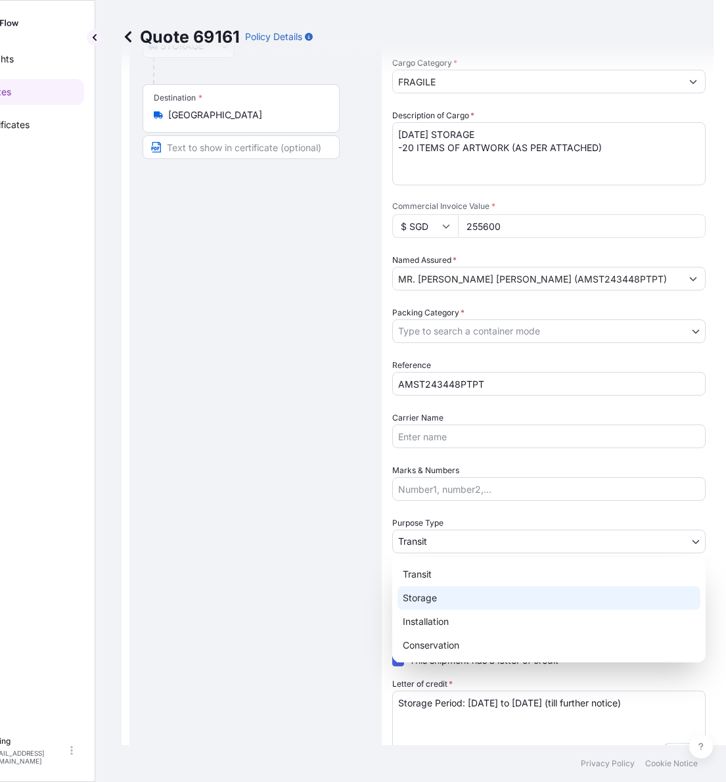
click at [434, 598] on div "Storage" at bounding box center [549, 598] width 303 height 24
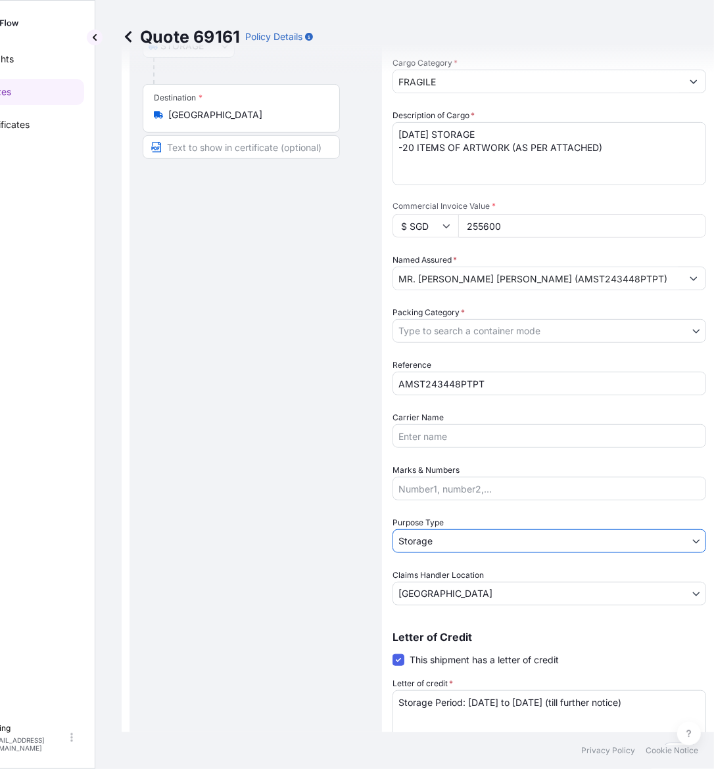
click at [454, 340] on body "Insights Quotes Certificates E E Eling eeling@helutrans.com Quote 69161 Policy …" at bounding box center [295, 384] width 714 height 769
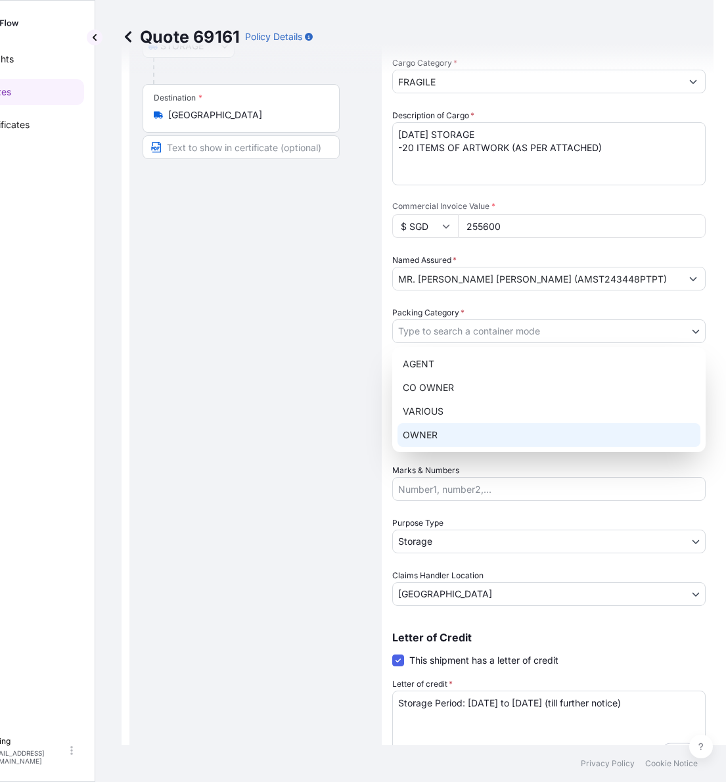
click at [444, 451] on div "AGENT CO OWNER VARIOUS OWNER" at bounding box center [548, 399] width 313 height 105
click at [441, 439] on div "OWNER" at bounding box center [549, 435] width 303 height 24
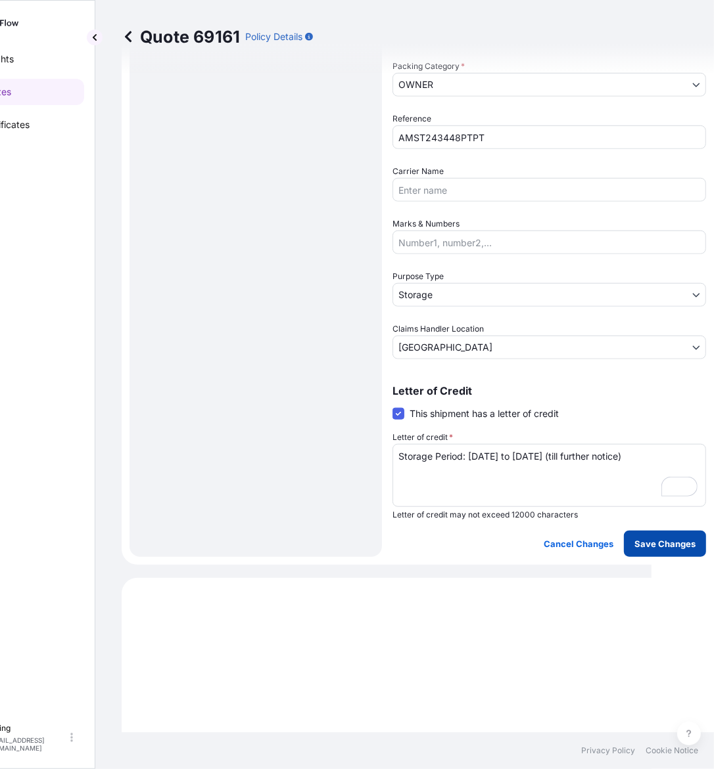
click at [652, 539] on p "Save Changes" at bounding box center [664, 544] width 61 height 13
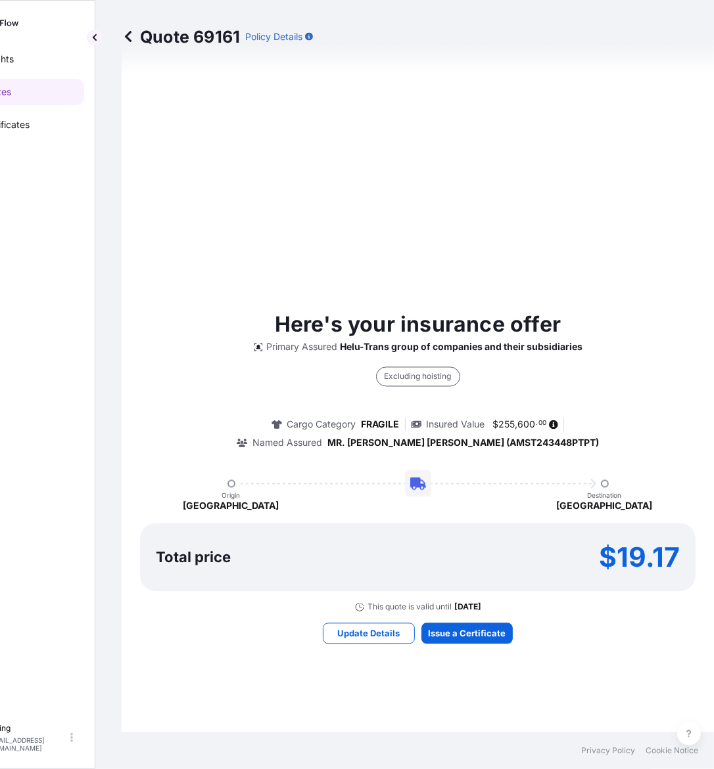
select select "STORAGE"
select select "Storage"
select select "[GEOGRAPHIC_DATA]"
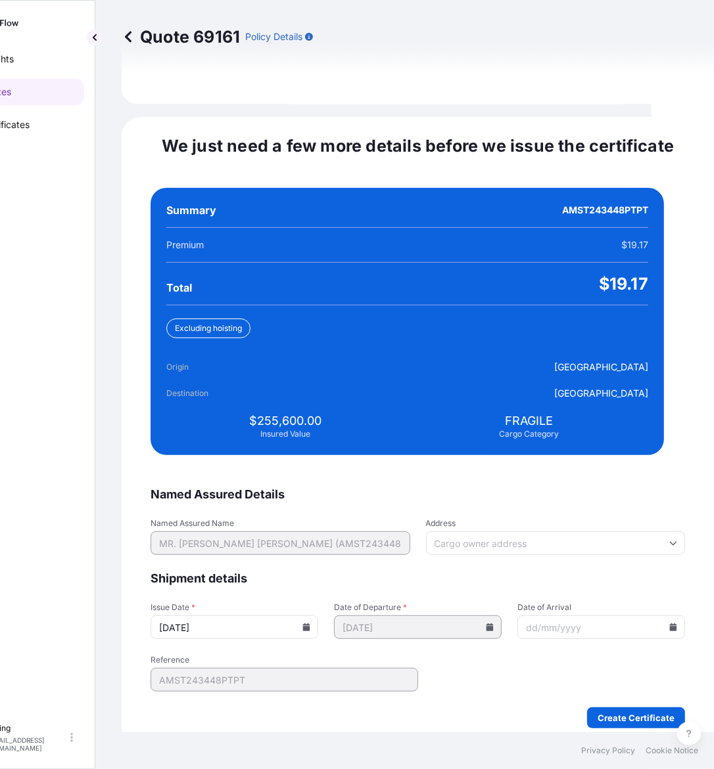
click at [311, 616] on input "[DATE]" at bounding box center [234, 628] width 168 height 24
click at [310, 624] on icon at bounding box center [306, 628] width 8 height 8
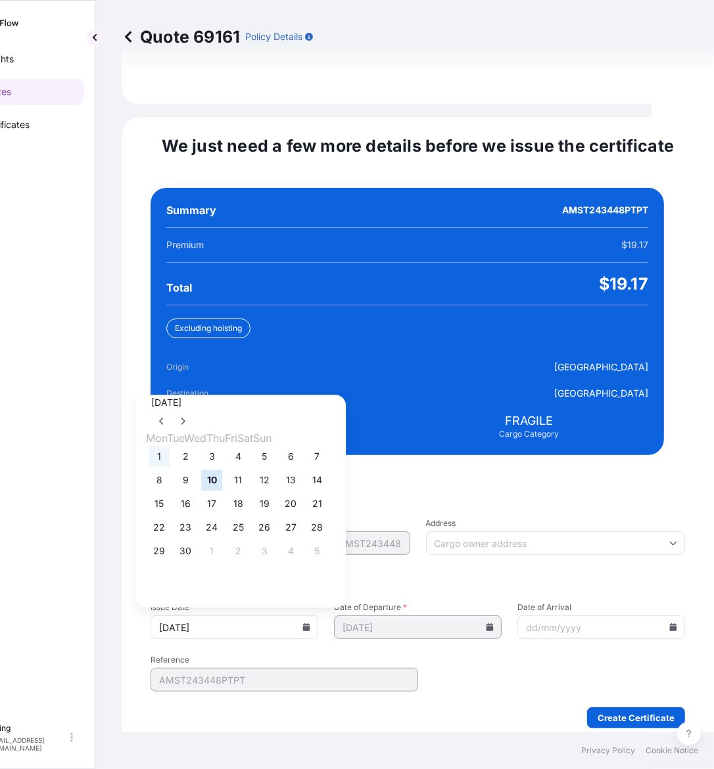
click at [149, 448] on button "1" at bounding box center [159, 457] width 21 height 21
type input "[DATE]"
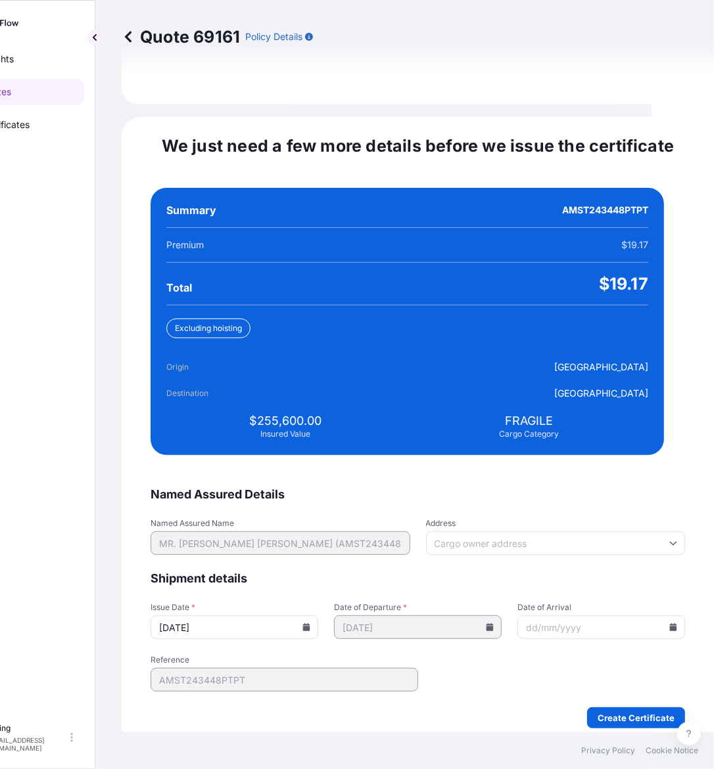
click at [670, 624] on icon at bounding box center [673, 628] width 7 height 8
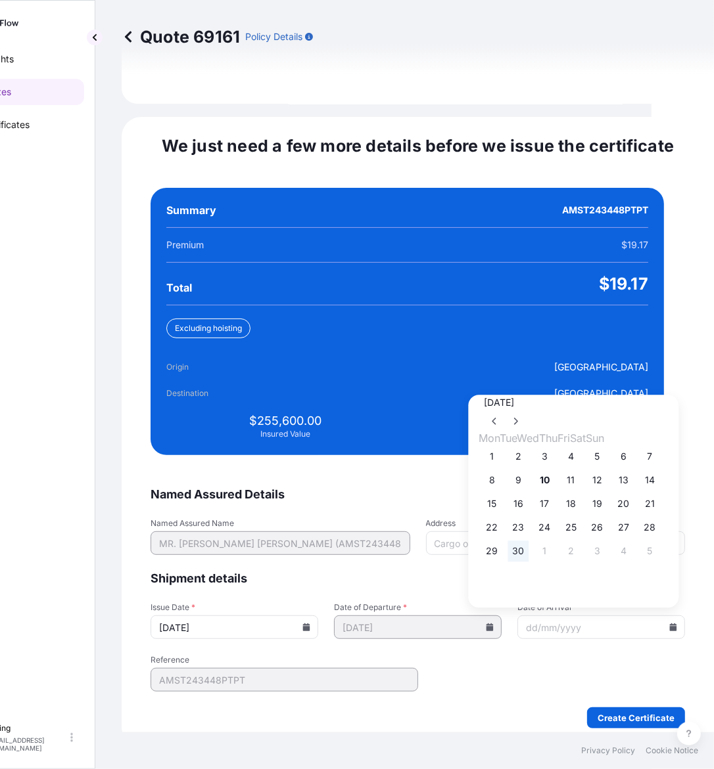
click at [516, 549] on button "30" at bounding box center [518, 551] width 21 height 21
type input "[DATE]"
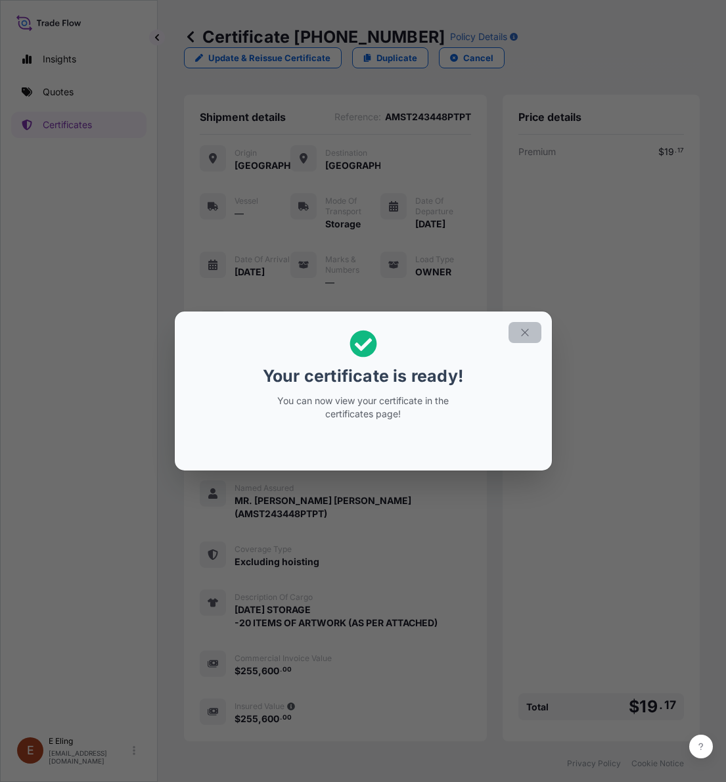
click at [532, 333] on button "button" at bounding box center [525, 332] width 33 height 21
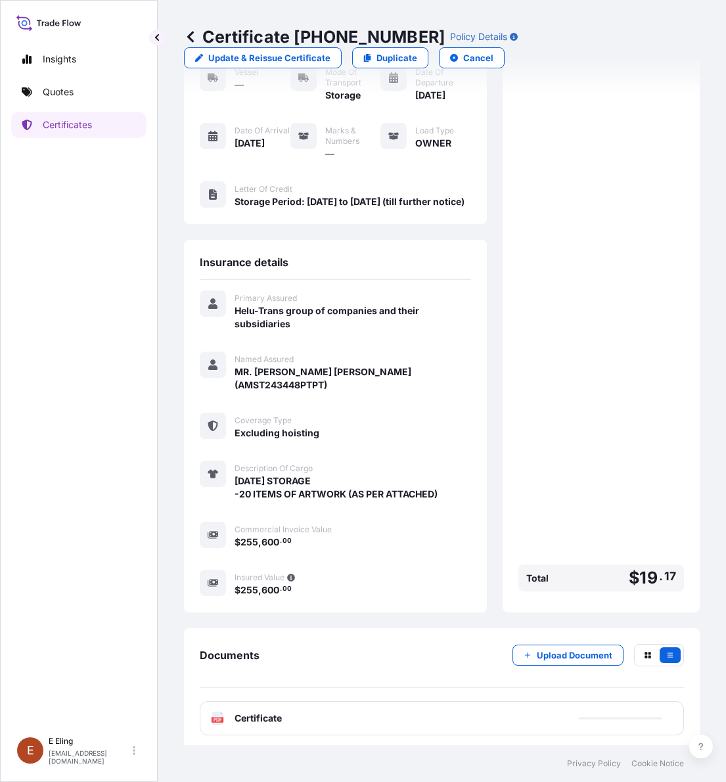
click at [378, 722] on div "PDF Certificate" at bounding box center [442, 718] width 484 height 34
click at [379, 712] on div "PDF Certificate" at bounding box center [442, 718] width 484 height 34
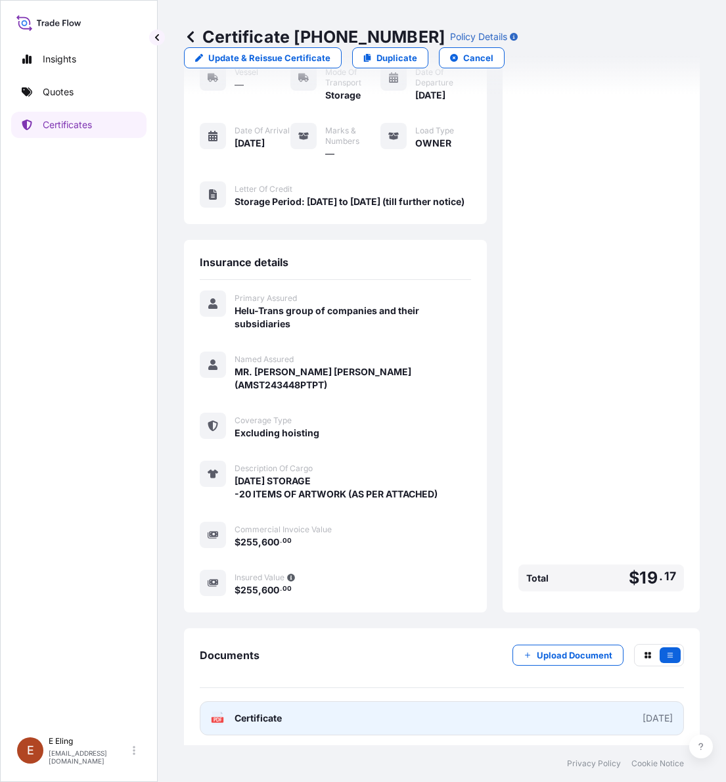
click at [375, 706] on link "PDF Certificate [DATE]" at bounding box center [442, 718] width 484 height 34
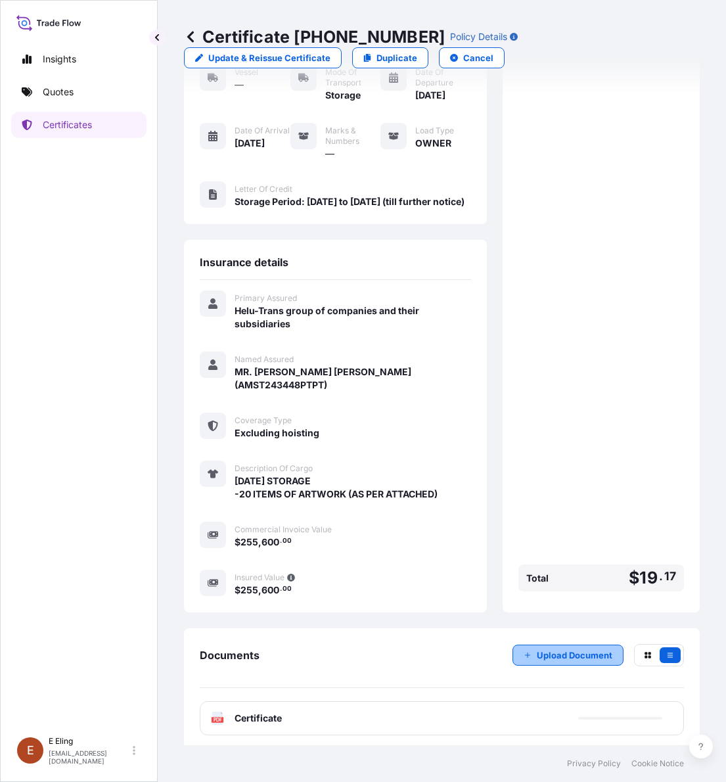
click at [538, 649] on p "Upload Document" at bounding box center [575, 655] width 76 height 13
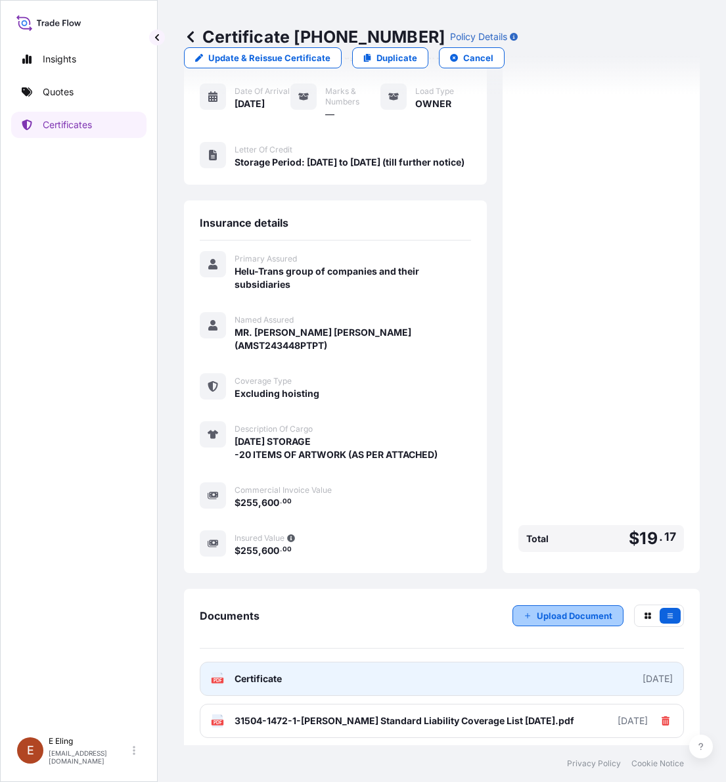
scroll to position [171, 0]
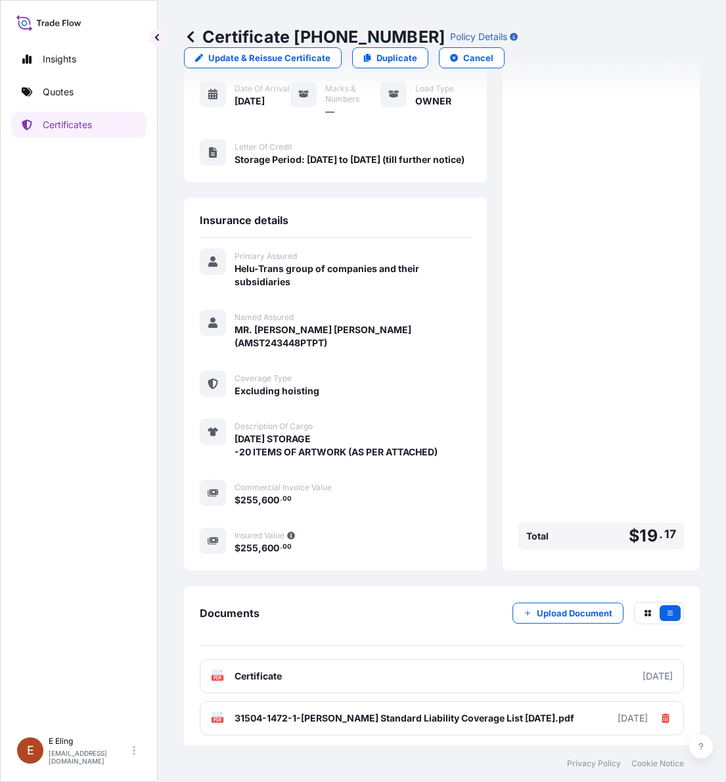
click at [614, 396] on div "Premium $ 19 . 17 Total $ 19 . 17" at bounding box center [601, 264] width 166 height 580
click at [551, 332] on div "Premium $ 19 . 17 Total $ 19 . 17" at bounding box center [601, 264] width 166 height 580
click at [84, 117] on link "Certificates" at bounding box center [78, 125] width 135 height 26
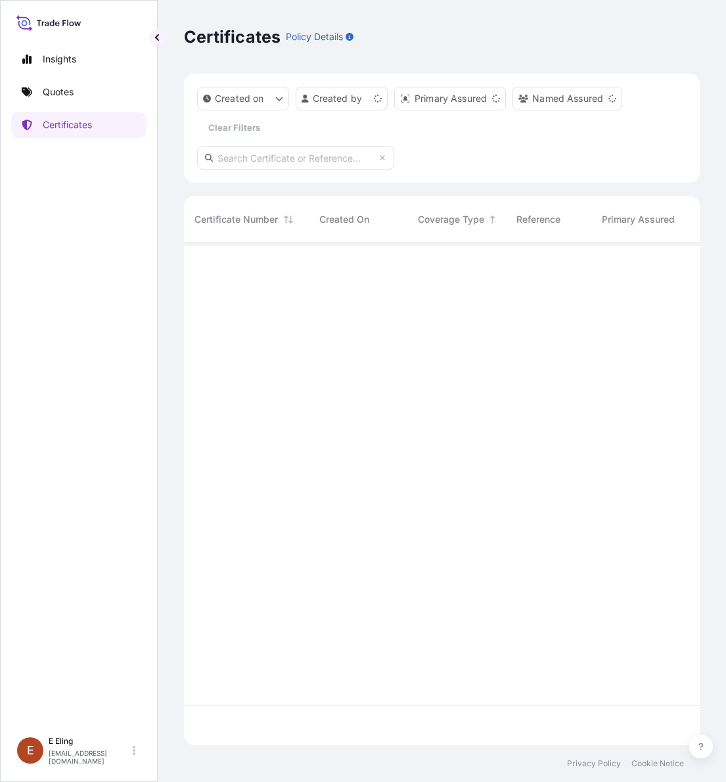
scroll to position [497, 503]
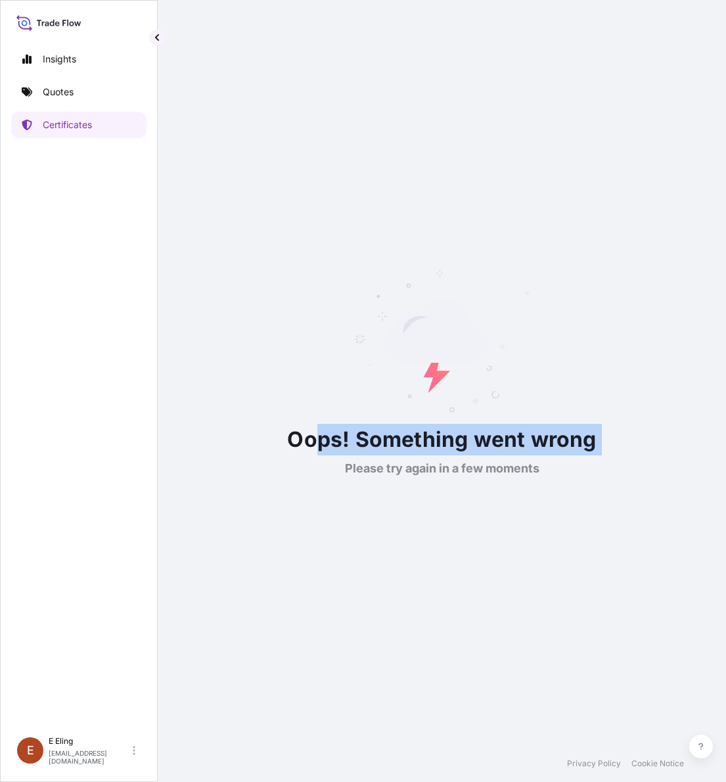
drag, startPoint x: 329, startPoint y: 470, endPoint x: 262, endPoint y: 334, distance: 151.6
click at [319, 464] on div "Oops! Something went wrong Please try again in a few moments" at bounding box center [442, 373] width 516 height 208
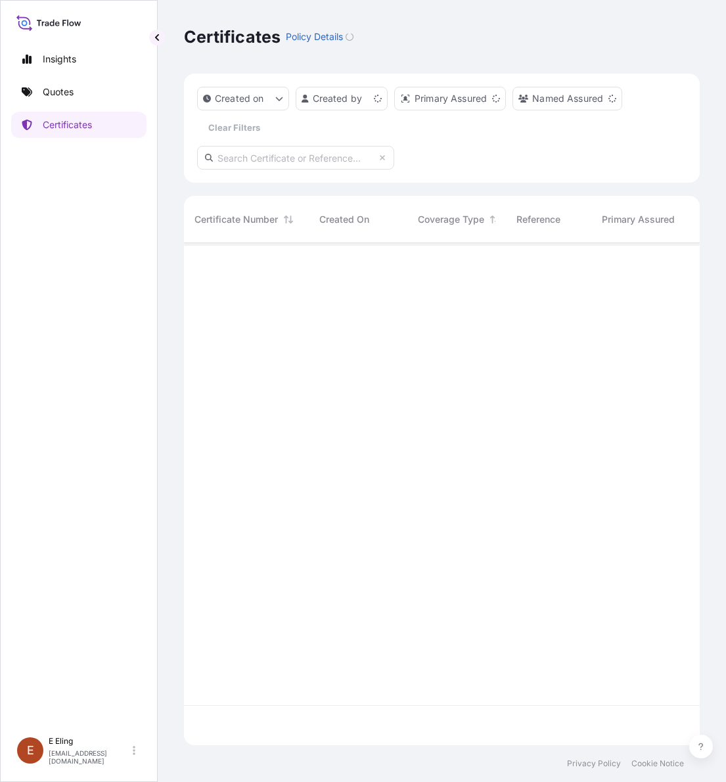
scroll to position [497, 503]
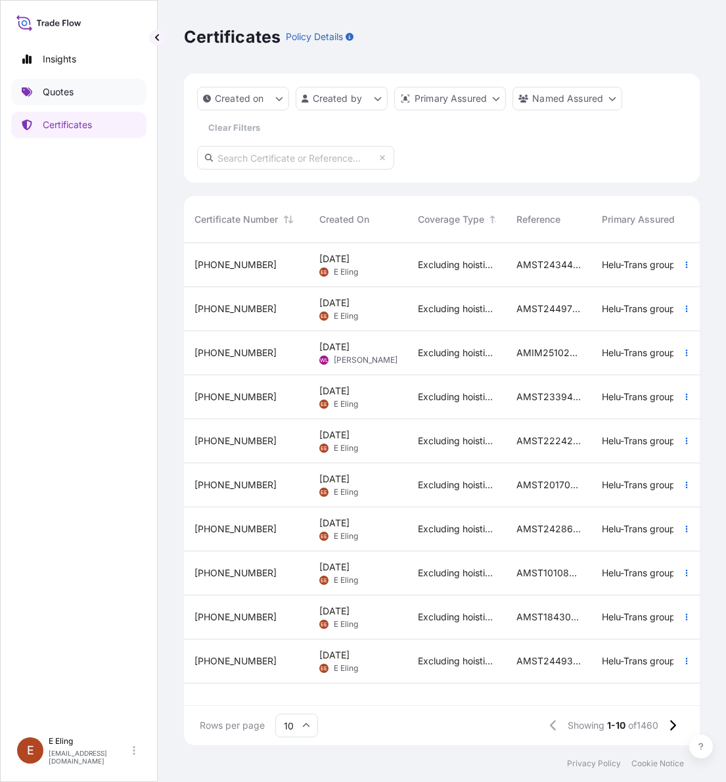
click at [114, 93] on link "Quotes" at bounding box center [78, 92] width 135 height 26
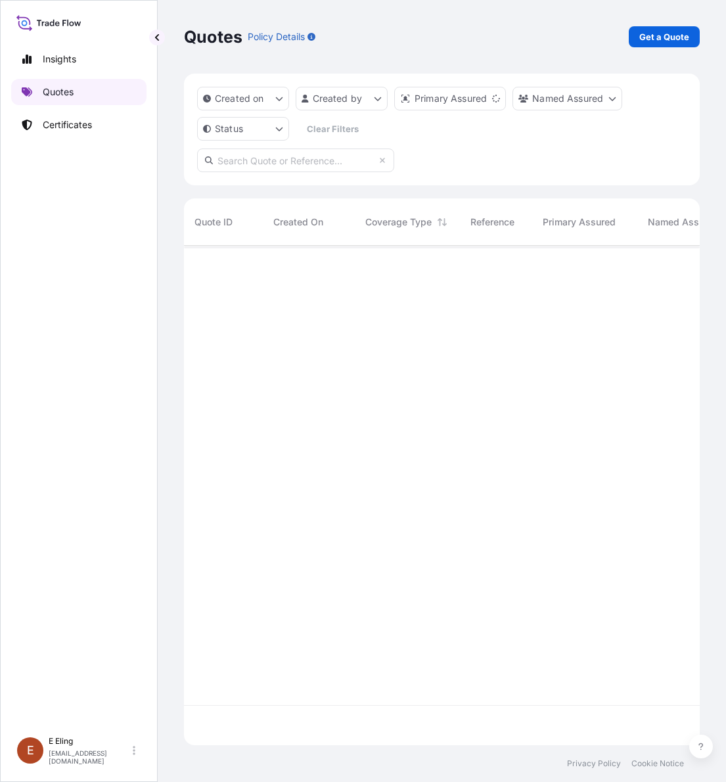
scroll to position [494, 503]
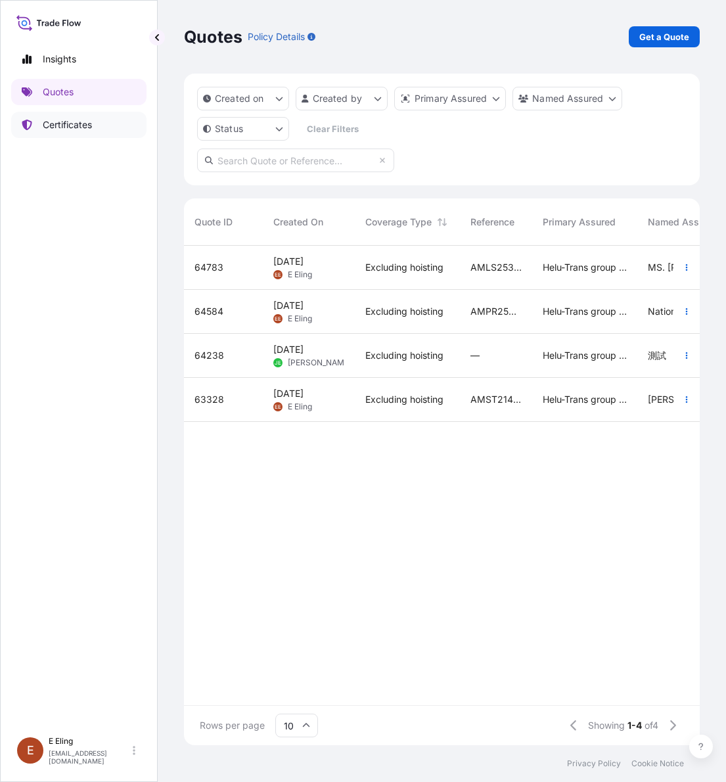
click at [83, 123] on p "Certificates" at bounding box center [67, 124] width 49 height 13
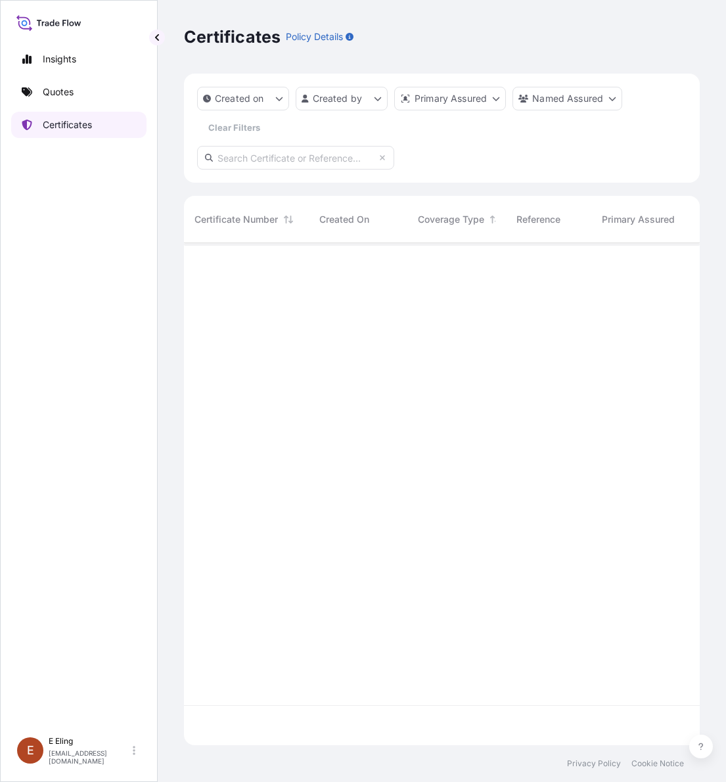
scroll to position [497, 503]
click at [83, 89] on link "Quotes" at bounding box center [78, 92] width 135 height 26
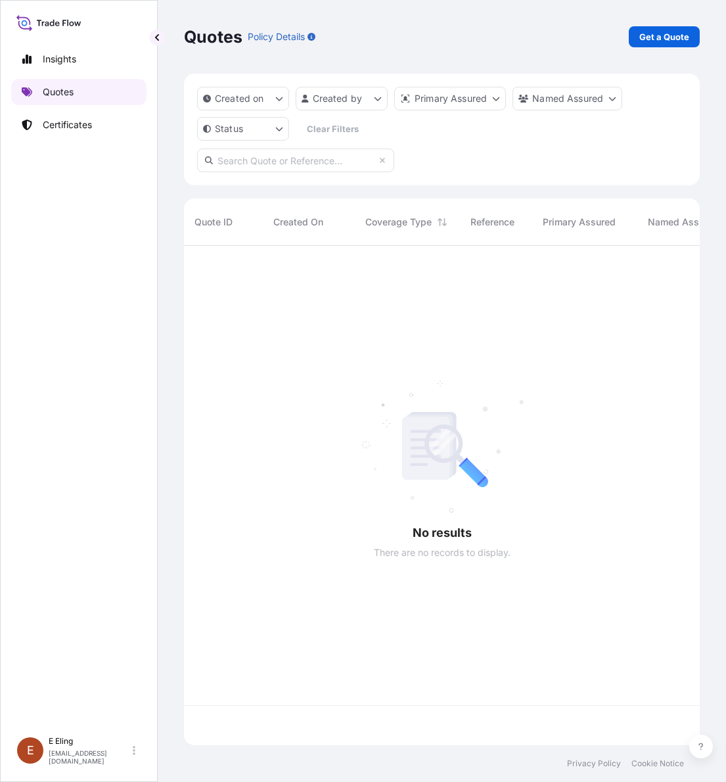
scroll to position [494, 503]
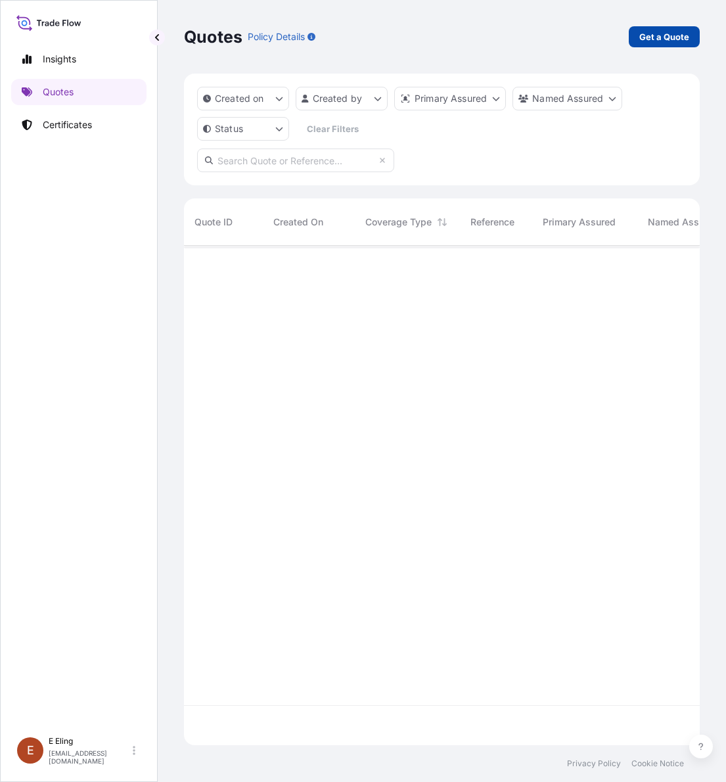
click at [664, 41] on p "Get a Quote" at bounding box center [664, 36] width 50 height 13
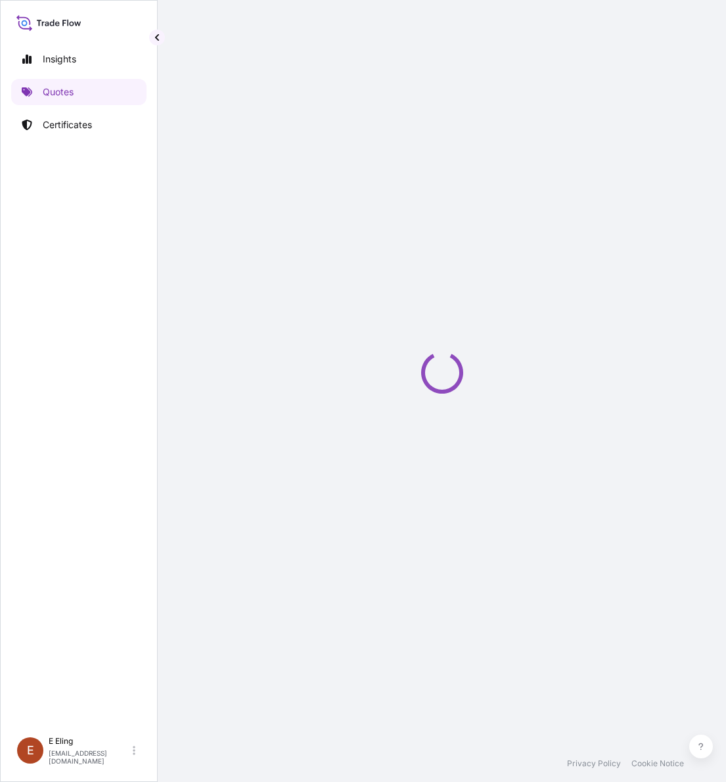
select select "AIR"
select select "27"
select select "Transit"
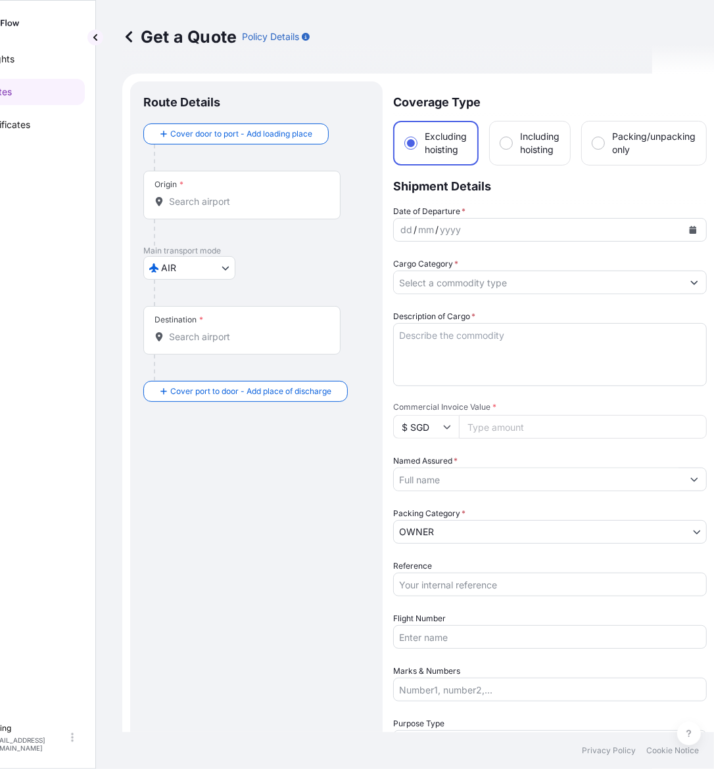
scroll to position [21, 0]
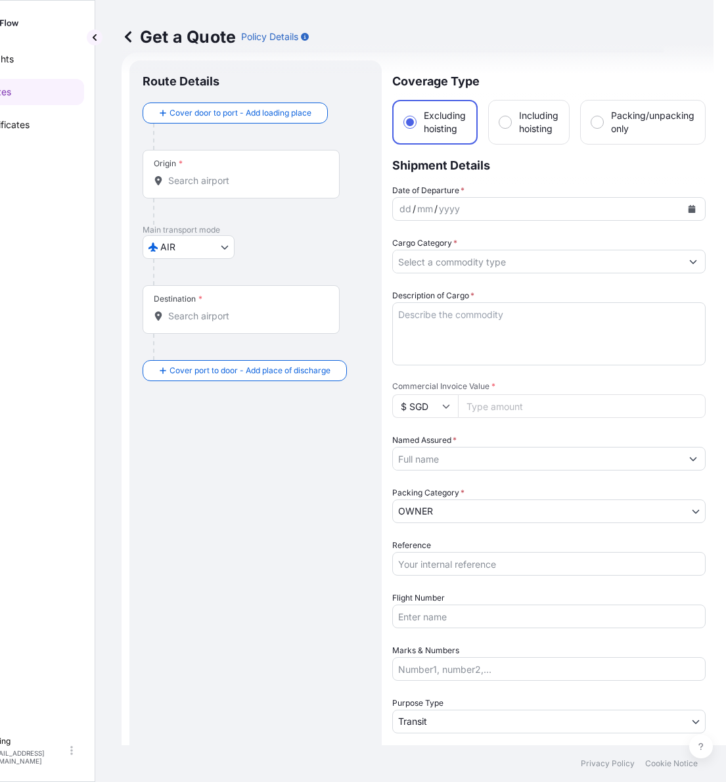
click at [212, 241] on body "Insights Quotes Certificates E E Eling eeling@helutrans.com Get a Quote Policy …" at bounding box center [301, 391] width 726 height 782
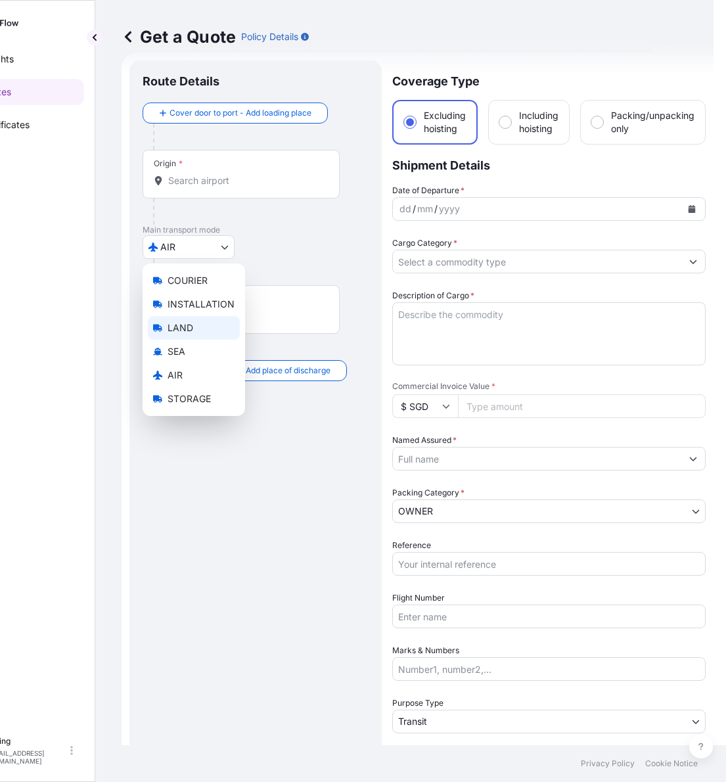
click at [185, 327] on span "LAND" at bounding box center [181, 327] width 26 height 13
select select "LAND"
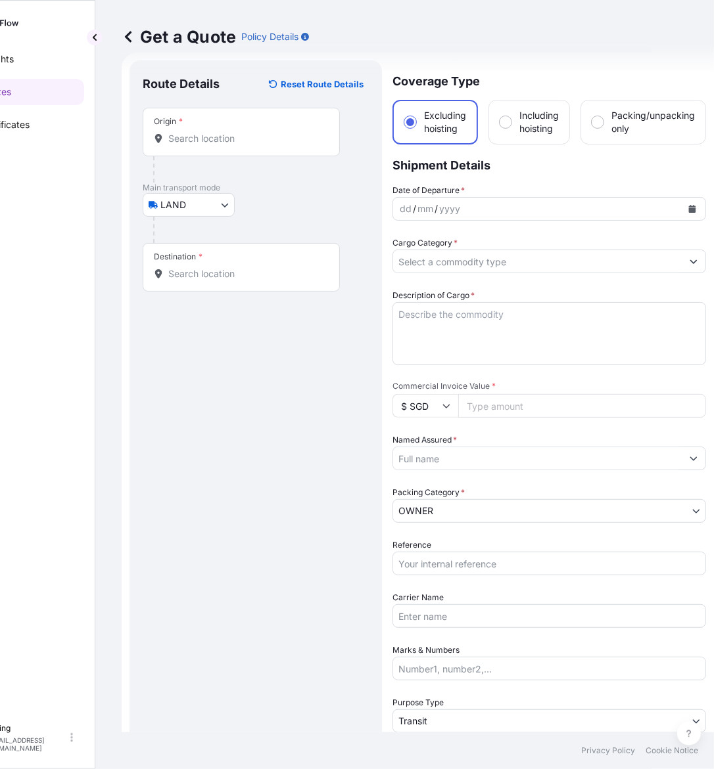
click at [185, 148] on div "Origin *" at bounding box center [241, 132] width 197 height 49
click at [185, 145] on input "Origin *" at bounding box center [245, 138] width 155 height 13
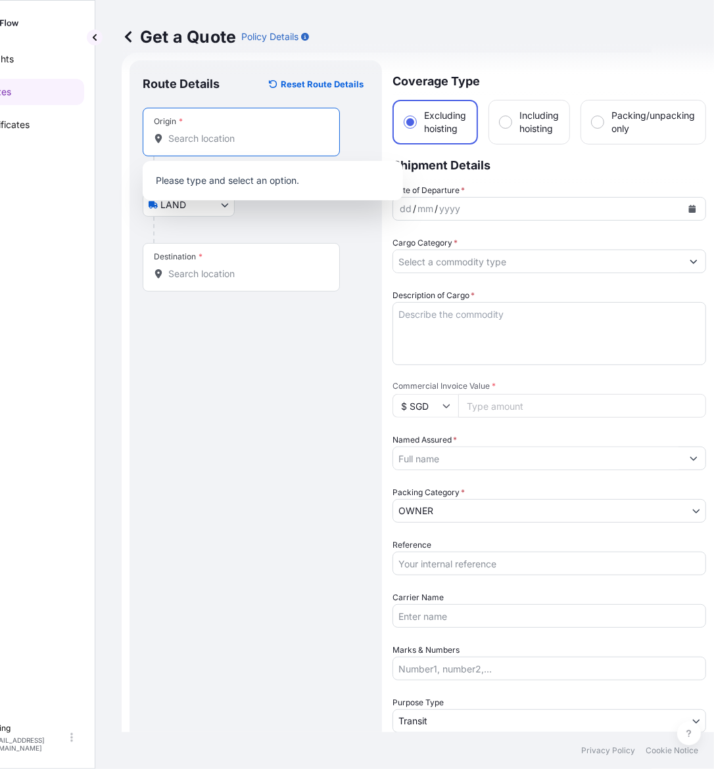
paste input "Conrad Singapore Orchard1 Cuscaden Road #02-01Singapore 249715"
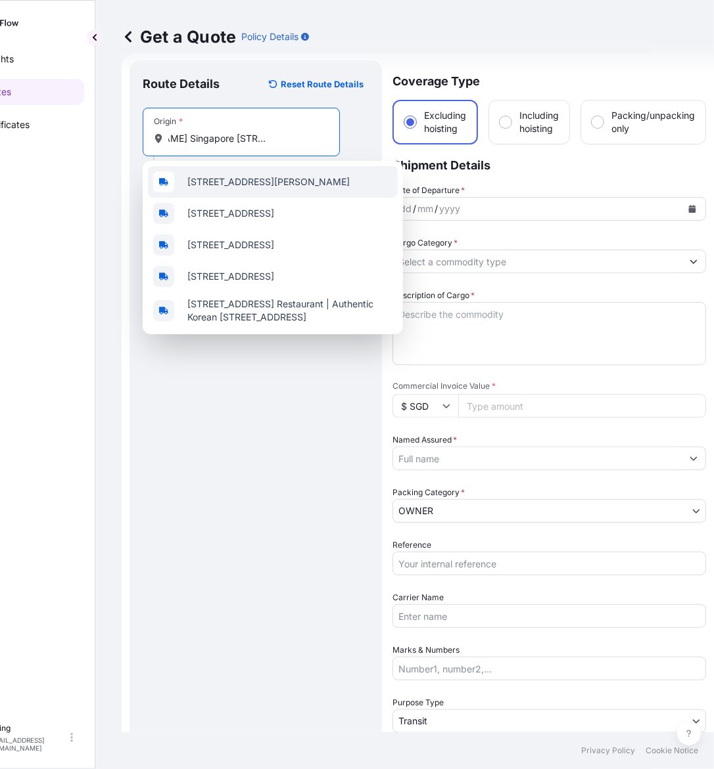
click at [218, 189] on span "1 Cuscaden Road, Conrad Singapore Orchard, Singapore 249715, Singapore" at bounding box center [268, 181] width 162 height 13
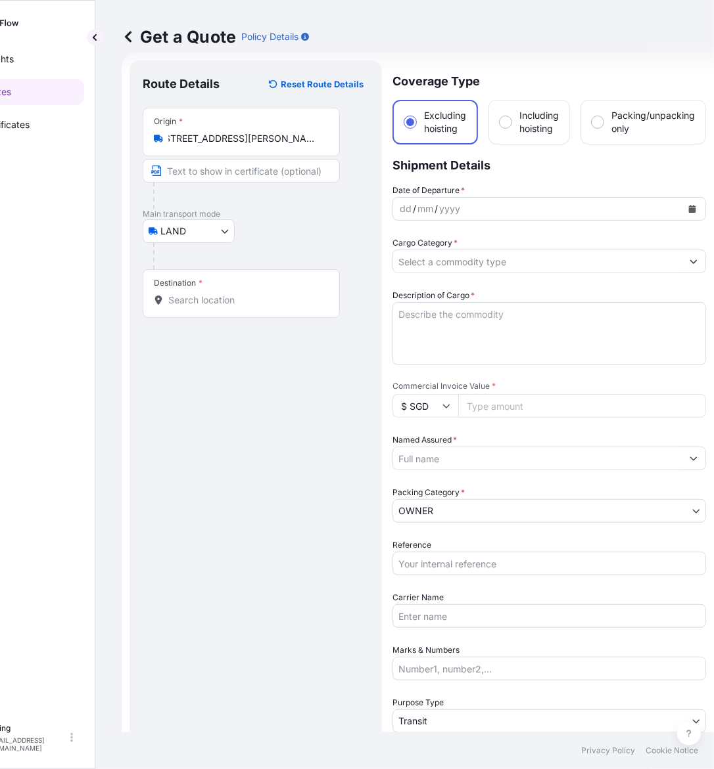
scroll to position [0, 0]
type input "1 Cuscaden Road, Summer Palace, Central Area, SingaporeSingapore 249715, Singap…"
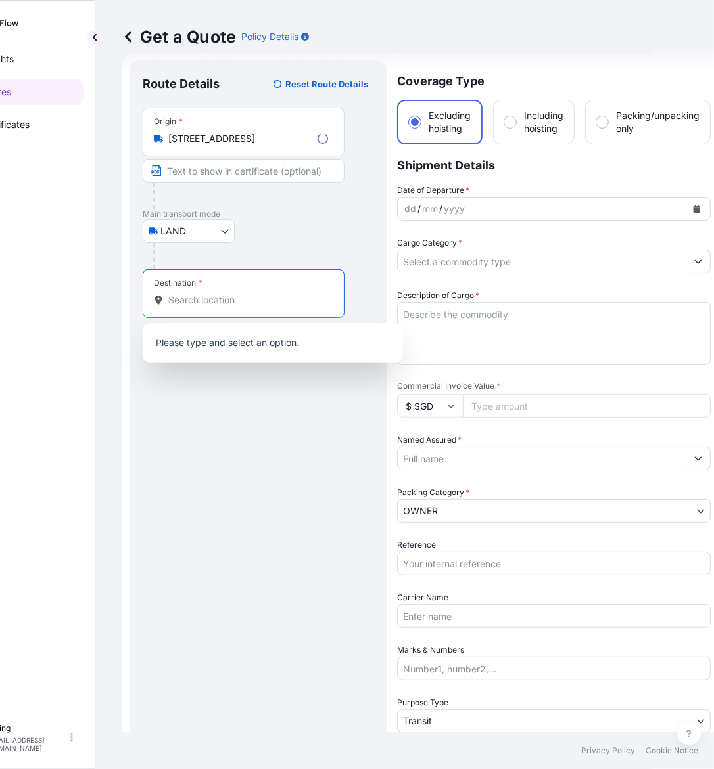
click at [204, 299] on input "Destination *" at bounding box center [248, 300] width 160 height 13
paste input "Hotlotz 28 Jalan Kilang Barat SINGAPORE 159362 SINGAPORE"
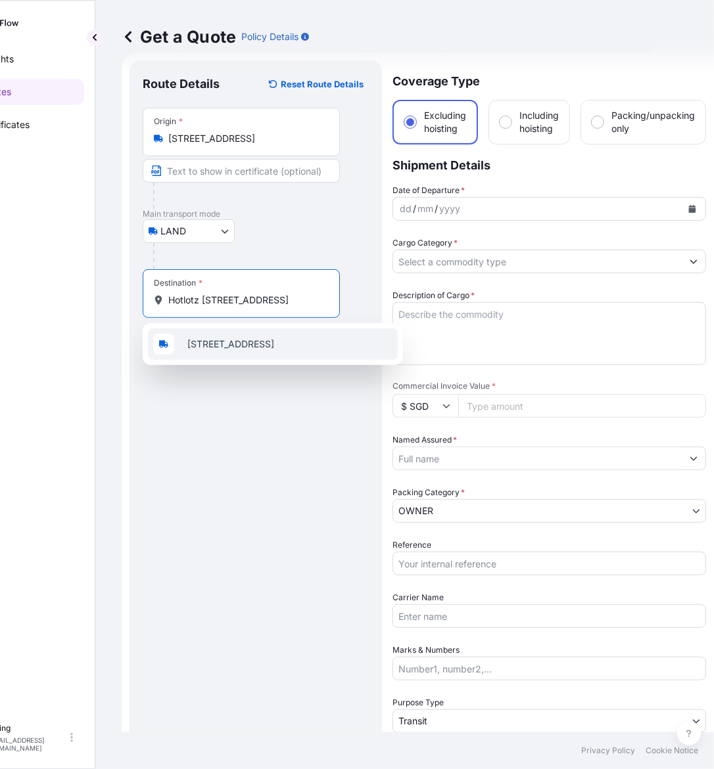
click at [252, 345] on span "28 Jalan Kilang Barat, Hotlotz, SingaporeSingapore 159362, Singapore" at bounding box center [230, 344] width 87 height 13
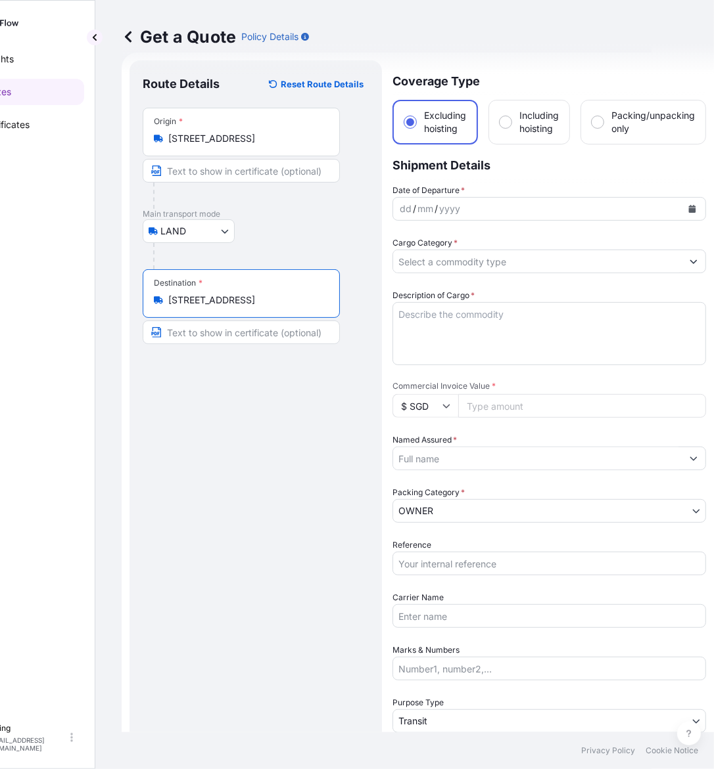
type input "28 Jalan Kilang Barat, Hotlotz, SingaporeSingapore 159362, Singapore"
click at [700, 206] on button "Calendar" at bounding box center [691, 208] width 21 height 21
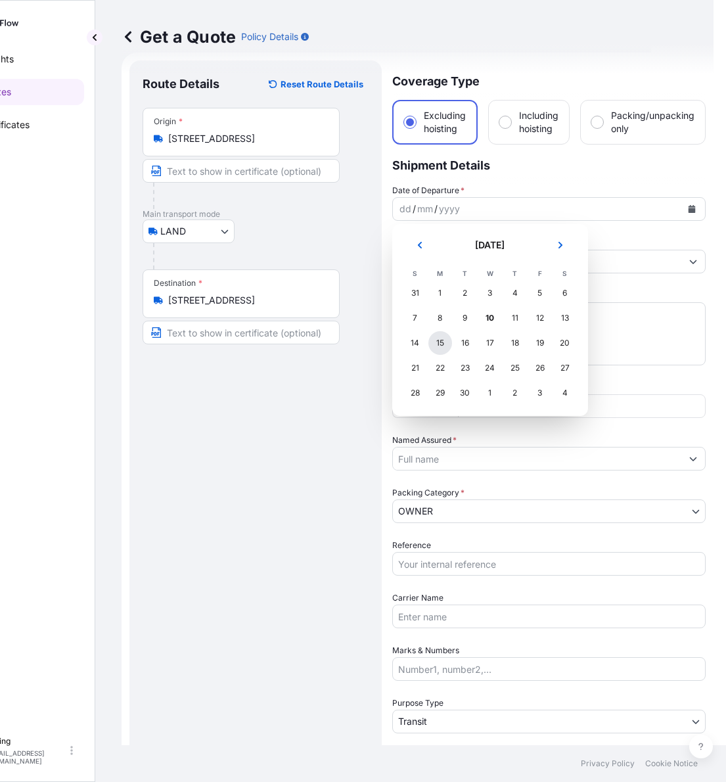
click at [446, 340] on div "15" at bounding box center [440, 343] width 24 height 24
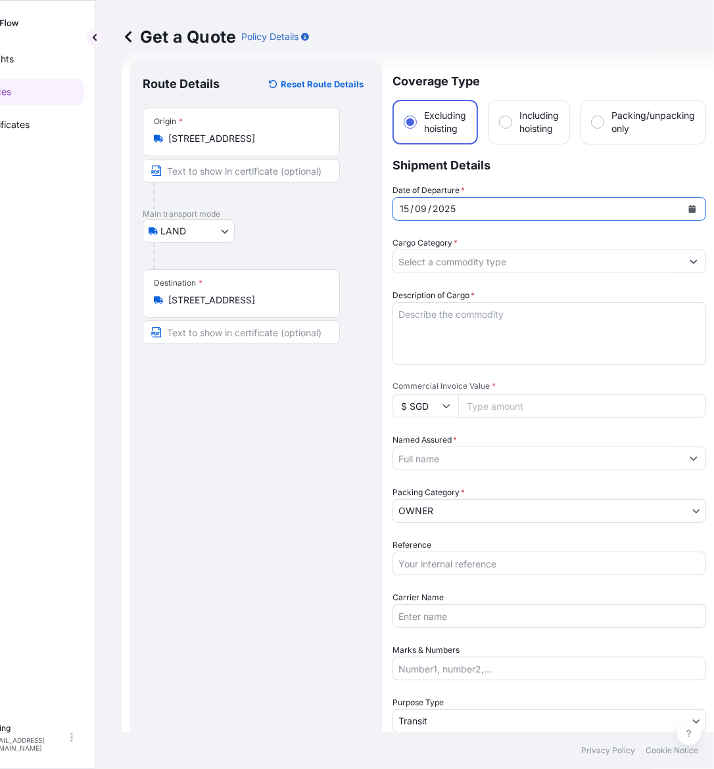
click at [425, 260] on input "Cargo Category *" at bounding box center [537, 262] width 288 height 24
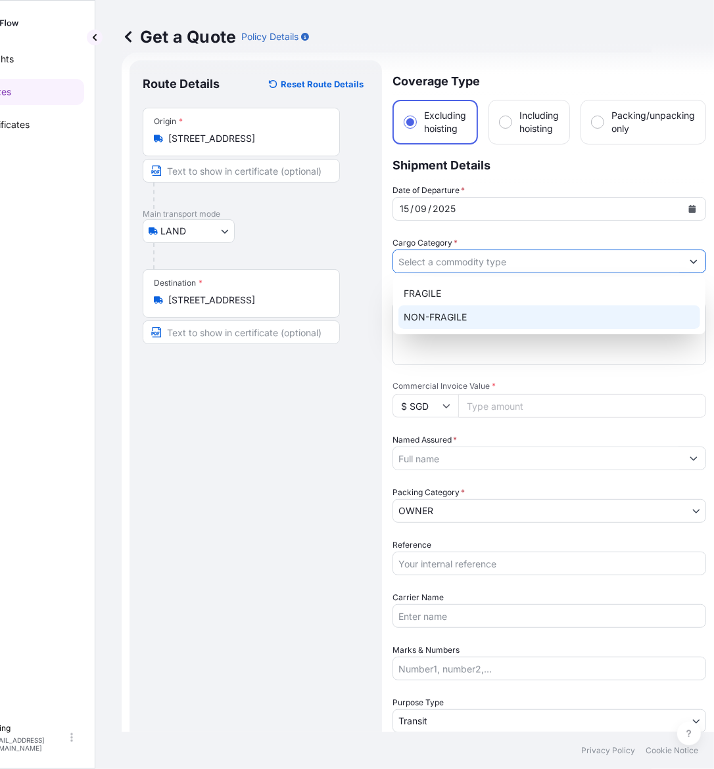
click at [448, 315] on div "NON-FRAGILE" at bounding box center [549, 318] width 302 height 24
type input "NON-FRAGILE"
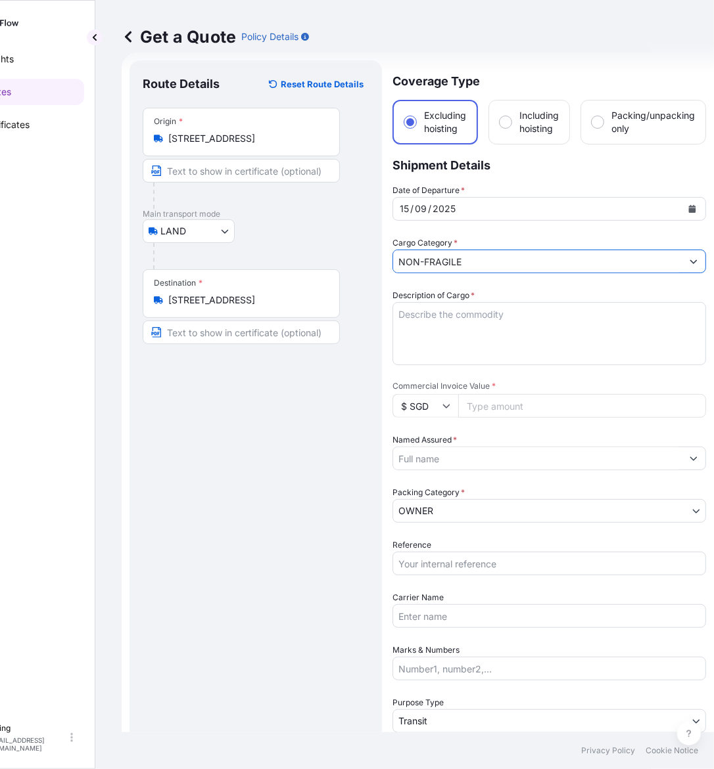
click at [448, 312] on textarea "Description of Cargo *" at bounding box center [548, 333] width 313 height 63
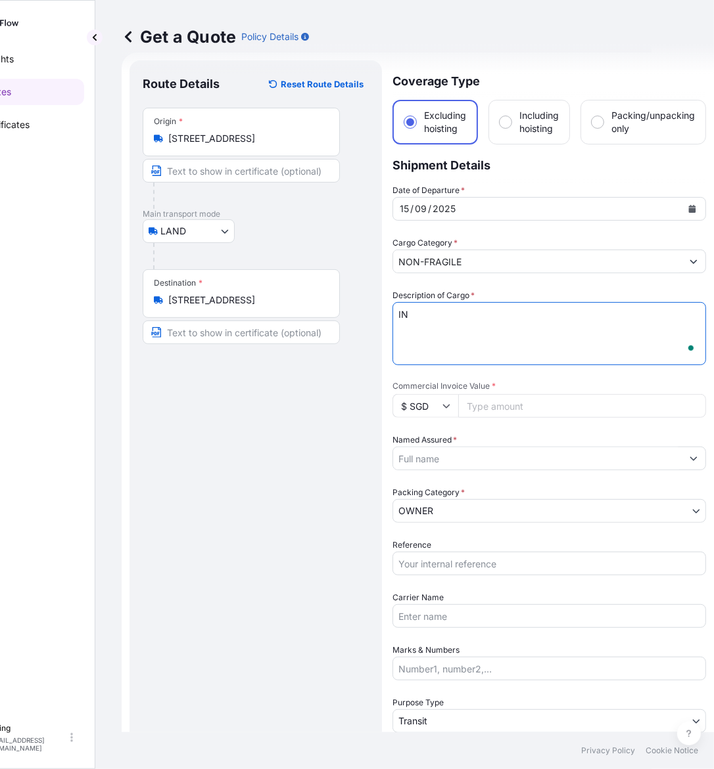
scroll to position [21, 0]
click at [557, 323] on textarea "INLAND TRANSIT from" at bounding box center [548, 333] width 313 height 63
paste textarea "Conrad Singapore Orchard1 Cuscaden Road #02-01Singapore 249715"
click at [616, 313] on textarea "INLAND TRANSIT from Conrad Singapore Orchard1 Cuscaden Road #02-01Singapore 249…" at bounding box center [548, 333] width 313 height 63
click at [513, 326] on textarea "INLAND TRANSIT from Conrad Singapore Orchard, 1 Cuscaden Road #02-01Singapore 2…" at bounding box center [548, 333] width 313 height 63
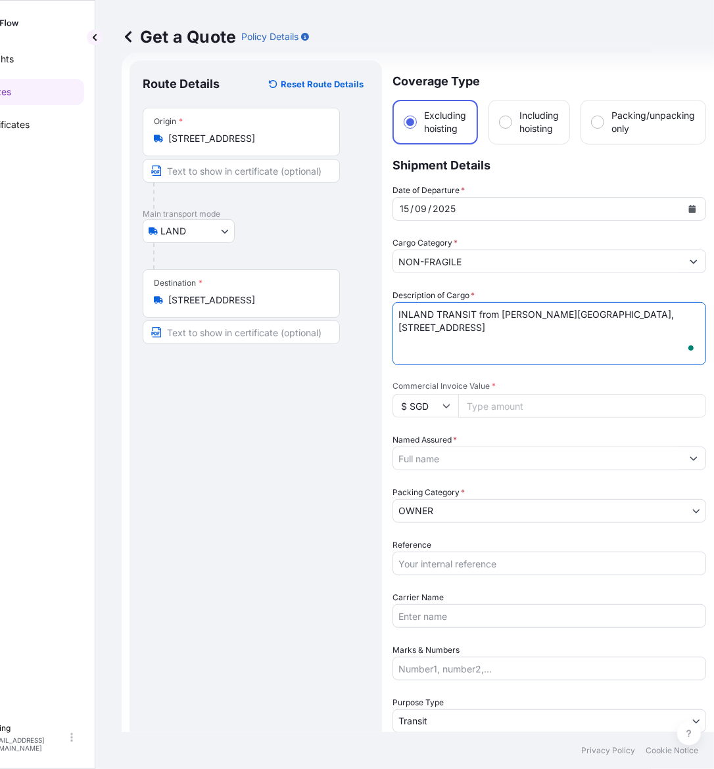
click at [511, 329] on textarea "INLAND TRANSIT from Conrad Singapore Orchard, 1 Cuscaden Road #02-01Singapore 2…" at bounding box center [548, 333] width 313 height 63
click at [549, 324] on textarea "INLAND TRANSIT from Conrad Singapore Orchard, 1 Cuscaden Road #02-01Singapore 2…" at bounding box center [548, 333] width 313 height 63
paste textarea "Hotlotz 28 Jalan Kilang Barat SINGAPORE 159362 SINGAPORE"
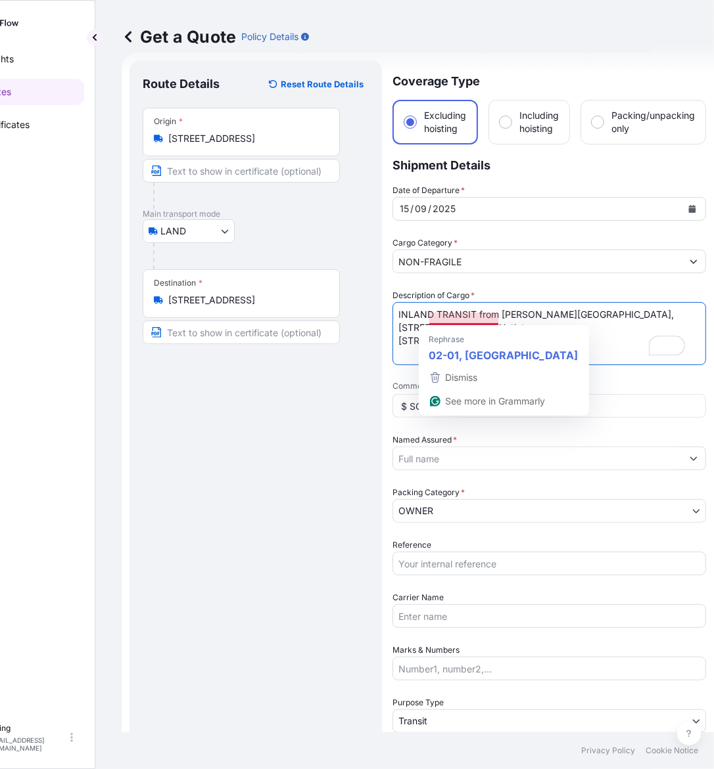
click at [455, 317] on textarea "INLAND TRANSIT from Conrad Singapore Orchard, 1 Cuscaden Road #02-01Singapore 2…" at bounding box center [548, 333] width 313 height 63
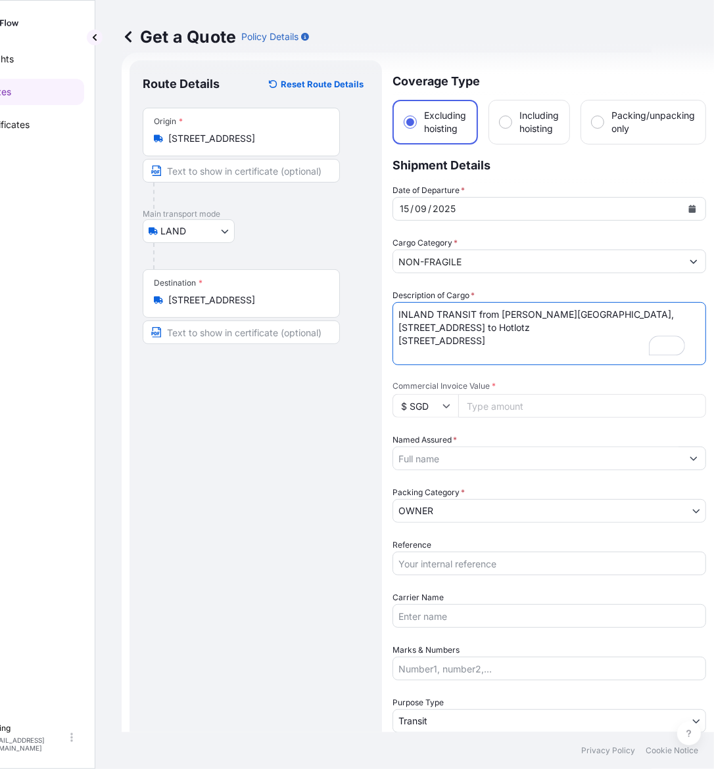
click at [498, 337] on textarea "INLAND TRANSIT from Conrad Singapore Orchard, 1 Cuscaden Road #02-01 Singapore …" at bounding box center [548, 333] width 313 height 63
click at [585, 319] on textarea "INLAND TRANSIT from Conrad Singapore Orchard, 1 Cuscaden Road #02-01 Singapore …" at bounding box center [548, 333] width 313 height 63
drag, startPoint x: 483, startPoint y: 355, endPoint x: 344, endPoint y: 355, distance: 139.3
click at [344, 355] on form "Route Details Reset Route Details Place of loading Road / Inland Road / Inland …" at bounding box center [418, 472] width 592 height 839
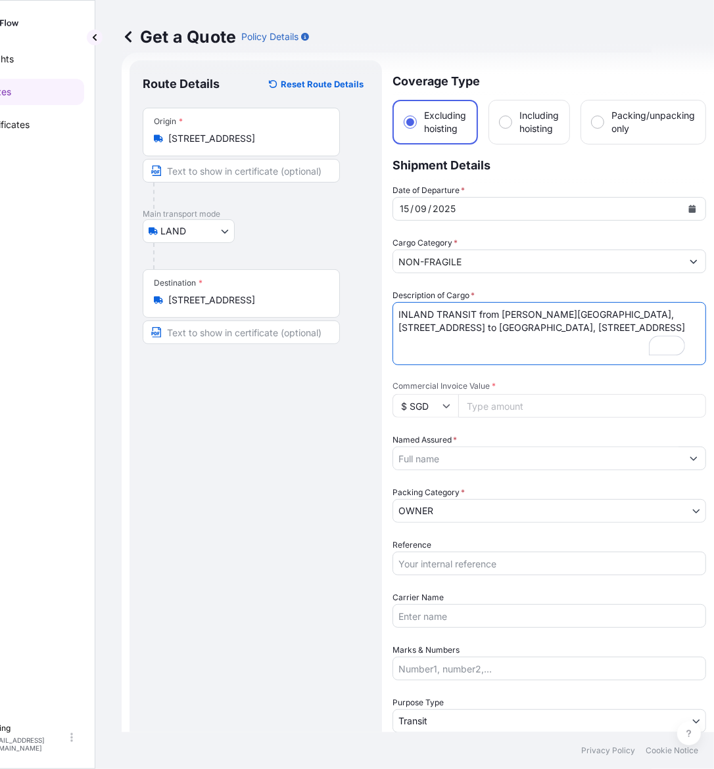
scroll to position [0, 0]
click at [666, 322] on textarea "INLAND TRANSIT from Conrad Singapore Orchard, 1 Cuscaden Road #02-01 Singapore …" at bounding box center [548, 333] width 313 height 63
click at [562, 334] on textarea "INLAND TRANSIT from Conrad Singapore Orchard, 1 Cuscaden Road #02-01 Singapore …" at bounding box center [548, 333] width 313 height 63
drag, startPoint x: 432, startPoint y: 324, endPoint x: 477, endPoint y: 330, distance: 45.7
click at [477, 330] on textarea "INLAND TRANSIT from Conrad Singapore Orchard, 1 Cuscaden Road #02-01 Singapore …" at bounding box center [548, 333] width 313 height 63
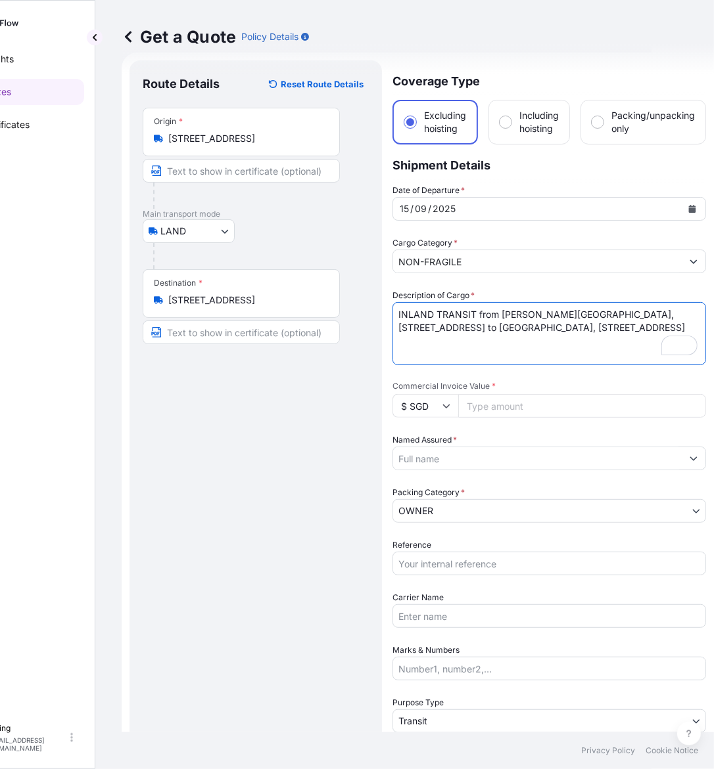
drag, startPoint x: 448, startPoint y: 340, endPoint x: 438, endPoint y: 340, distance: 9.9
click at [434, 340] on textarea "INLAND TRANSIT from Conrad Singapore Orchard, 1 Cuscaden Road #02-01 Singapore …" at bounding box center [548, 333] width 313 height 63
drag, startPoint x: 448, startPoint y: 338, endPoint x: 392, endPoint y: 335, distance: 56.6
click at [392, 335] on textarea "INLAND TRANSIT from Conrad Singapore Orchard, 1 Cuscaden Road #02-01 Singapore …" at bounding box center [548, 333] width 313 height 63
paste textarea "ingapore"
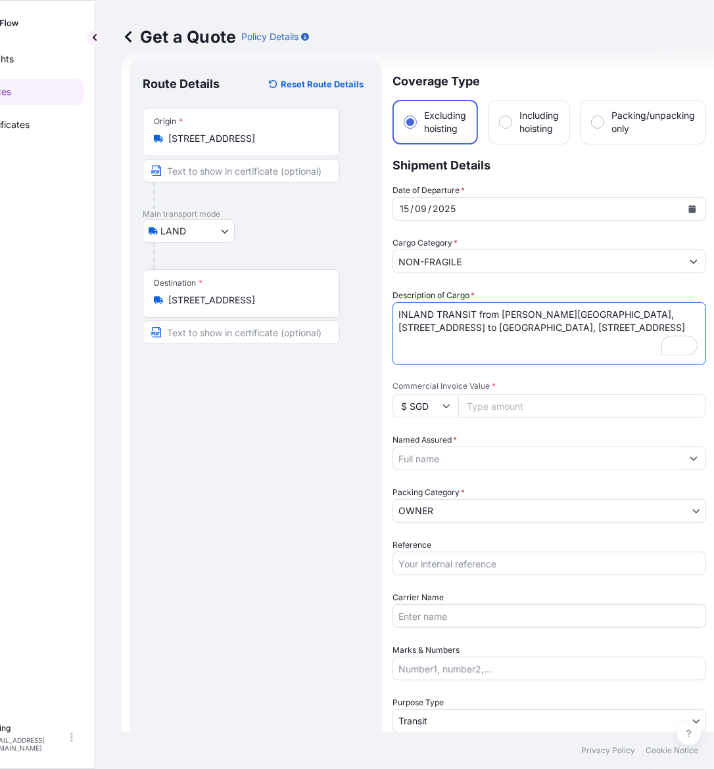
click at [461, 349] on textarea "INLAND TRANSIT from Conrad Singapore Orchard, 1 Cuscaden Road #02-01 Singapore …" at bounding box center [548, 333] width 313 height 63
click at [458, 344] on textarea "INLAND TRANSIT from Conrad Singapore Orchard, 1 Cuscaden Road #02-01 Singapore …" at bounding box center [548, 333] width 313 height 63
click at [451, 352] on textarea "INLAND TRANSIT from Conrad Singapore Orchard, 1 Cuscaden Road #02-01 Singapore …" at bounding box center [548, 333] width 313 height 63
paste textarea "Artist: Hendra Gunawan Title: Mother in Child May 98 Lot 202 Question on Authen…"
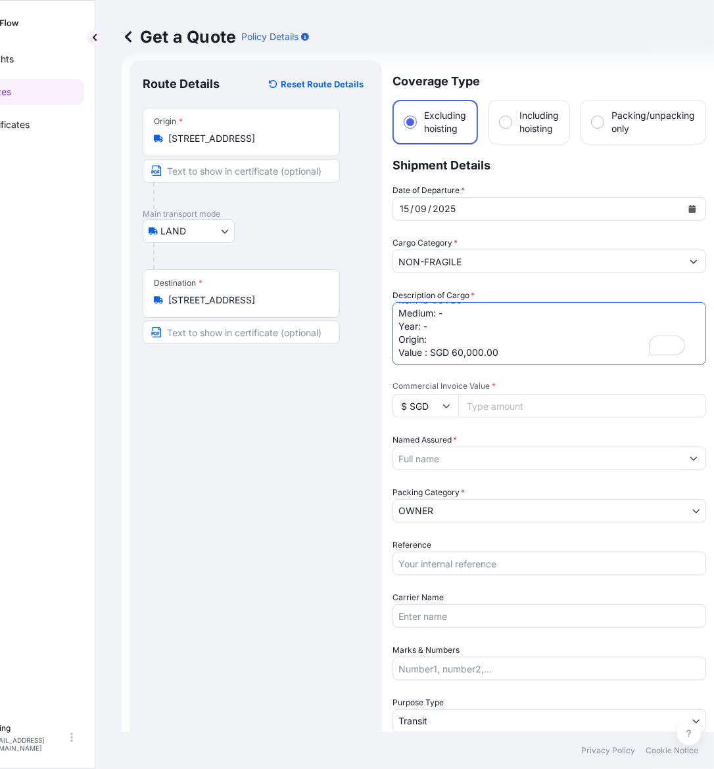
scroll to position [87, 0]
drag, startPoint x: 442, startPoint y: 343, endPoint x: 368, endPoint y: 346, distance: 74.3
click at [368, 346] on form "Route Details Reset Route Details Place of loading Road / Inland Road / Inland …" at bounding box center [418, 472] width 592 height 839
drag, startPoint x: 442, startPoint y: 338, endPoint x: 393, endPoint y: 327, distance: 50.5
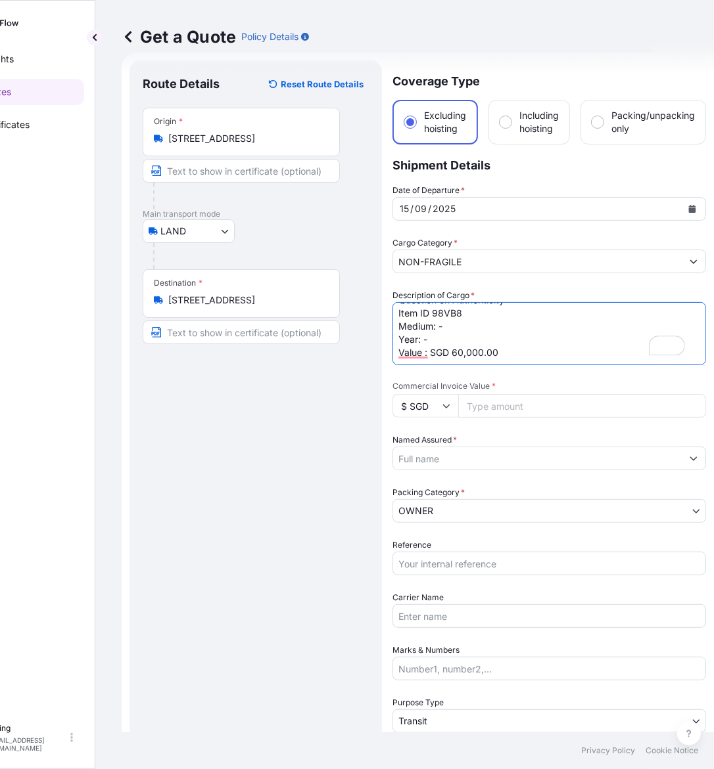
click at [392, 327] on html "Insights Quotes Certificates E E Eling eeling@helutrans.com Get a Quote Policy …" at bounding box center [295, 384] width 714 height 769
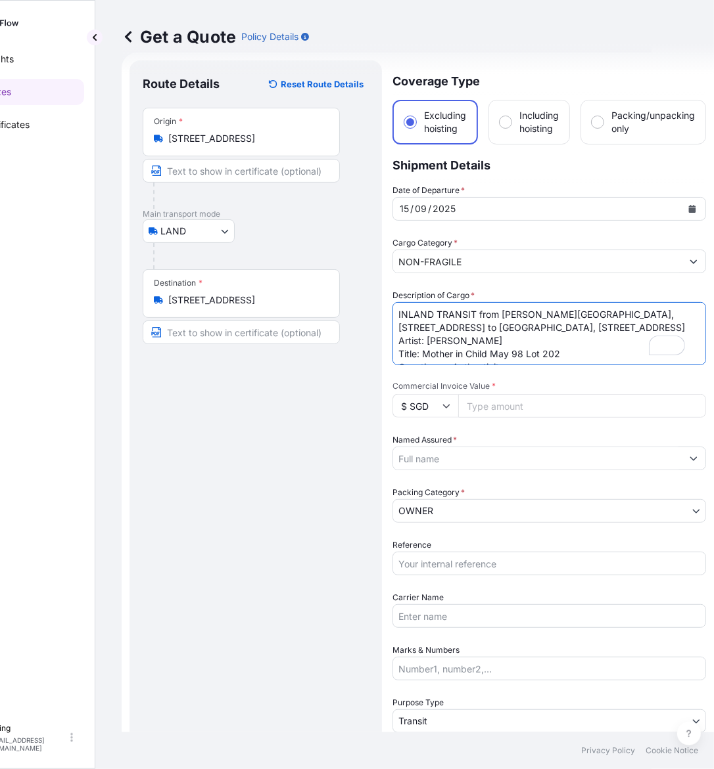
click at [497, 340] on textarea "INLAND TRANSIT from Conrad Singapore Orchard, 1 Cuscaden Road #02-01 Singapore …" at bounding box center [548, 333] width 313 height 63
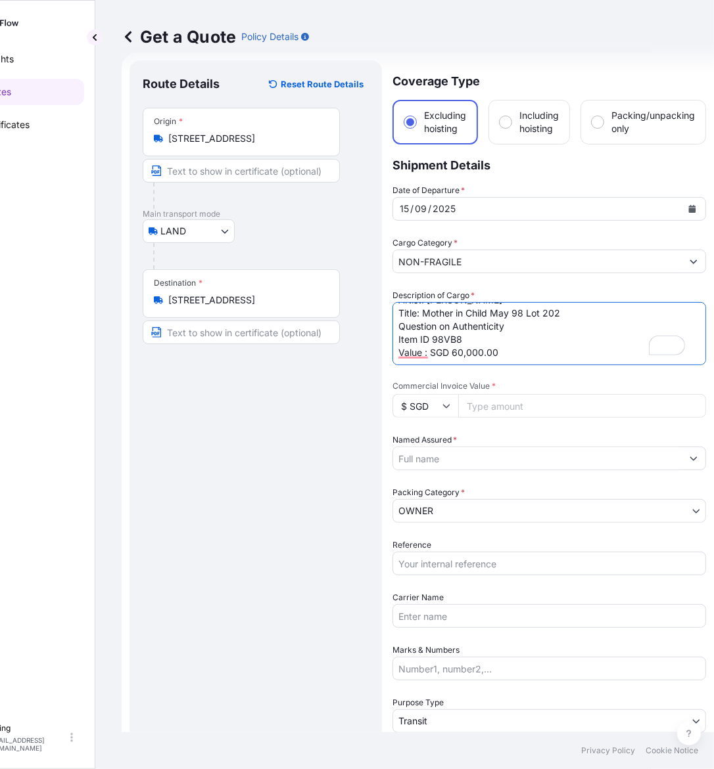
type textarea "INLAND TRANSIT from Conrad Singapore Orchard, 1 Cuscaden Road #02-01 Singapore …"
click at [553, 394] on input "Commercial Invoice Value *" at bounding box center [582, 406] width 248 height 24
drag, startPoint x: 533, startPoint y: 406, endPoint x: 404, endPoint y: 402, distance: 128.9
click at [404, 402] on div "$ SGD 6" at bounding box center [548, 406] width 313 height 24
paste input "0000"
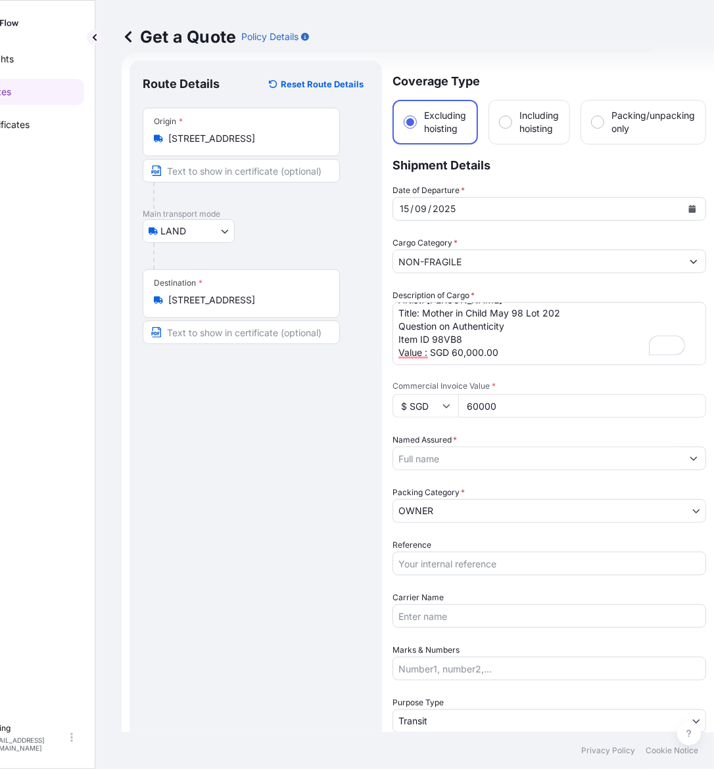
type input "60000"
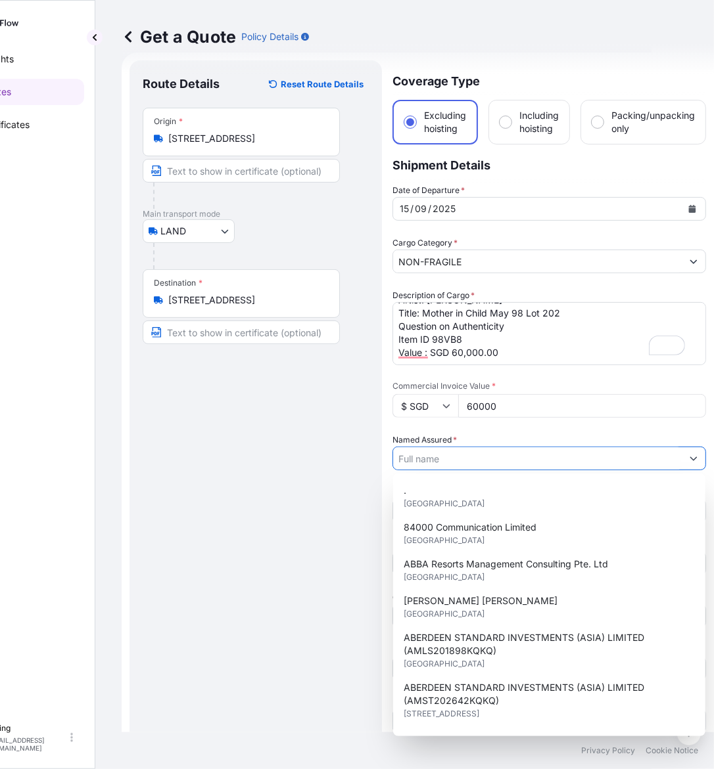
click at [463, 455] on input "Named Assured *" at bounding box center [537, 459] width 288 height 24
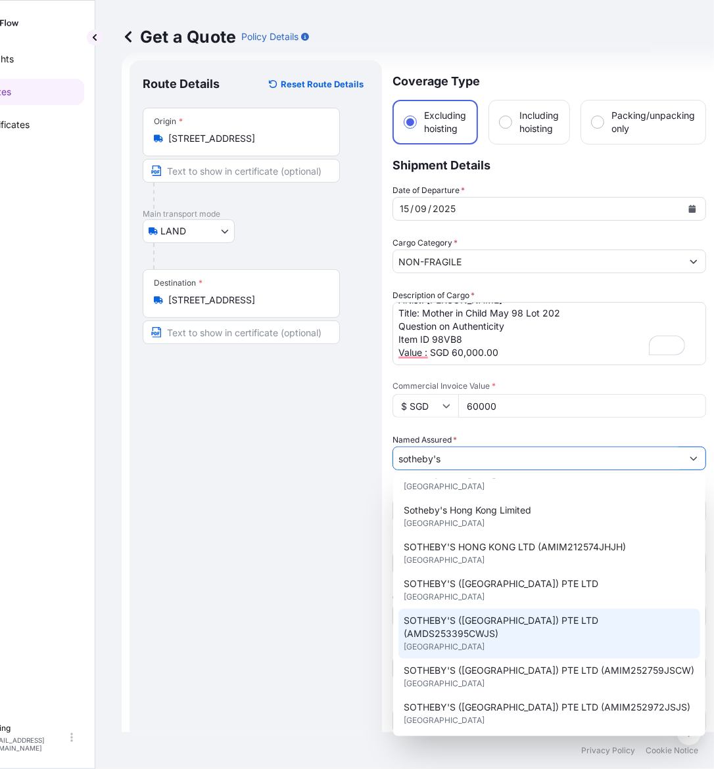
click at [552, 632] on div "SOTHEBY'S (SINGAPORE) PTE LTD (AMDS253395CWJS) United Kingdom" at bounding box center [549, 634] width 302 height 50
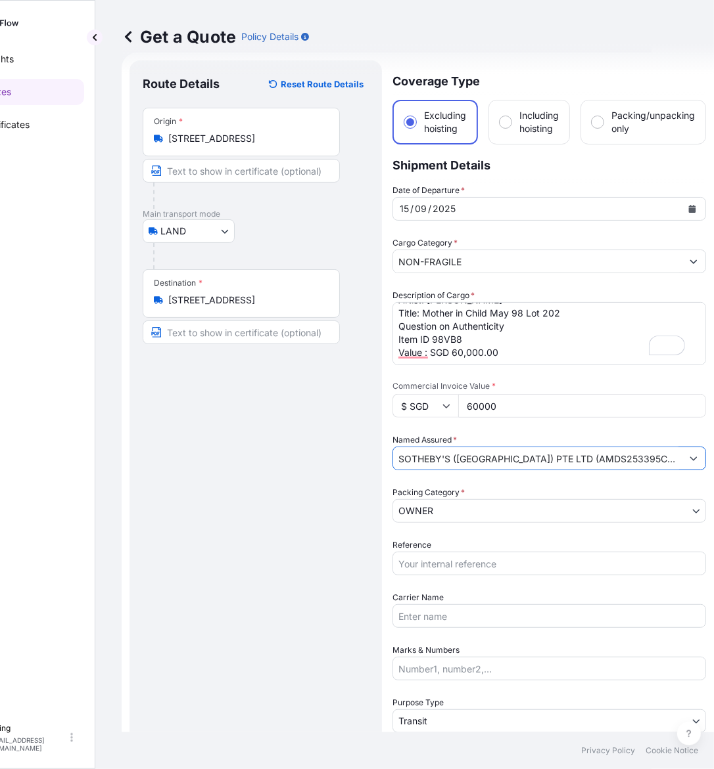
click at [616, 467] on input "SOTHEBY'S (SINGAPORE) PTE LTD (AMDS253395CWJS)" at bounding box center [537, 459] width 288 height 24
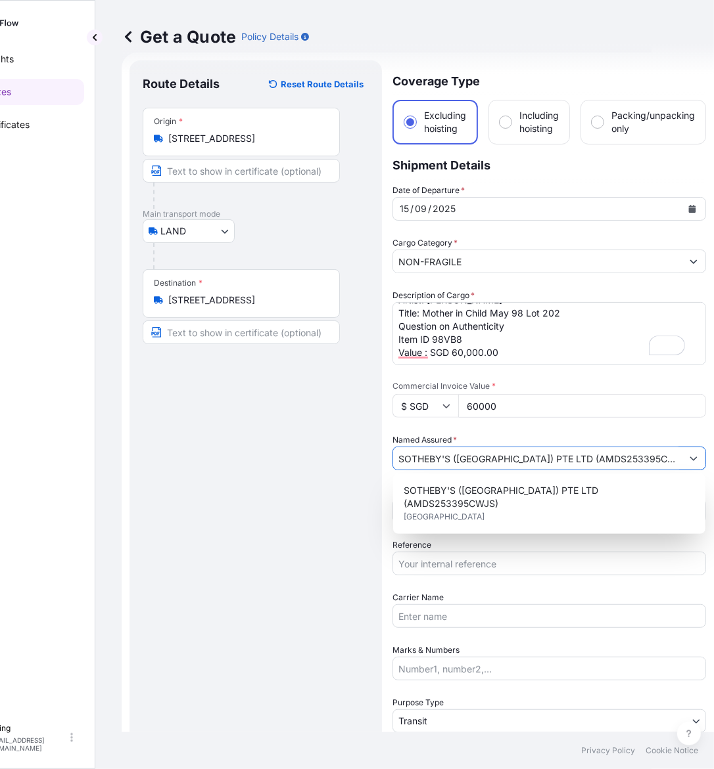
paste input "LS253702CWVG"
drag, startPoint x: 559, startPoint y: 457, endPoint x: 643, endPoint y: 458, distance: 83.5
click at [643, 458] on input "SOTHEBY'S (SINGAPORE) PTE LTD (AMLS253702CWVG)" at bounding box center [537, 459] width 288 height 24
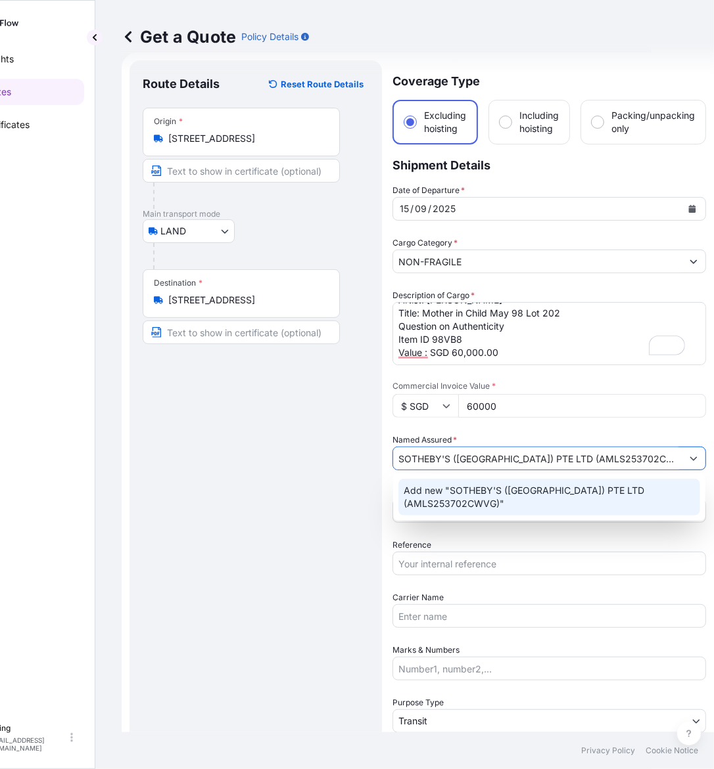
click at [440, 501] on span "Add new "SOTHEBY'S (SINGAPORE) PTE LTD (AMLS253702CWVG)"" at bounding box center [548, 497] width 291 height 26
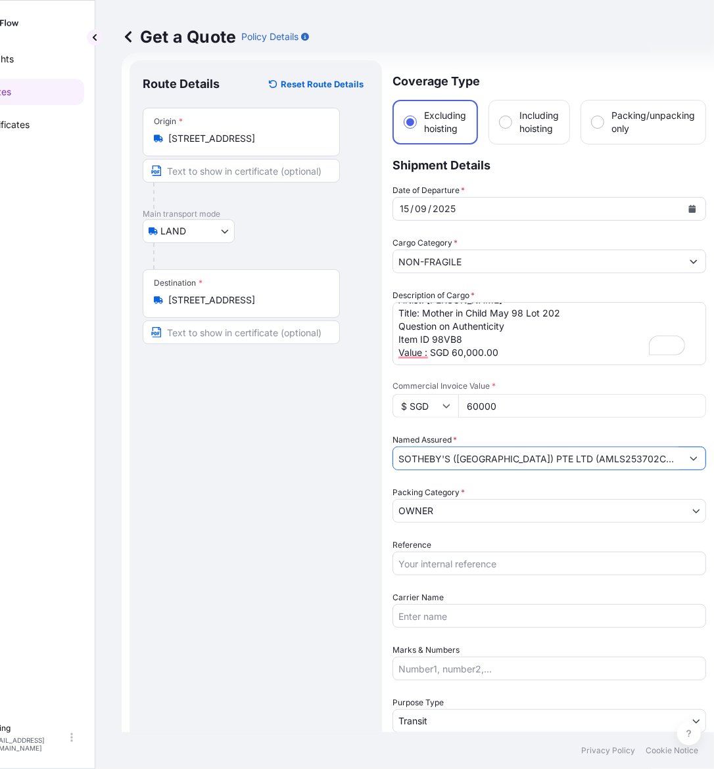
type input "SOTHEBY'S (SINGAPORE) PTE LTD (AMLS253702CWVG)"
click at [455, 565] on input "Reference" at bounding box center [548, 564] width 313 height 24
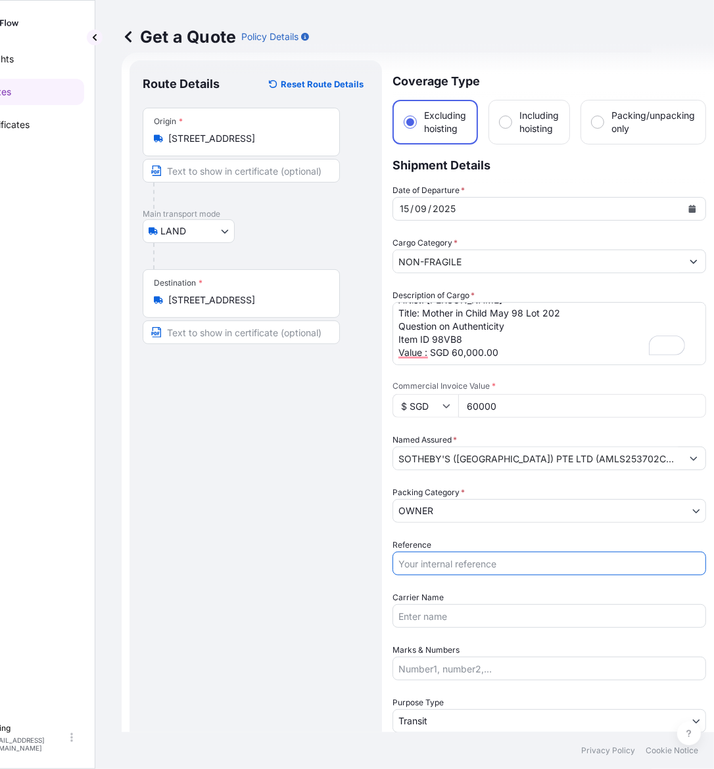
paste input "AMLS253702CWVG"
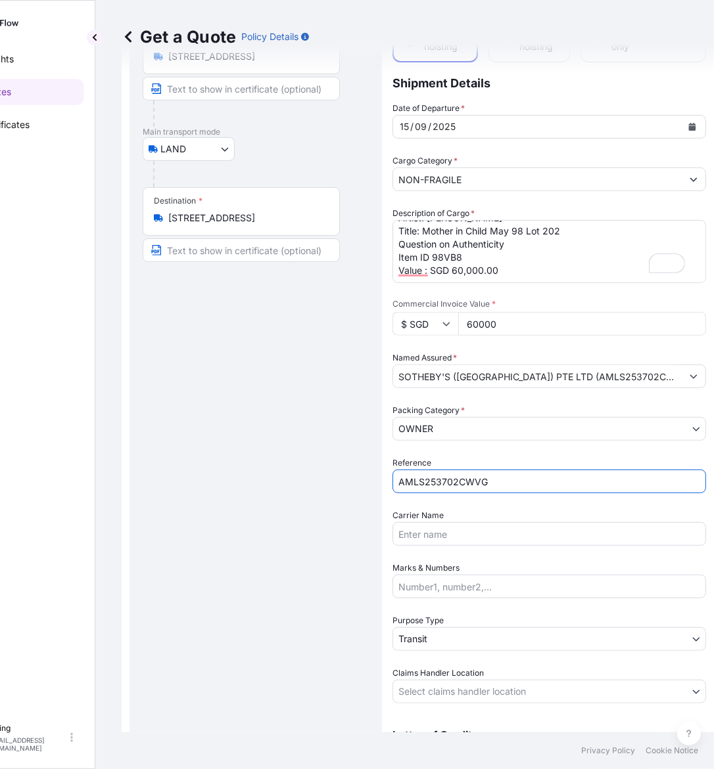
type input "AMLS253702CWVG"
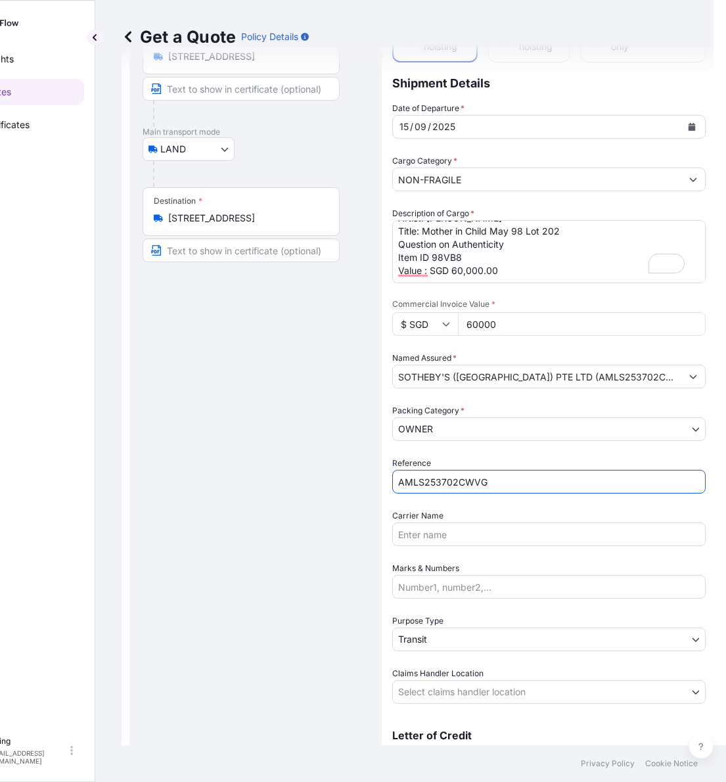
click at [442, 637] on body "Insights Quotes Certificates E E Eling eeling@helutrans.com Get a Quote Policy …" at bounding box center [301, 391] width 726 height 782
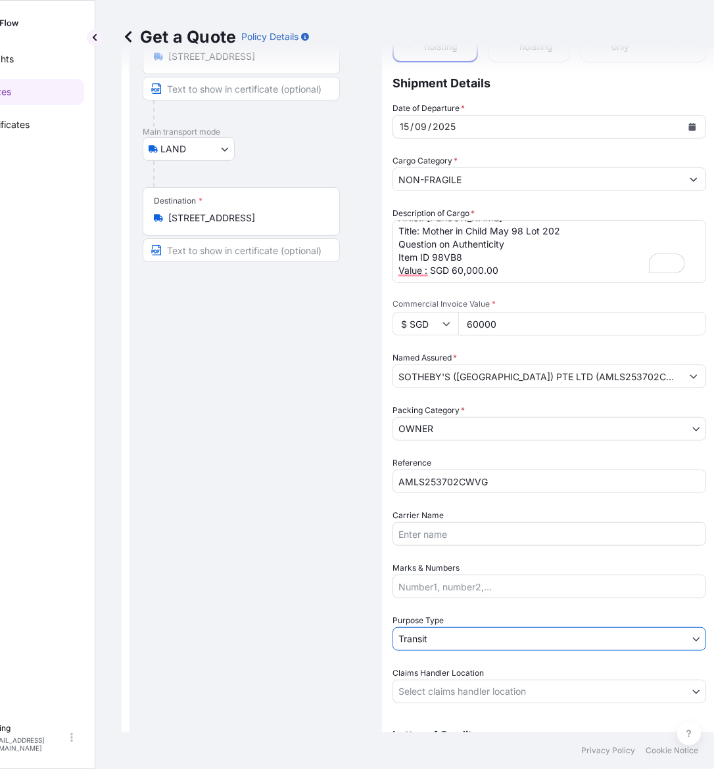
click at [451, 693] on body "Insights Quotes Certificates E E Eling eeling@helutrans.com Get a Quote Policy …" at bounding box center [295, 384] width 714 height 769
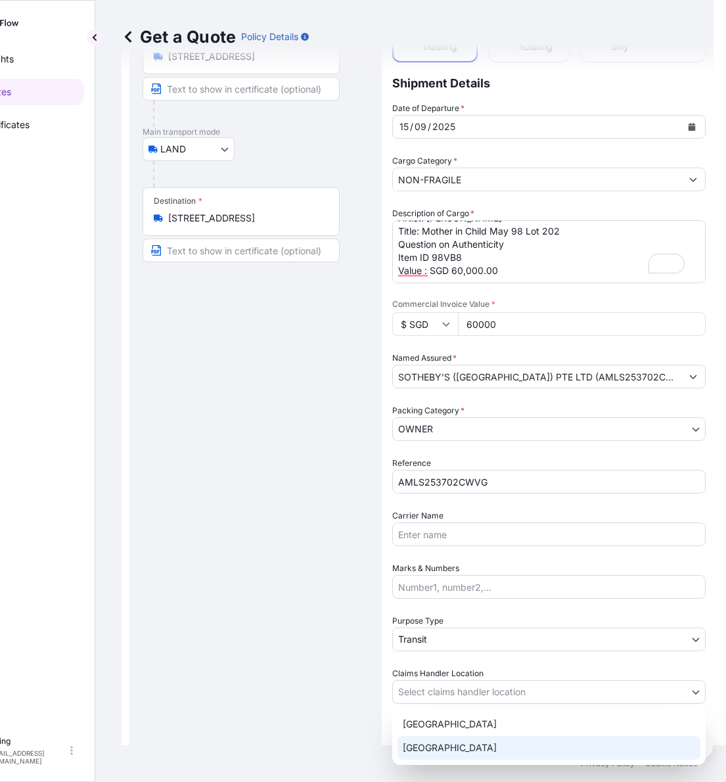
click at [435, 746] on div "[GEOGRAPHIC_DATA]" at bounding box center [549, 748] width 303 height 24
select select "[GEOGRAPHIC_DATA]"
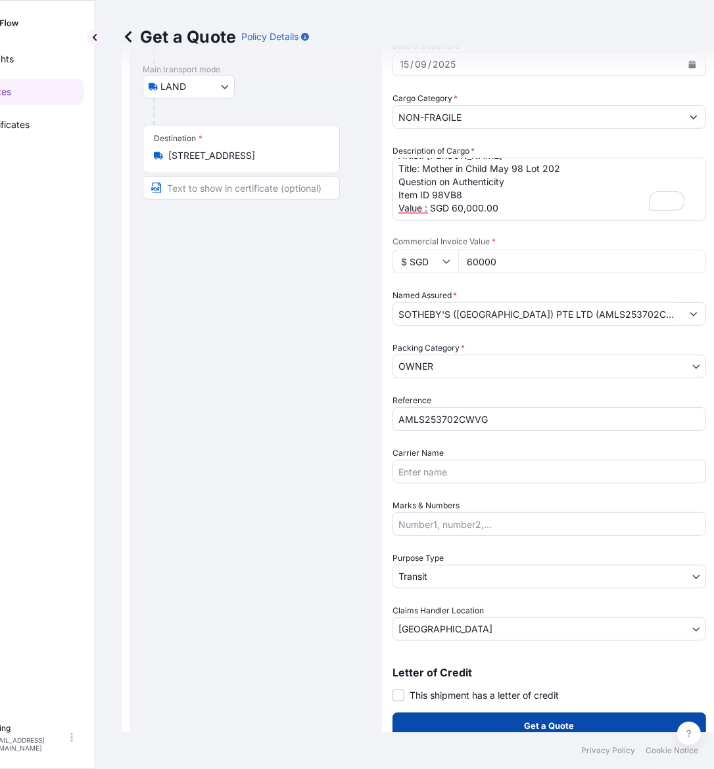
click at [488, 723] on button "Get a Quote" at bounding box center [548, 726] width 313 height 26
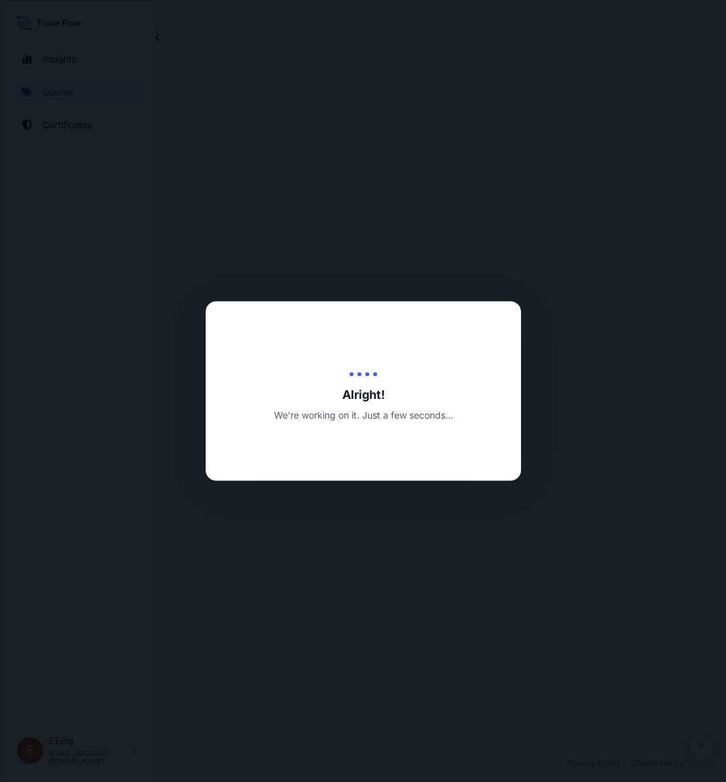
select select "LAND"
select select "Transit"
select select "[GEOGRAPHIC_DATA]"
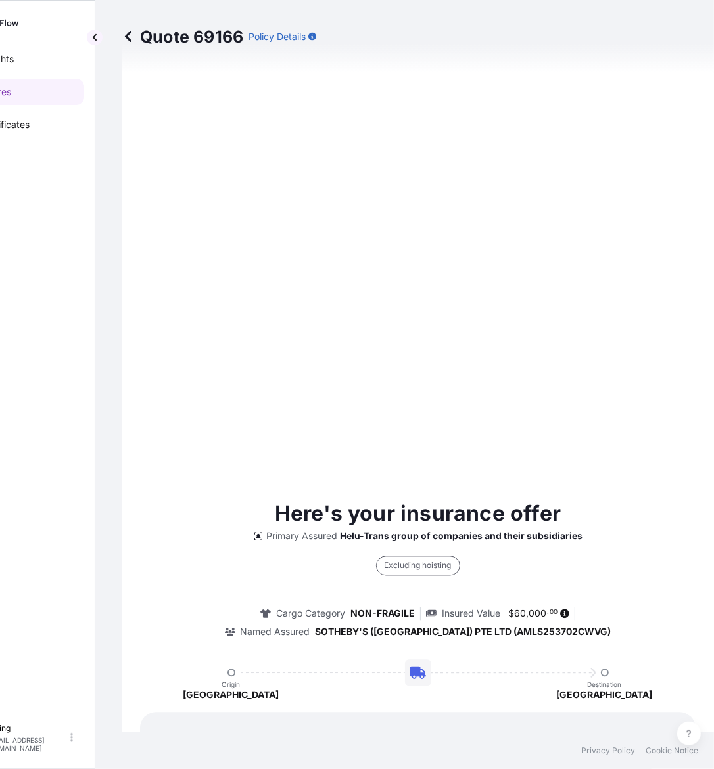
type input "[DATE]"
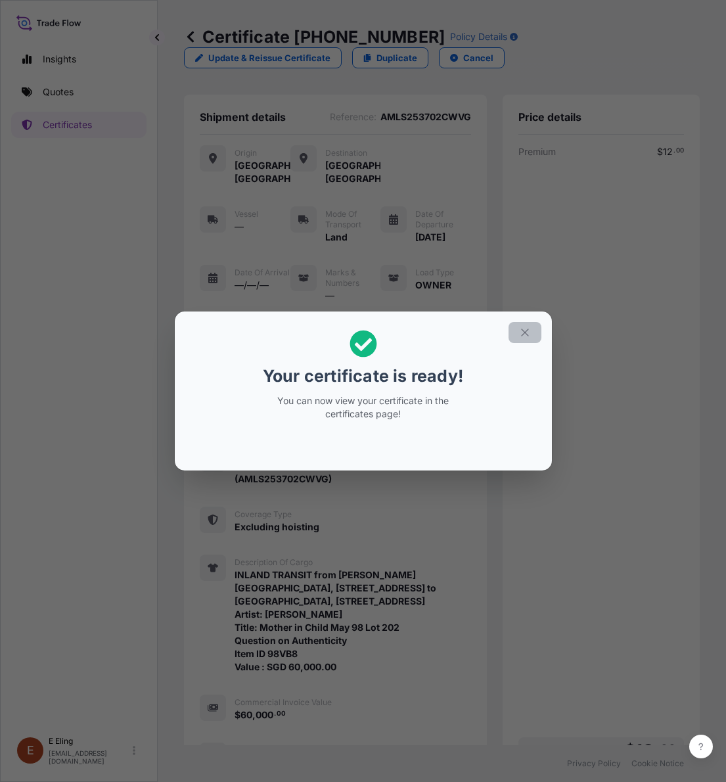
click at [527, 333] on icon "button" at bounding box center [525, 333] width 12 height 12
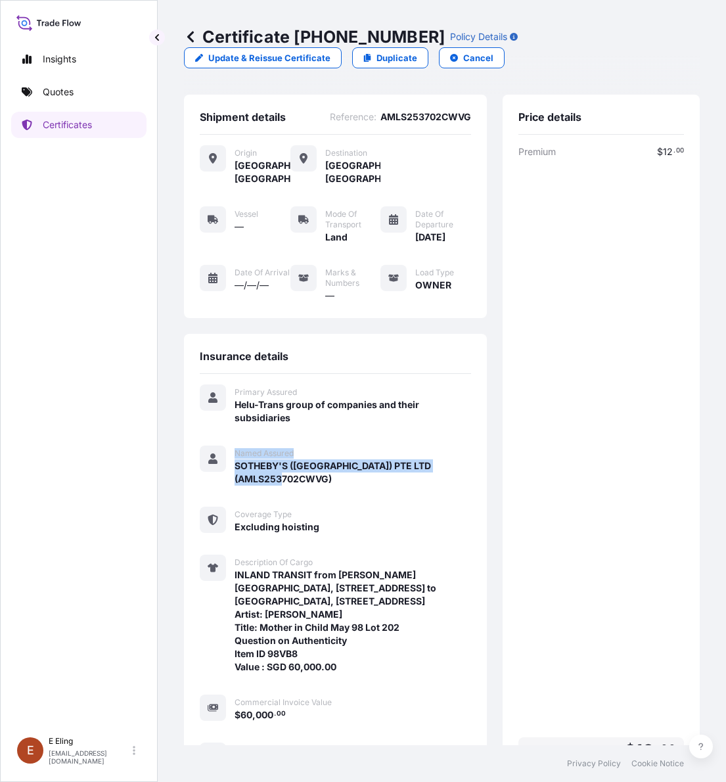
drag, startPoint x: 229, startPoint y: 461, endPoint x: 238, endPoint y: 464, distance: 9.6
click at [356, 478] on div "Named Assured SOTHEBY'S (SINGAPORE) PTE LTD (AMLS253702CWVG)" at bounding box center [335, 466] width 271 height 40
click at [237, 459] on span "SOTHEBY'S (SINGAPORE) PTE LTD (AMLS253702CWVG)" at bounding box center [353, 472] width 237 height 26
drag, startPoint x: 237, startPoint y: 461, endPoint x: 348, endPoint y: 484, distance: 114.1
click at [348, 484] on div "Primary Assured Helu-Trans group of companies and their subsidiaries Named Assu…" at bounding box center [335, 576] width 271 height 385
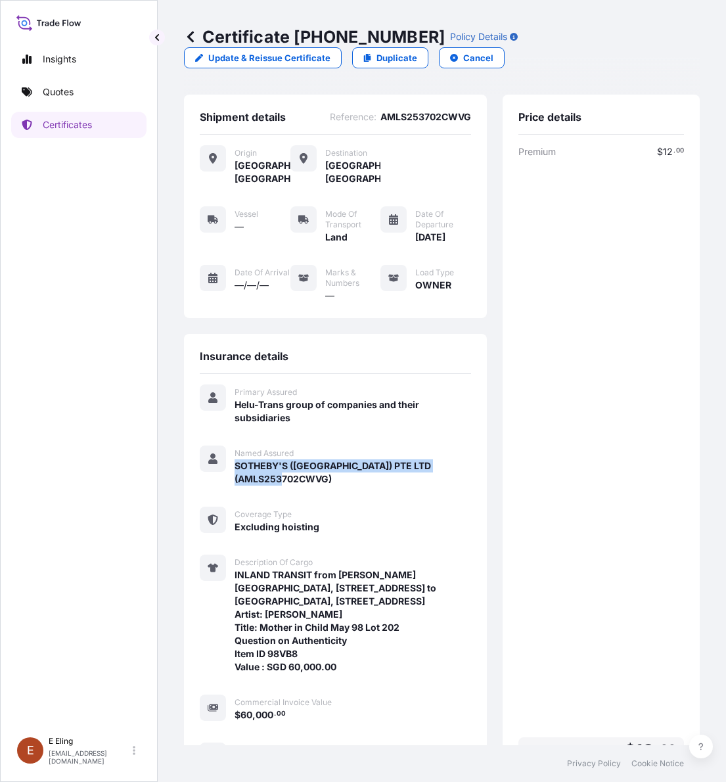
copy span "SOTHEBY'S (SINGAPORE) PTE LTD (AMLS253702CWVG)"
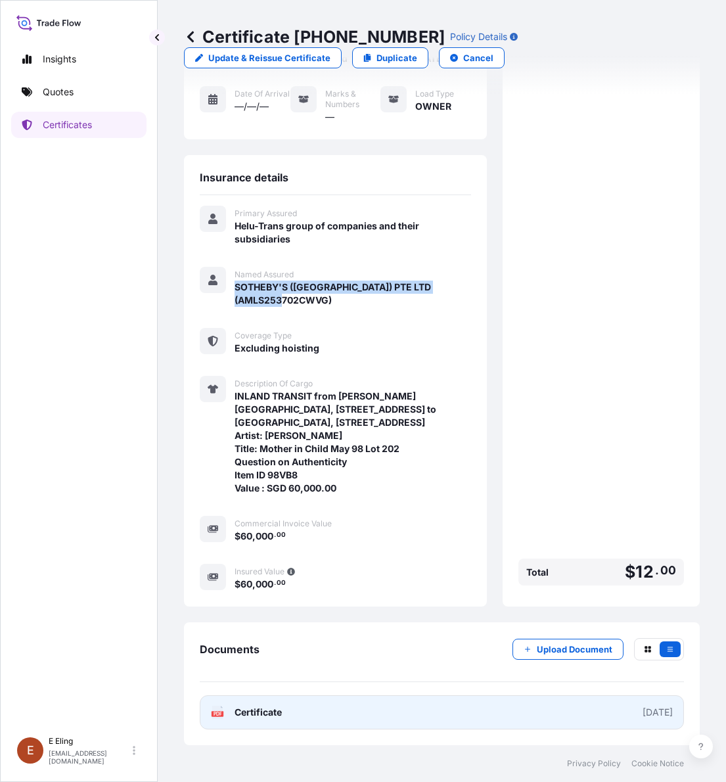
click at [411, 715] on link "PDF Certificate 2025-09-10" at bounding box center [442, 712] width 484 height 34
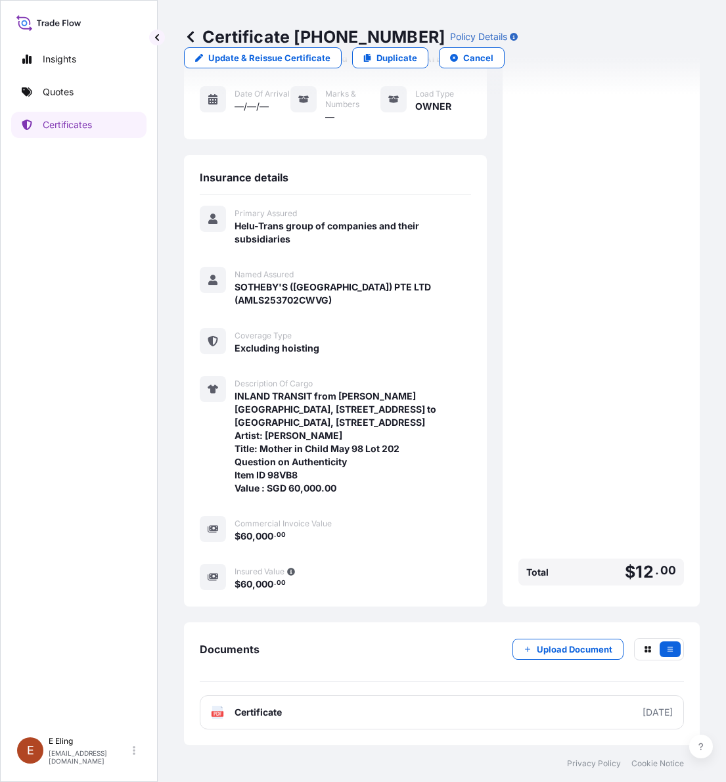
click at [687, 510] on div "Price details Premium $ 12 . 00 Total $ 12 . 00" at bounding box center [601, 261] width 197 height 691
